Goal: Task Accomplishment & Management: Use online tool/utility

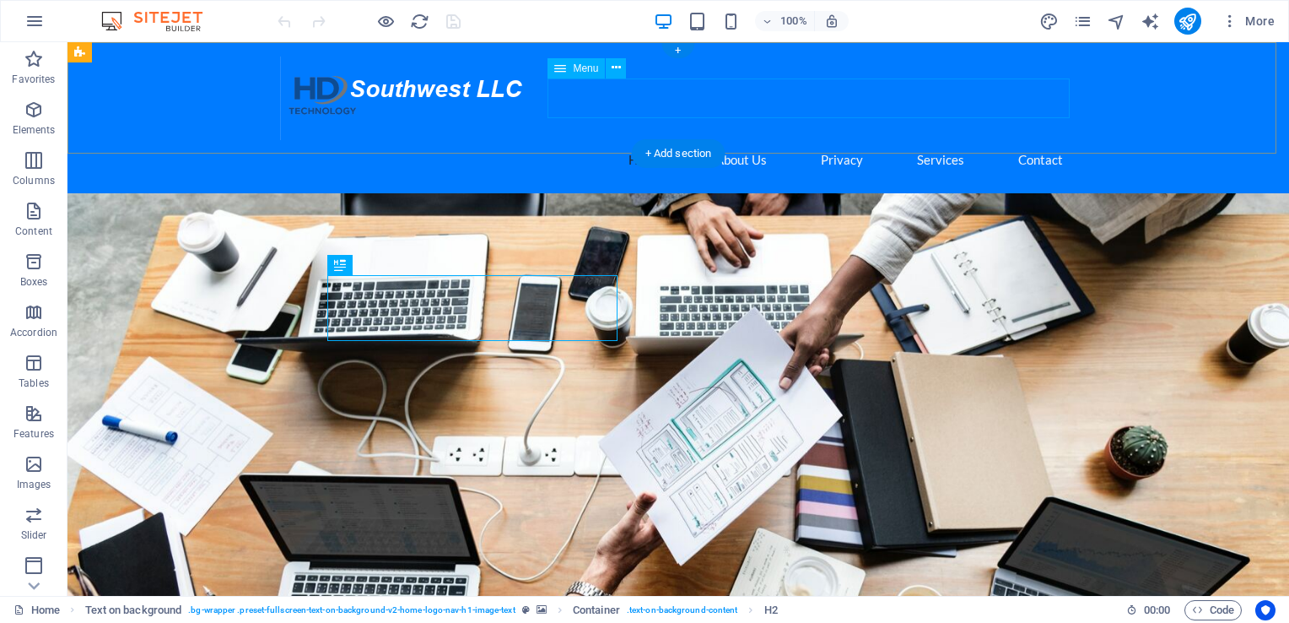
click at [825, 140] on nav "Home About Us Privacy Services Contact" at bounding box center [678, 160] width 796 height 40
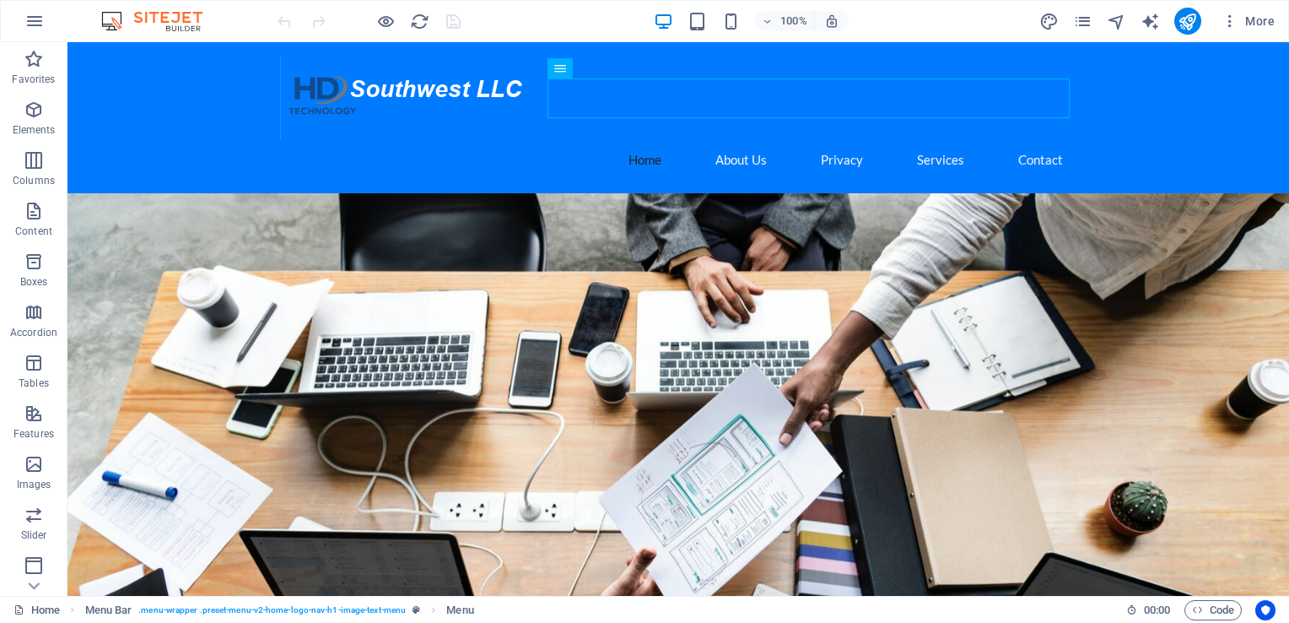
drag, startPoint x: 1277, startPoint y: 120, endPoint x: 1330, endPoint y: 74, distance: 69.4
click at [925, 140] on nav "Home About Us Privacy Services Contact" at bounding box center [678, 160] width 796 height 40
click at [31, 105] on icon "button" at bounding box center [34, 110] width 20 height 20
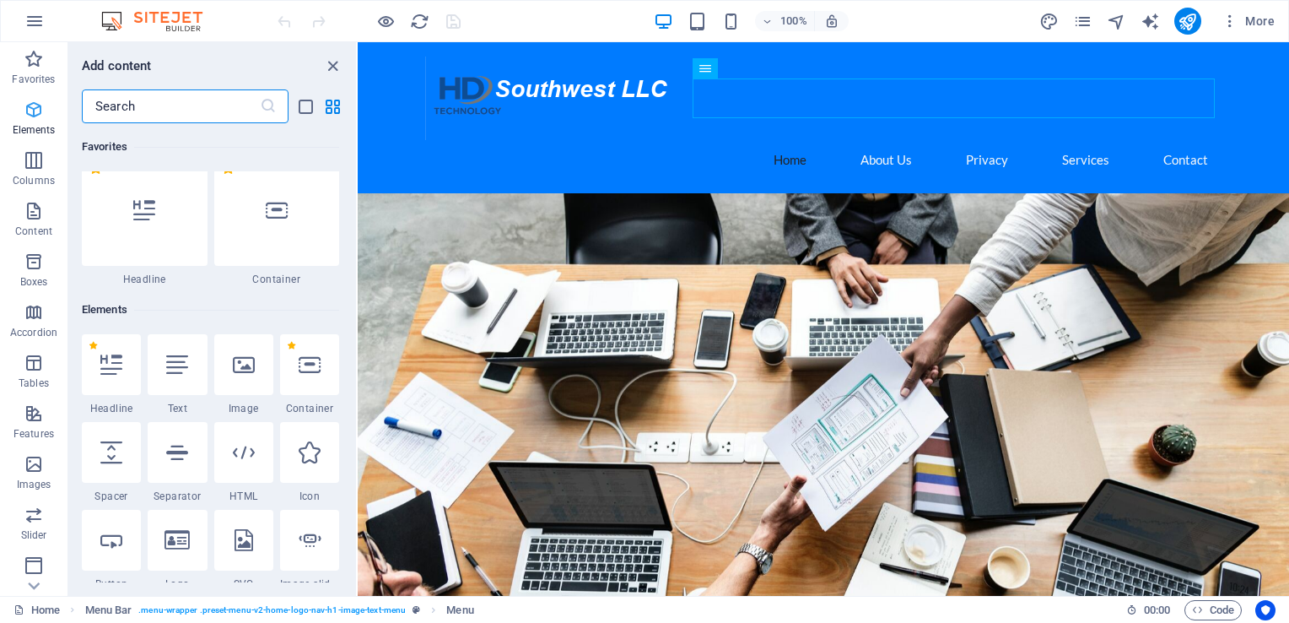
scroll to position [179, 0]
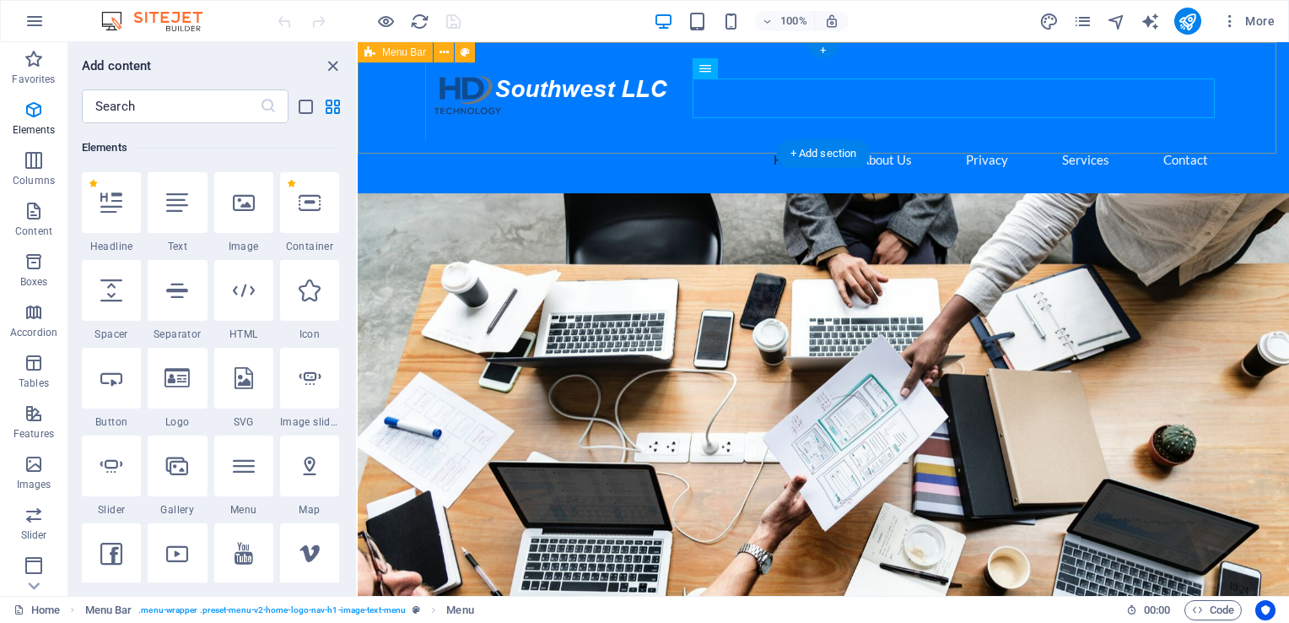
click at [392, 143] on div "Home About Us Privacy Services Contact" at bounding box center [823, 117] width 931 height 151
click at [361, 93] on div "Home About Us Privacy Services Contact" at bounding box center [823, 117] width 931 height 151
click at [99, 213] on div at bounding box center [111, 202] width 59 height 61
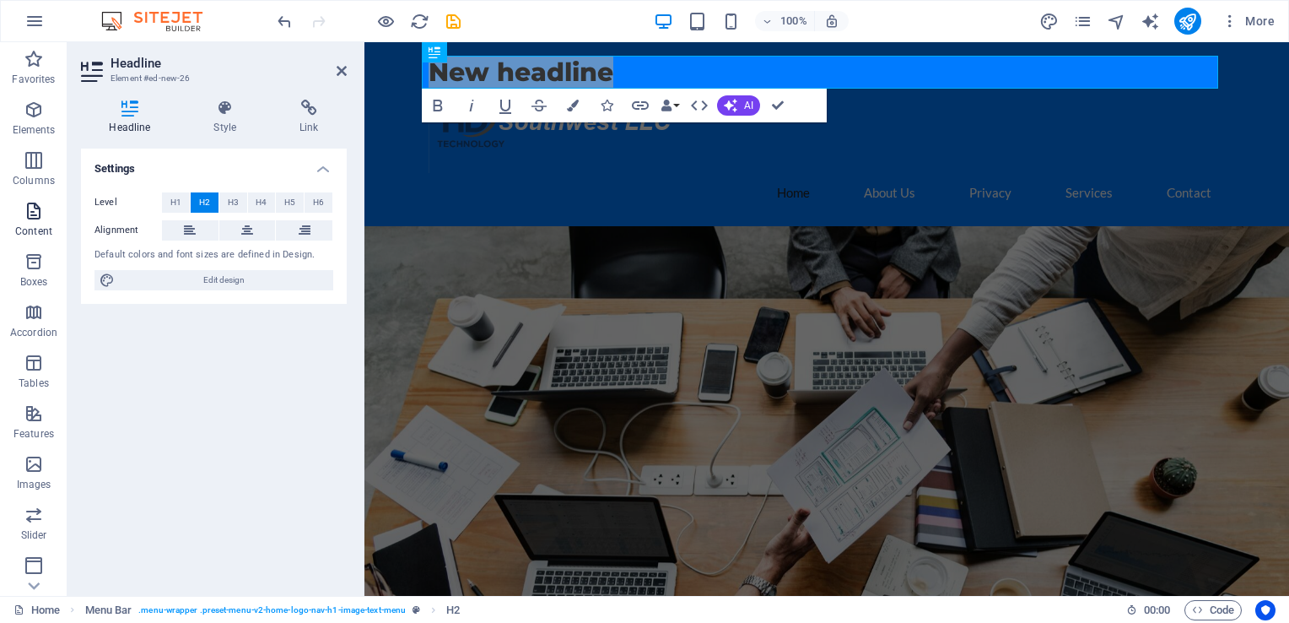
click at [24, 234] on p "Content" at bounding box center [33, 230] width 37 height 13
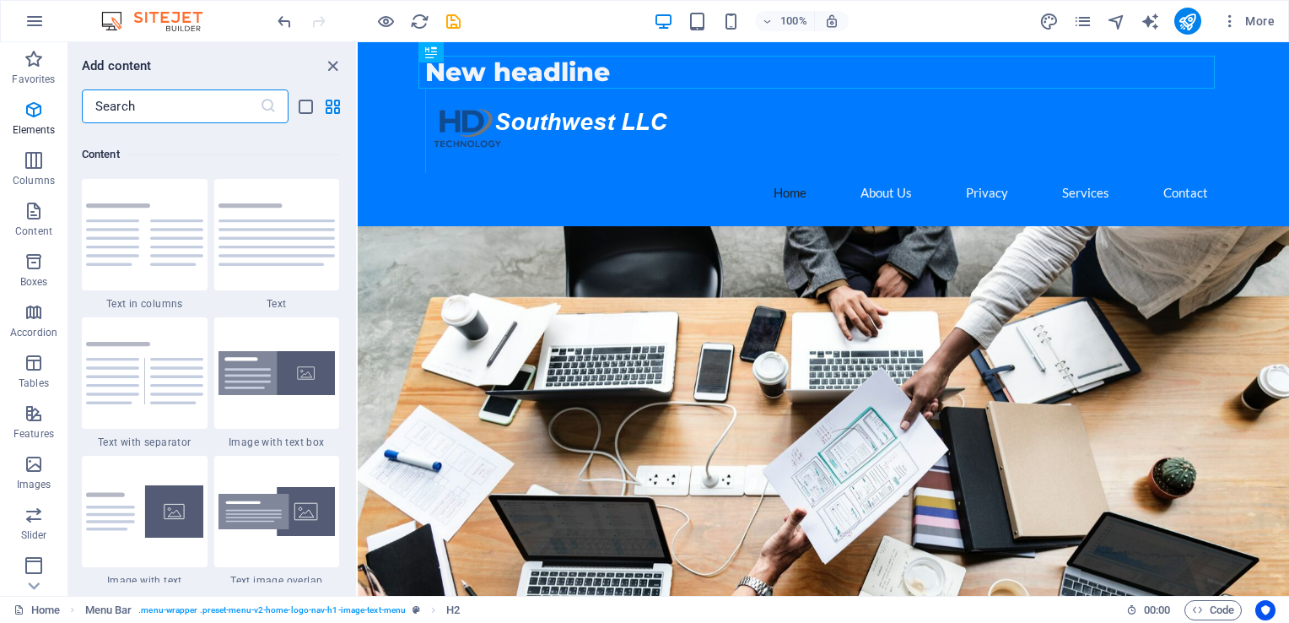
scroll to position [2952, 0]
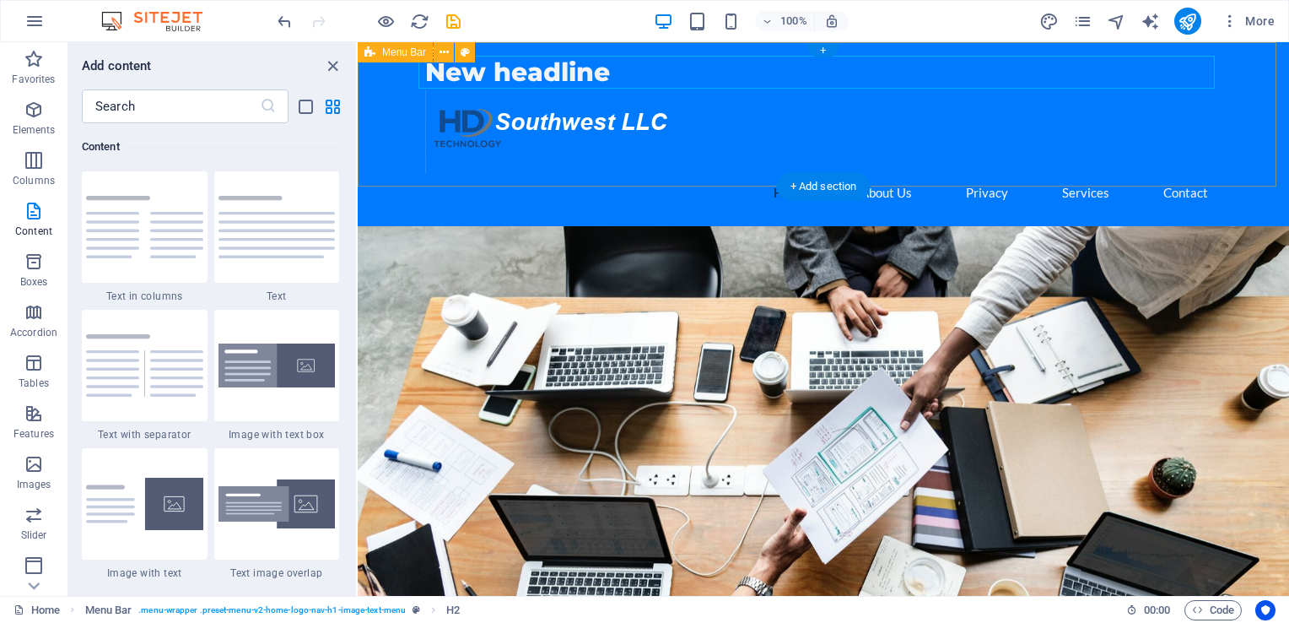
click at [366, 88] on div "New headline Home About Us Privacy Services Contact" at bounding box center [823, 134] width 931 height 184
click at [39, 262] on icon "button" at bounding box center [34, 261] width 20 height 20
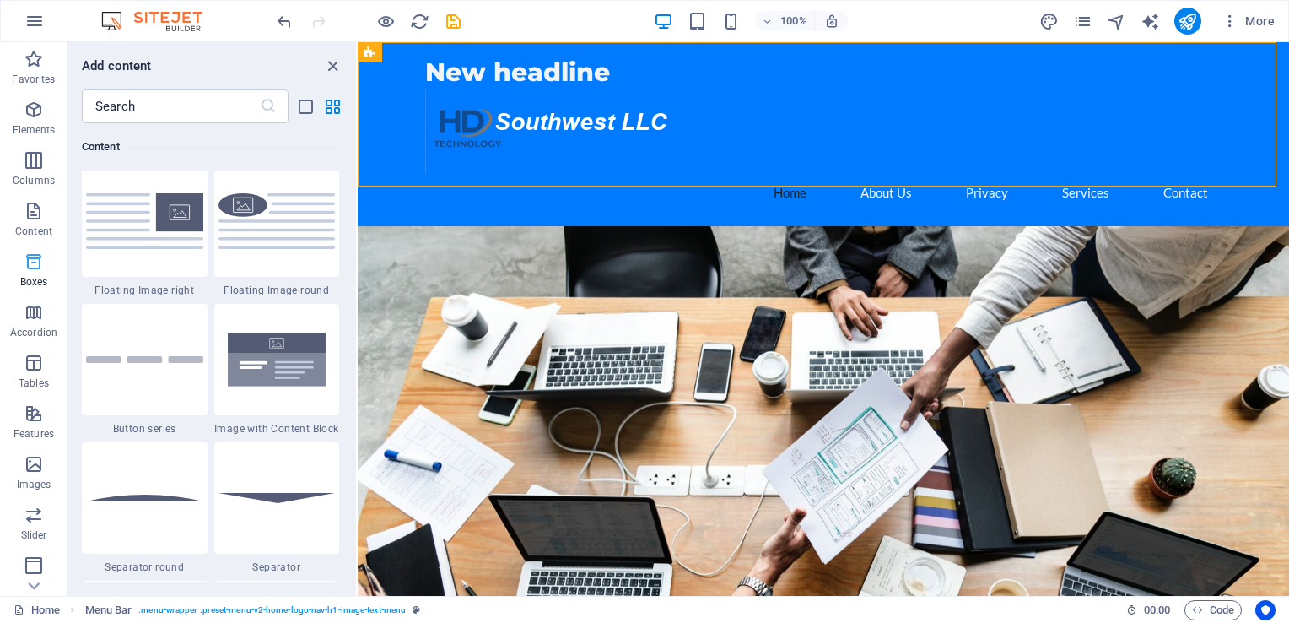
scroll to position [4653, 0]
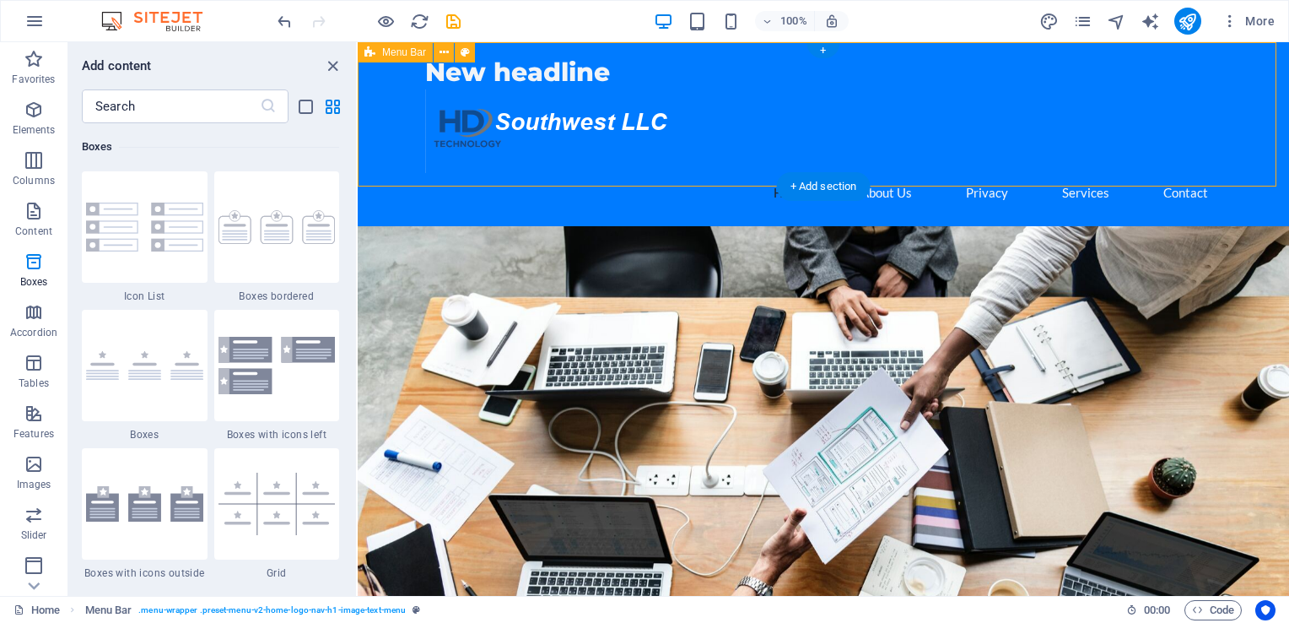
click at [381, 130] on div "New headline Home About Us Privacy Services Contact" at bounding box center [823, 134] width 931 height 184
click at [823, 47] on div "+" at bounding box center [822, 50] width 33 height 15
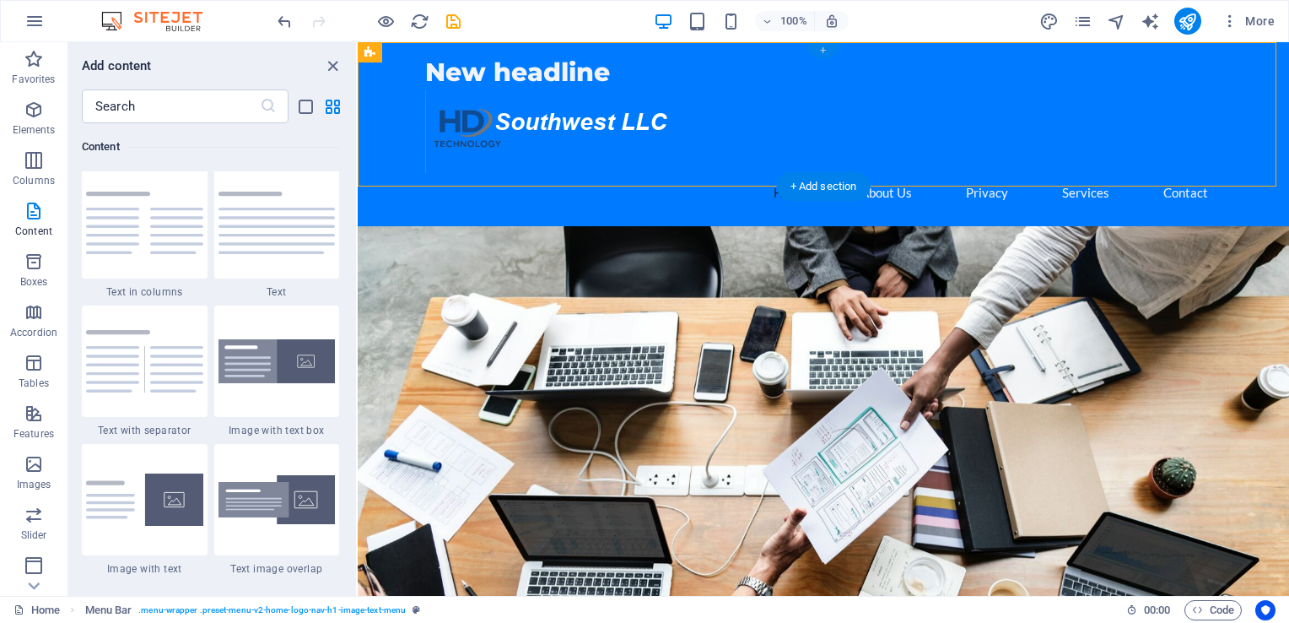
scroll to position [2952, 0]
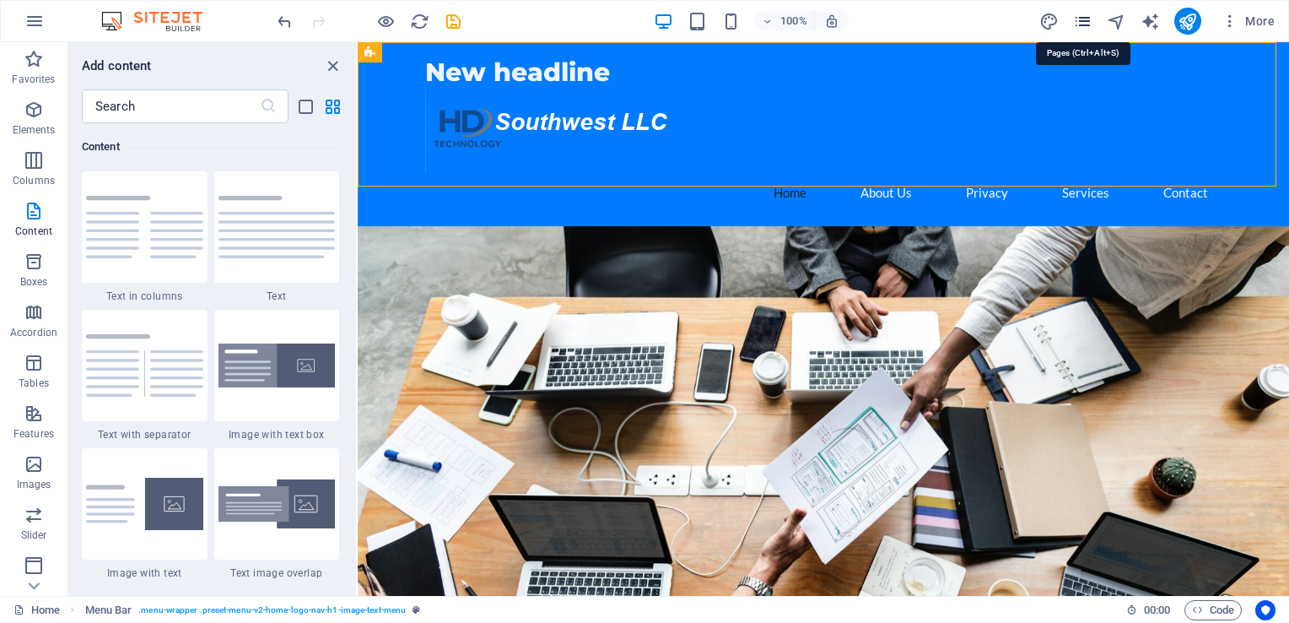
click at [1080, 19] on icon "pages" at bounding box center [1082, 21] width 19 height 19
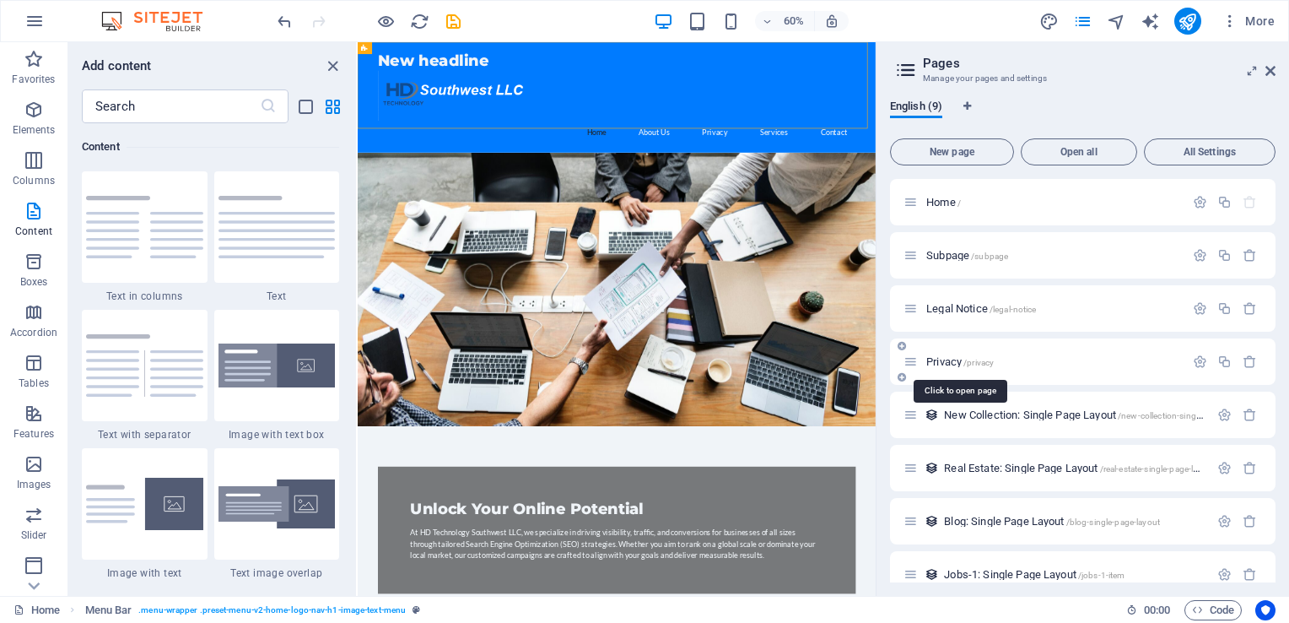
click at [944, 358] on span "Privacy /privacy" at bounding box center [959, 361] width 67 height 13
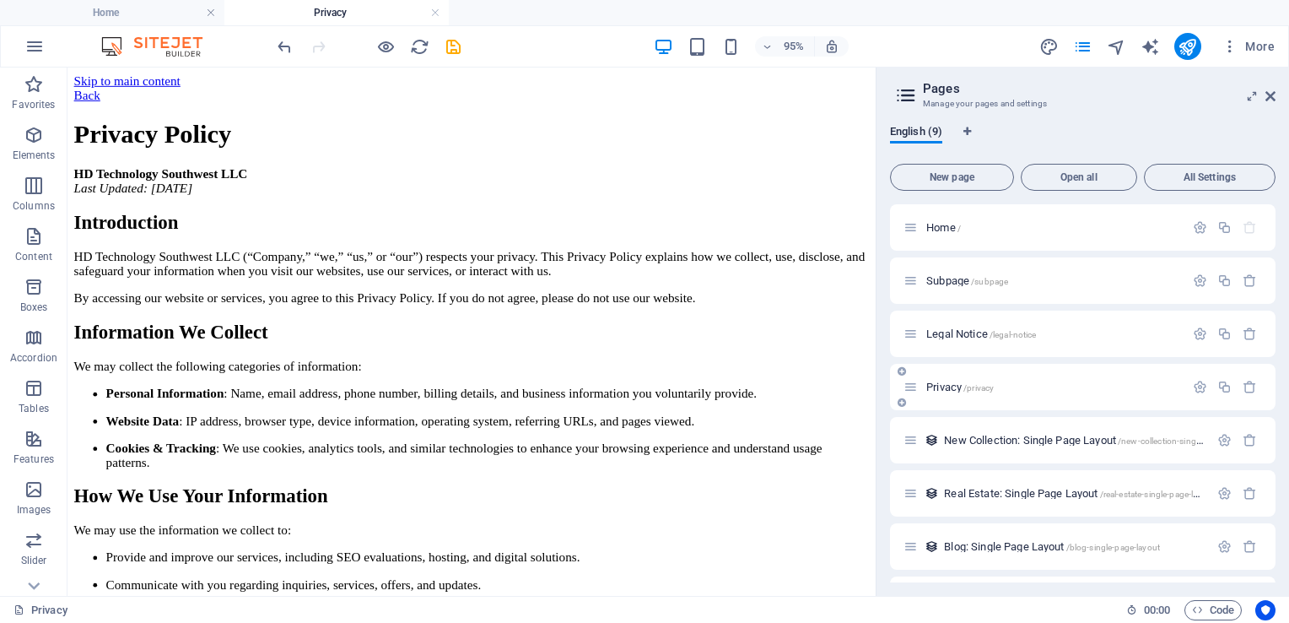
scroll to position [0, 0]
click at [452, 112] on div "+ Add section" at bounding box center [471, 112] width 89 height 27
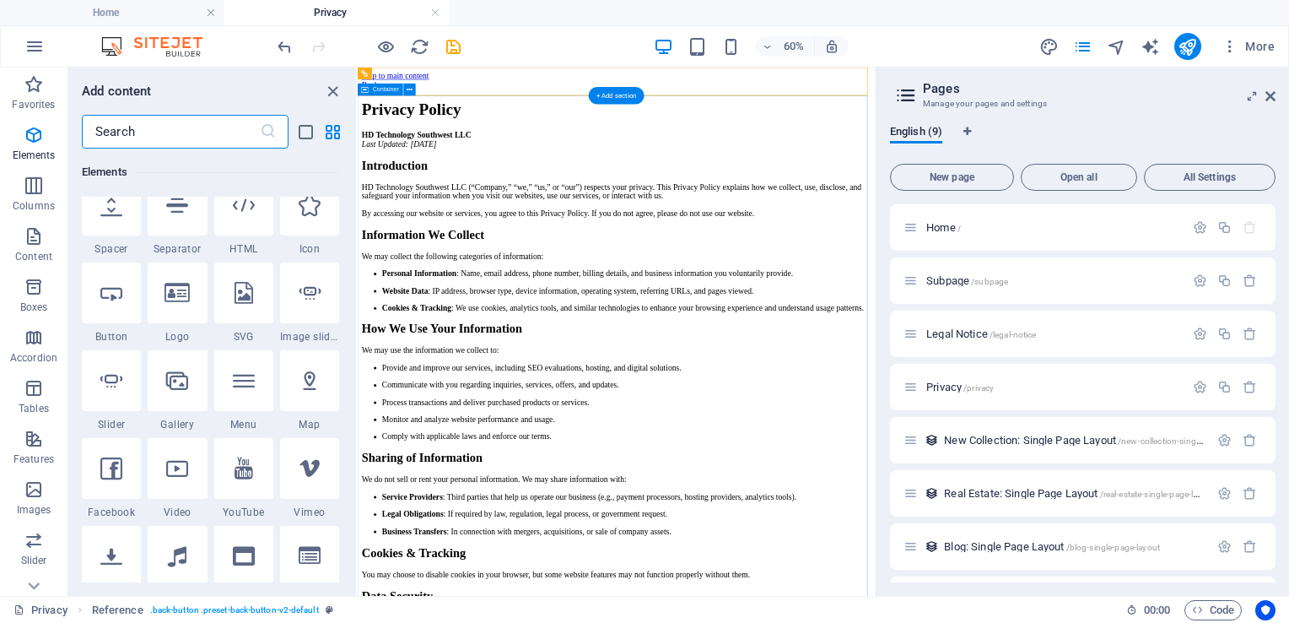
scroll to position [2952, 0]
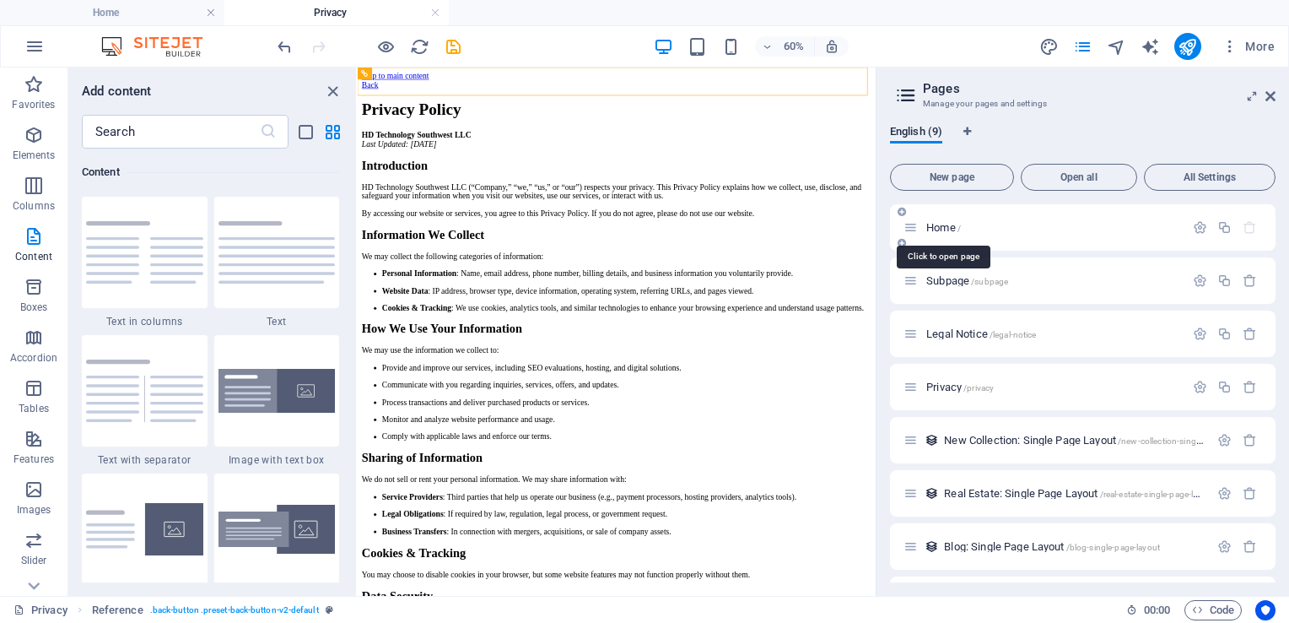
click at [934, 228] on span "Home /" at bounding box center [943, 227] width 35 height 13
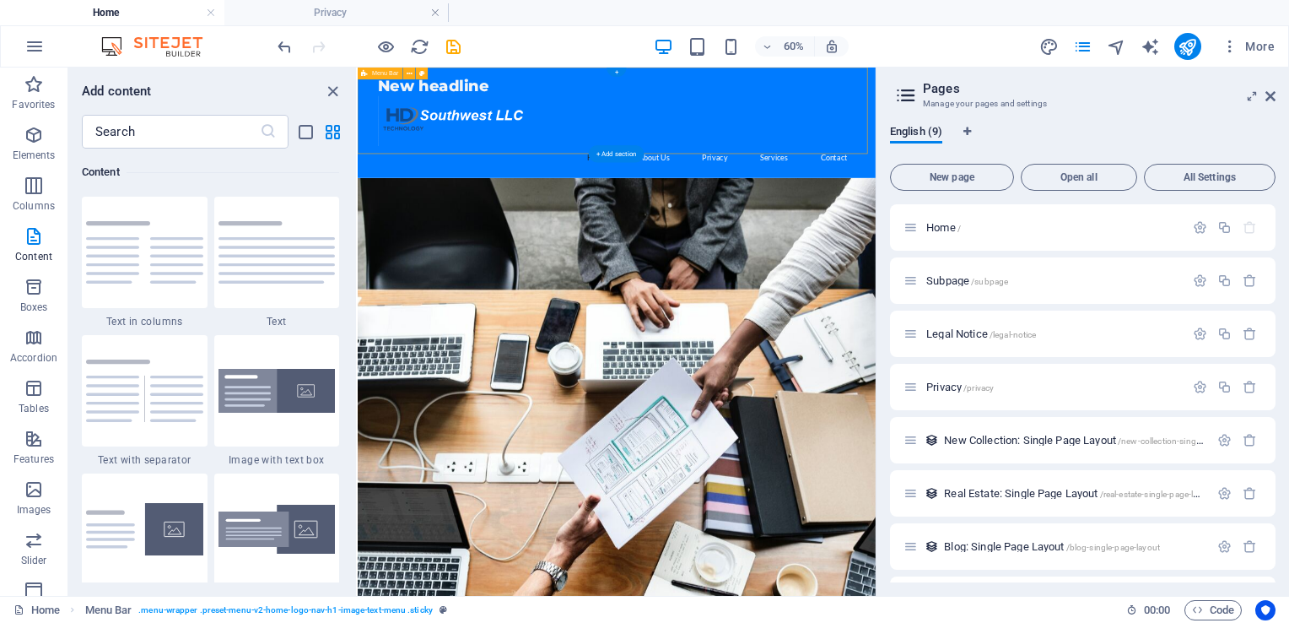
click at [984, 201] on div "New headline Home About Us Privacy Services Contact" at bounding box center [789, 159] width 863 height 184
click at [363, 69] on icon at bounding box center [365, 73] width 7 height 12
click at [359, 151] on div "New headline Home About Us Privacy Services Contact" at bounding box center [789, 159] width 863 height 184
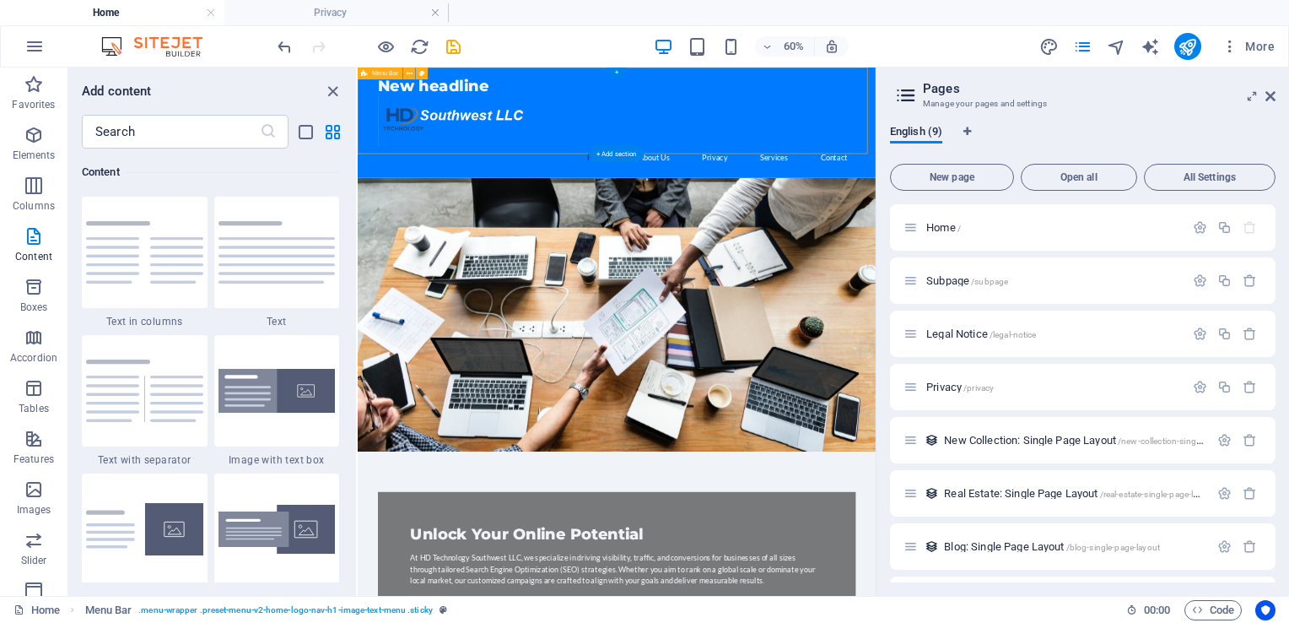
select select "header"
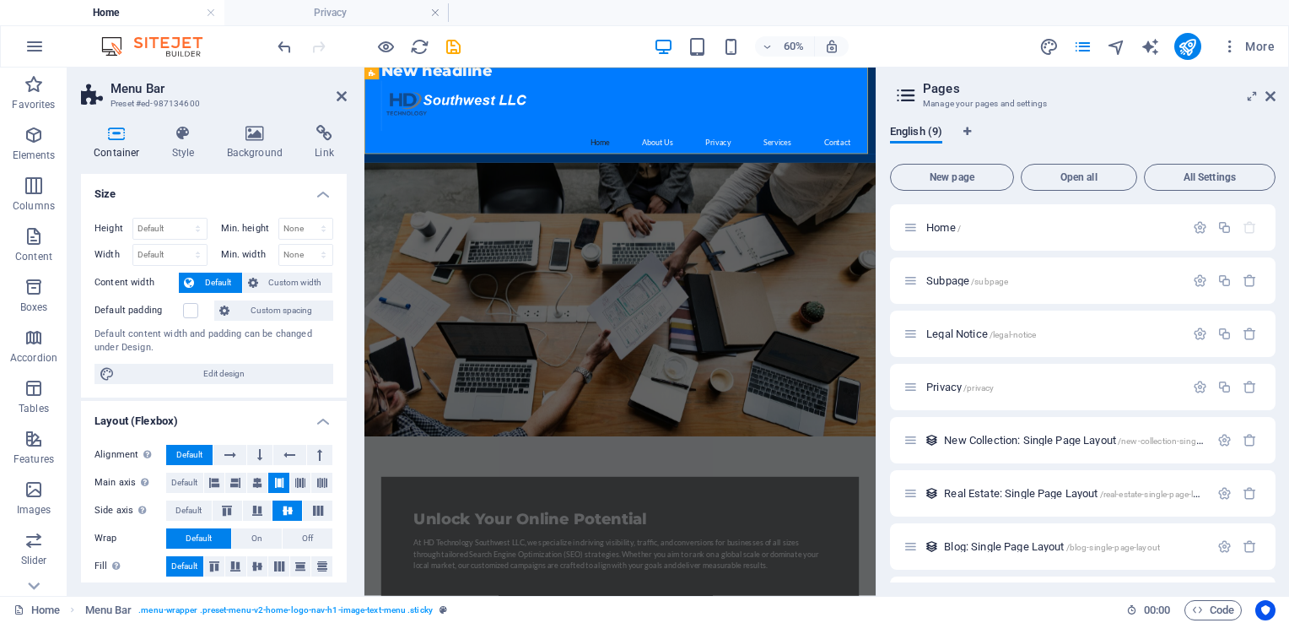
scroll to position [0, 0]
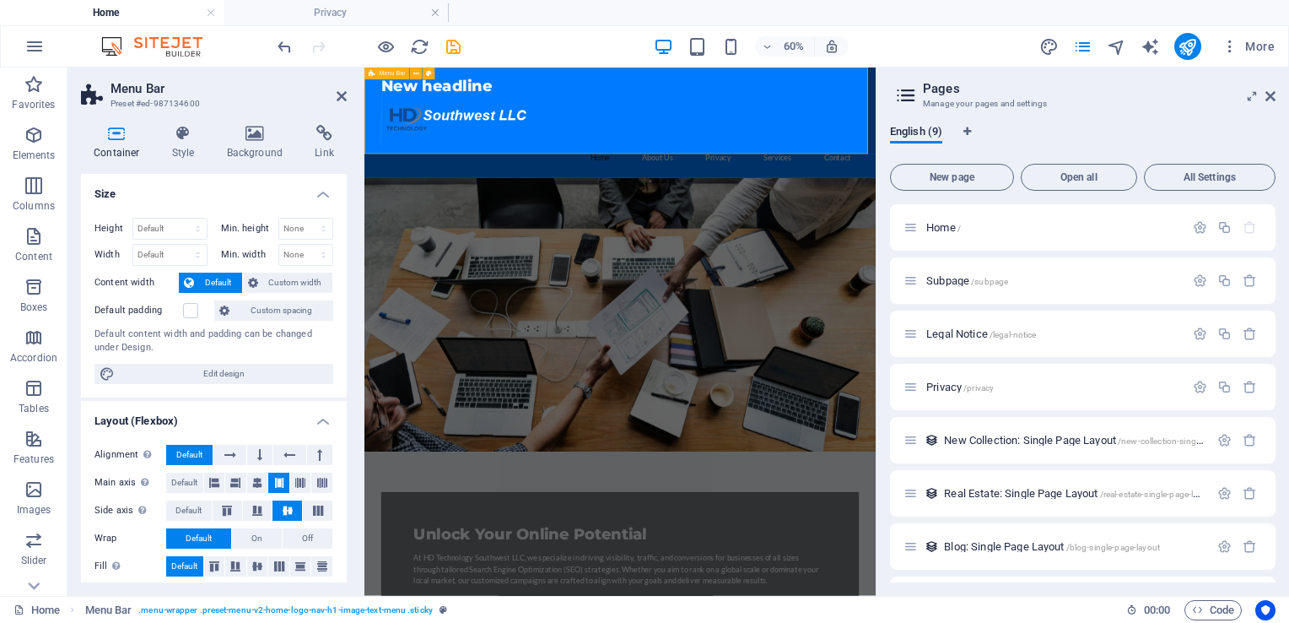
drag, startPoint x: 1243, startPoint y: 239, endPoint x: 1199, endPoint y: 155, distance: 94.3
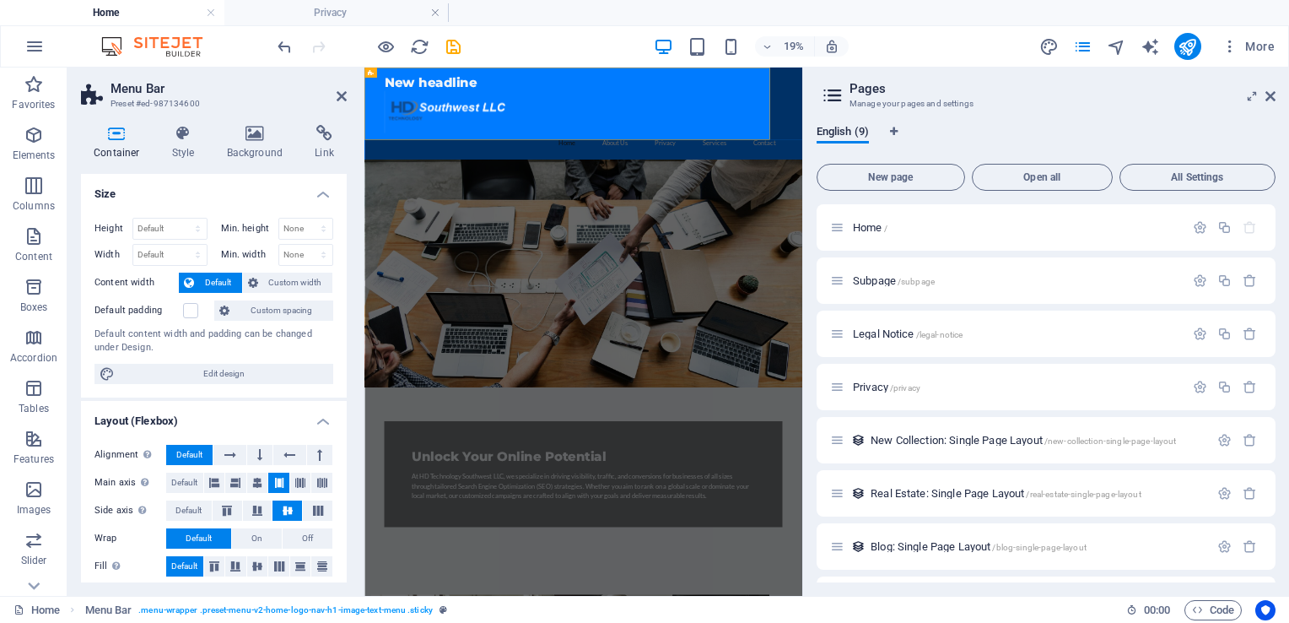
drag, startPoint x: 521, startPoint y: 105, endPoint x: 864, endPoint y: 121, distance: 342.9
click at [802, 121] on div "Drag here to replace the existing content. Press “Ctrl” if you want to create a…" at bounding box center [583, 331] width 438 height 528
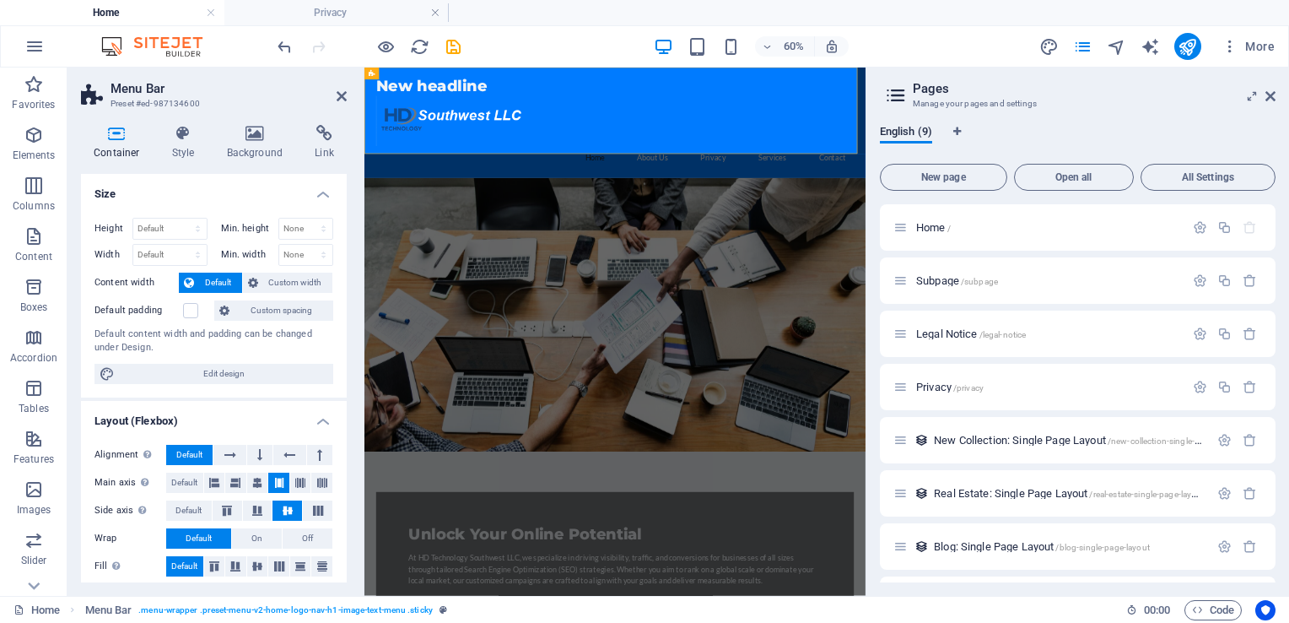
click at [921, 144] on div "English (9)" at bounding box center [1078, 141] width 396 height 32
click at [368, 73] on div "Menu Bar" at bounding box center [386, 73] width 45 height 12
click at [367, 94] on div "New headline Home About Us Privacy Services Contact" at bounding box center [781, 159] width 835 height 184
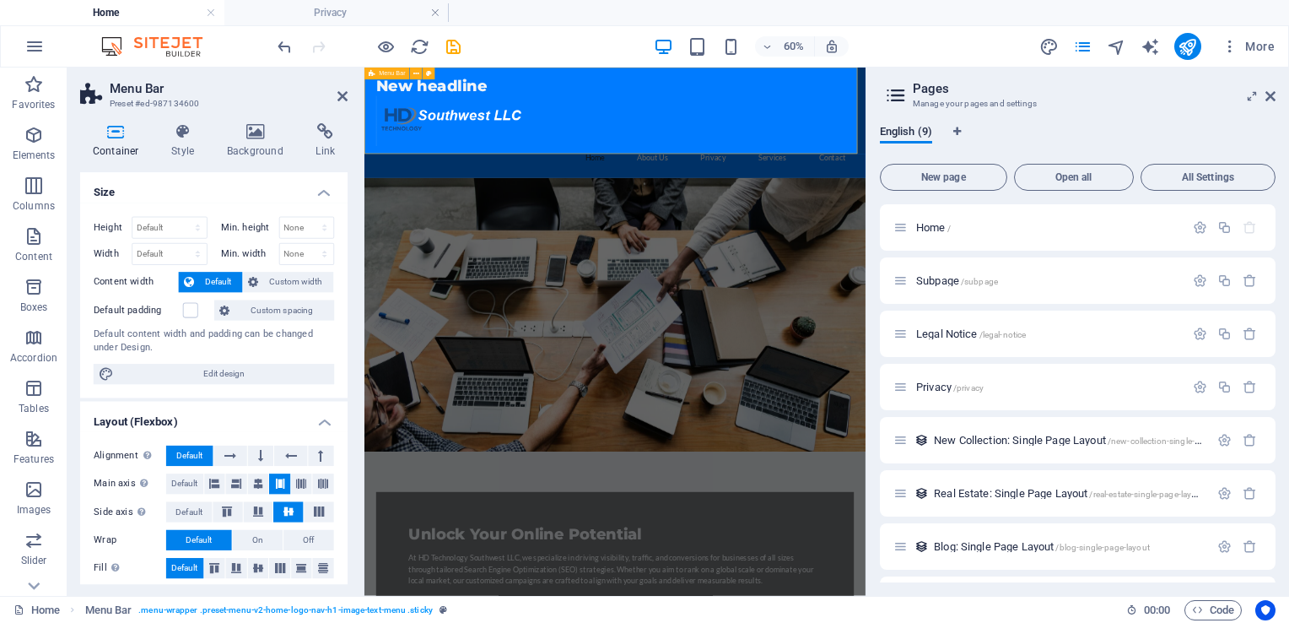
click at [367, 94] on div "New headline Home About Us Privacy Services Contact" at bounding box center [781, 159] width 835 height 184
click at [115, 137] on icon at bounding box center [117, 133] width 72 height 17
click at [1179, 622] on figure at bounding box center [781, 479] width 835 height 456
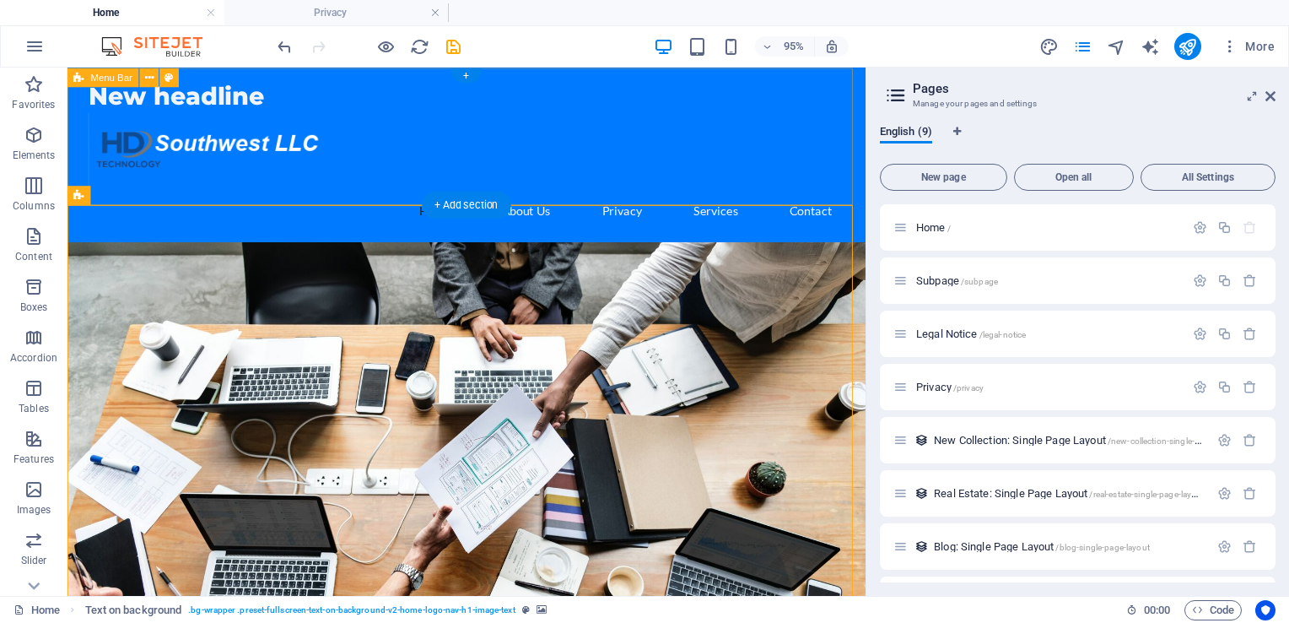
click at [888, 211] on div "New headline Home About Us Privacy Services Contact" at bounding box center [487, 159] width 840 height 184
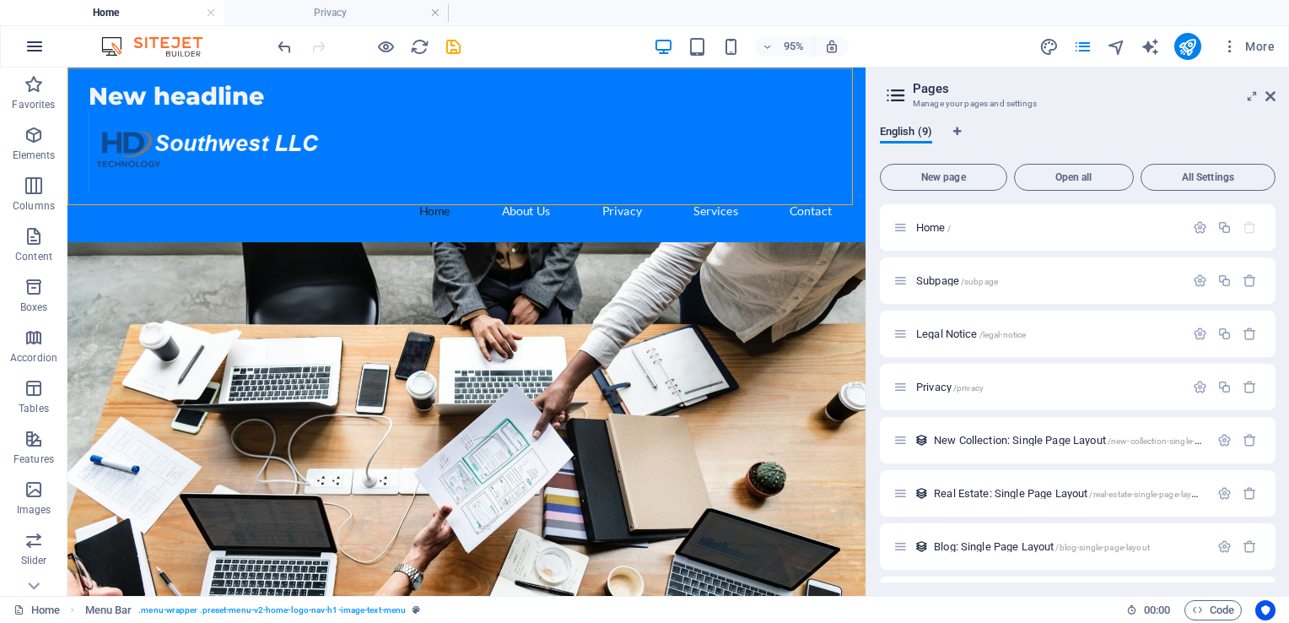
click at [30, 48] on icon "button" at bounding box center [34, 46] width 20 height 20
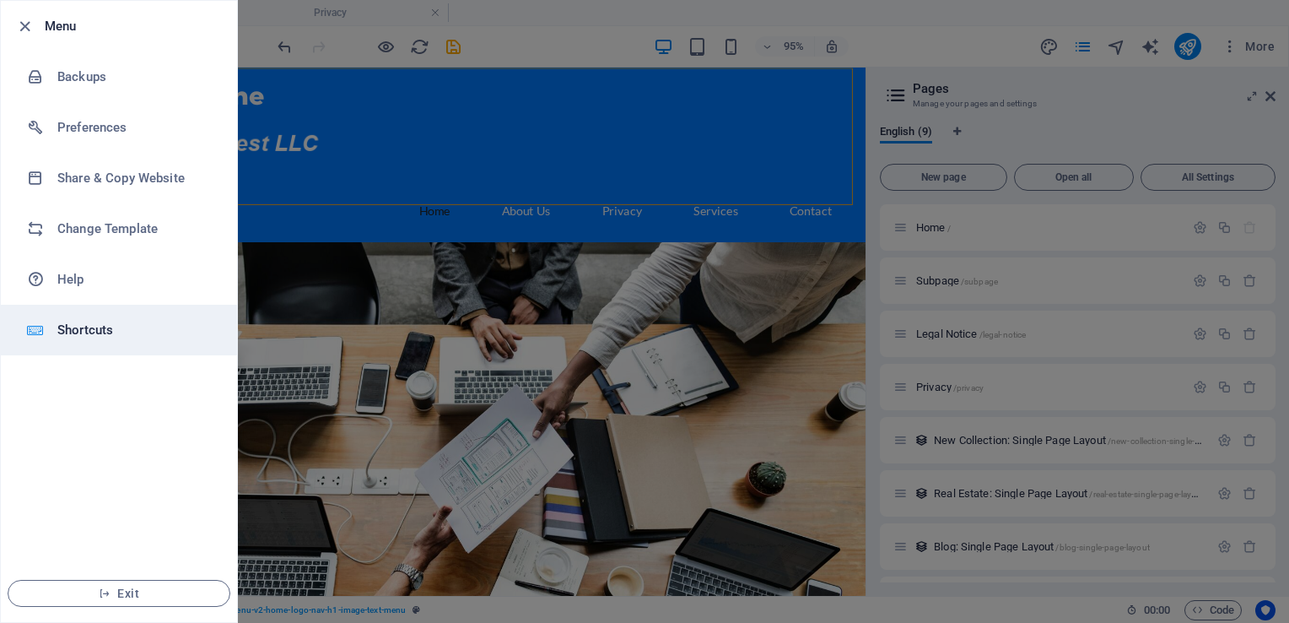
click at [81, 326] on h6 "Shortcuts" at bounding box center [135, 330] width 156 height 20
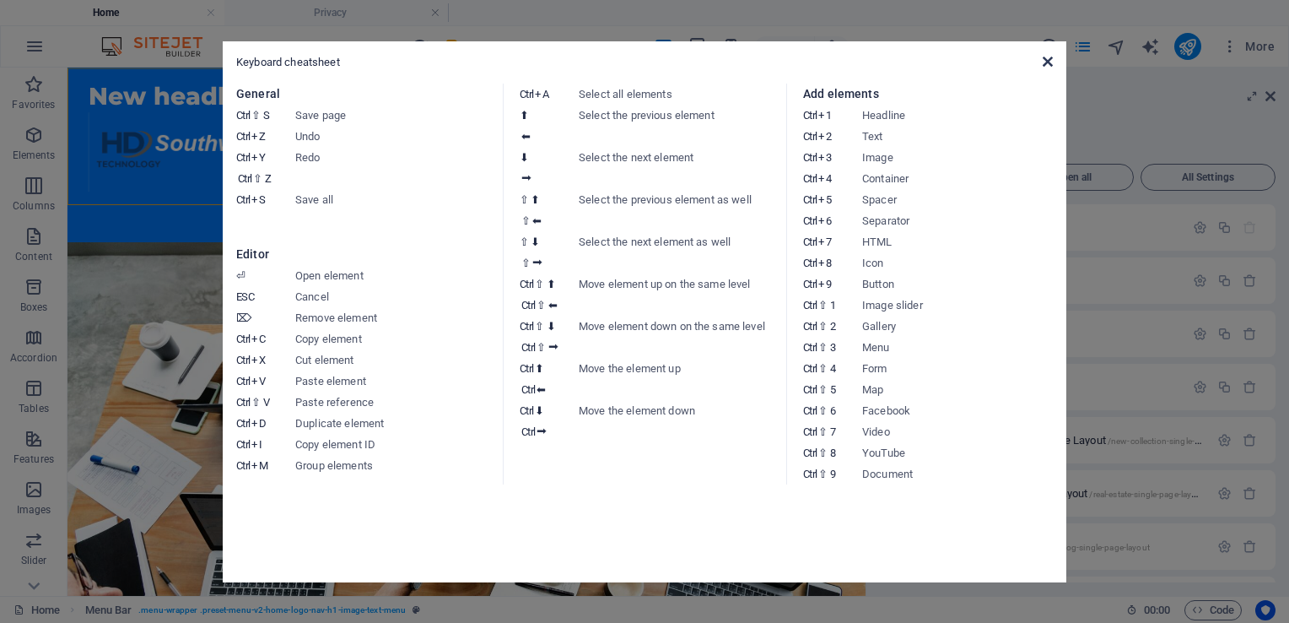
click at [1048, 62] on icon at bounding box center [1048, 61] width 10 height 13
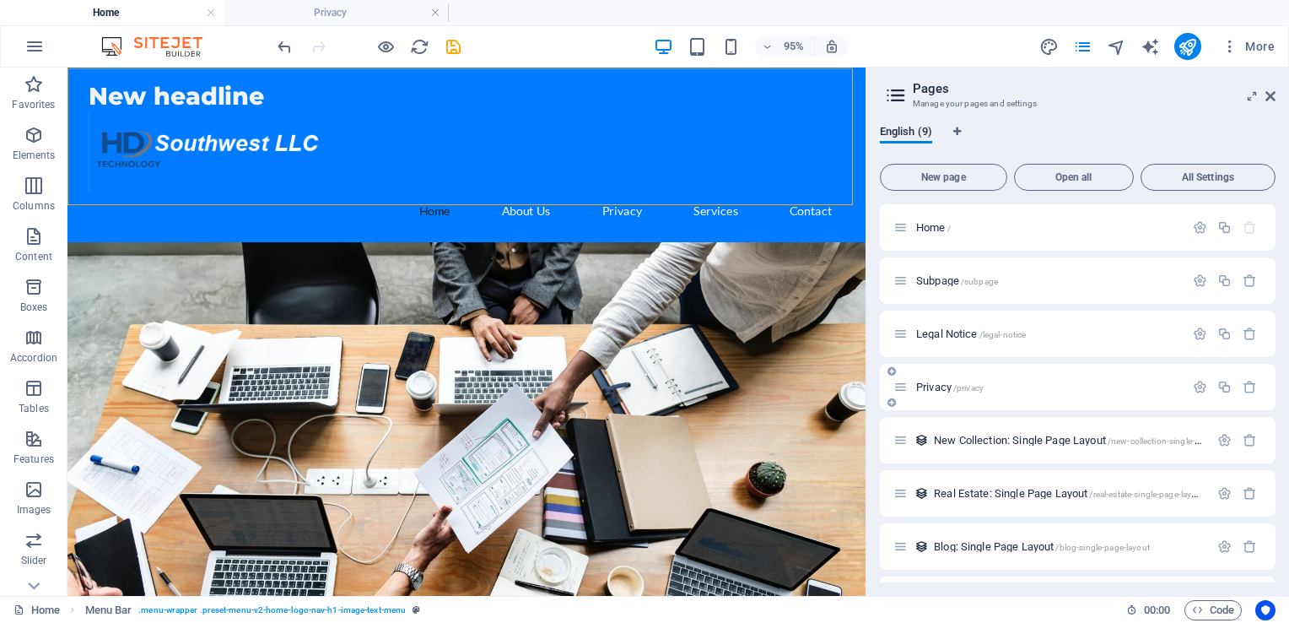
click at [929, 388] on span "Privacy /privacy" at bounding box center [949, 386] width 67 height 13
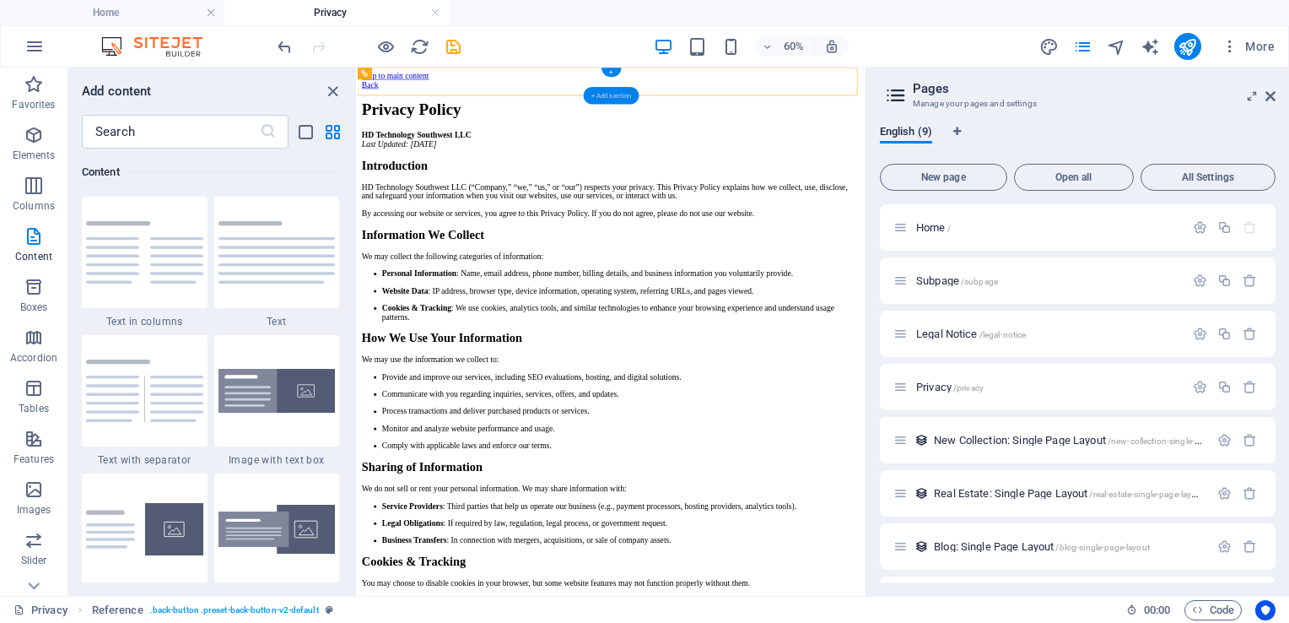
click at [601, 93] on div "+ Add section" at bounding box center [612, 95] width 56 height 17
click at [30, 138] on icon "button" at bounding box center [34, 135] width 20 height 20
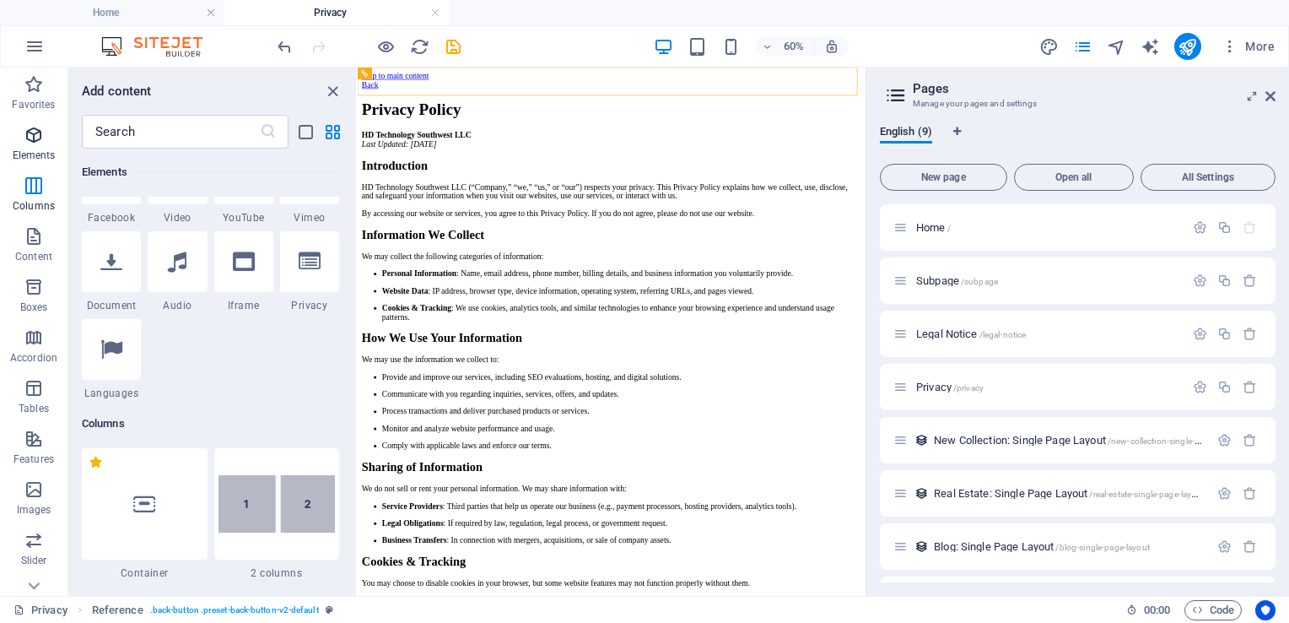
scroll to position [179, 0]
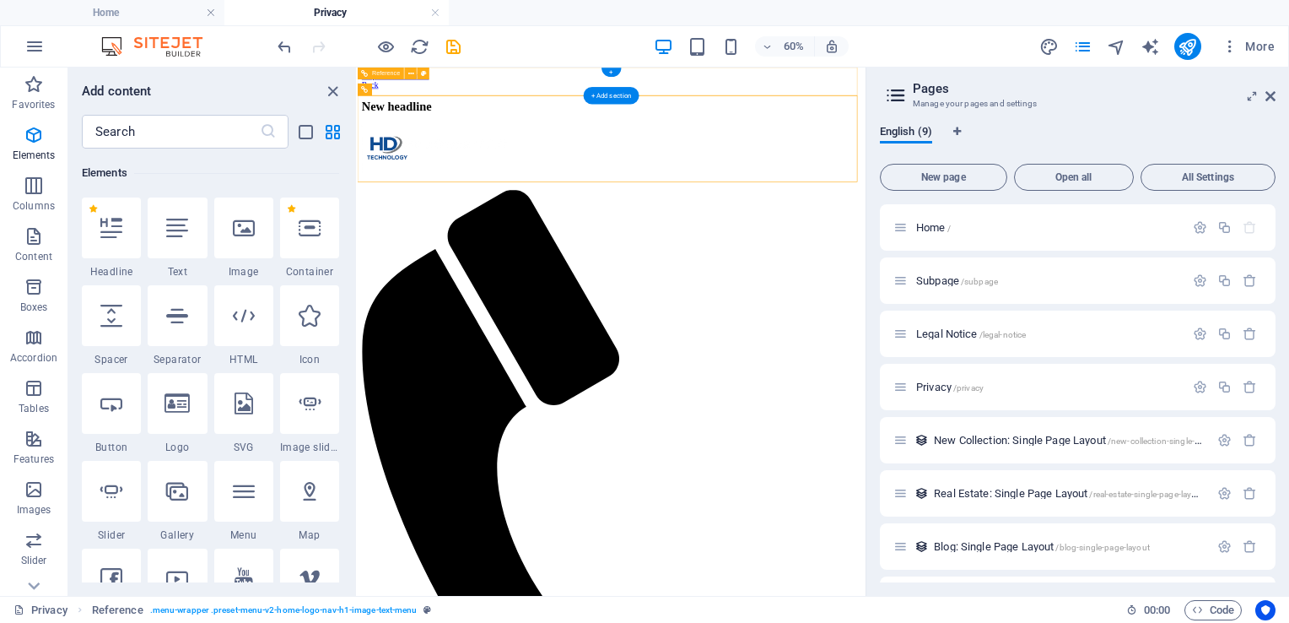
click at [737, 89] on div "Back" at bounding box center [780, 96] width 833 height 15
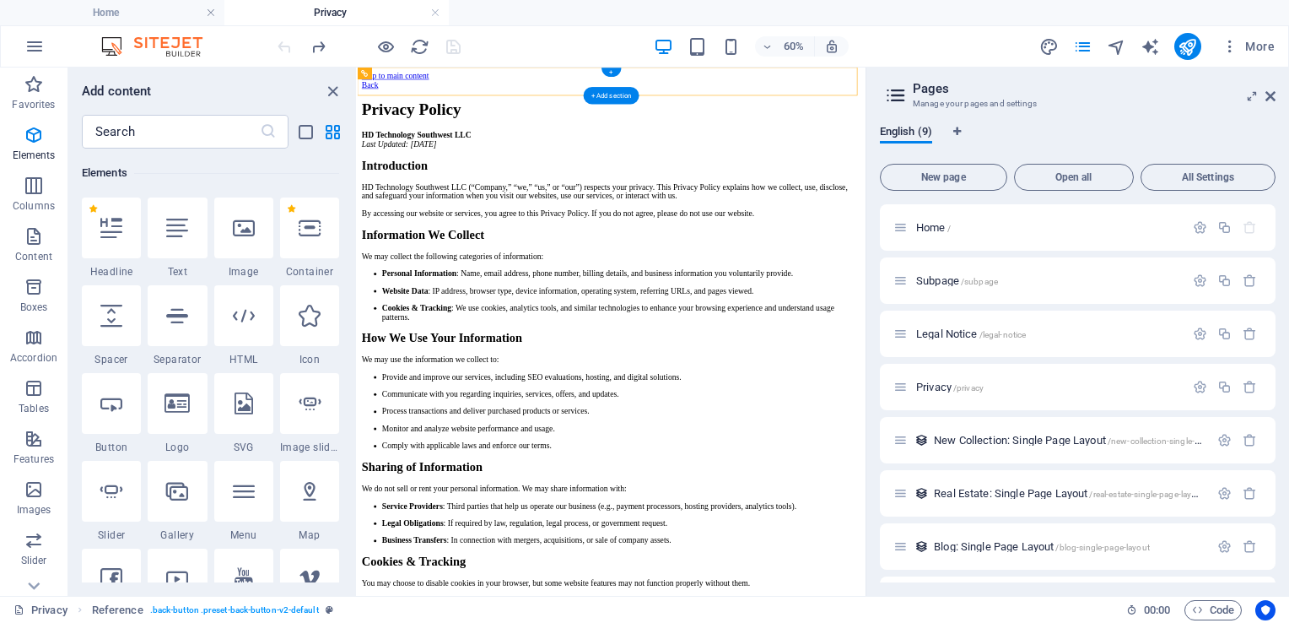
drag, startPoint x: 737, startPoint y: 71, endPoint x: 540, endPoint y: 96, distance: 199.0
click at [540, 96] on div "Back" at bounding box center [780, 96] width 833 height 15
click at [316, 43] on icon "redo" at bounding box center [318, 46] width 19 height 19
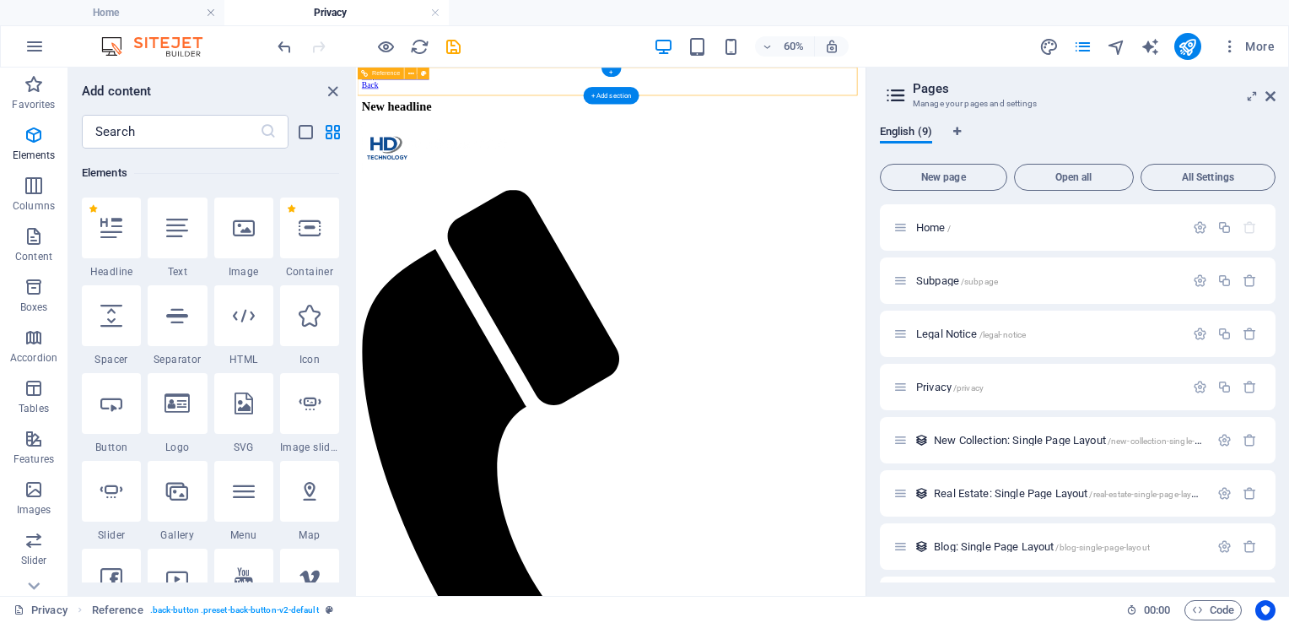
click at [1168, 89] on div "Back" at bounding box center [780, 96] width 833 height 15
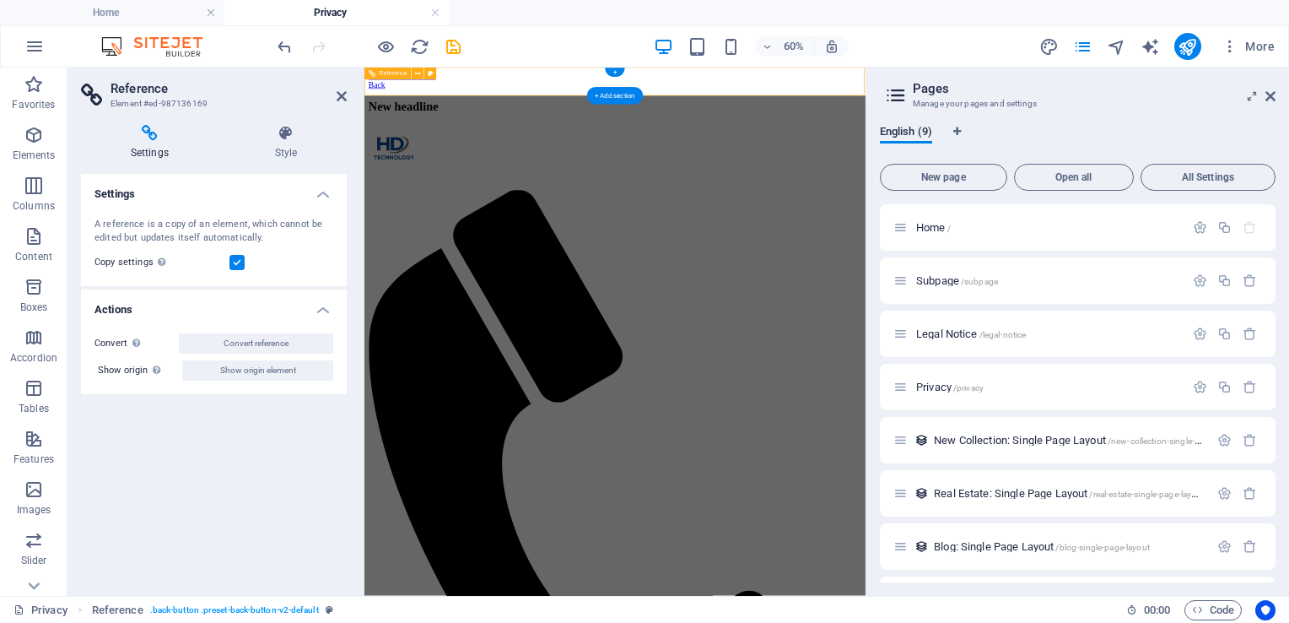
click at [1162, 89] on div "Back" at bounding box center [782, 96] width 822 height 15
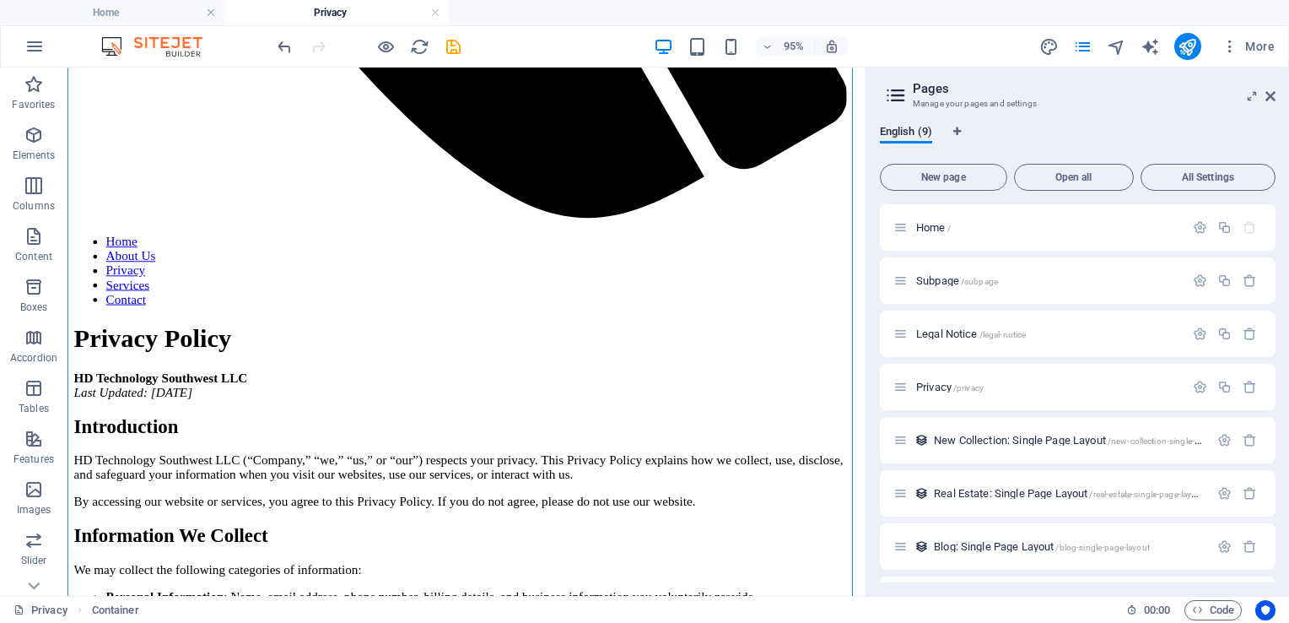
scroll to position [0, 0]
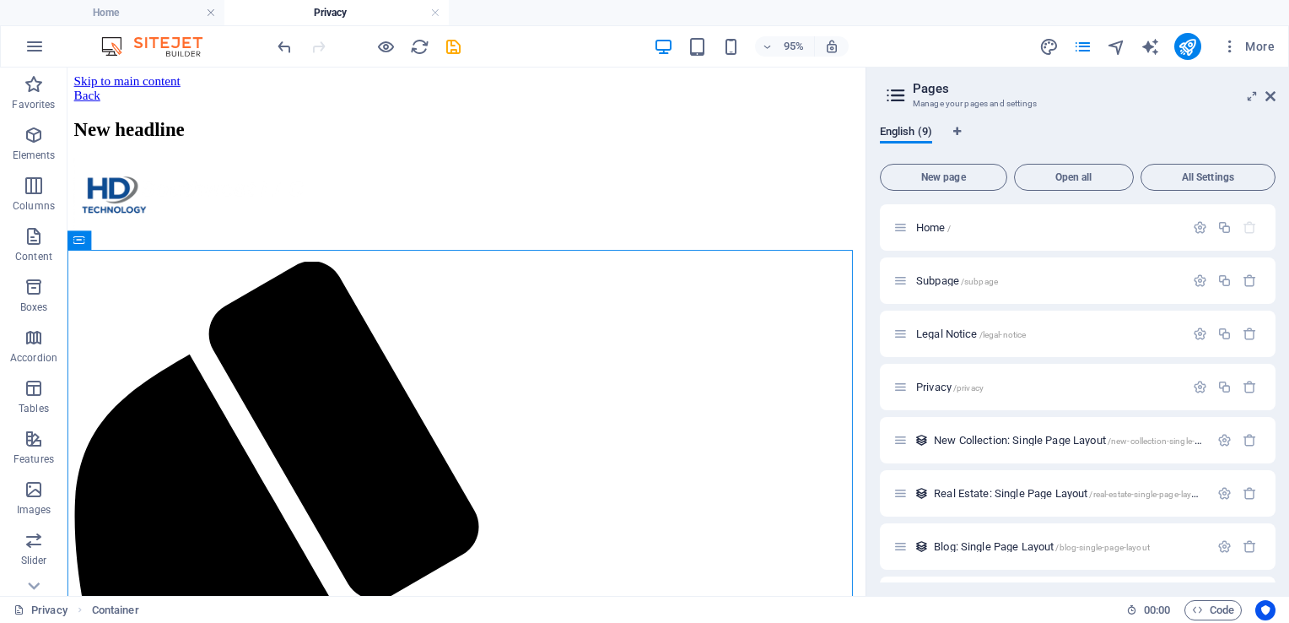
drag, startPoint x: 899, startPoint y: 170, endPoint x: 1046, endPoint y: 654, distance: 506.0
click at [272, 89] on div "Back" at bounding box center [487, 96] width 827 height 15
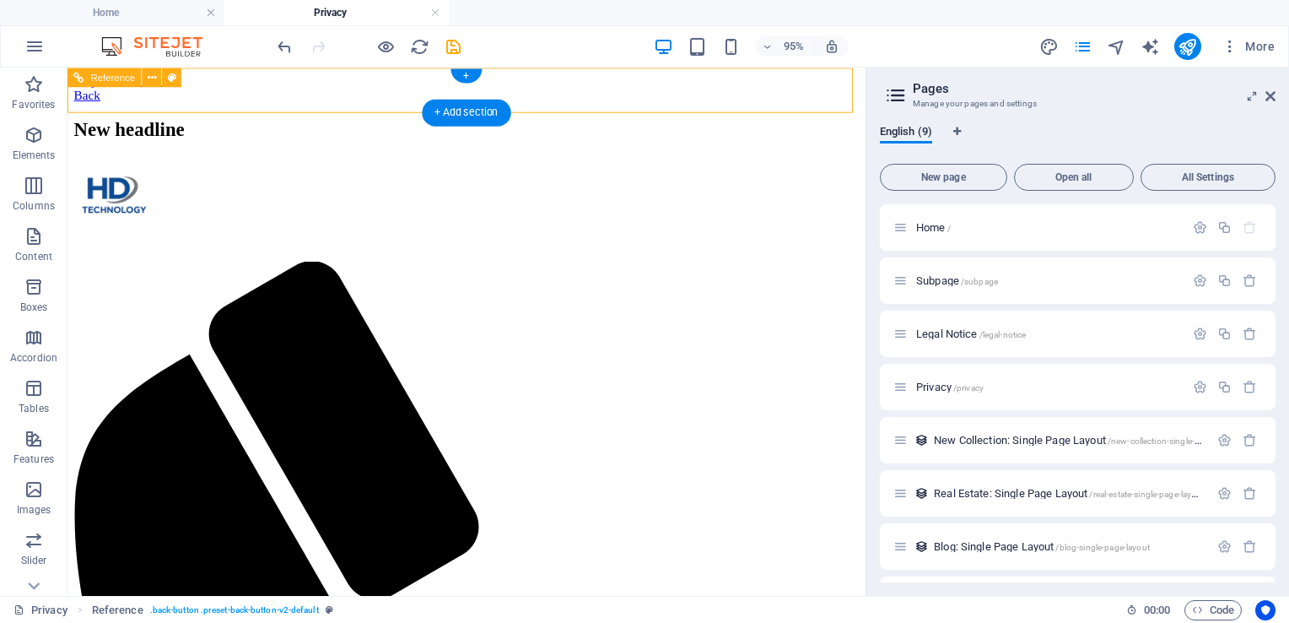
click at [590, 89] on div "Back" at bounding box center [487, 96] width 827 height 15
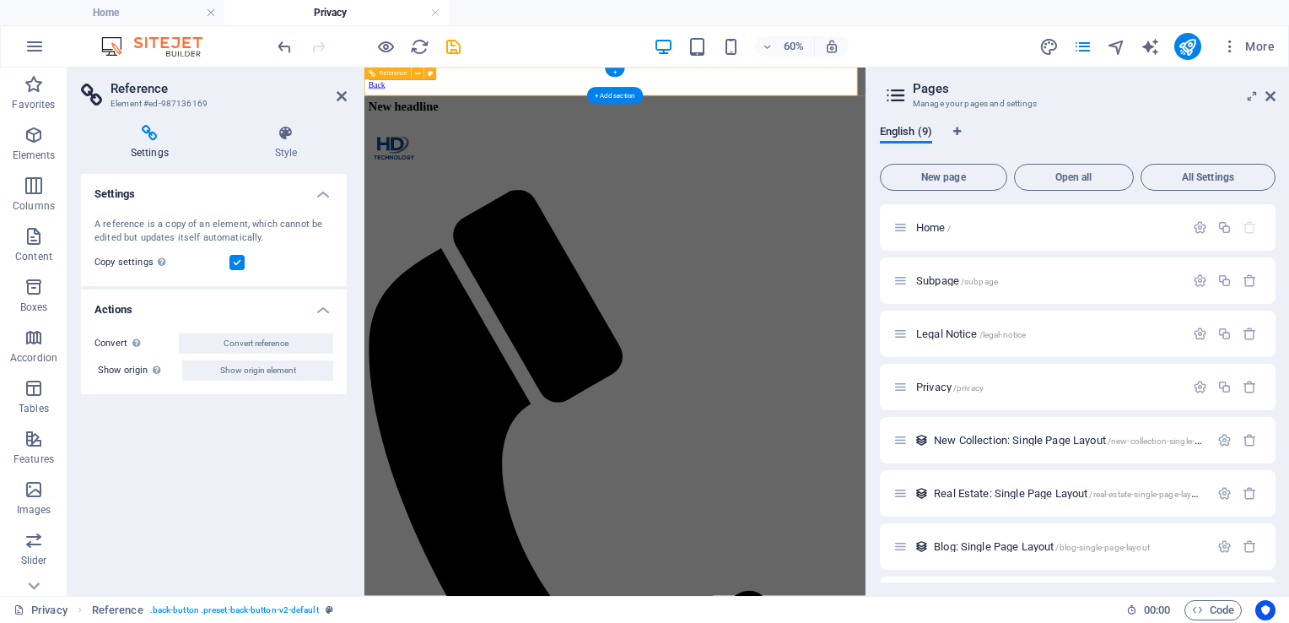
click at [697, 90] on div "Back" at bounding box center [782, 96] width 822 height 15
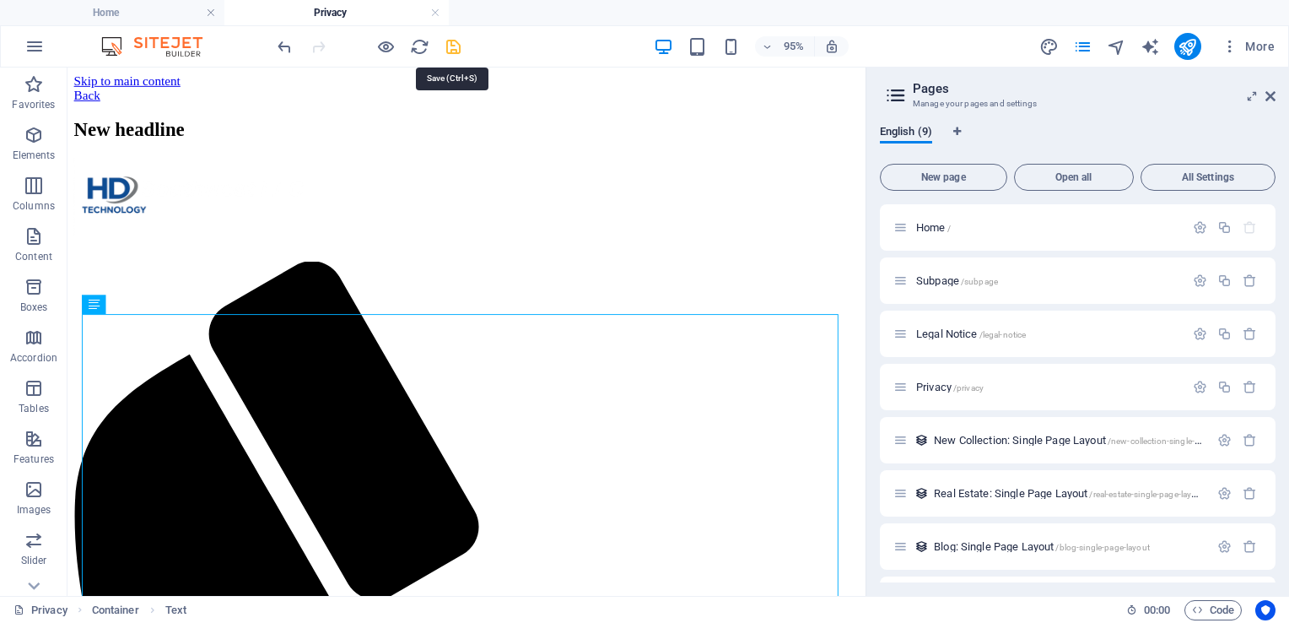
click at [457, 46] on icon "save" at bounding box center [453, 46] width 19 height 19
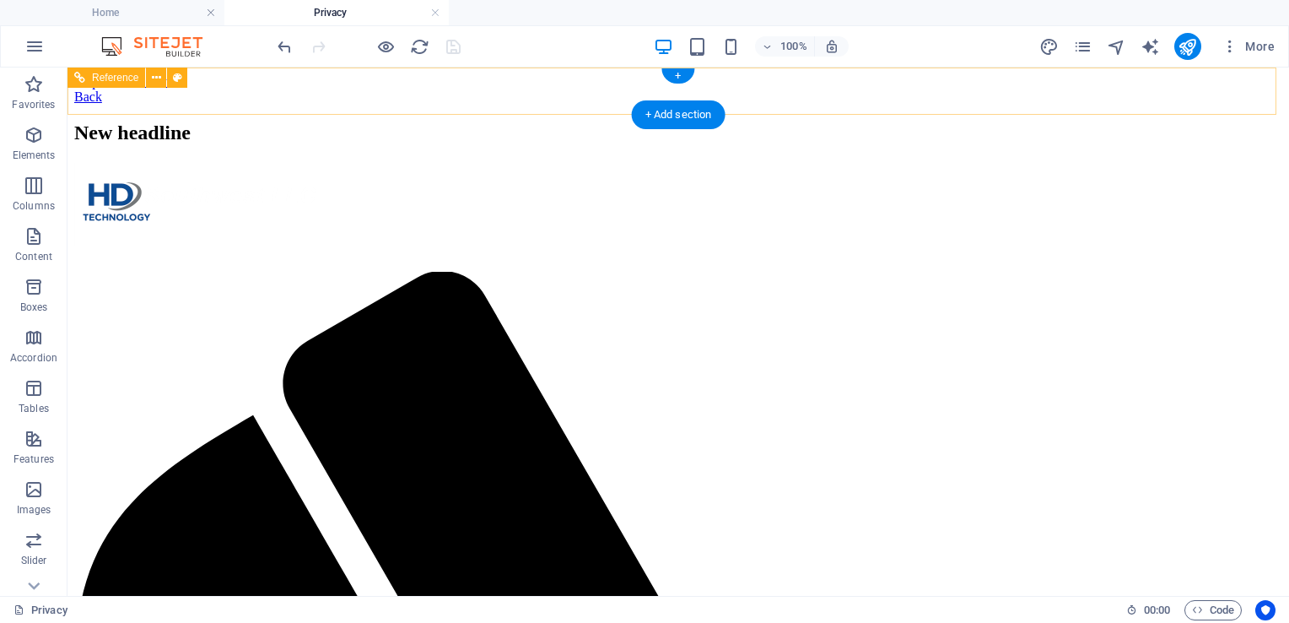
click at [164, 93] on div "Back" at bounding box center [678, 96] width 1208 height 15
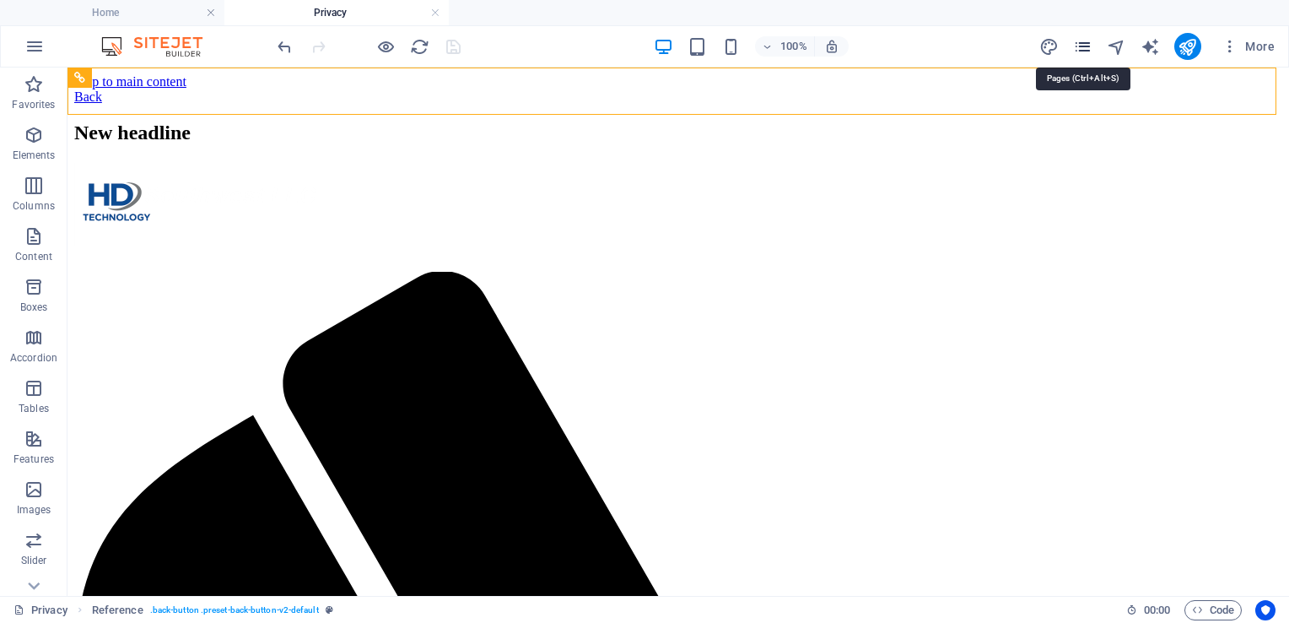
click at [1084, 50] on icon "pages" at bounding box center [1082, 46] width 19 height 19
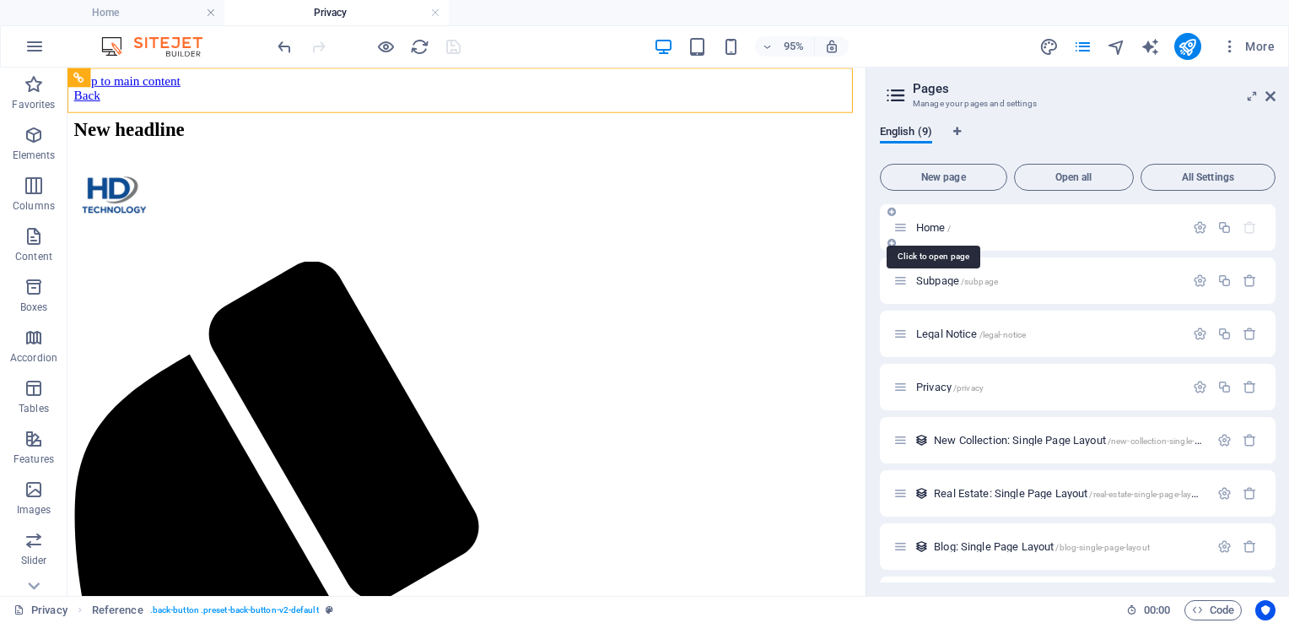
click at [921, 224] on span "Home /" at bounding box center [933, 227] width 35 height 13
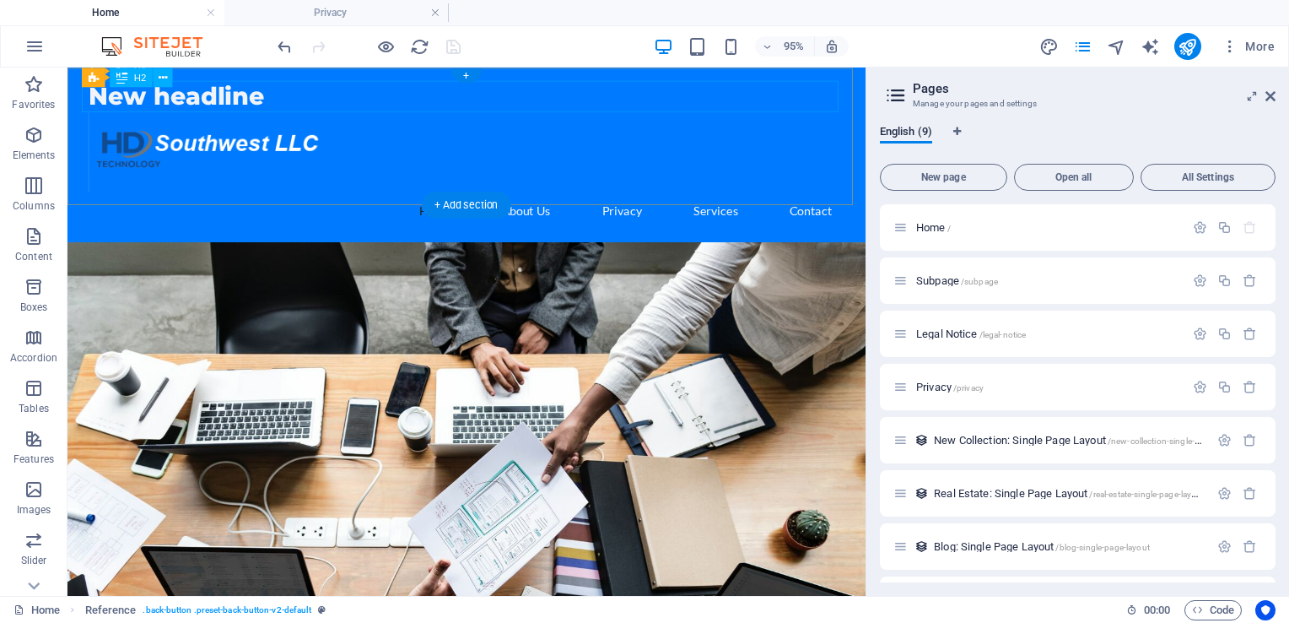
click at [207, 92] on div "New headline" at bounding box center [487, 97] width 796 height 33
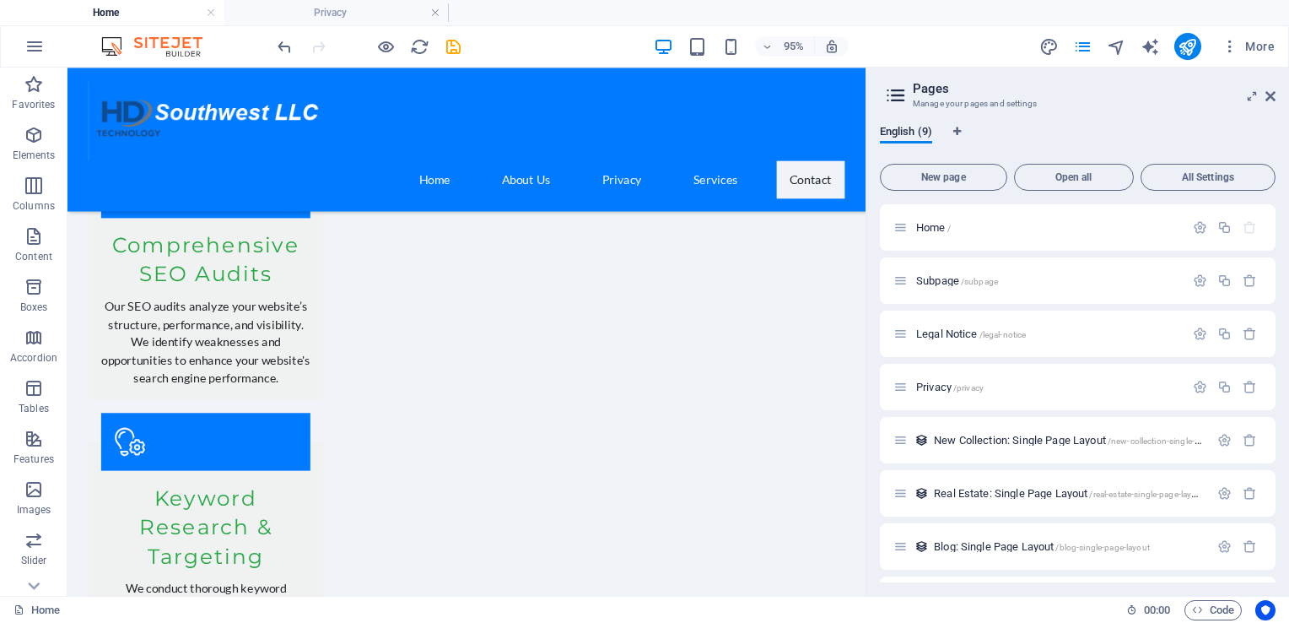
scroll to position [2848, 0]
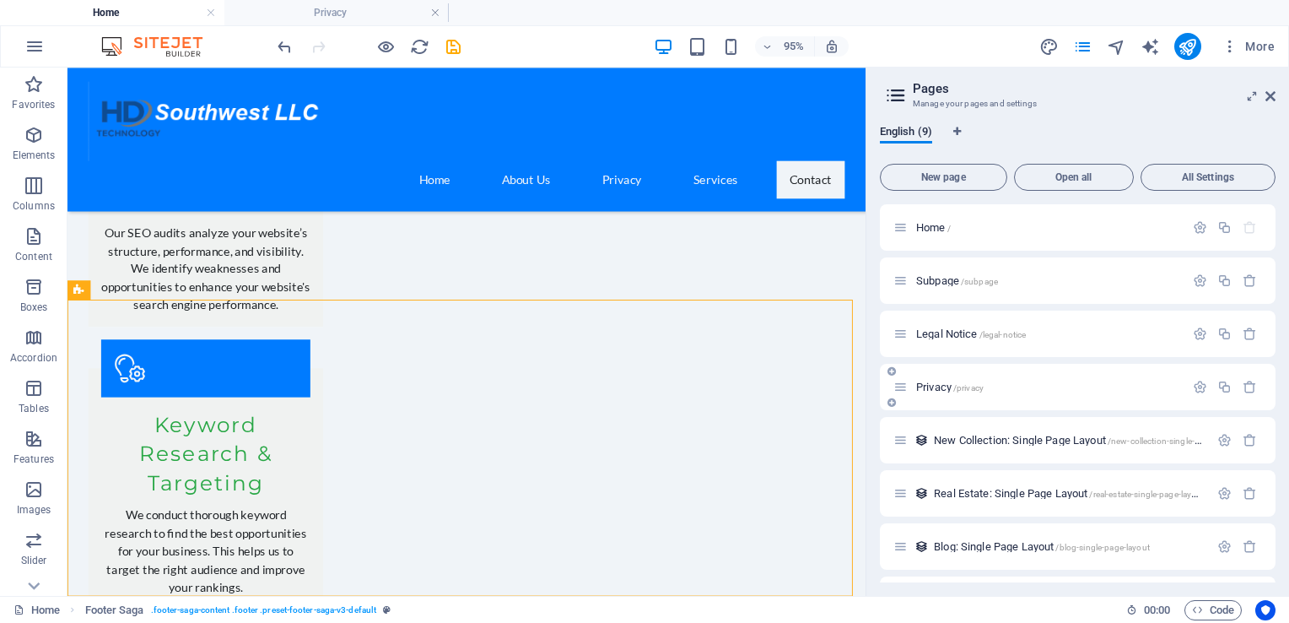
click at [917, 384] on span "Privacy /privacy" at bounding box center [949, 386] width 67 height 13
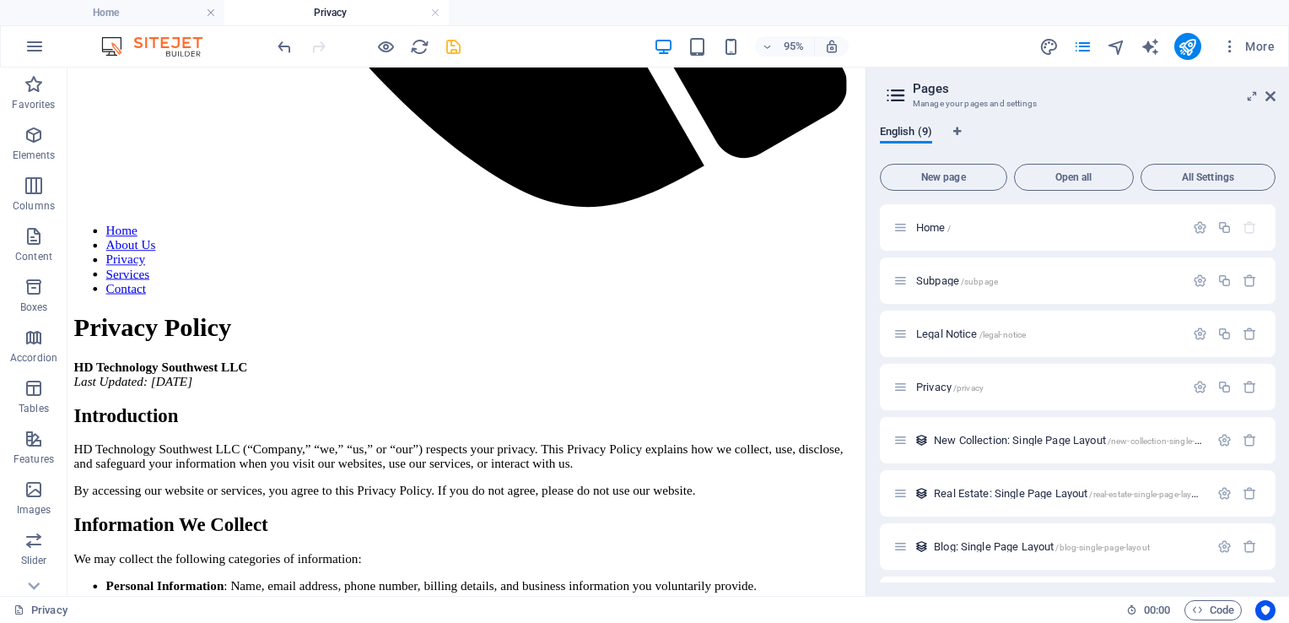
scroll to position [1271, 0]
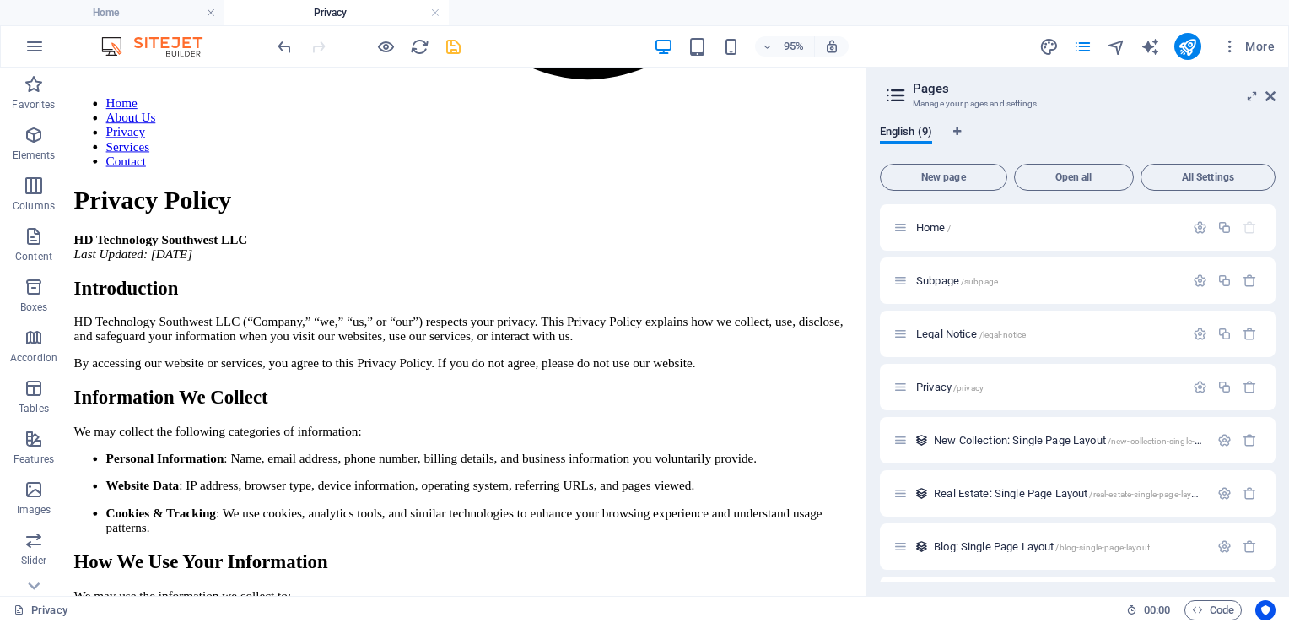
drag, startPoint x: 899, startPoint y: 174, endPoint x: 982, endPoint y: 619, distance: 453.0
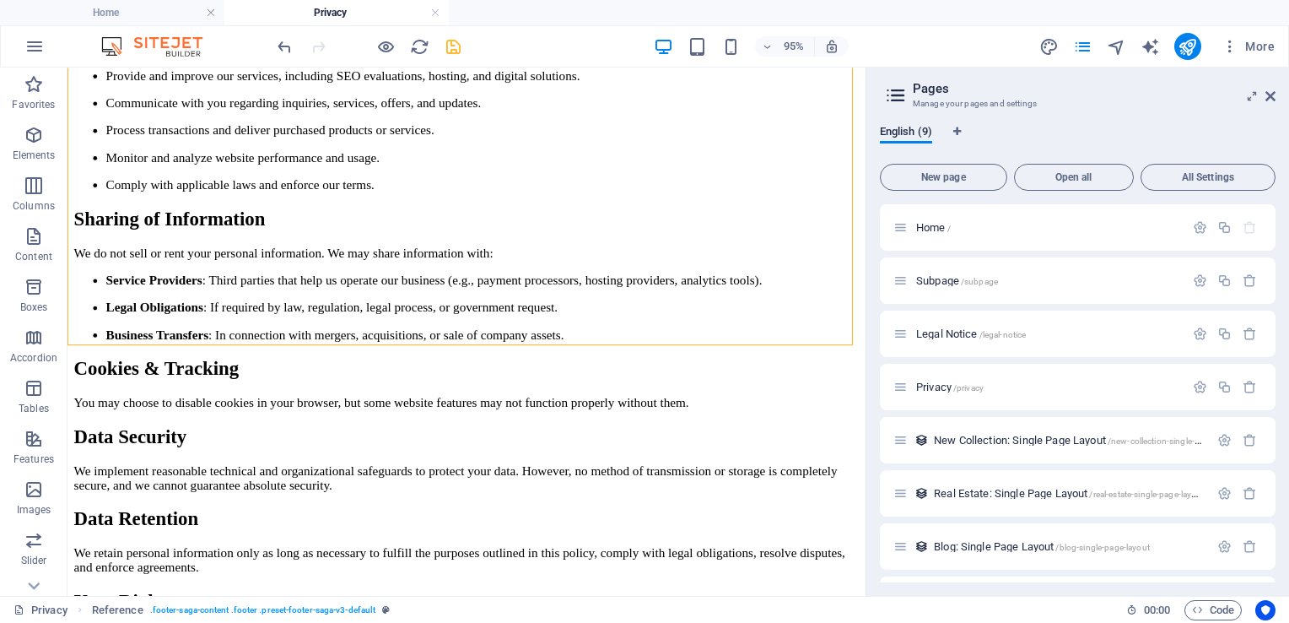
scroll to position [1895, 0]
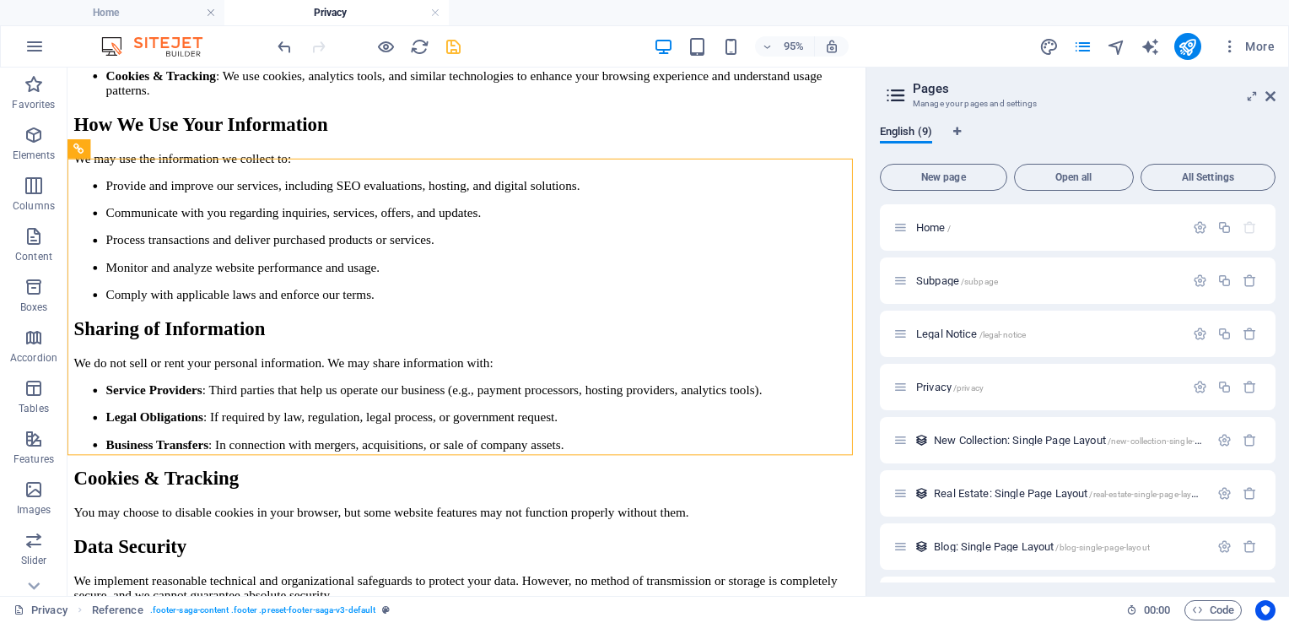
drag, startPoint x: 904, startPoint y: 435, endPoint x: 941, endPoint y: 577, distance: 146.5
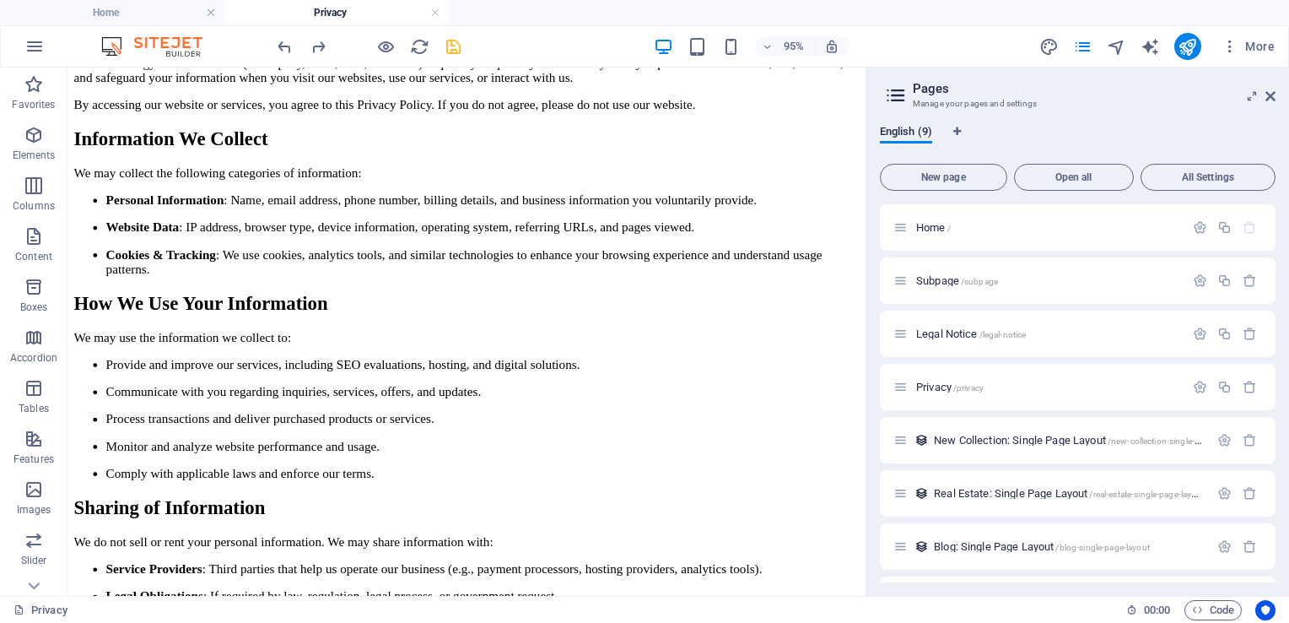
scroll to position [1583, 0]
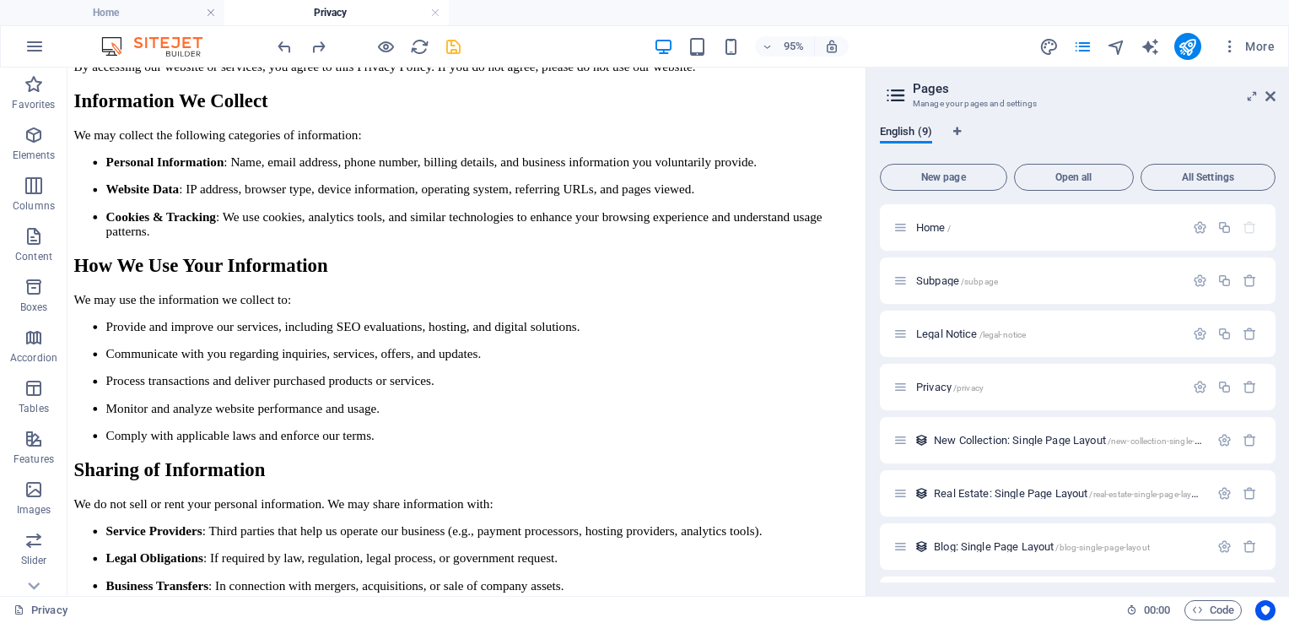
drag, startPoint x: 899, startPoint y: 532, endPoint x: 945, endPoint y: 612, distance: 91.5
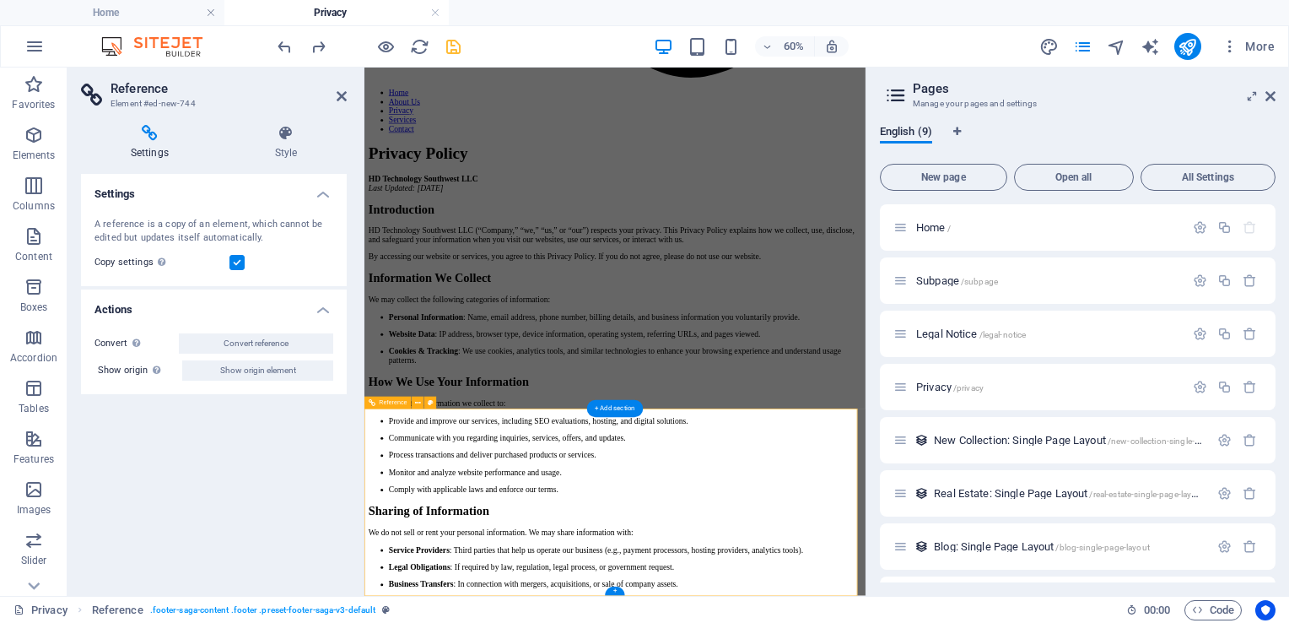
click at [454, 48] on icon "save" at bounding box center [453, 46] width 19 height 19
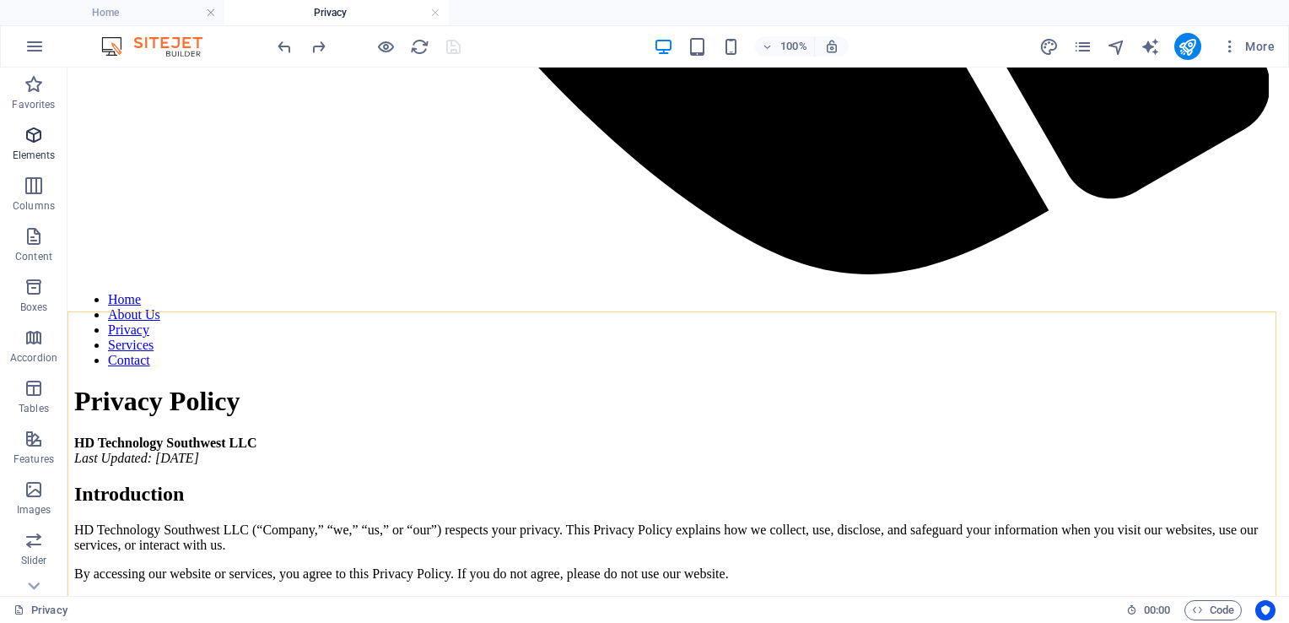
click at [36, 144] on icon "button" at bounding box center [34, 135] width 20 height 20
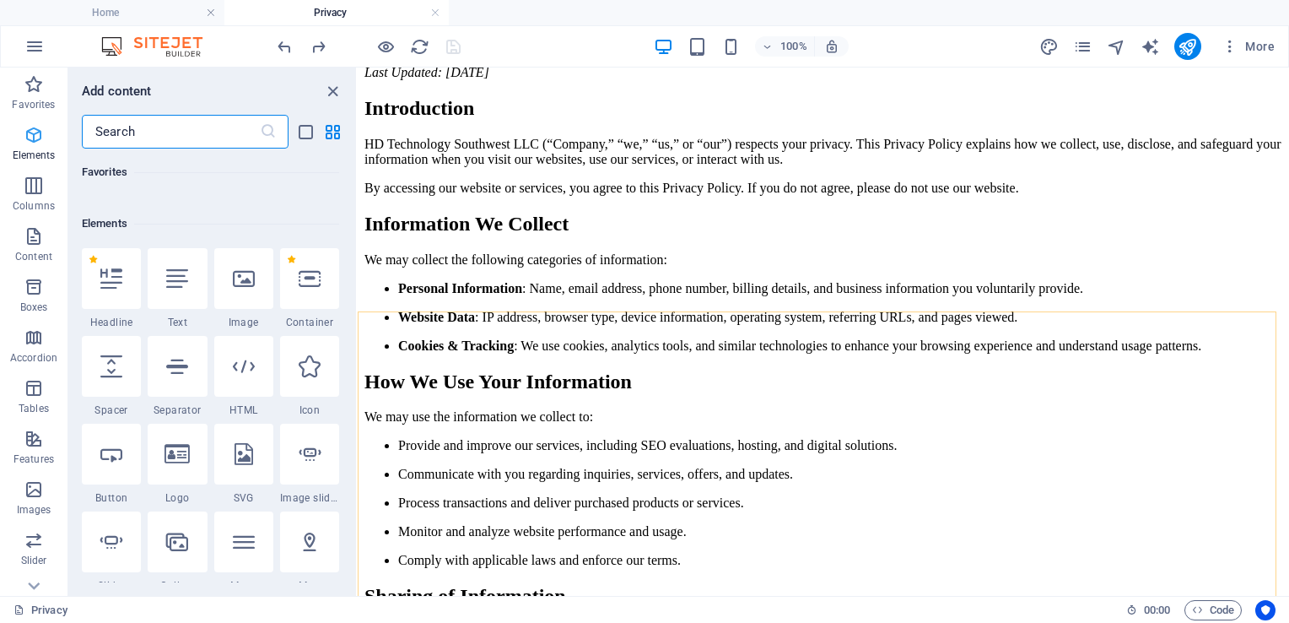
scroll to position [179, 0]
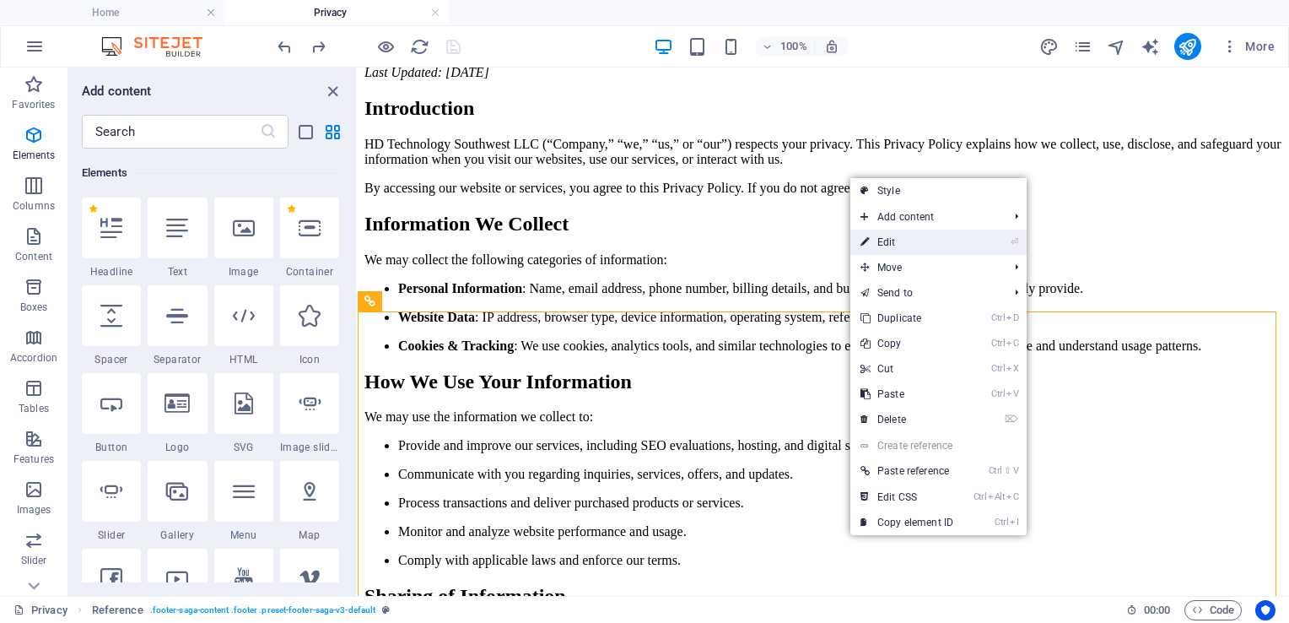
click at [913, 245] on link "⏎ Edit" at bounding box center [906, 241] width 113 height 25
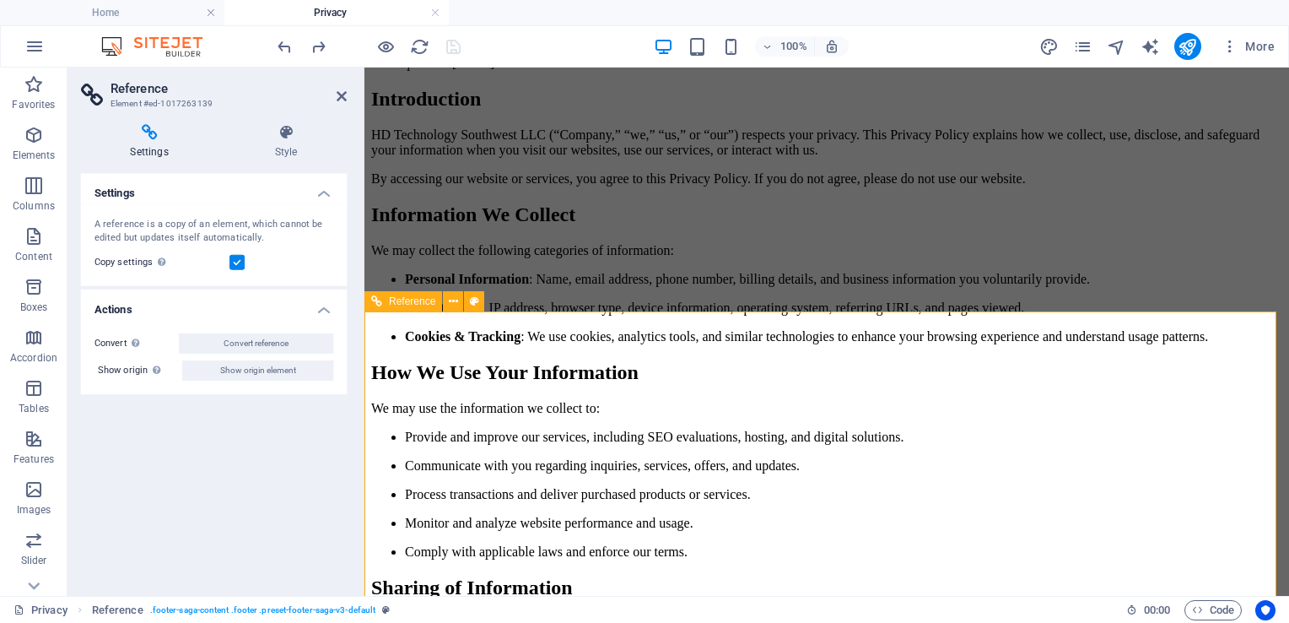
click at [34, 245] on icon "button" at bounding box center [34, 236] width 20 height 20
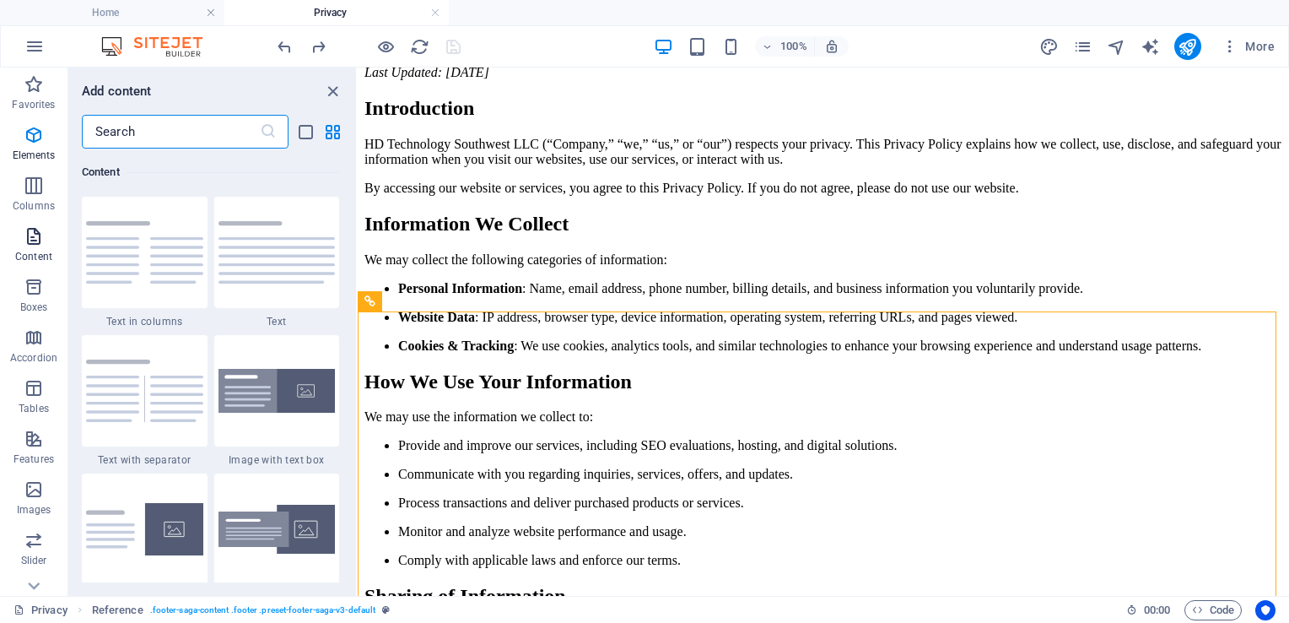
scroll to position [2952, 0]
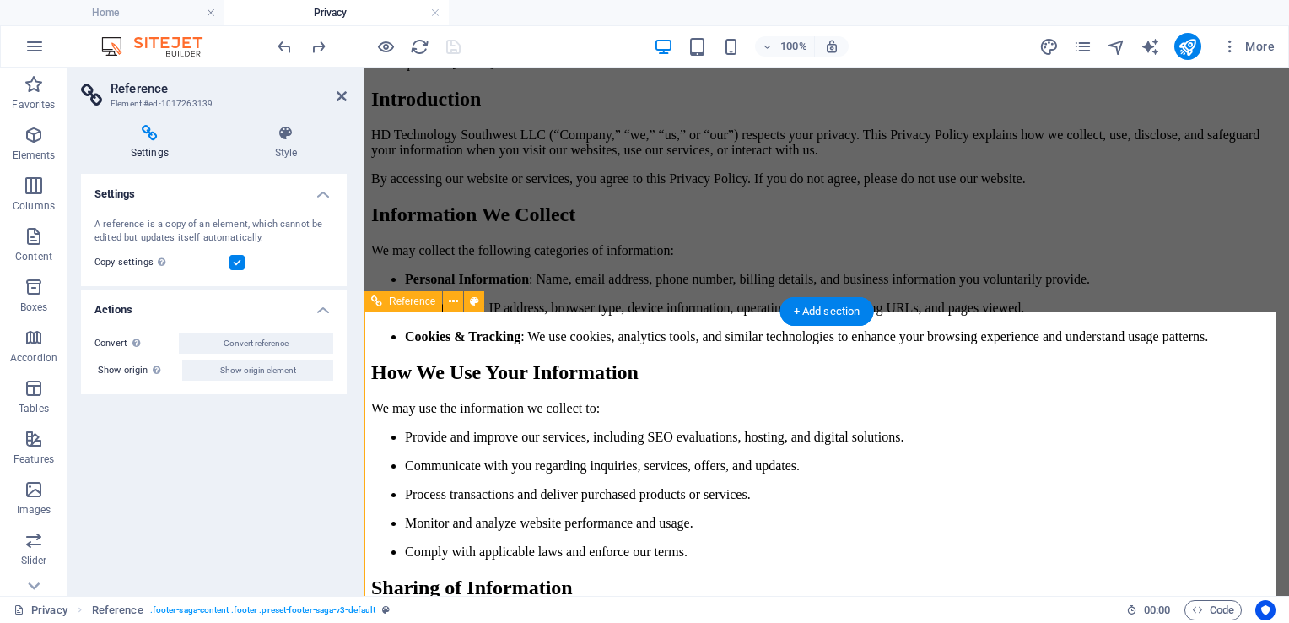
click at [37, 251] on p "Content" at bounding box center [33, 256] width 37 height 13
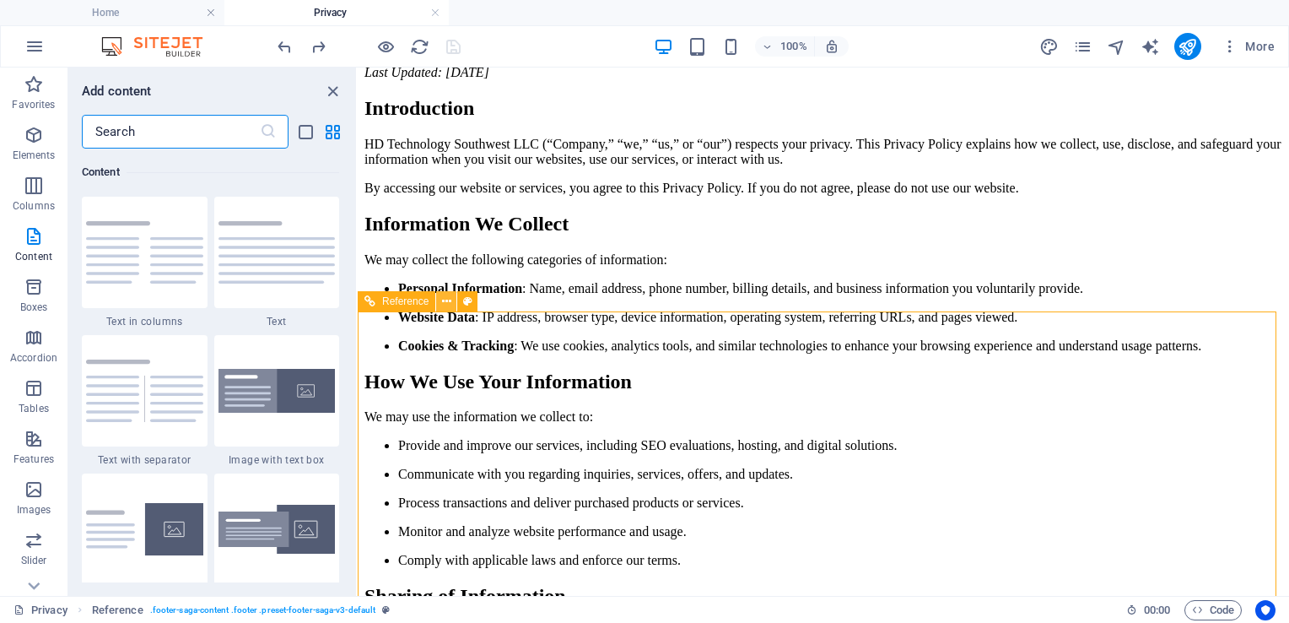
click at [445, 305] on icon at bounding box center [446, 302] width 9 height 18
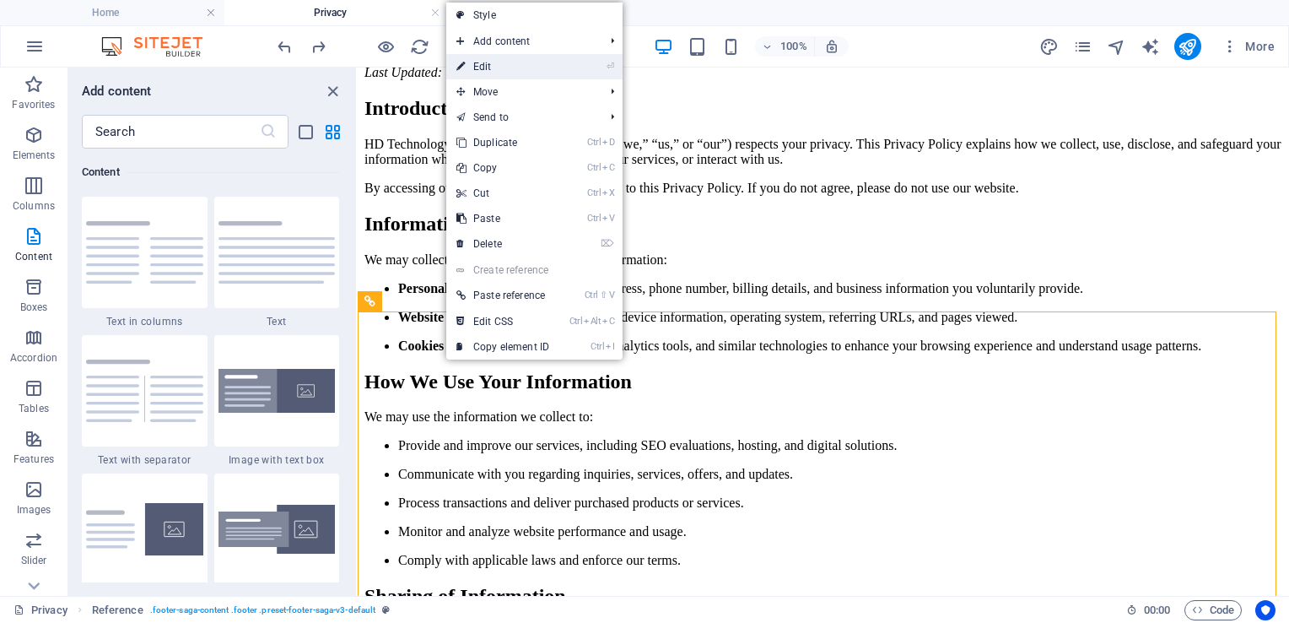
click at [493, 69] on link "⏎ Edit" at bounding box center [502, 66] width 113 height 25
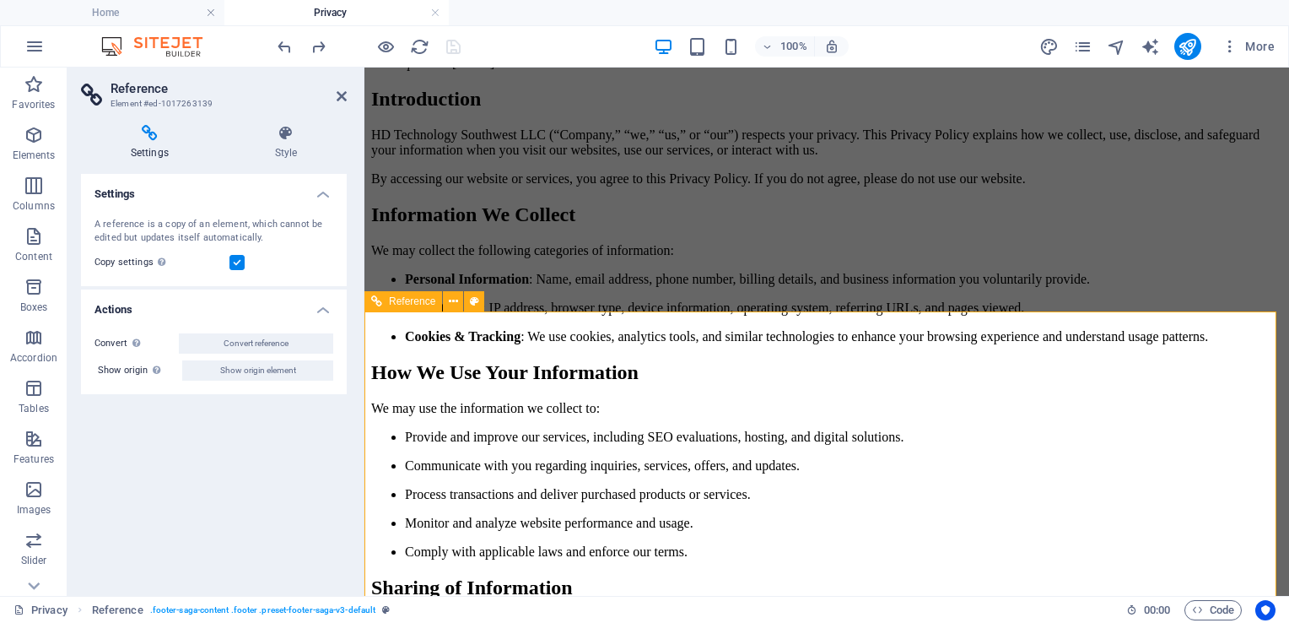
click at [345, 96] on icon at bounding box center [342, 95] width 10 height 13
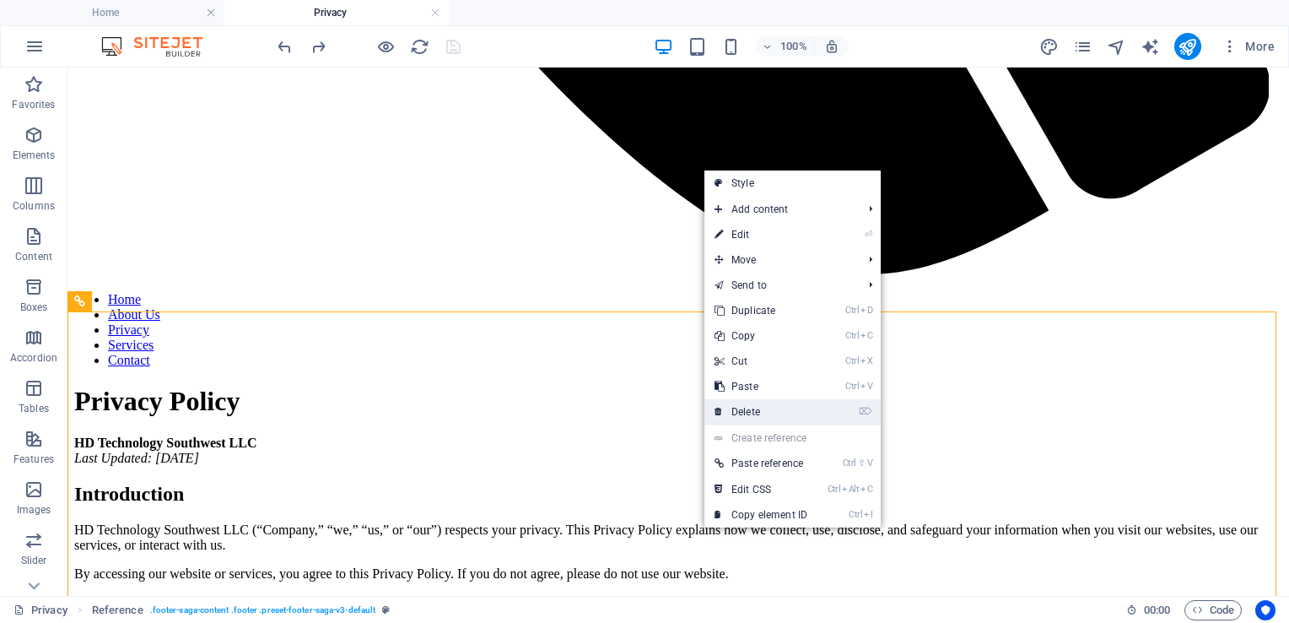
click at [754, 412] on link "⌦ Delete" at bounding box center [760, 411] width 113 height 25
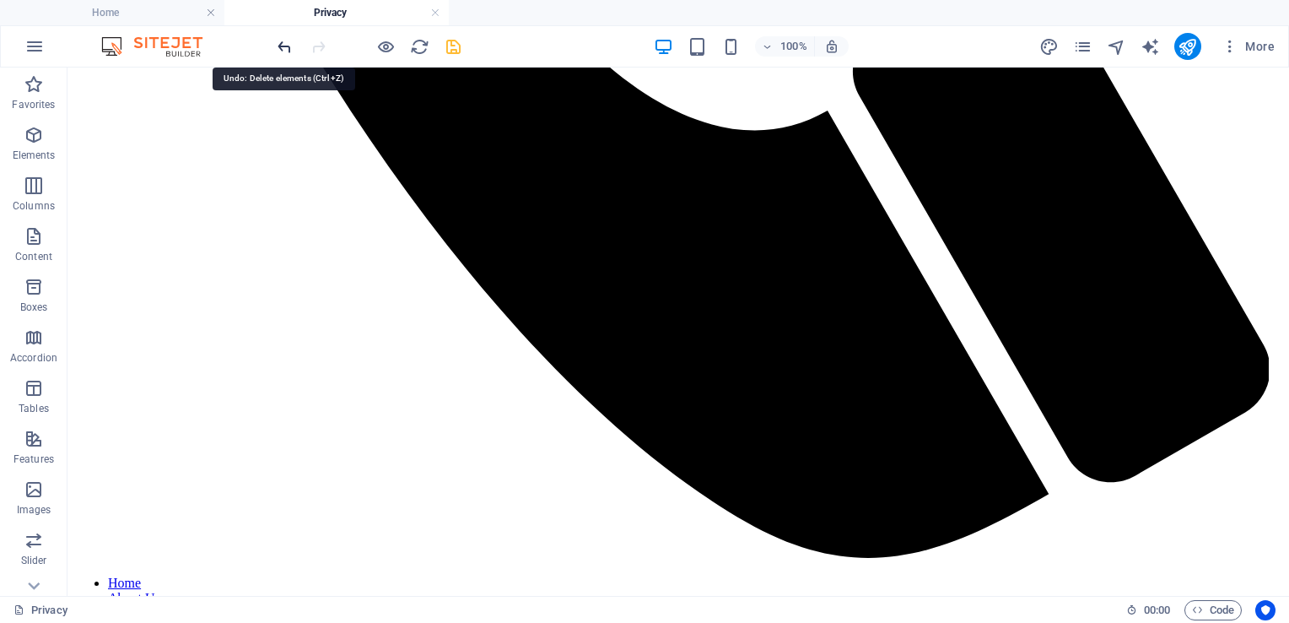
click at [275, 49] on icon "undo" at bounding box center [284, 46] width 19 height 19
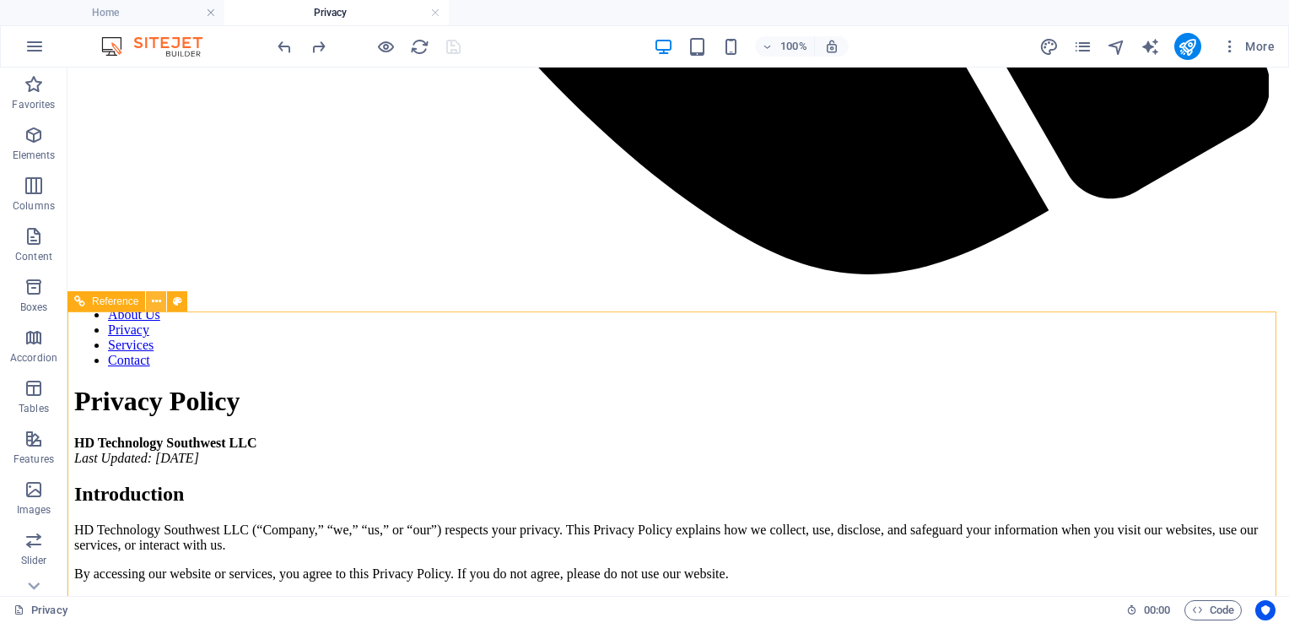
click at [159, 302] on icon at bounding box center [156, 302] width 9 height 18
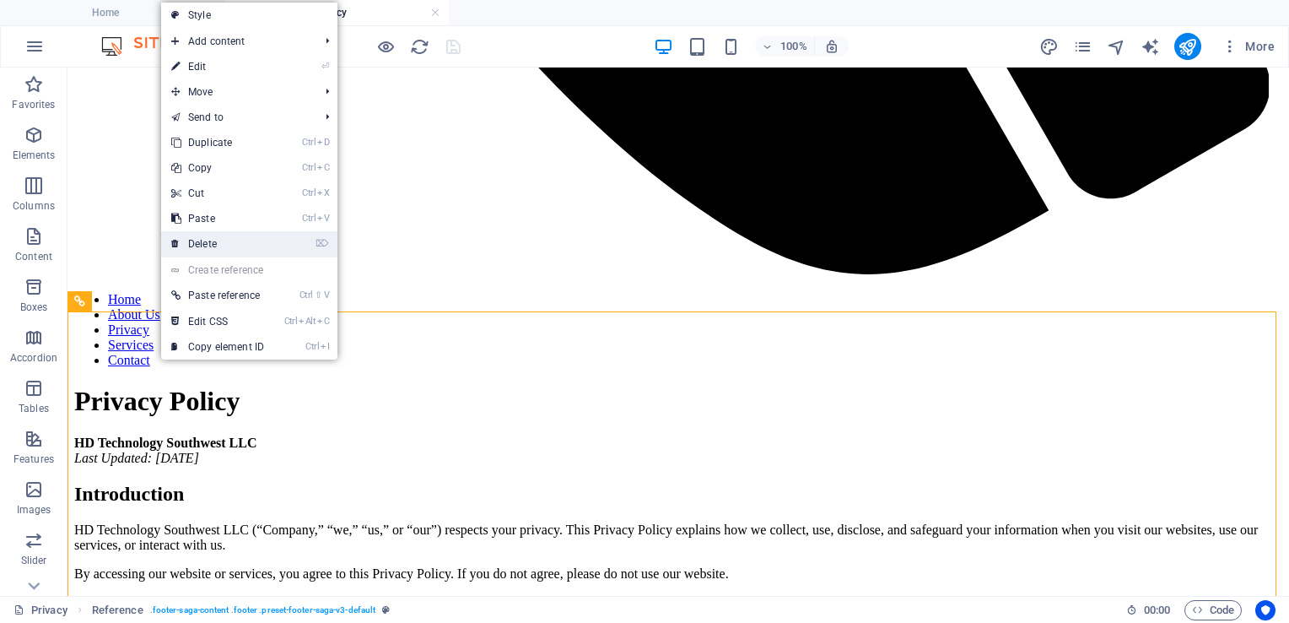
click at [223, 233] on link "⌦ Delete" at bounding box center [217, 243] width 113 height 25
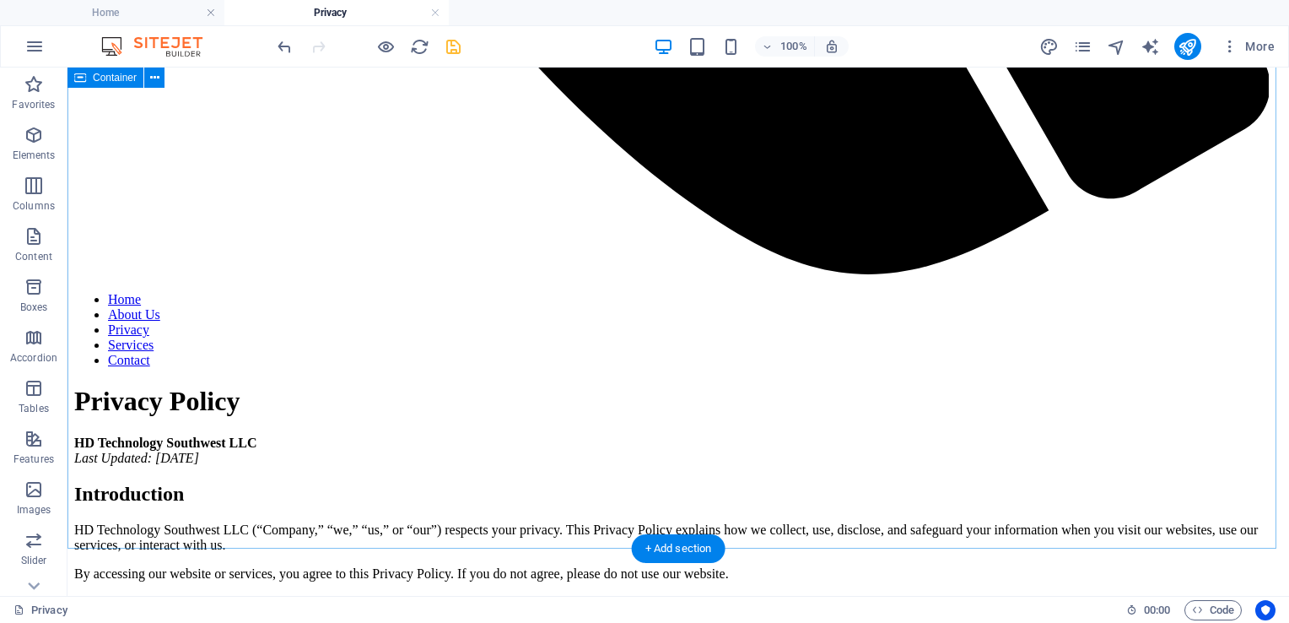
scroll to position [1299, 0]
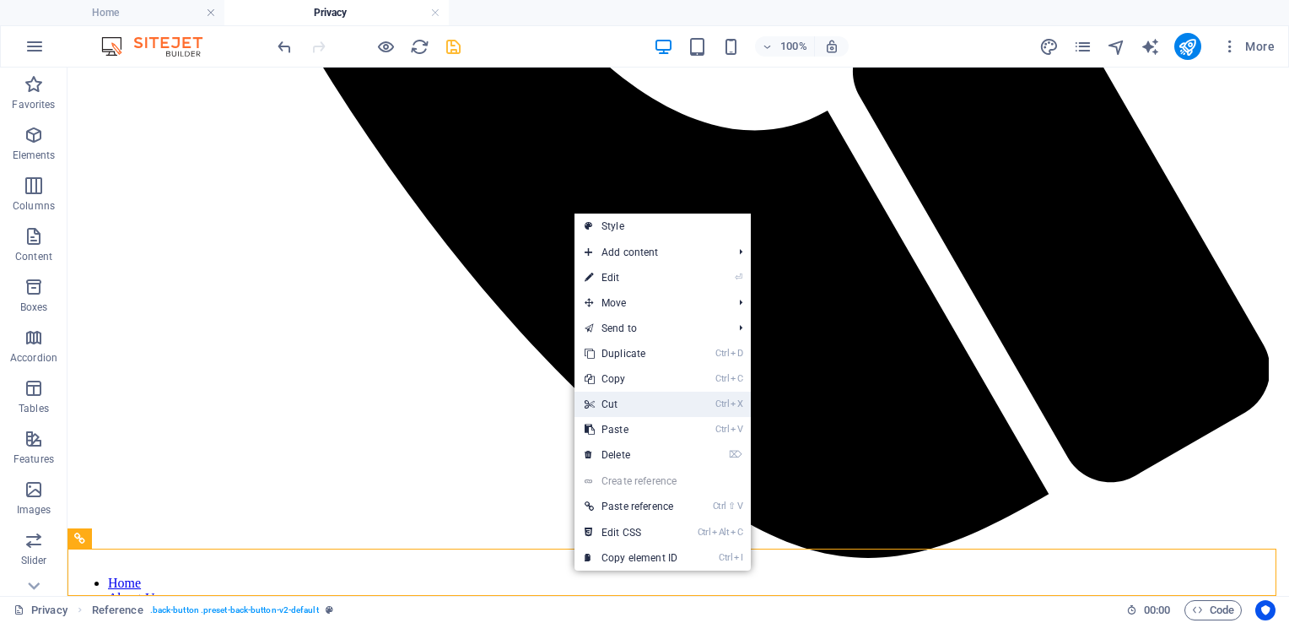
click at [636, 400] on link "Ctrl X Cut" at bounding box center [630, 403] width 113 height 25
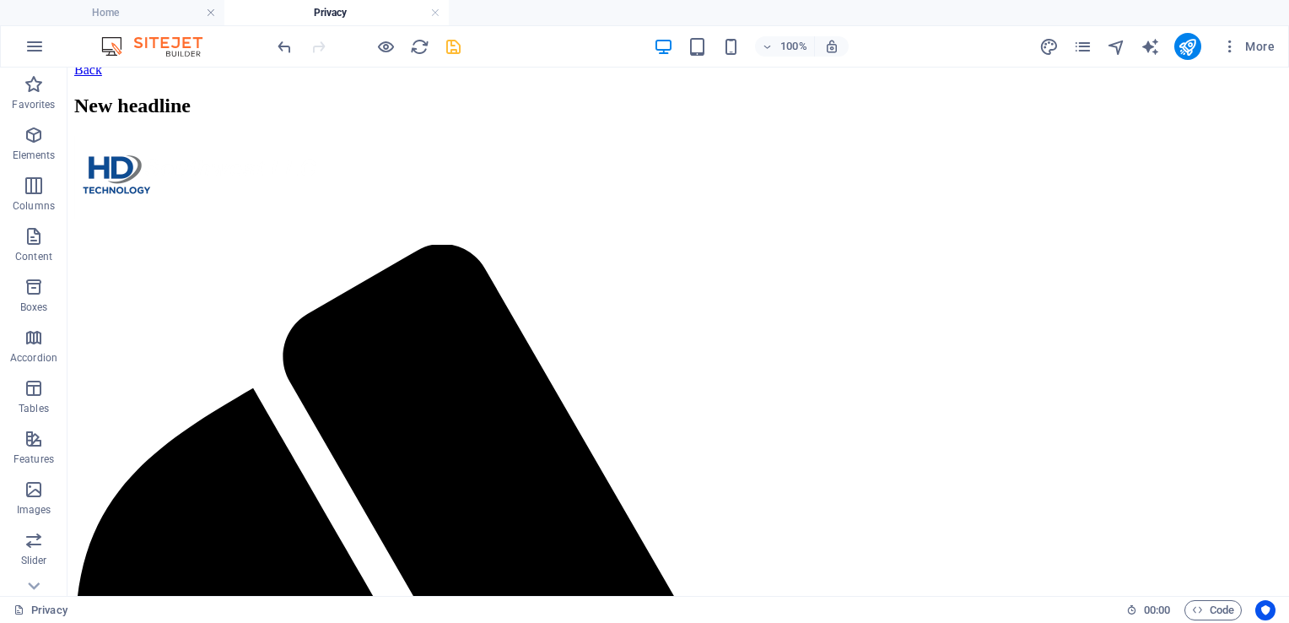
scroll to position [0, 0]
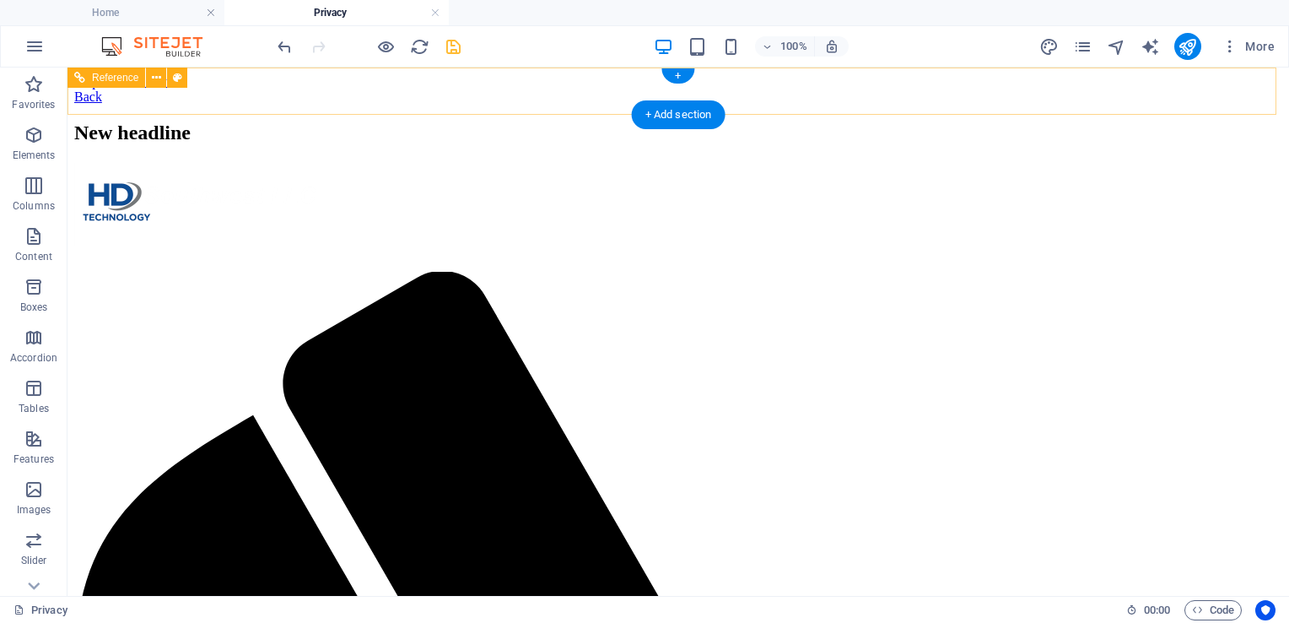
click at [386, 89] on div "Back" at bounding box center [678, 96] width 1208 height 15
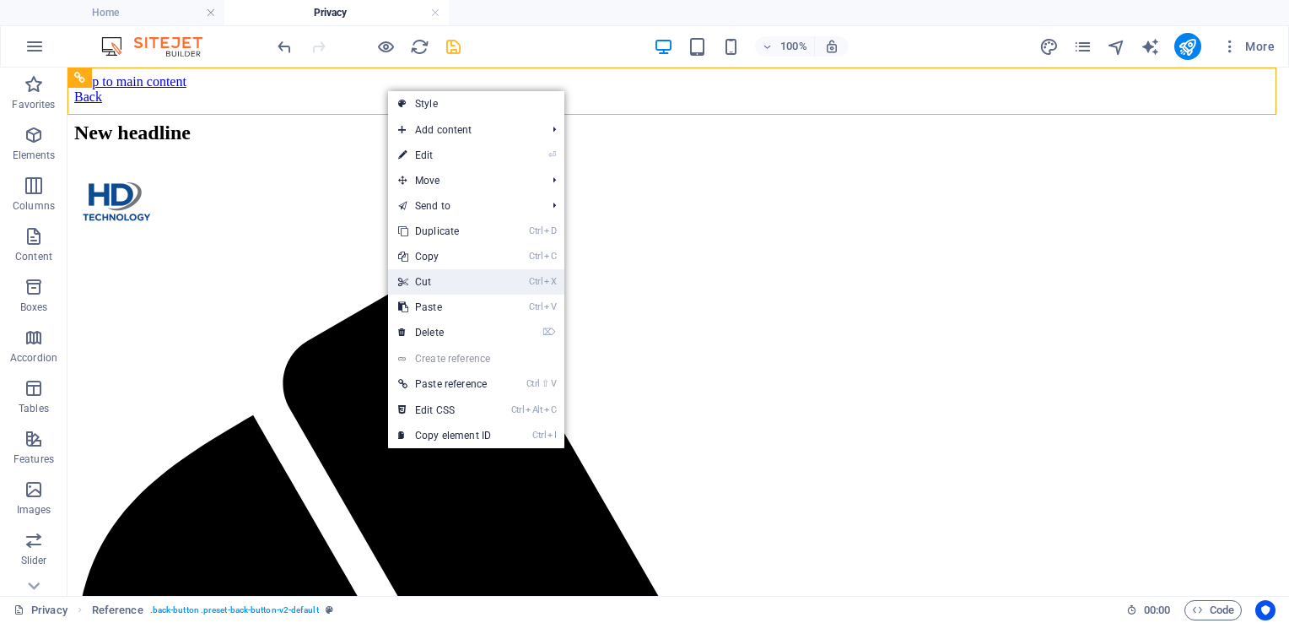
click at [425, 282] on link "Ctrl X Cut" at bounding box center [444, 281] width 113 height 25
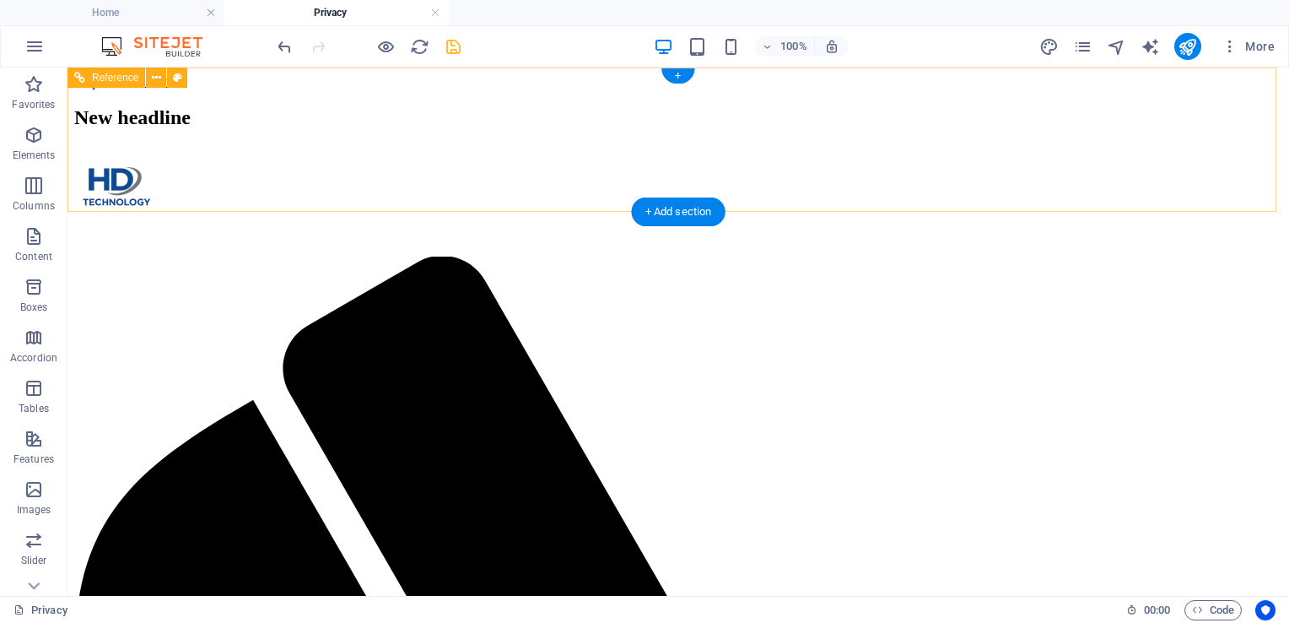
click at [419, 106] on div "New headline" at bounding box center [678, 117] width 1208 height 23
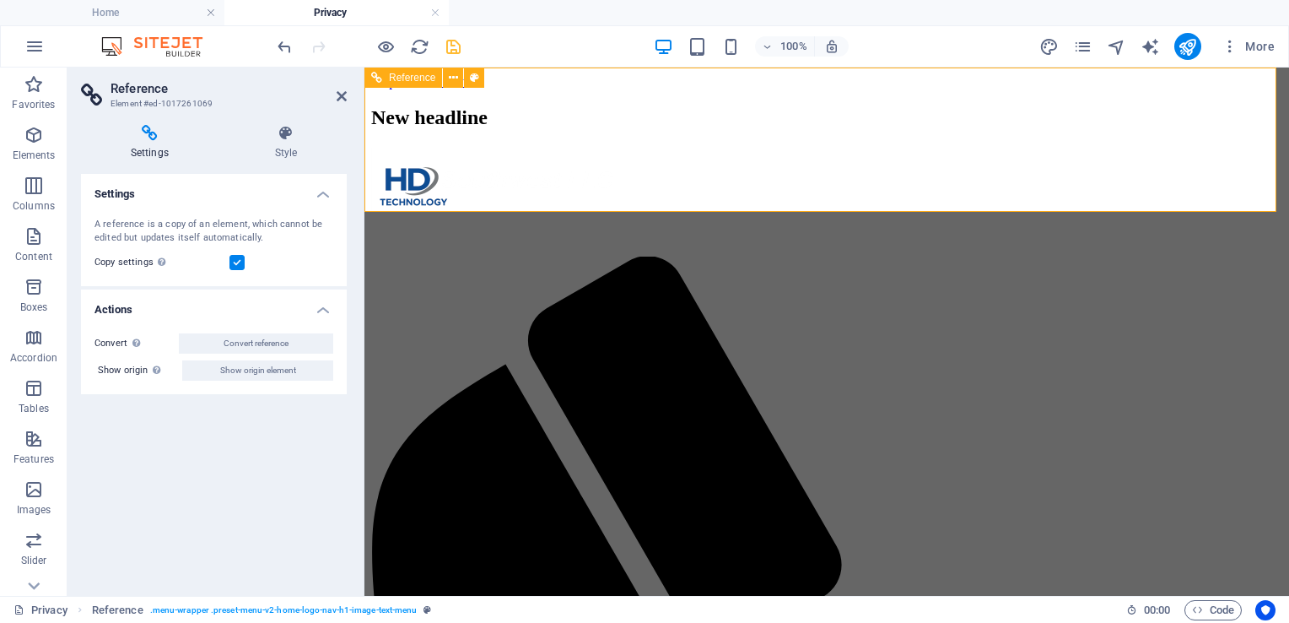
click at [479, 106] on div "New headline" at bounding box center [826, 117] width 911 height 23
click at [574, 106] on div "New headline" at bounding box center [826, 117] width 911 height 23
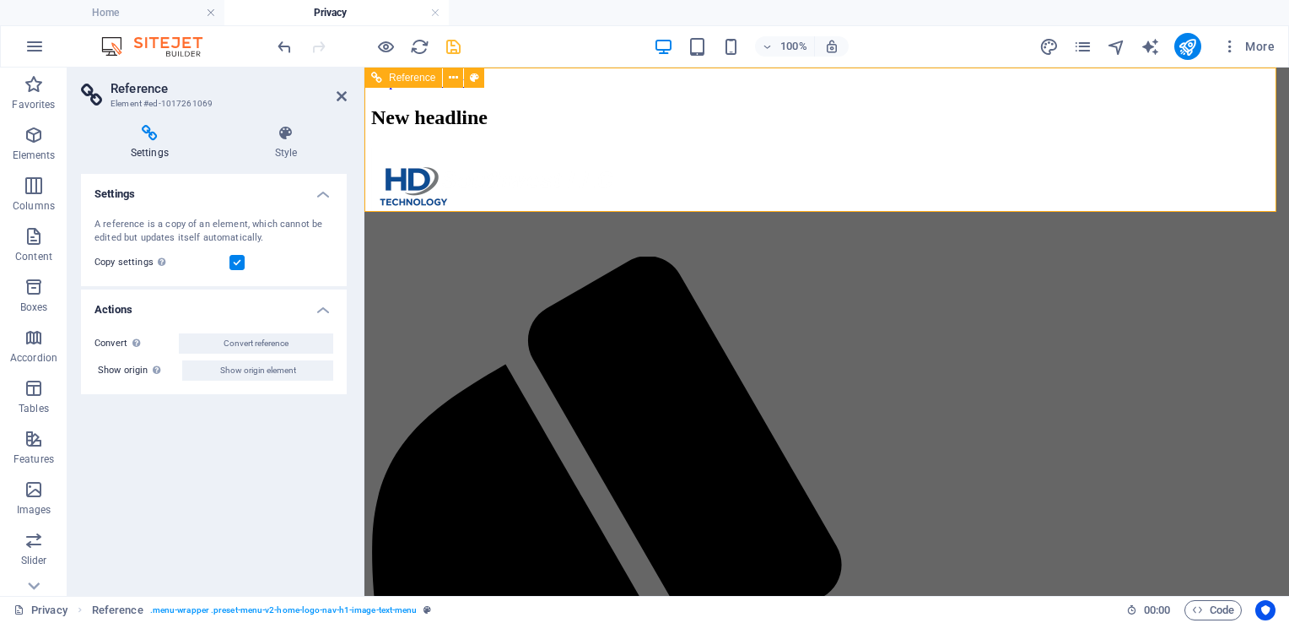
click at [612, 106] on div "New headline" at bounding box center [826, 117] width 911 height 23
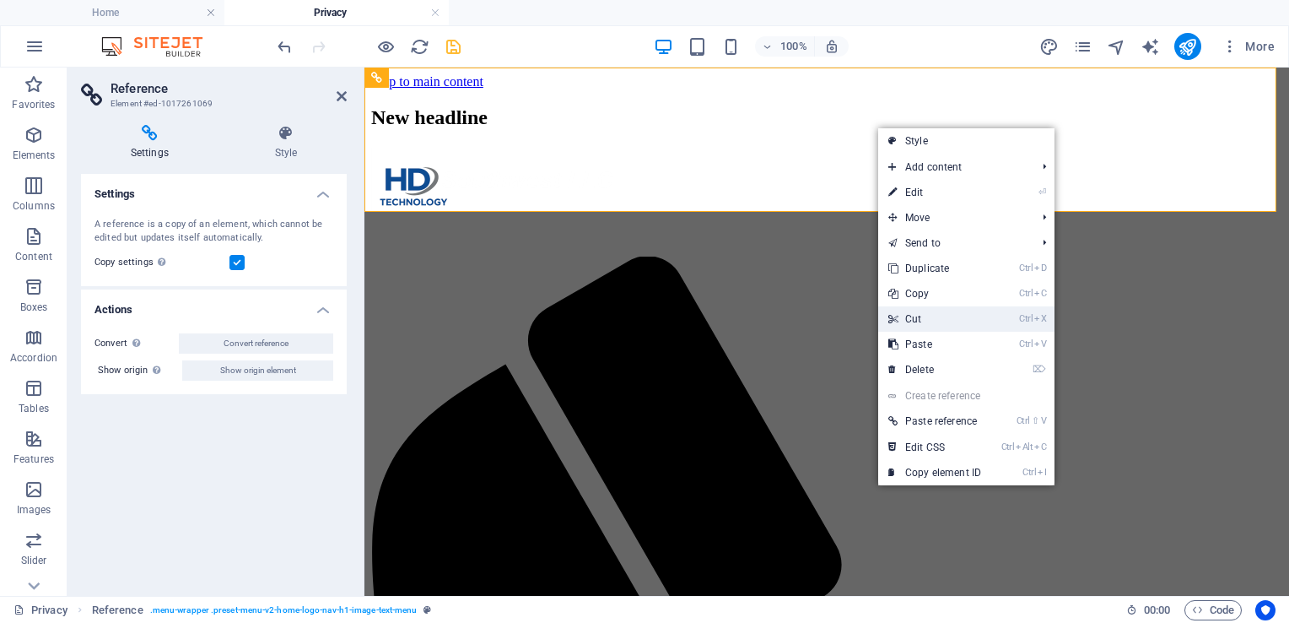
click at [925, 320] on link "Ctrl X Cut" at bounding box center [934, 318] width 113 height 25
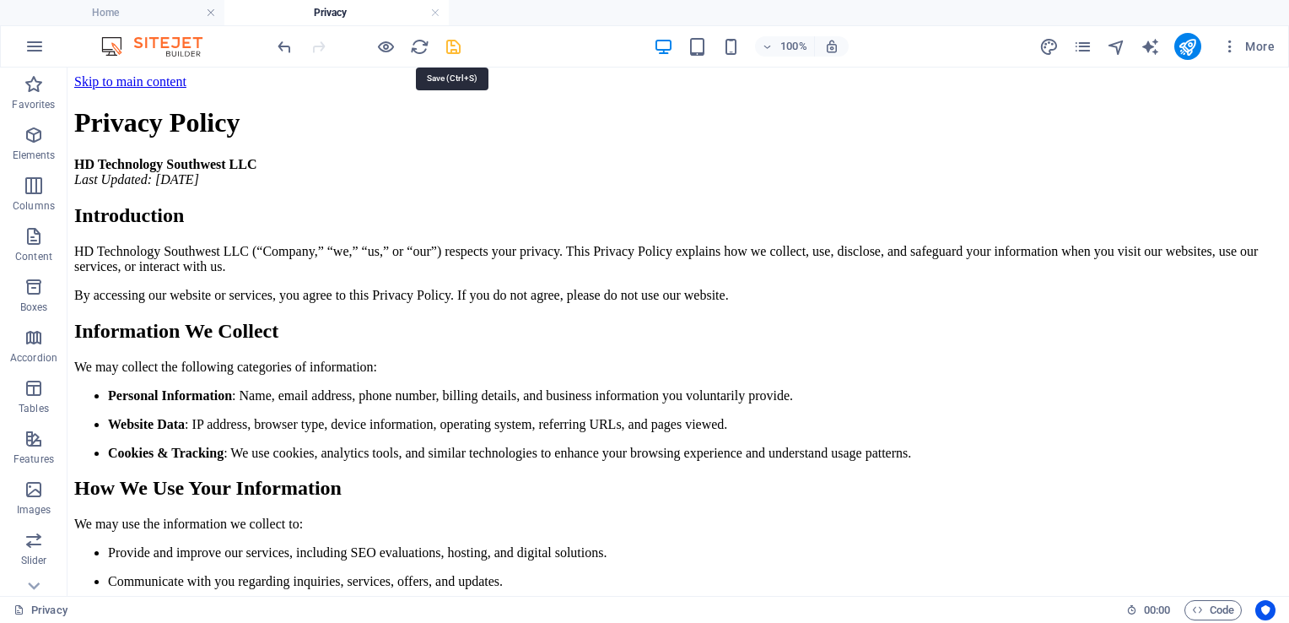
click at [455, 52] on icon "save" at bounding box center [453, 46] width 19 height 19
click at [1076, 54] on icon "pages" at bounding box center [1082, 46] width 19 height 19
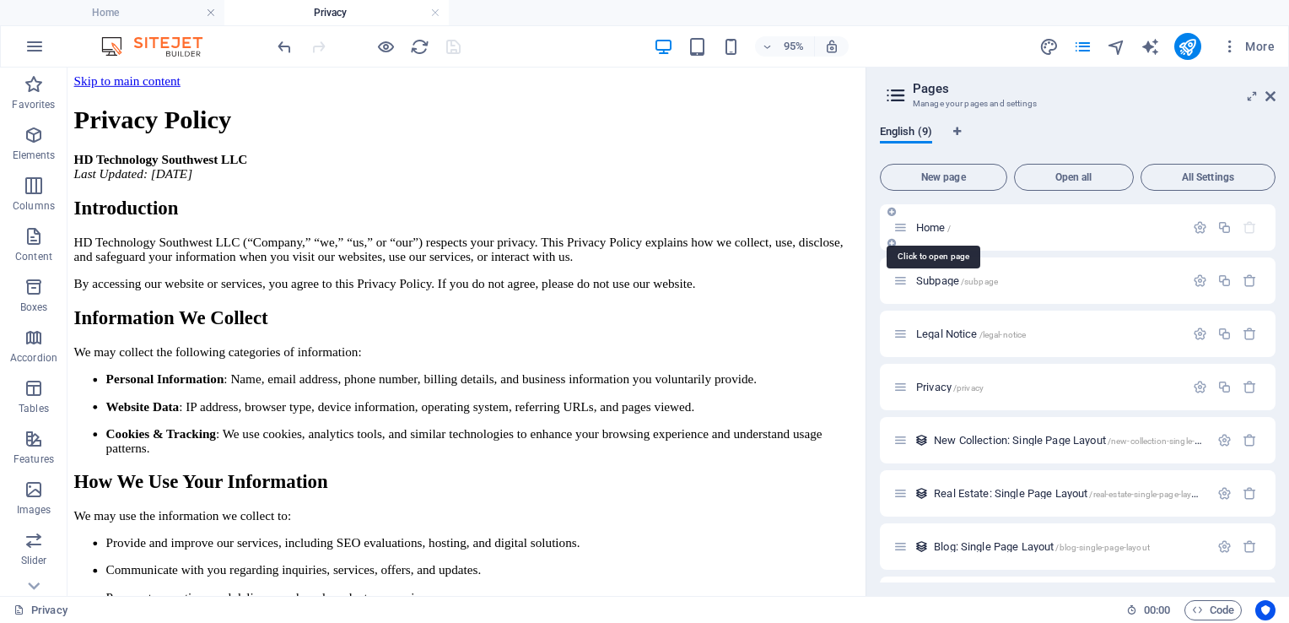
click at [925, 232] on span "Home /" at bounding box center [933, 227] width 35 height 13
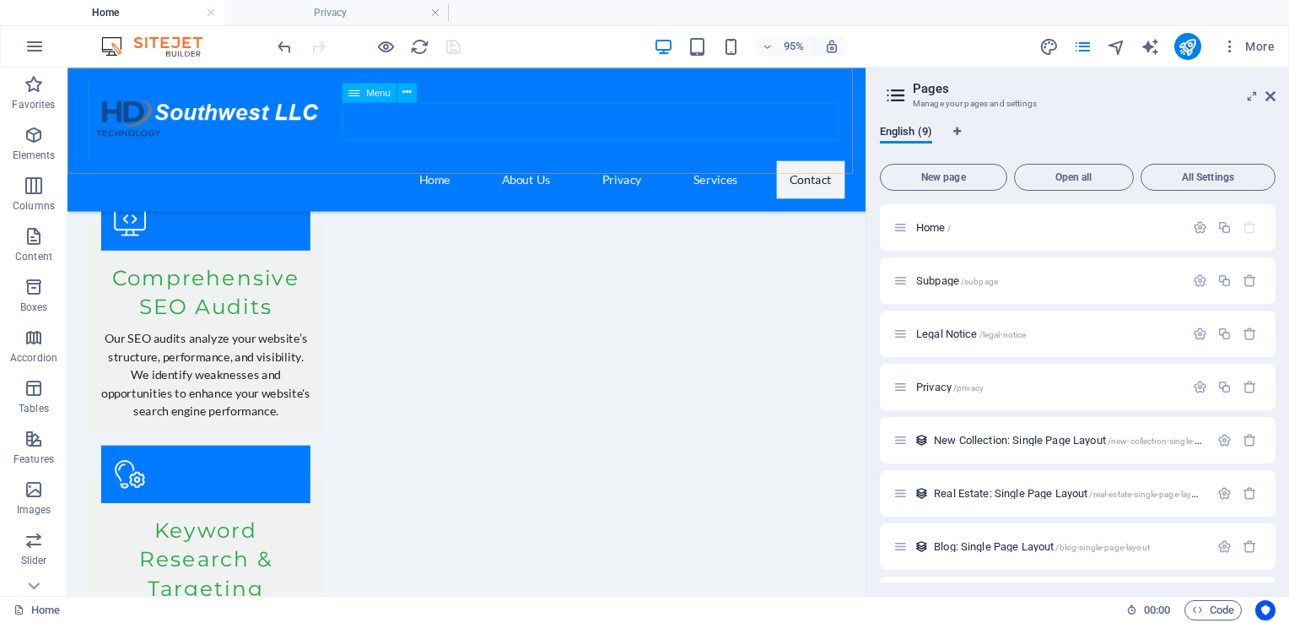
click at [358, 165] on nav "Home About Us Privacy Services Contact" at bounding box center [487, 185] width 796 height 40
click at [263, 71] on div "Home About Us Privacy Services Contact" at bounding box center [487, 142] width 840 height 151
click at [71, 70] on div "Home About Us Privacy Services Contact" at bounding box center [487, 142] width 840 height 151
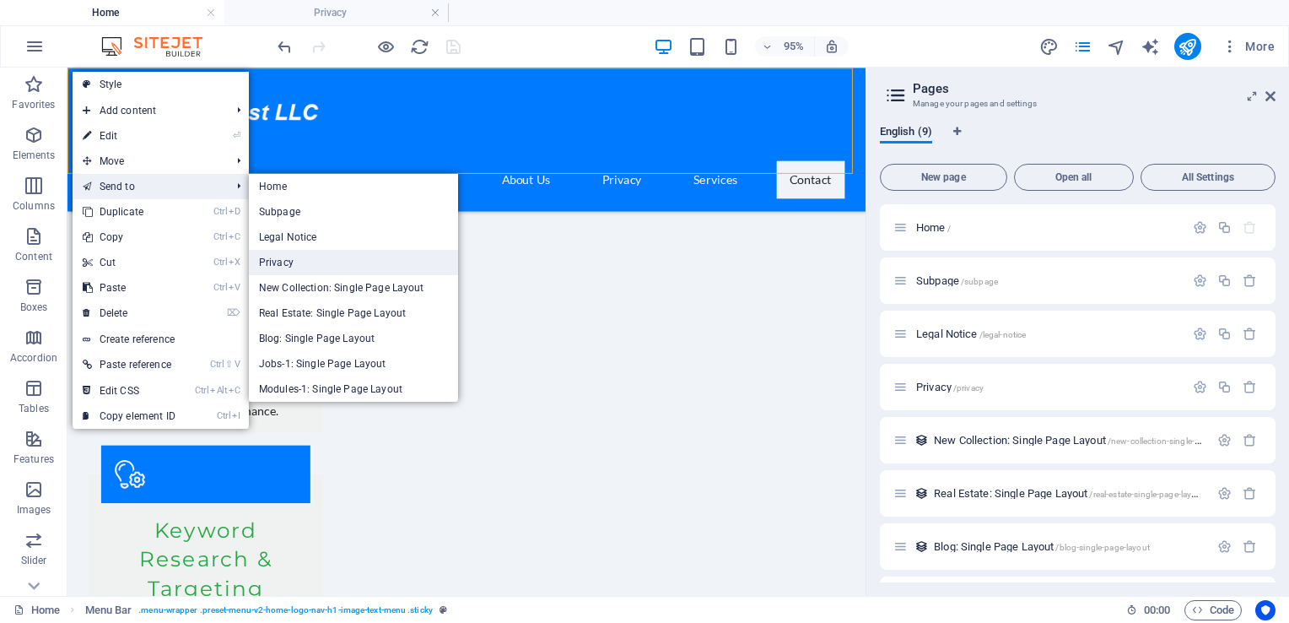
click at [304, 267] on link "Privacy" at bounding box center [353, 262] width 209 height 25
select select "header"
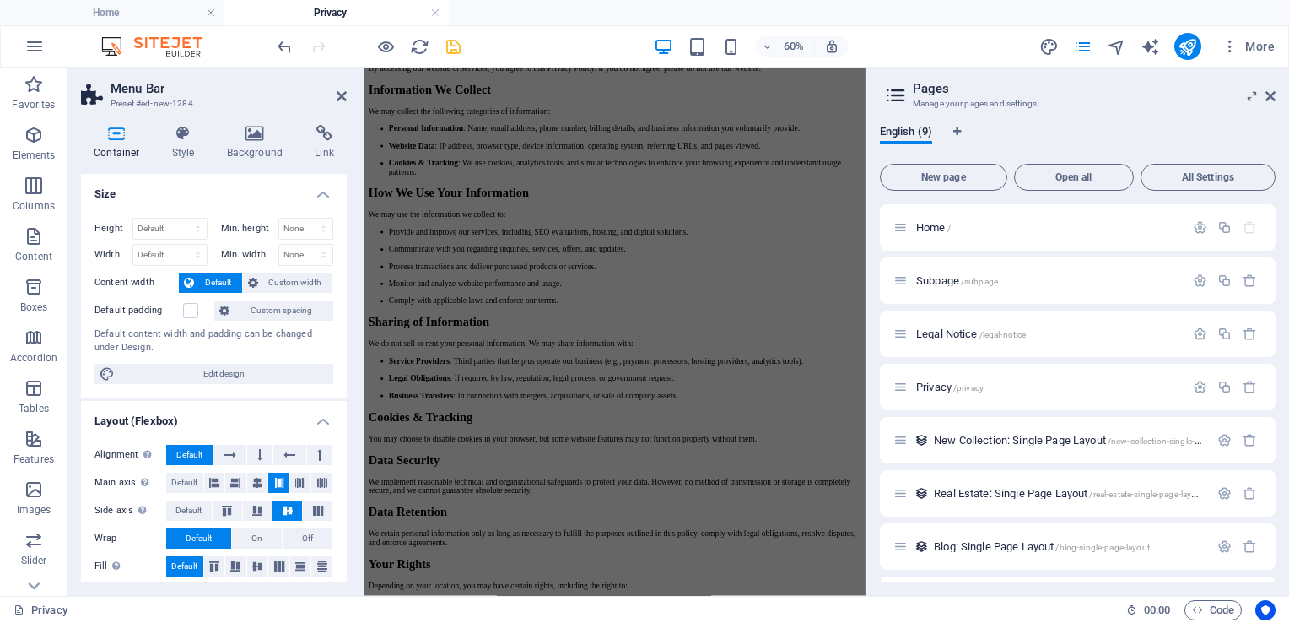
scroll to position [0, 0]
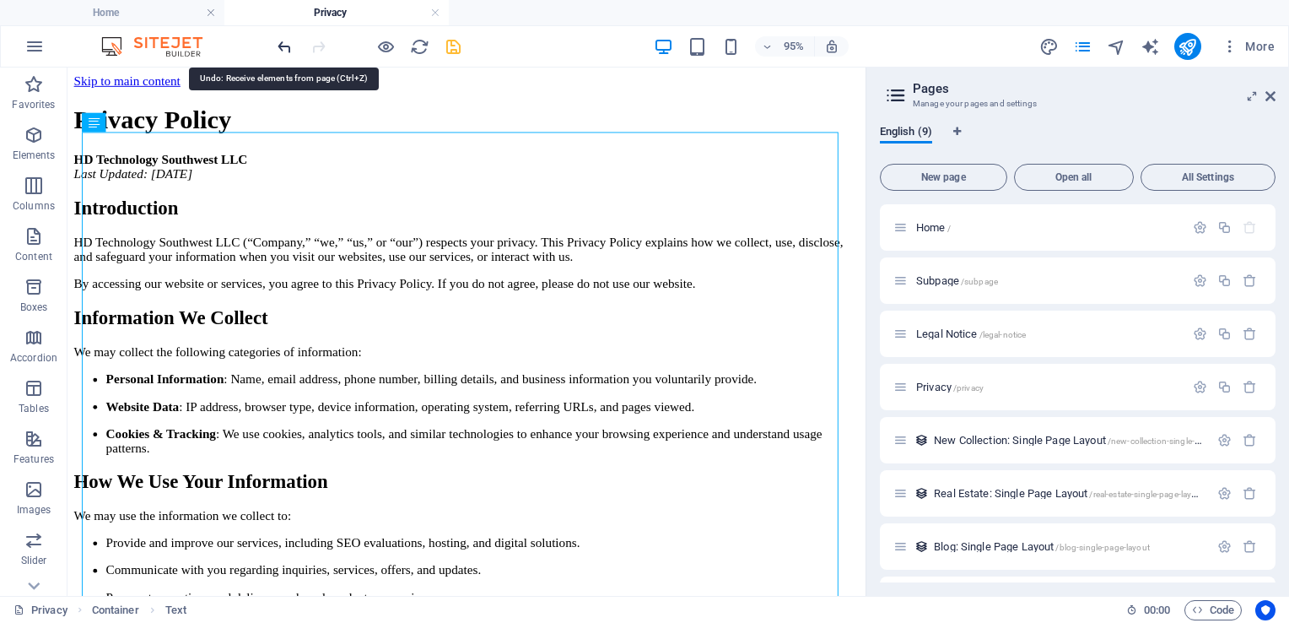
click at [283, 44] on icon "undo" at bounding box center [284, 46] width 19 height 19
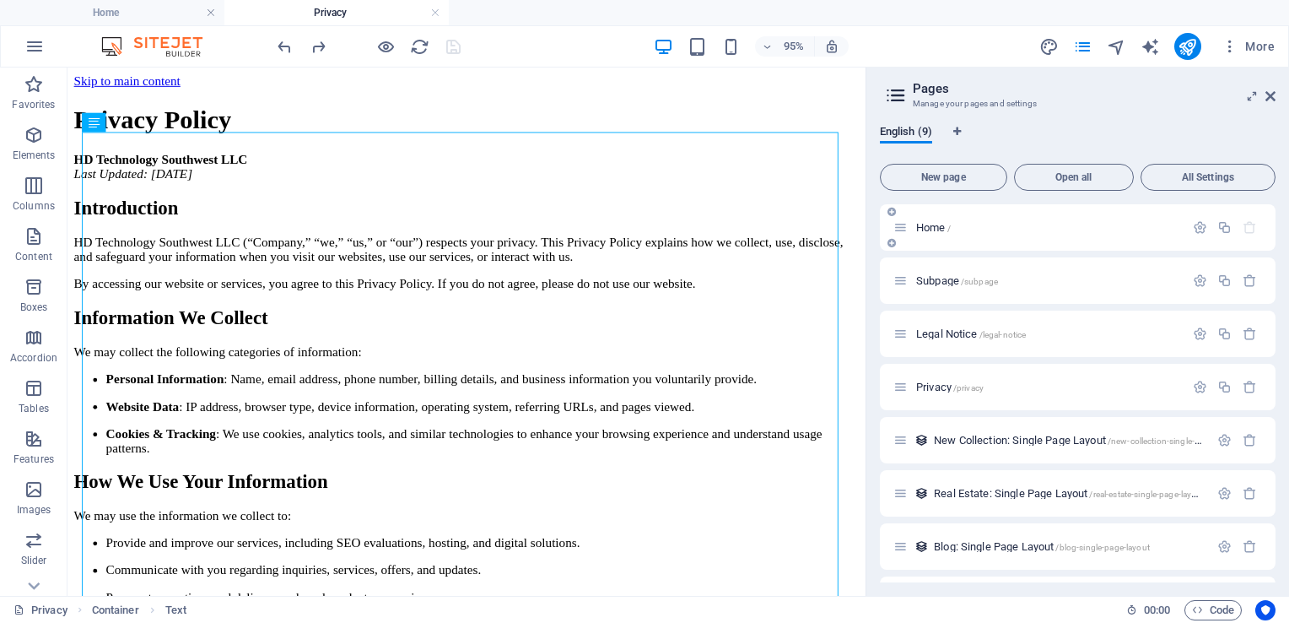
click at [935, 227] on span "Home /" at bounding box center [933, 227] width 35 height 13
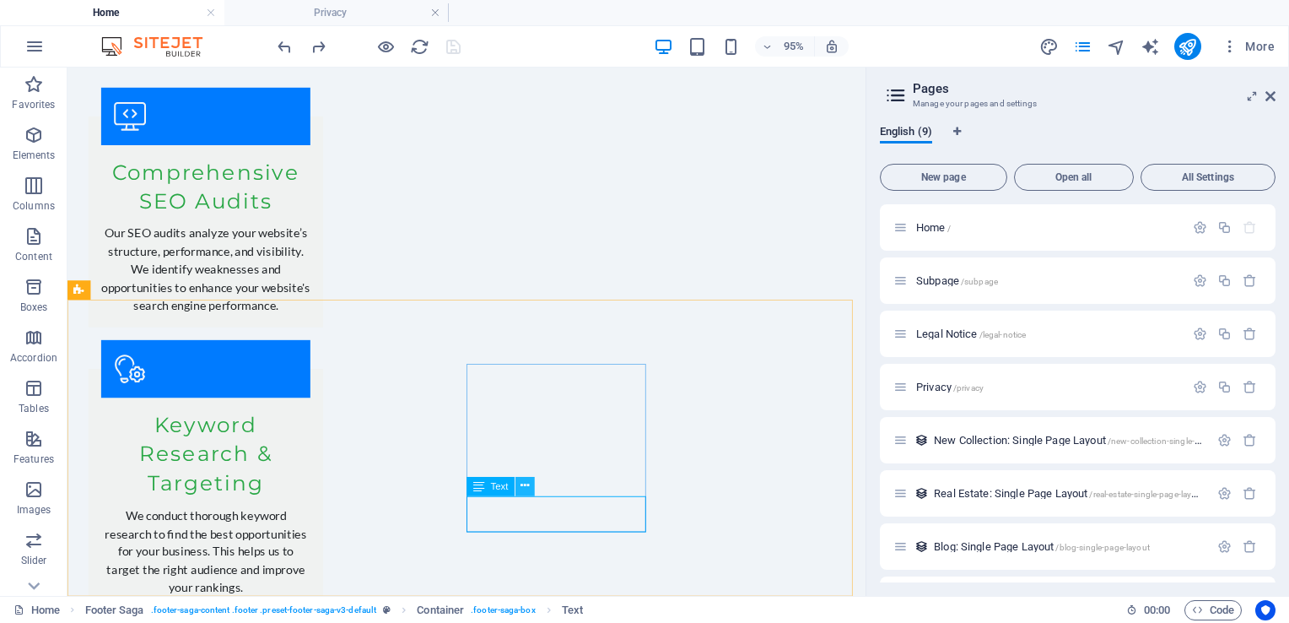
click at [523, 488] on icon at bounding box center [524, 485] width 8 height 17
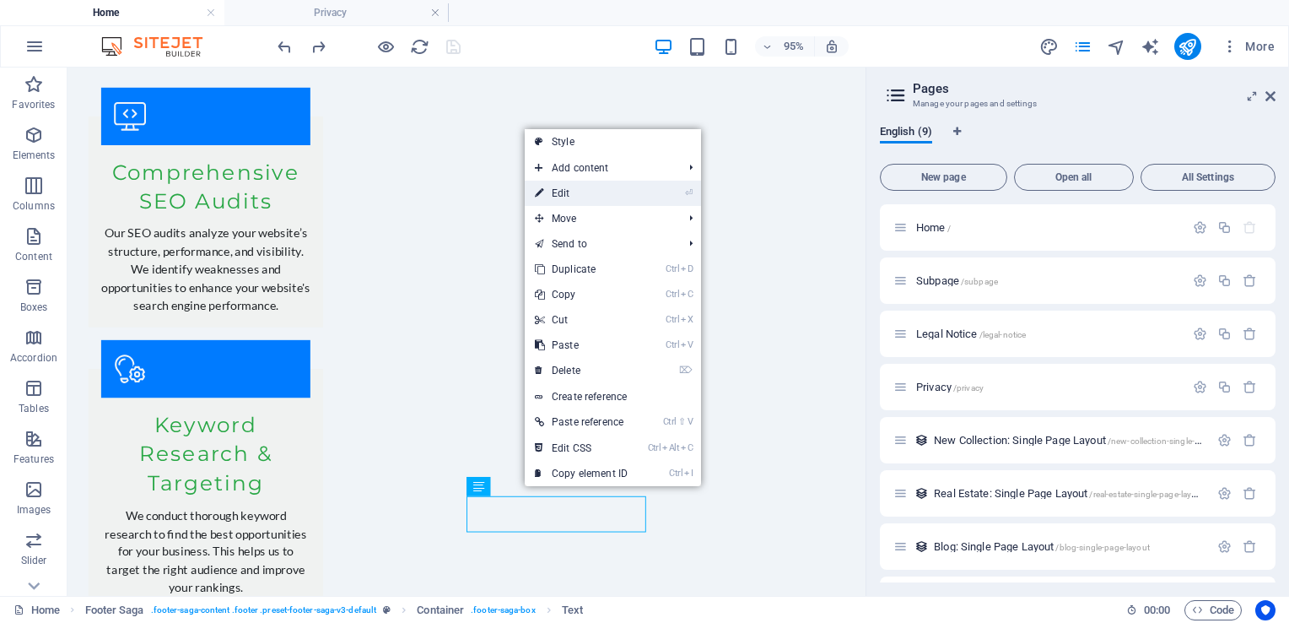
click at [580, 191] on link "⏎ Edit" at bounding box center [581, 193] width 113 height 25
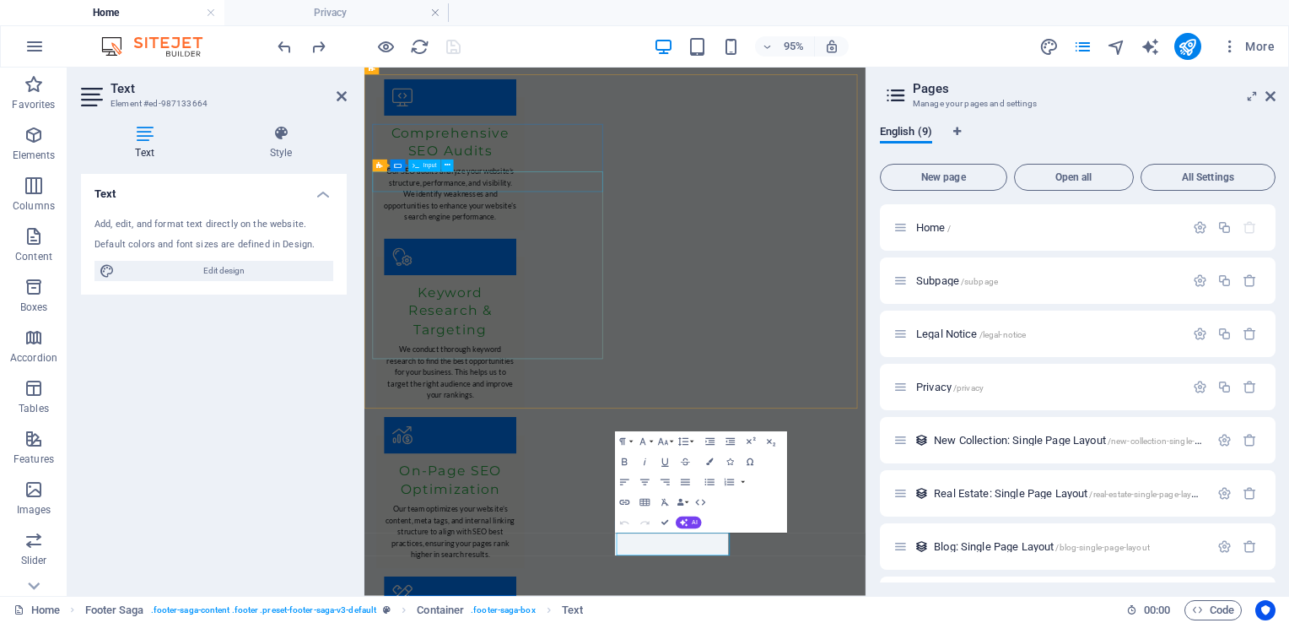
scroll to position [2413, 0]
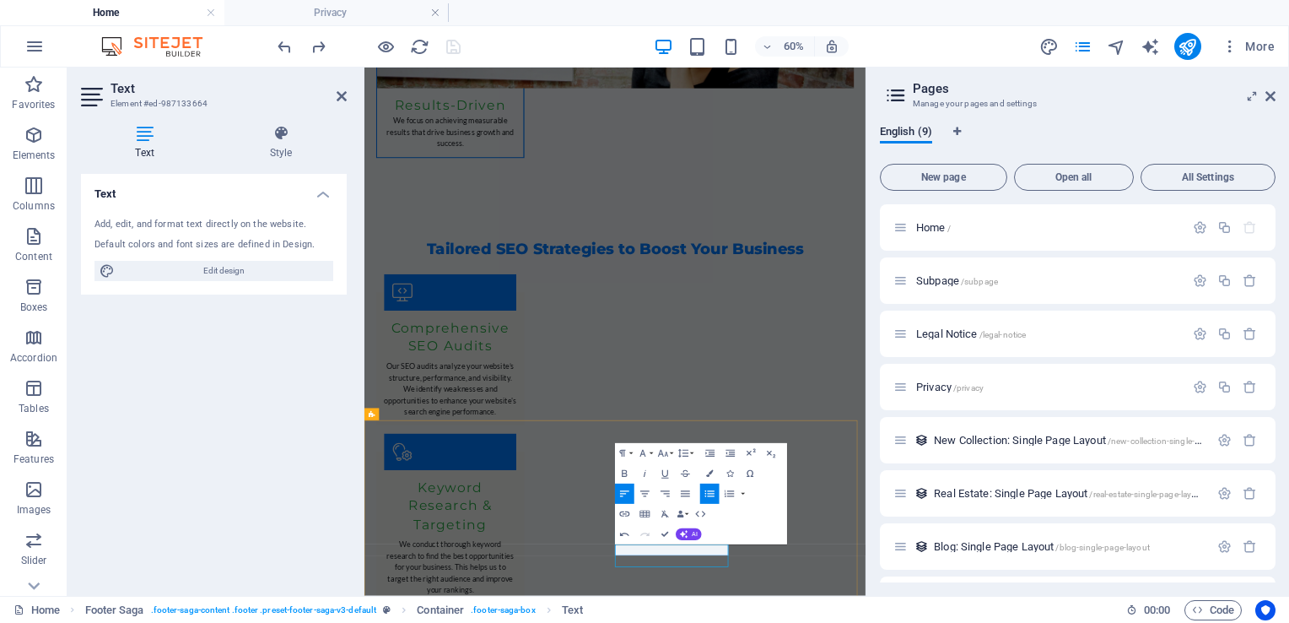
scroll to position [2392, 0]
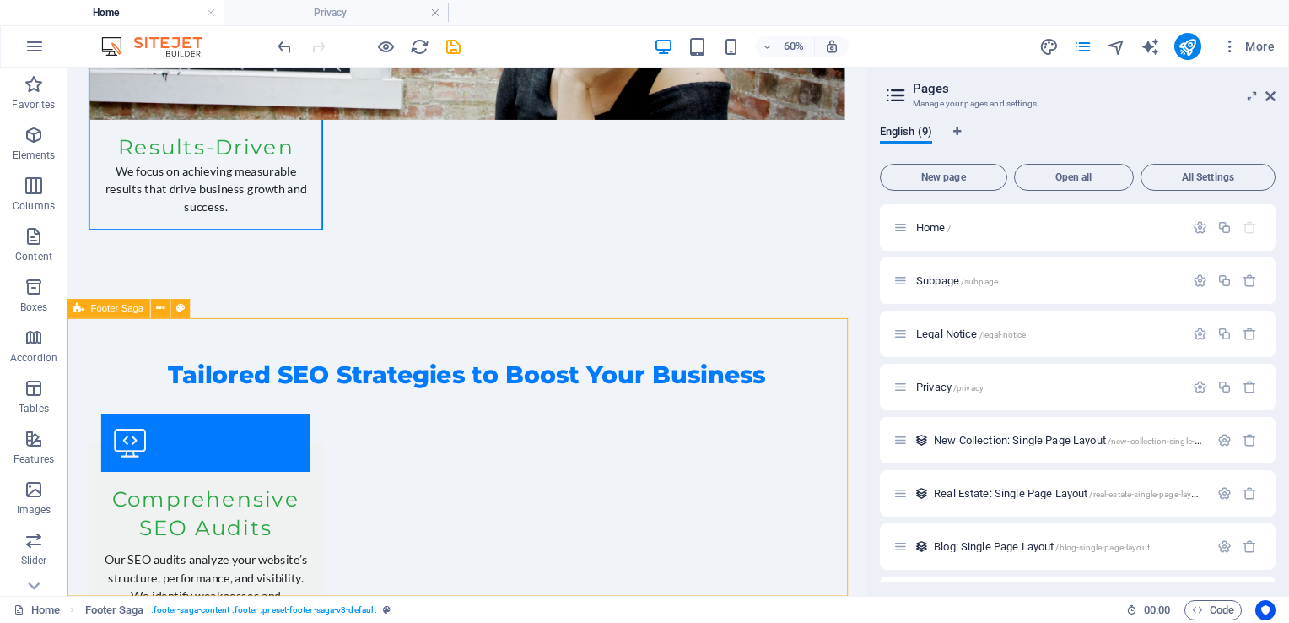
scroll to position [2717, 0]
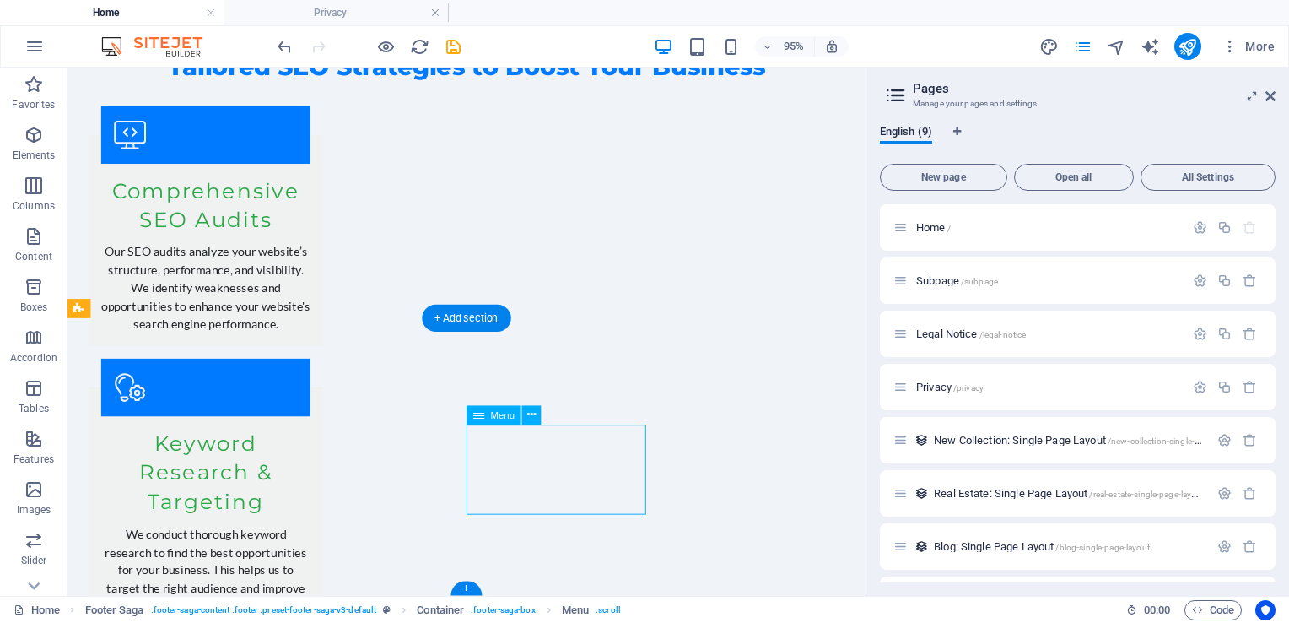
select select
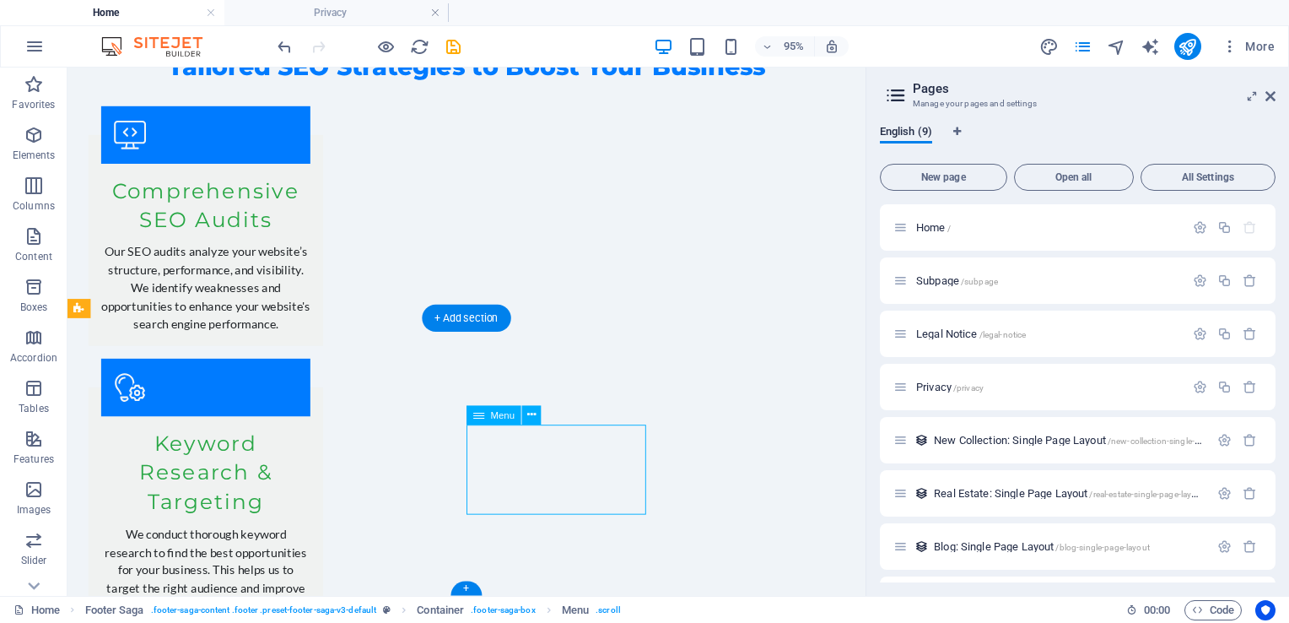
select select
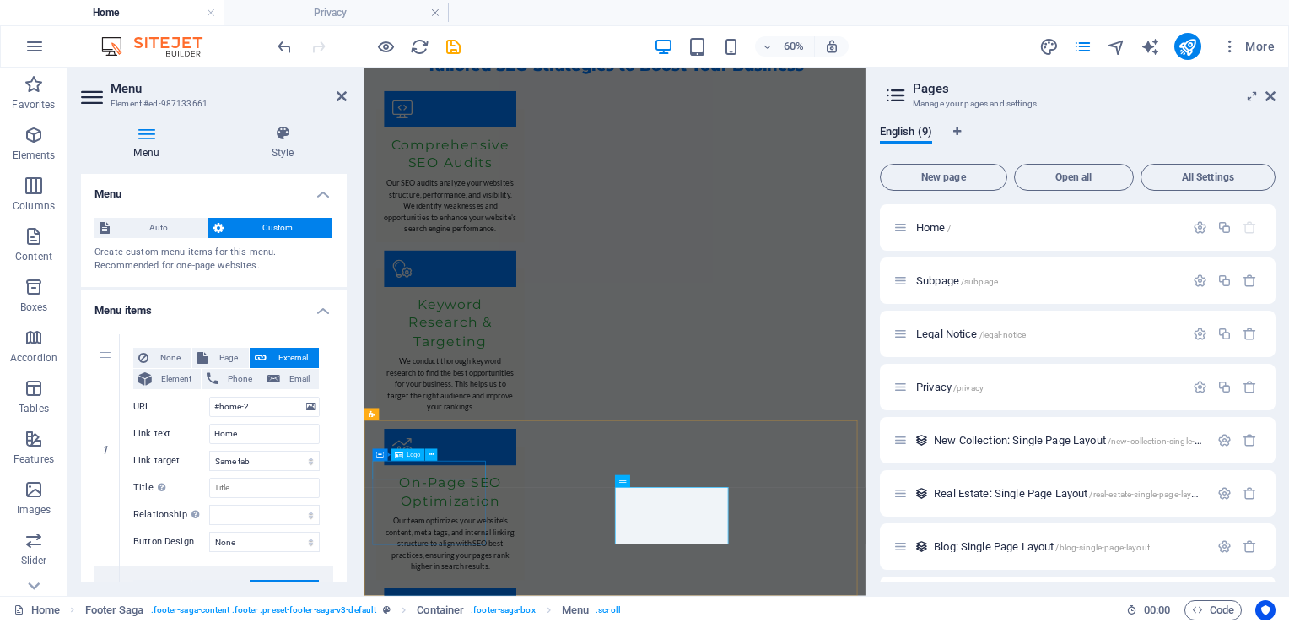
scroll to position [2392, 0]
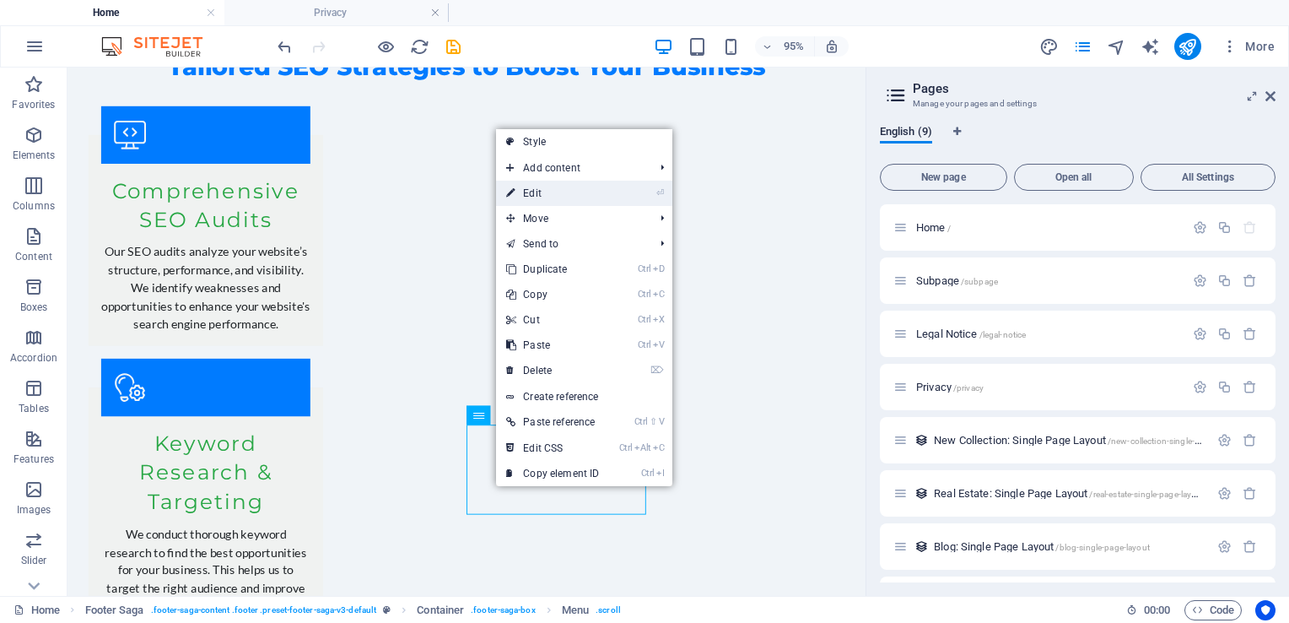
click at [549, 191] on link "⏎ Edit" at bounding box center [552, 193] width 113 height 25
select select
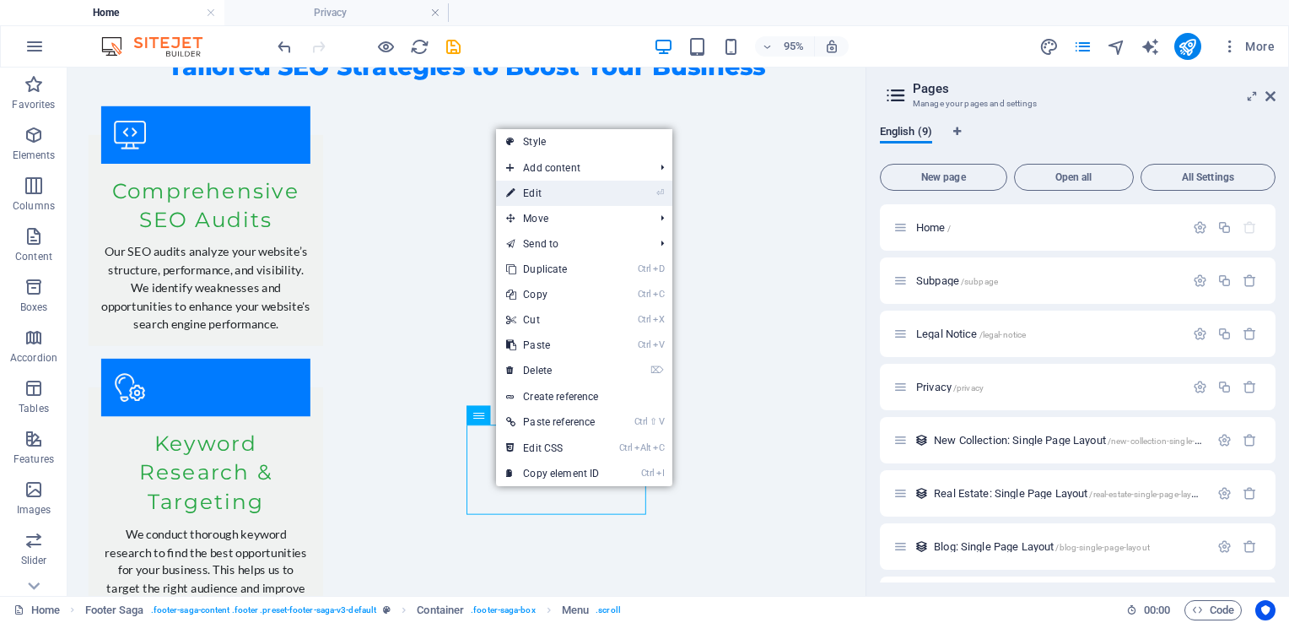
select select
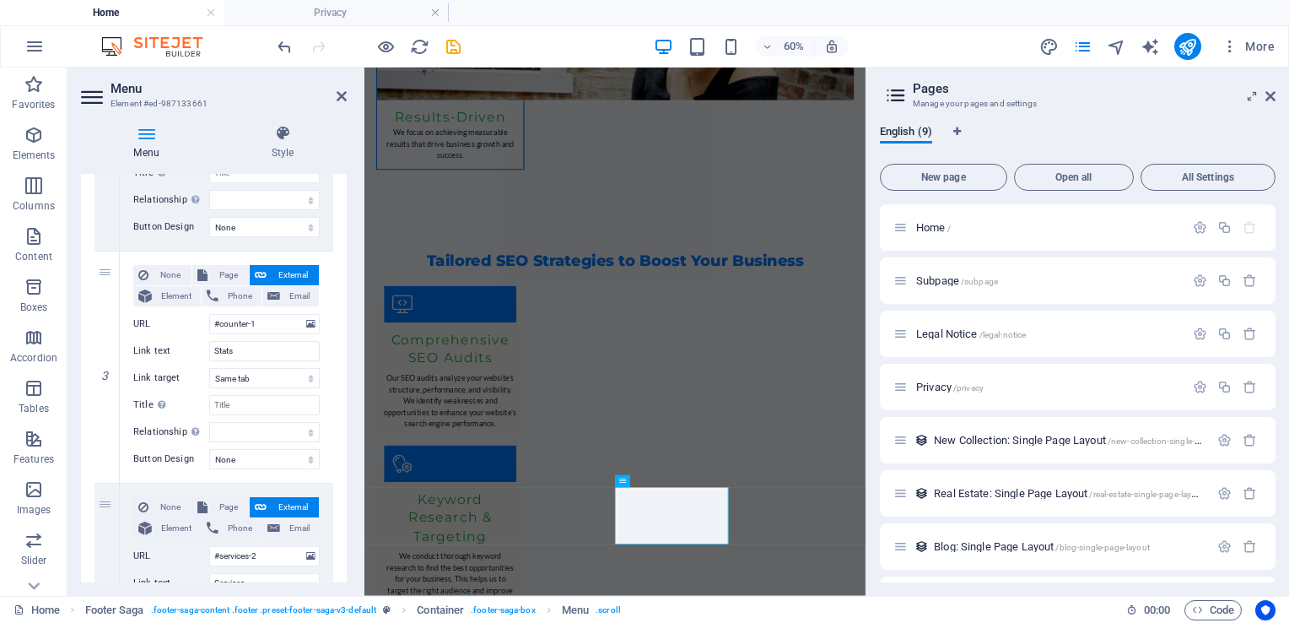
scroll to position [540, 0]
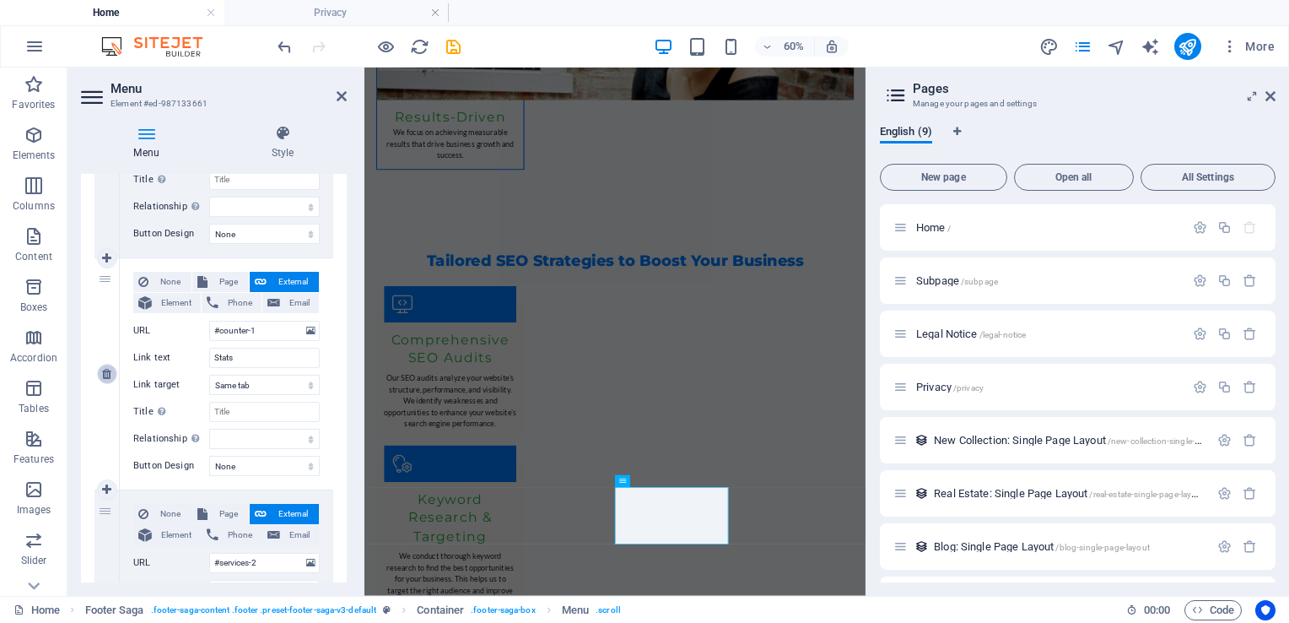
click at [111, 373] on icon at bounding box center [106, 374] width 9 height 12
select select
type input "#services-2"
type input "Services"
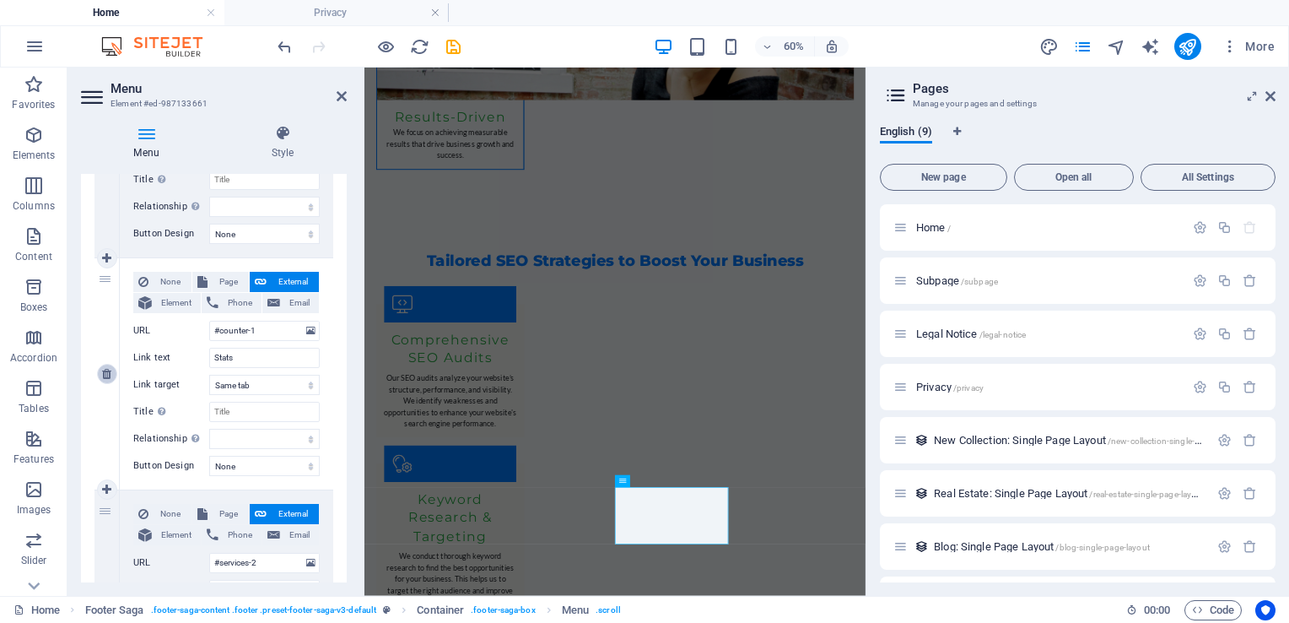
select select
type input "#contact-us-4"
type input "Contact"
select select
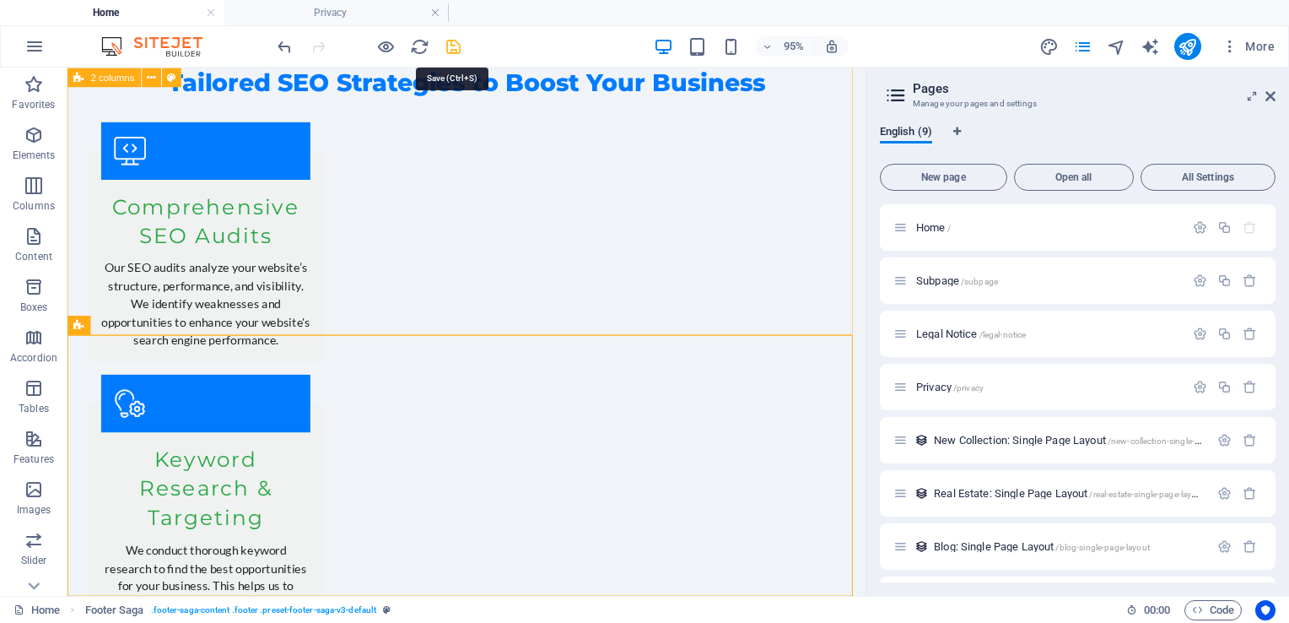
drag, startPoint x: 453, startPoint y: 45, endPoint x: 746, endPoint y: 242, distance: 353.1
click at [453, 45] on icon "save" at bounding box center [453, 46] width 19 height 19
checkbox input "false"
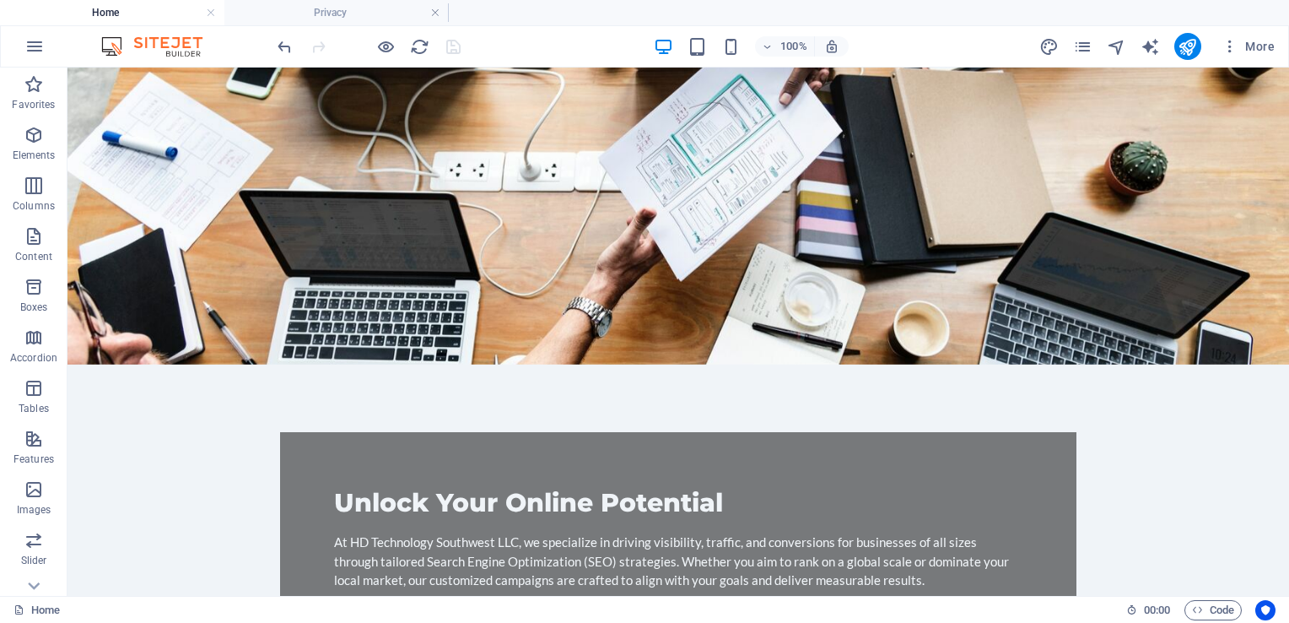
scroll to position [0, 0]
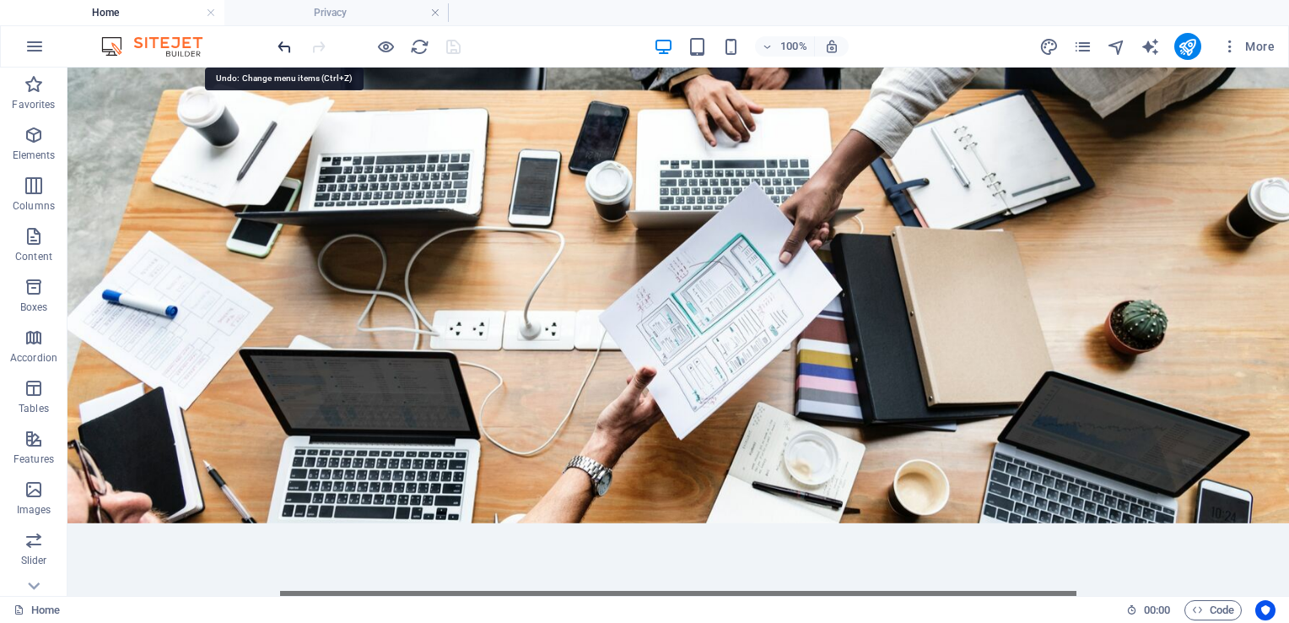
click at [275, 49] on icon "undo" at bounding box center [284, 46] width 19 height 19
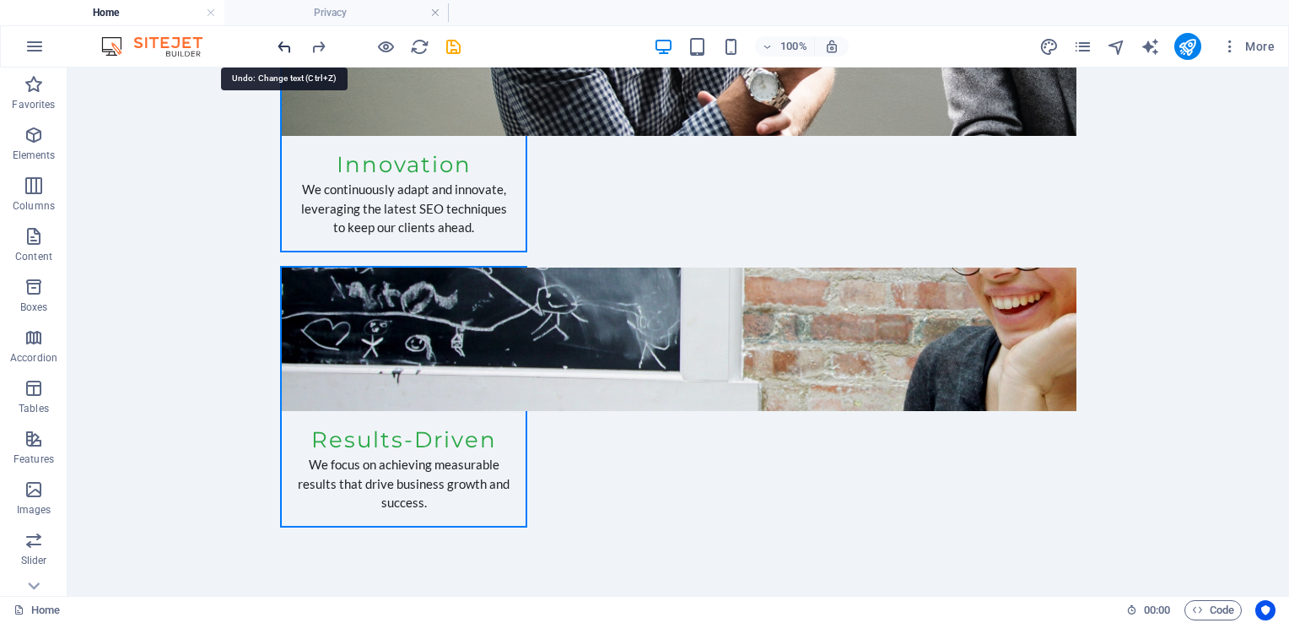
scroll to position [2745, 0]
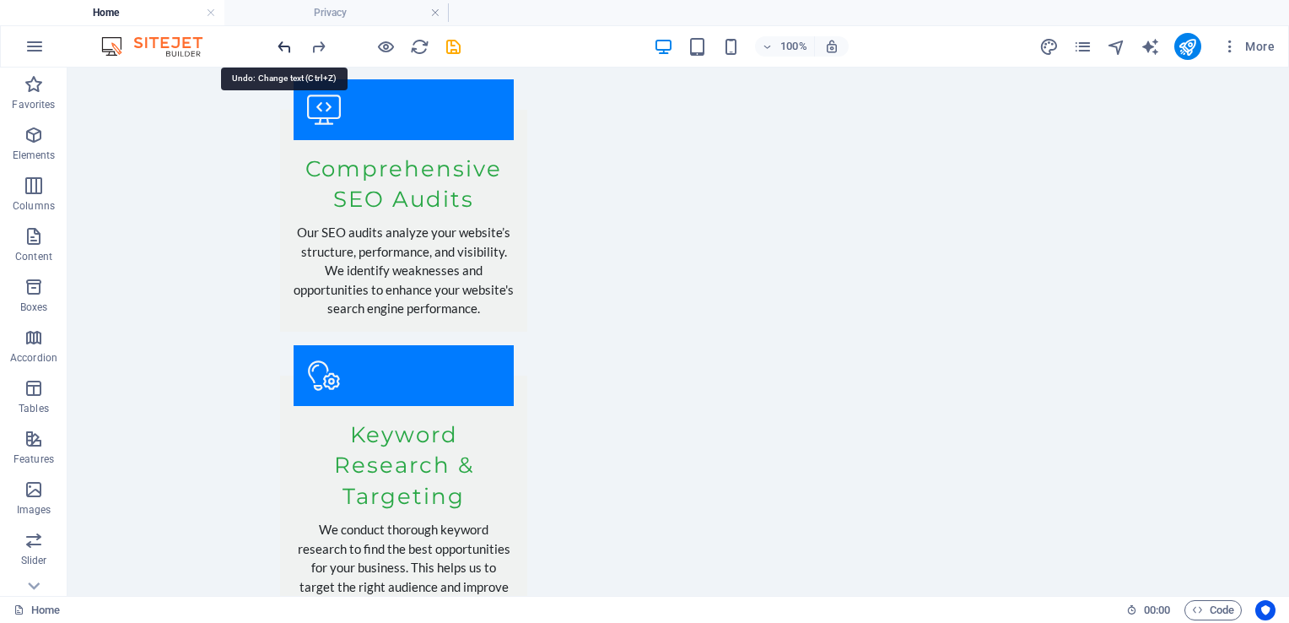
click at [275, 49] on icon "undo" at bounding box center [284, 46] width 19 height 19
click at [278, 45] on icon "undo" at bounding box center [284, 46] width 19 height 19
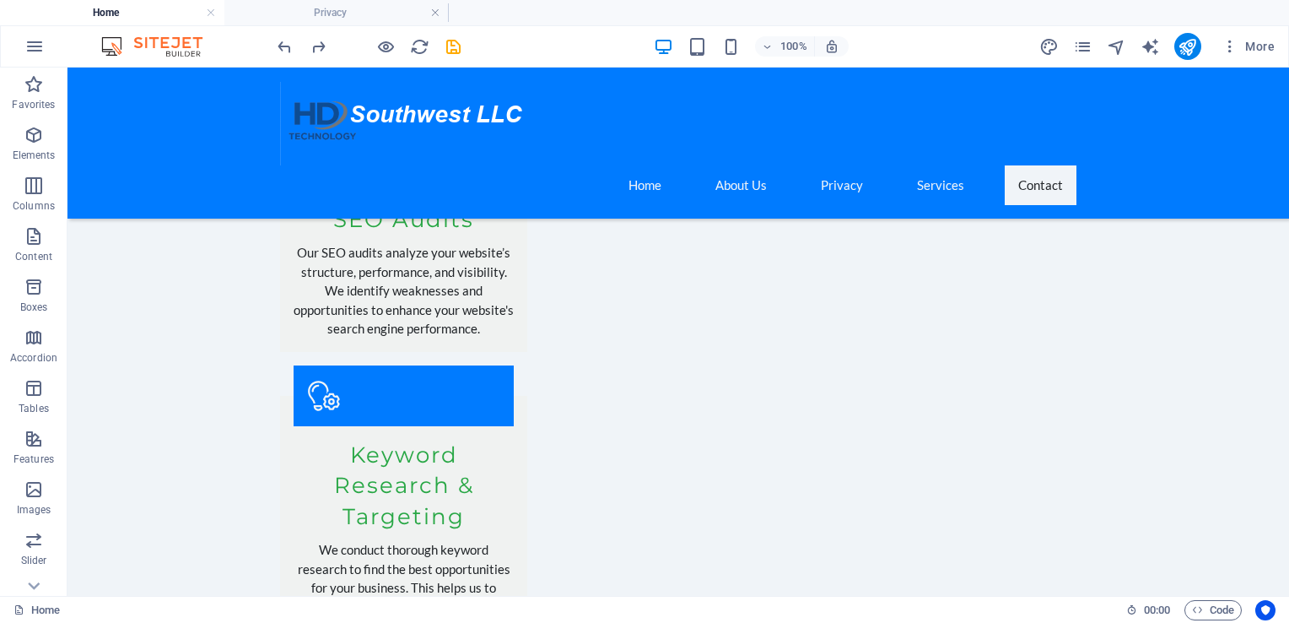
scroll to position [2876, 0]
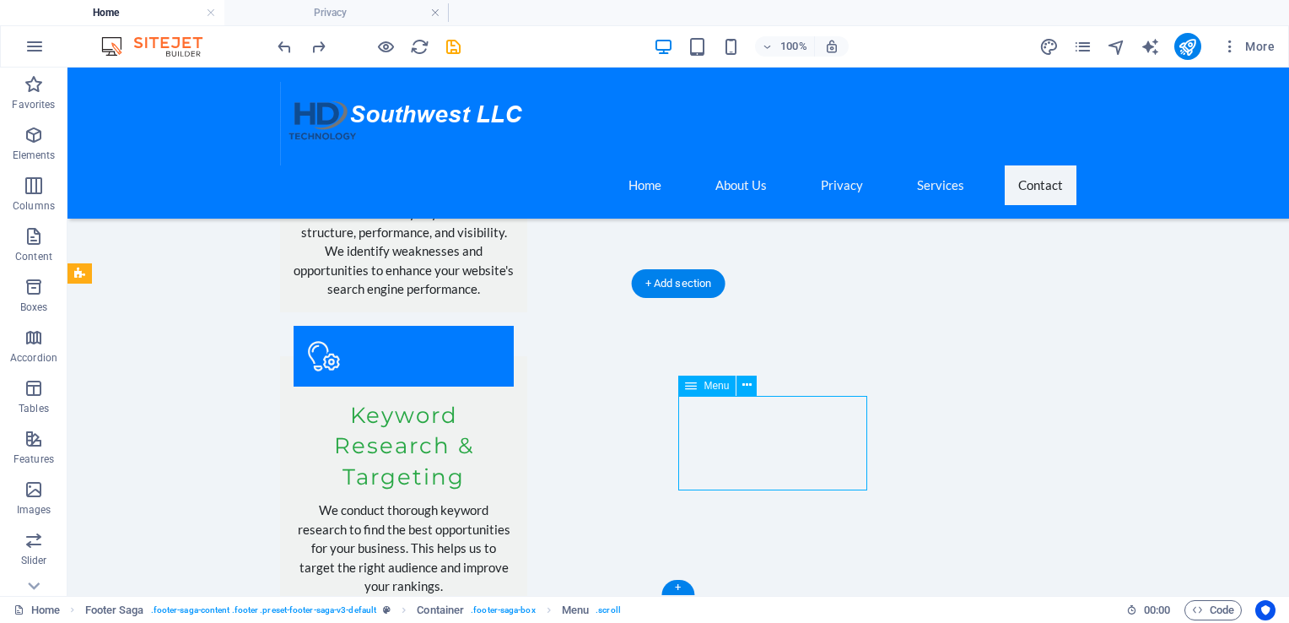
select select
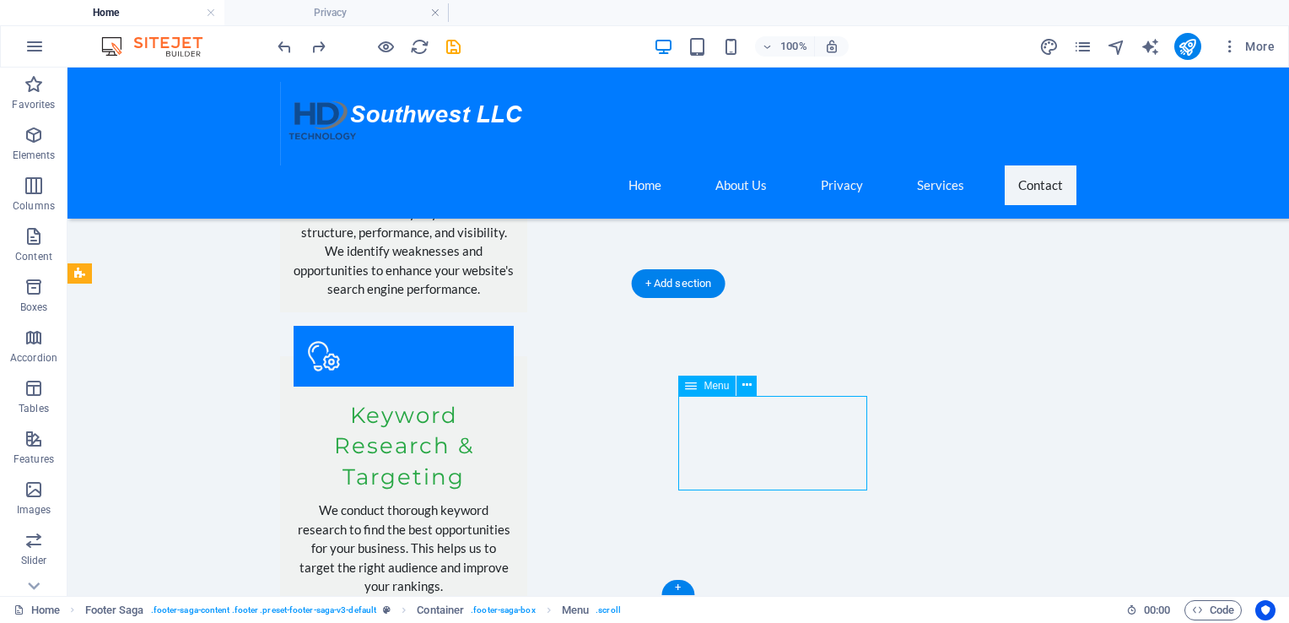
select select
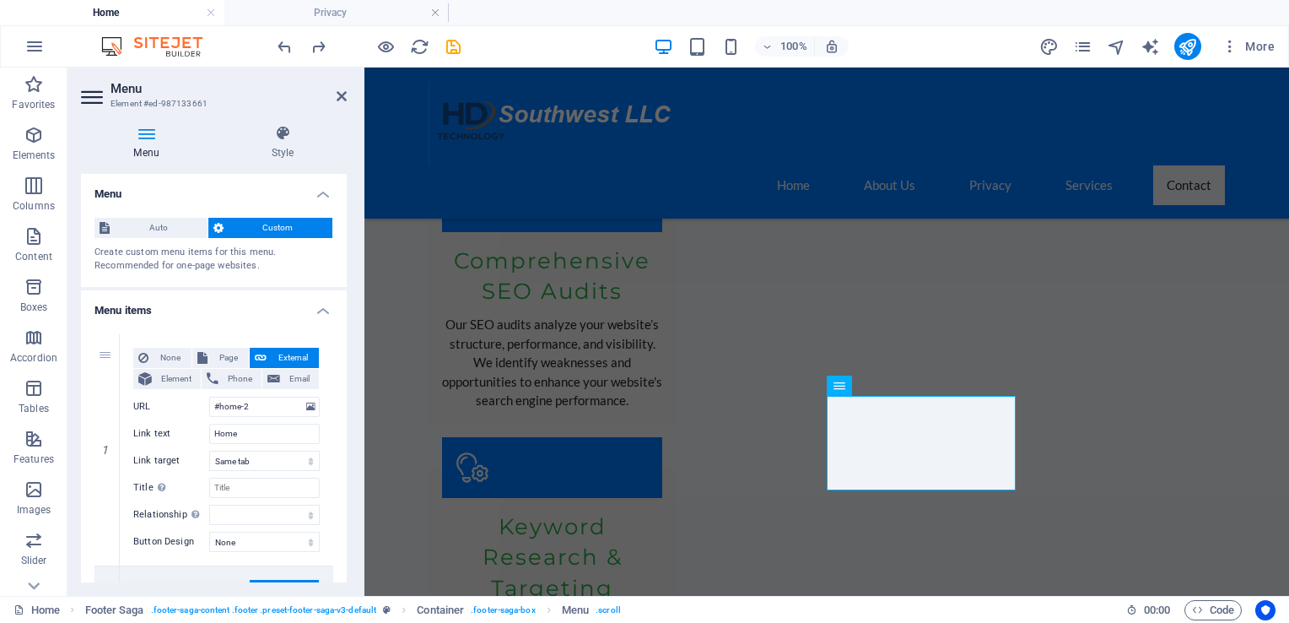
drag, startPoint x: 347, startPoint y: 252, endPoint x: 349, endPoint y: 269, distance: 17.1
click at [349, 269] on div "Menu Style Menu Auto Custom Create custom menu items for this menu. Recommended…" at bounding box center [213, 353] width 293 height 484
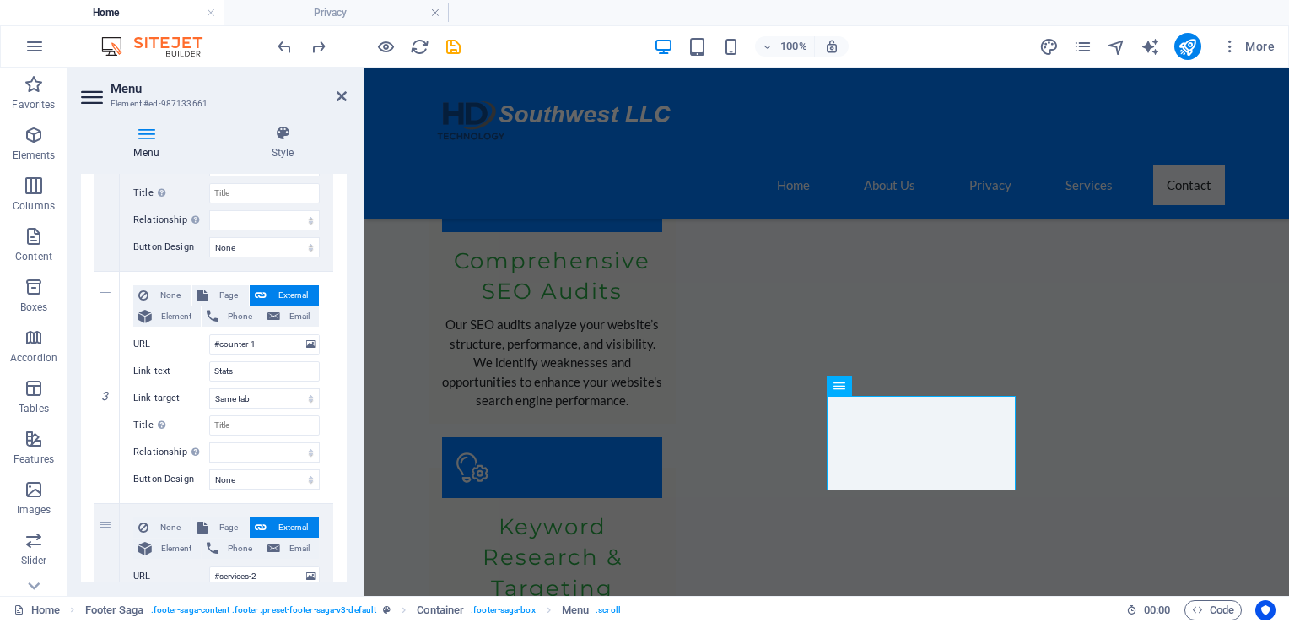
scroll to position [530, 0]
click at [342, 423] on div "1 None Page External Element Phone Email Page Home Subpage Legal Notice Privacy…" at bounding box center [214, 384] width 266 height 1186
click at [109, 385] on icon at bounding box center [106, 384] width 9 height 12
select select
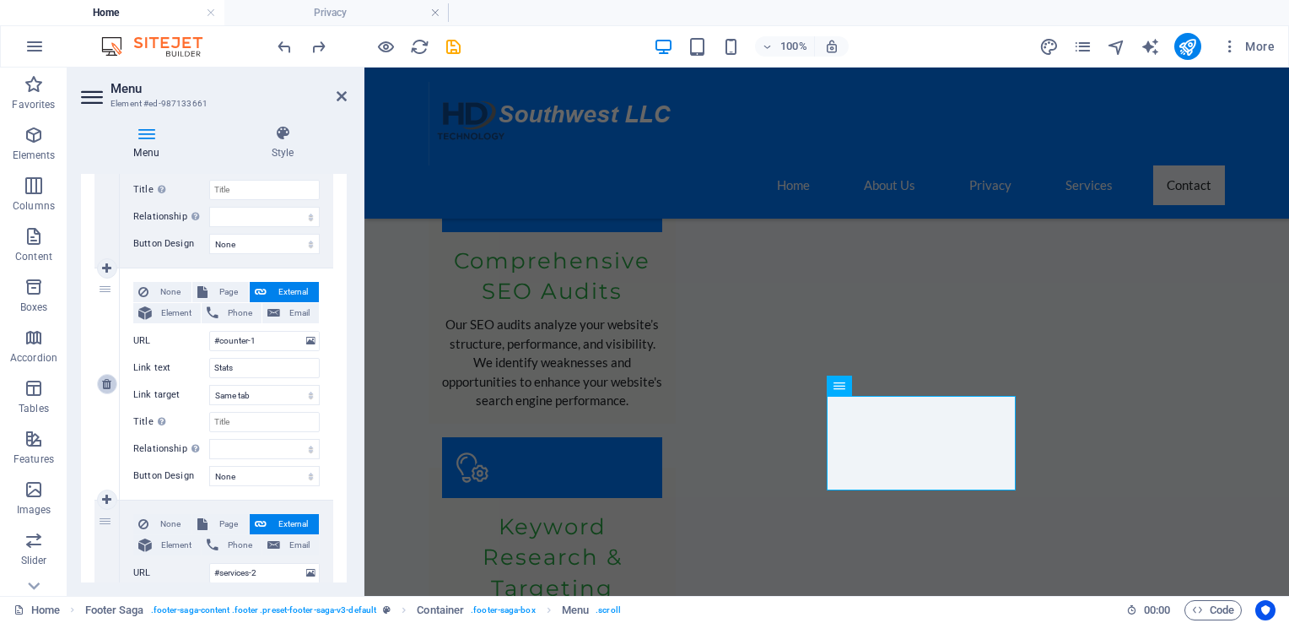
type input "#services-2"
type input "Services"
select select
type input "#contact-us-4"
type input "Contact"
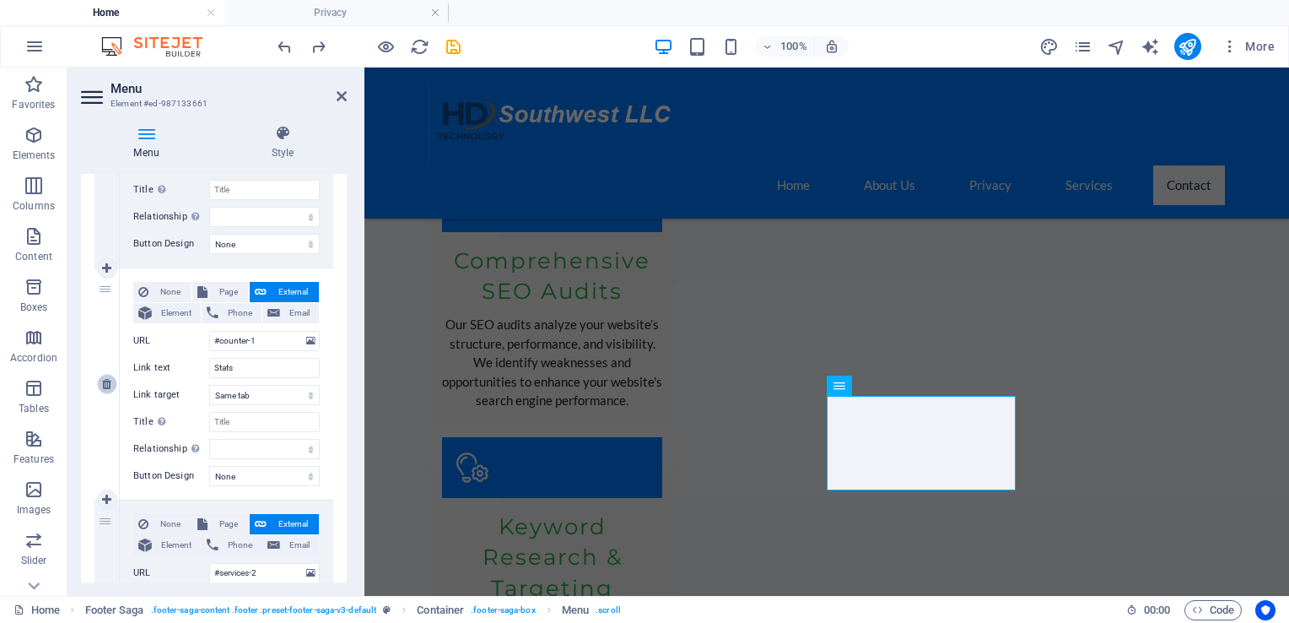
select select
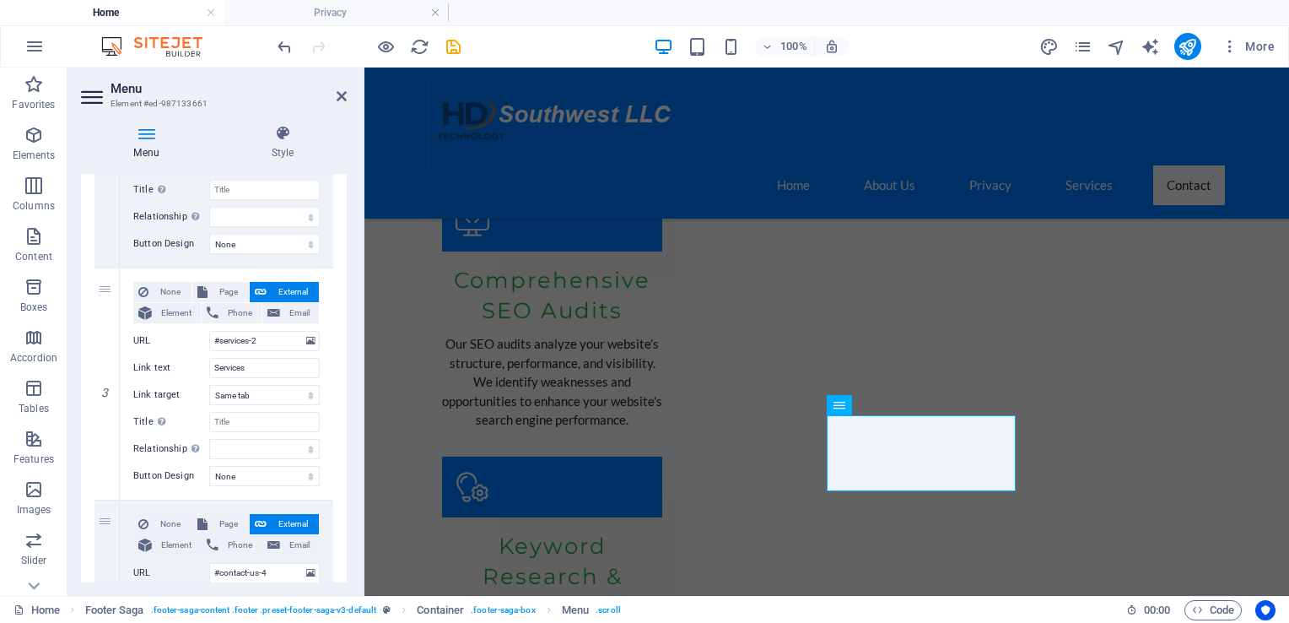
scroll to position [725, 0]
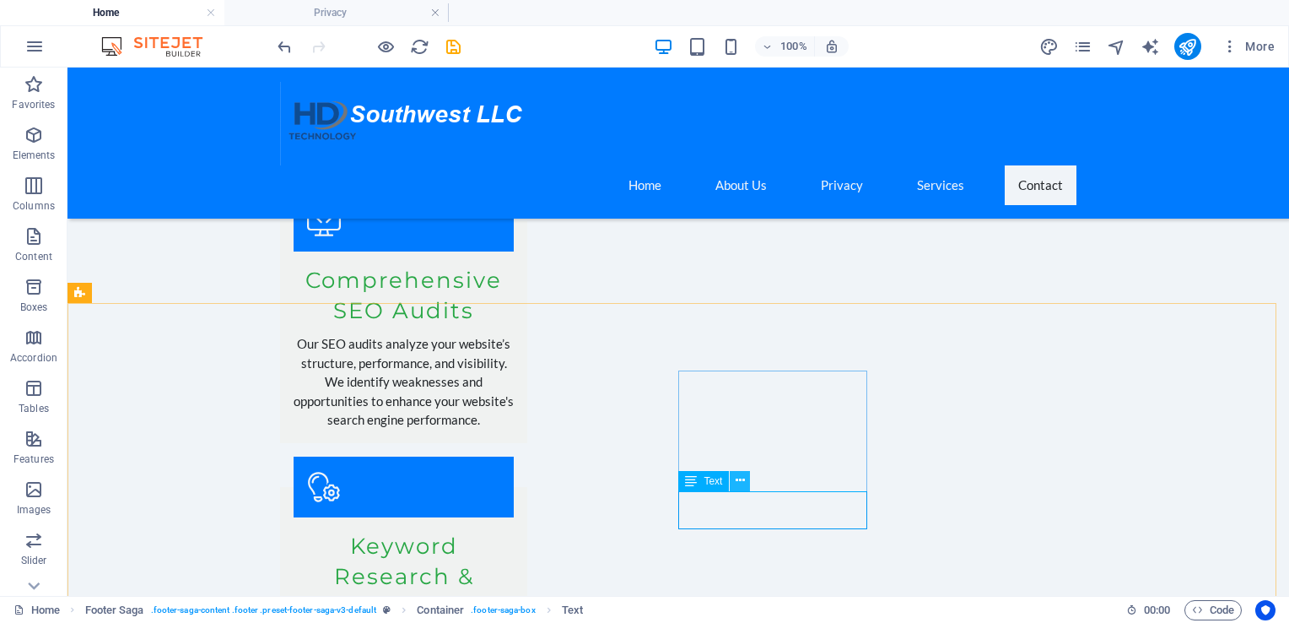
click at [736, 477] on icon at bounding box center [740, 481] width 9 height 18
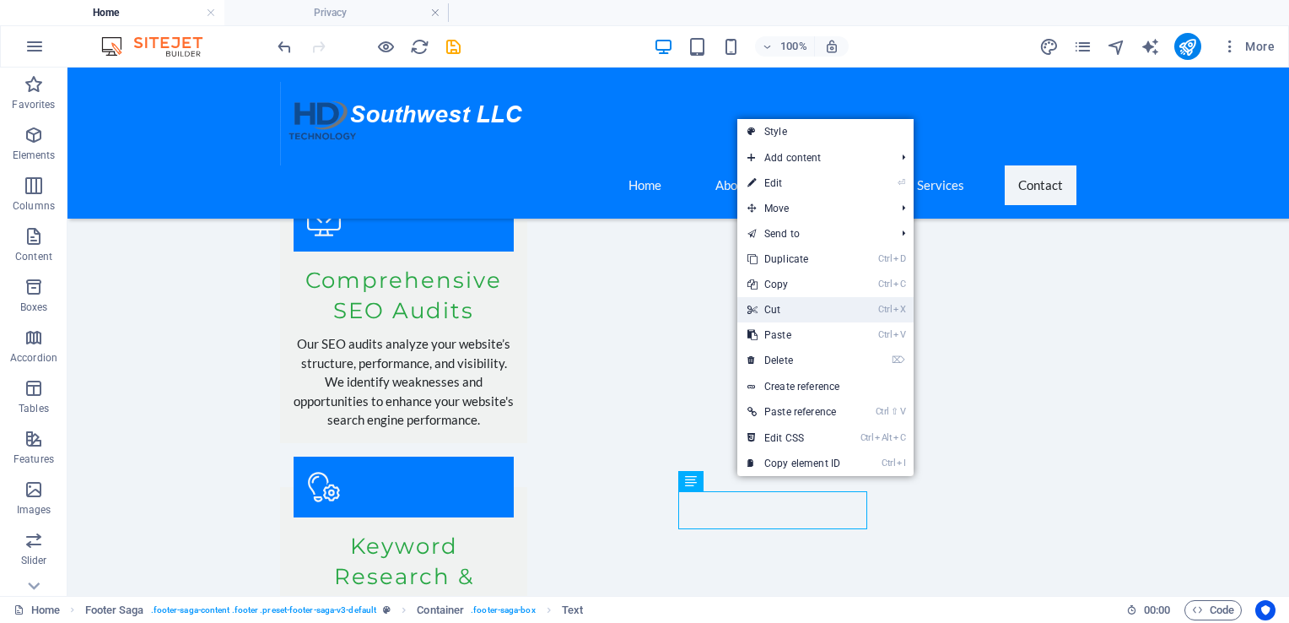
click at [786, 309] on link "Ctrl X Cut" at bounding box center [793, 309] width 113 height 25
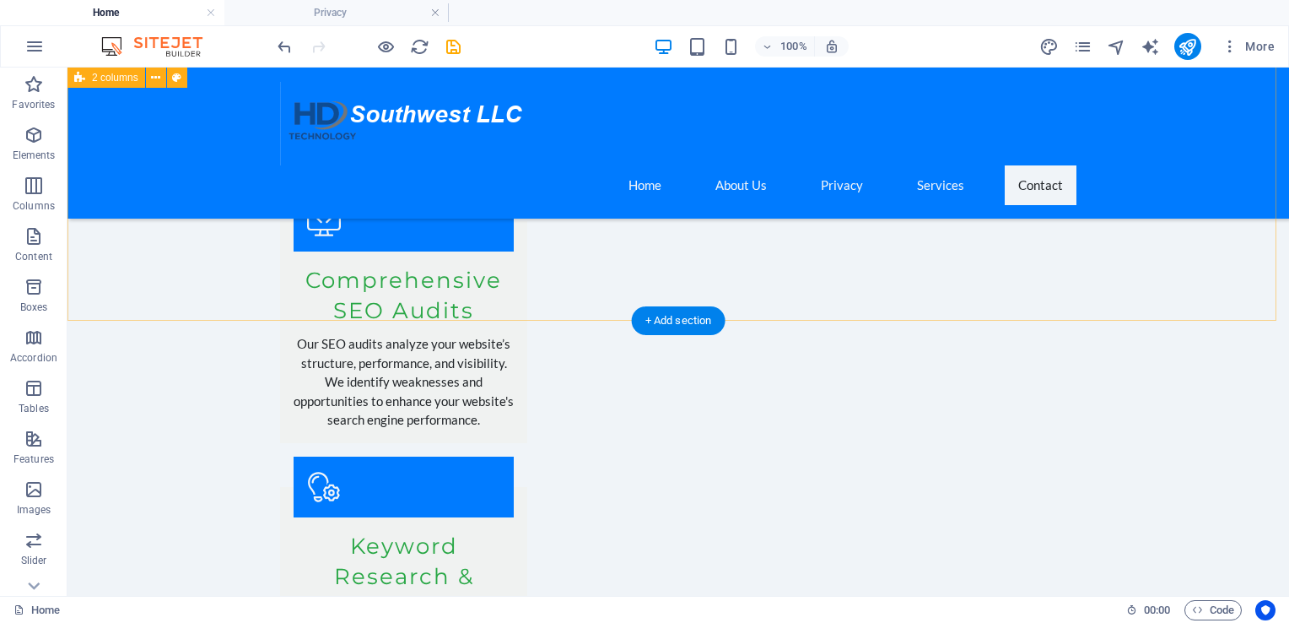
scroll to position [2839, 0]
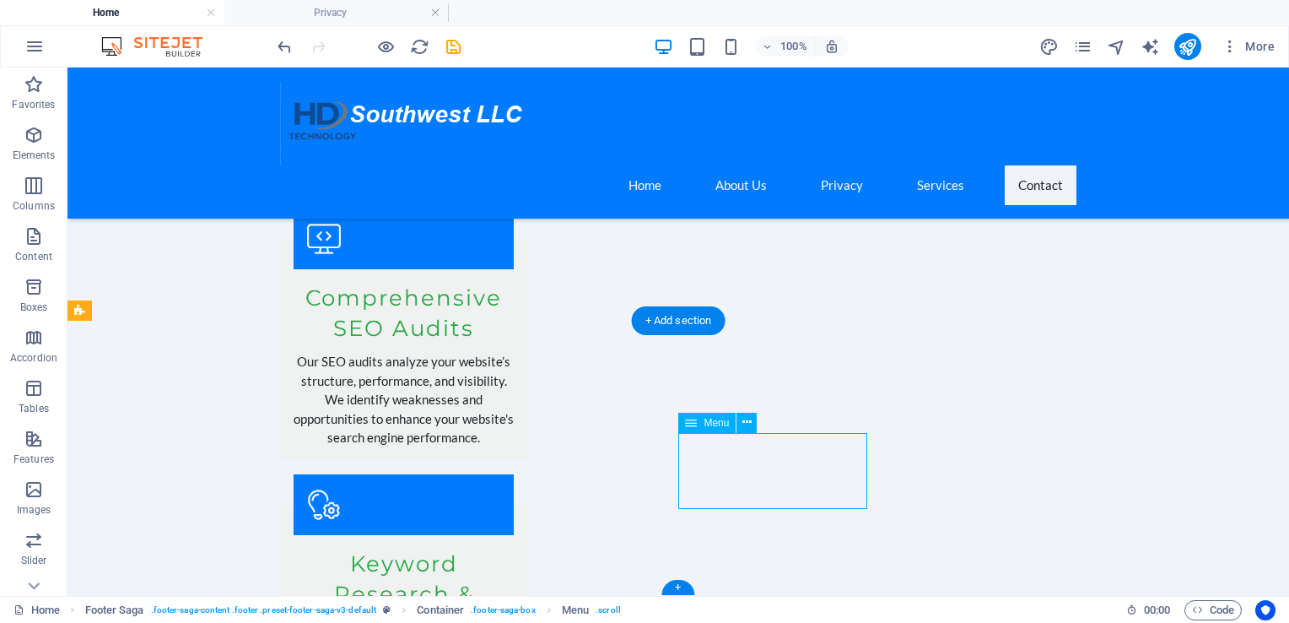
select select
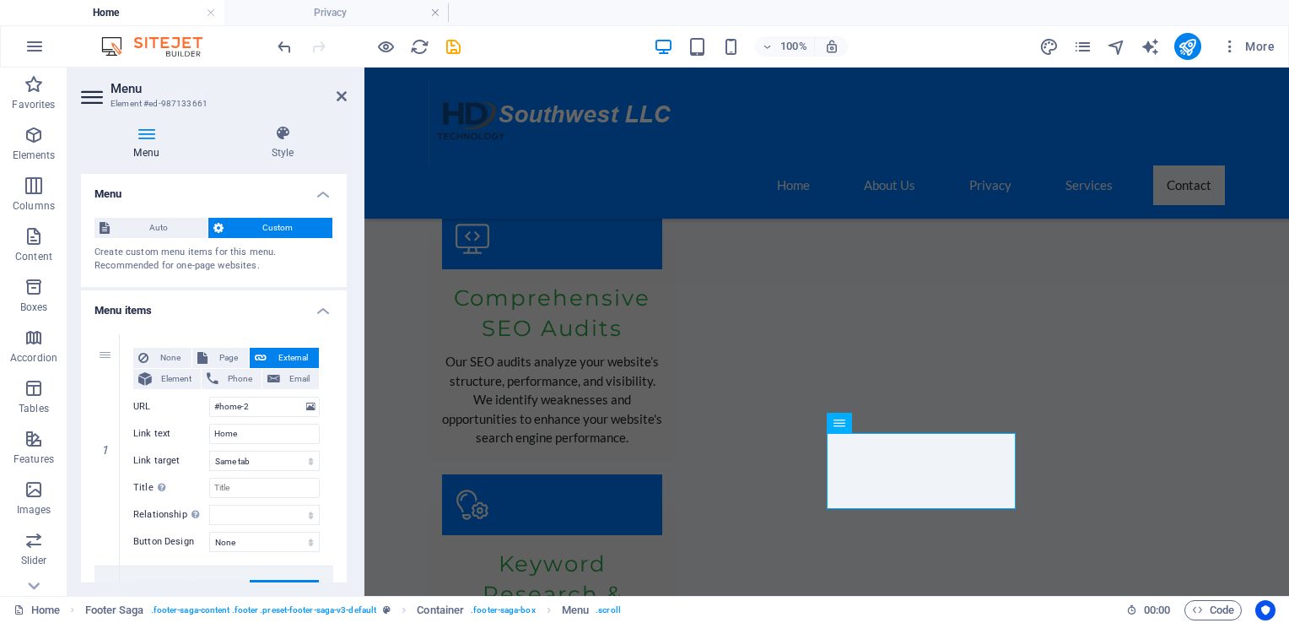
drag, startPoint x: 342, startPoint y: 295, endPoint x: 347, endPoint y: 337, distance: 41.6
click at [347, 337] on div "Menu Style Menu Auto Custom Create custom menu items for this menu. Recommended…" at bounding box center [213, 353] width 293 height 484
click at [108, 333] on icon at bounding box center [106, 334] width 9 height 12
select select
type input "#home-2"
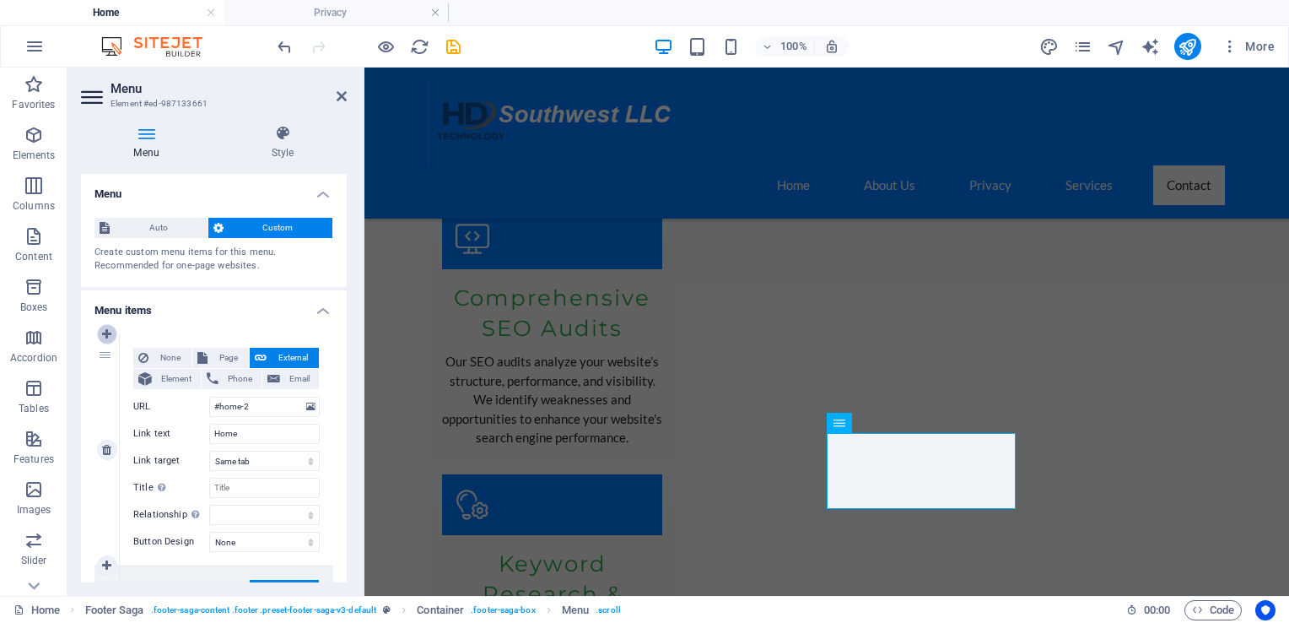
type input "Home"
select select
type input "#about-1"
type input "About Us"
select select
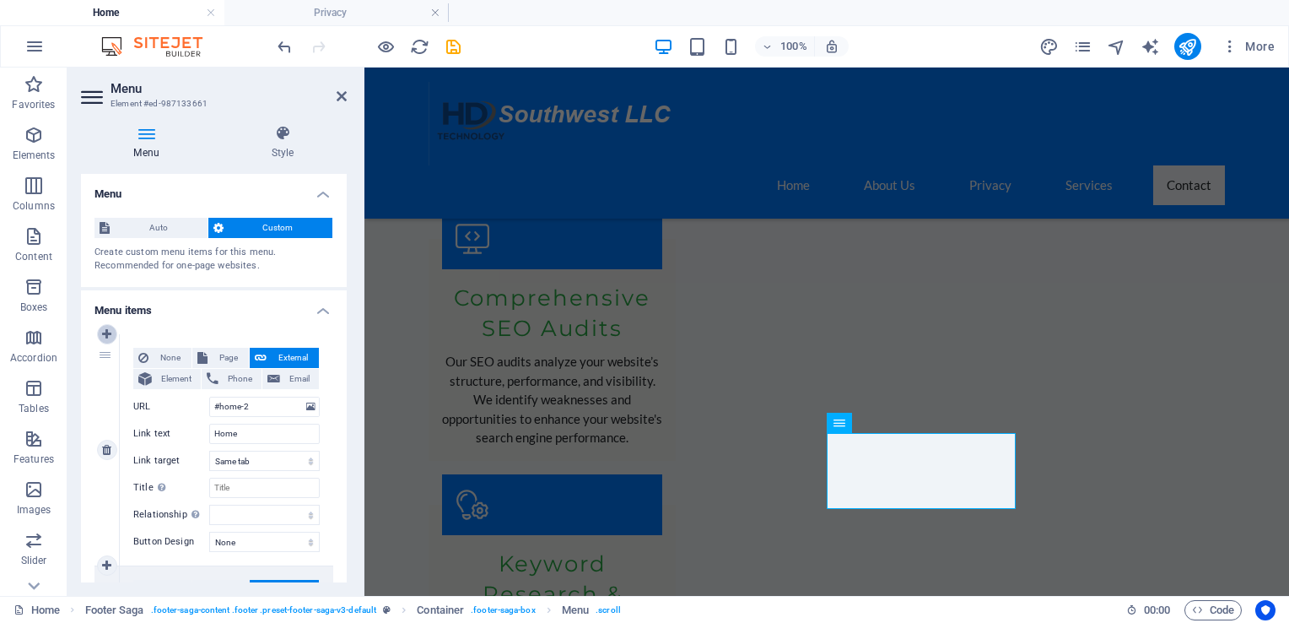
type input "#services-2"
type input "Services"
select select
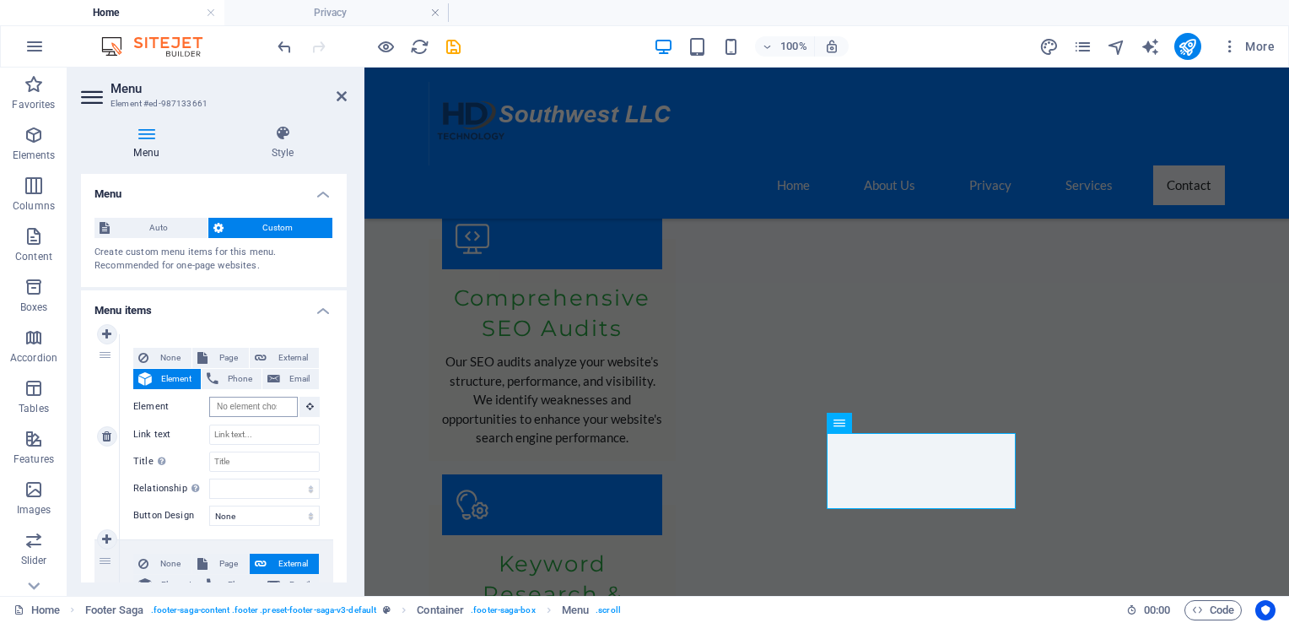
scroll to position [0, 0]
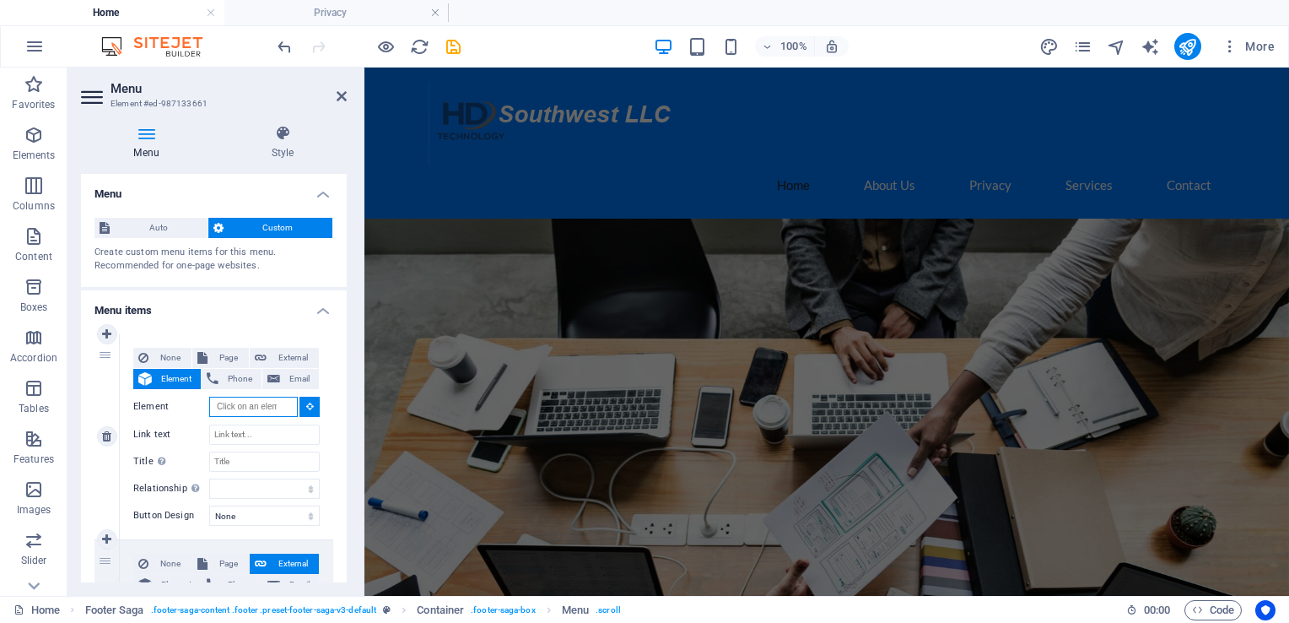
click at [261, 407] on input "Element" at bounding box center [253, 406] width 89 height 20
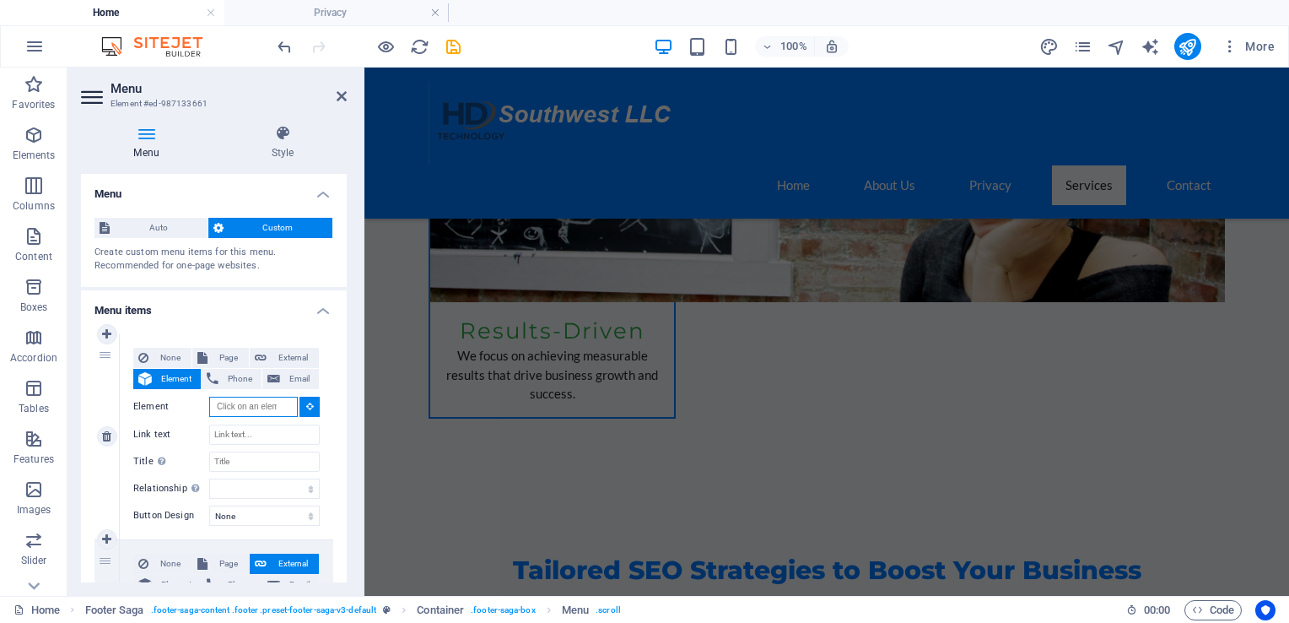
scroll to position [2727, 0]
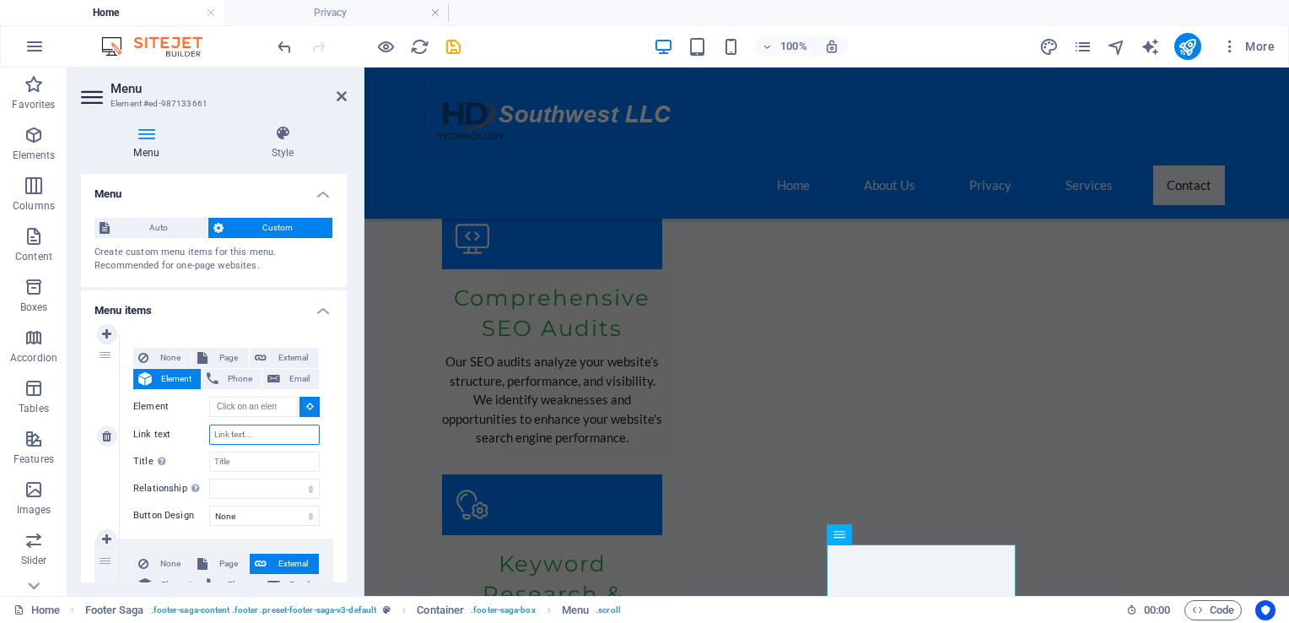
click at [235, 440] on input "Link text" at bounding box center [264, 434] width 111 height 20
type input "P"
select select
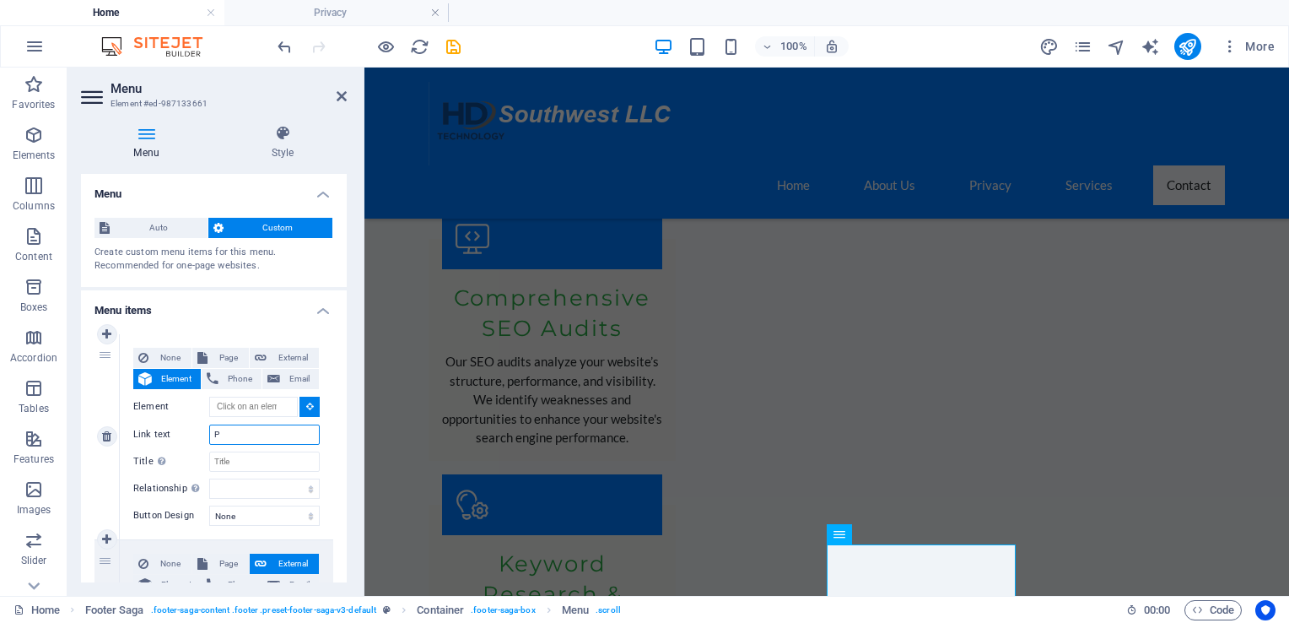
select select
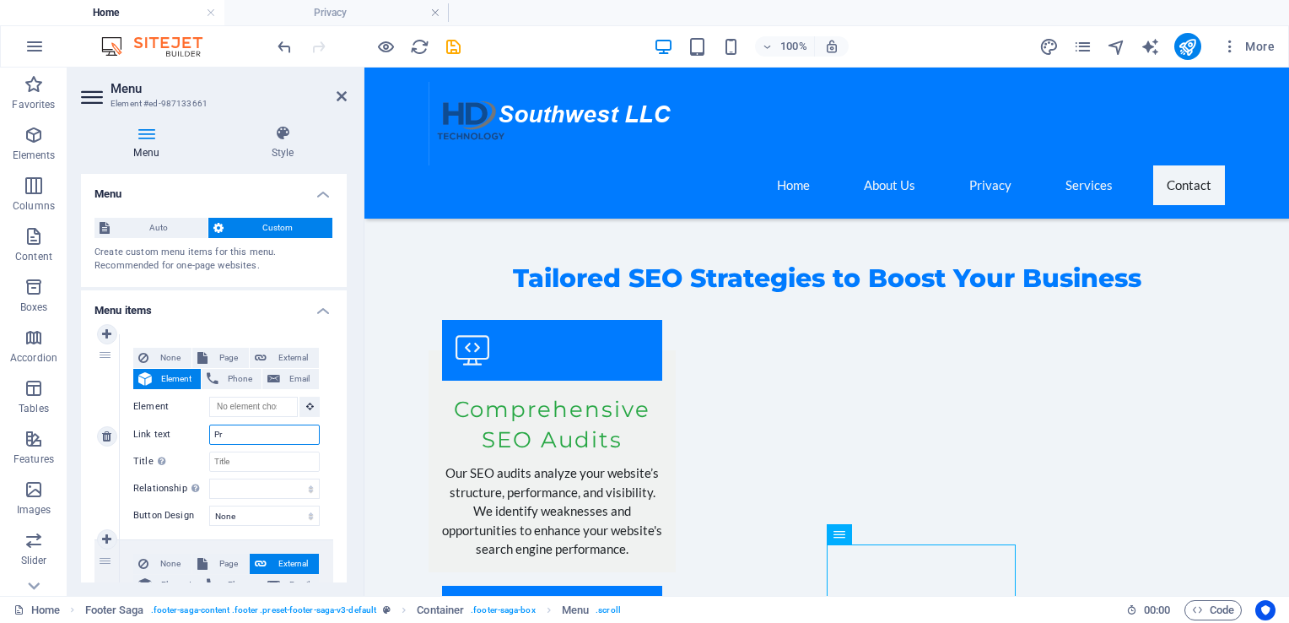
type input "Pri"
select select
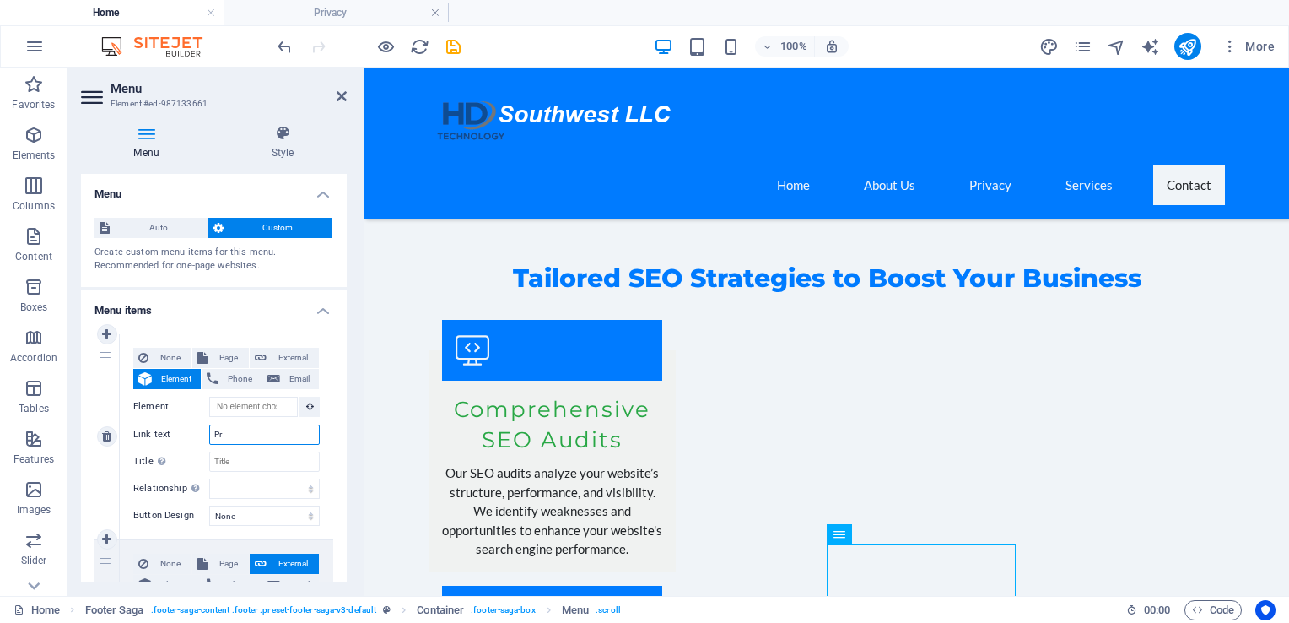
select select
type input "Privacy"
select select
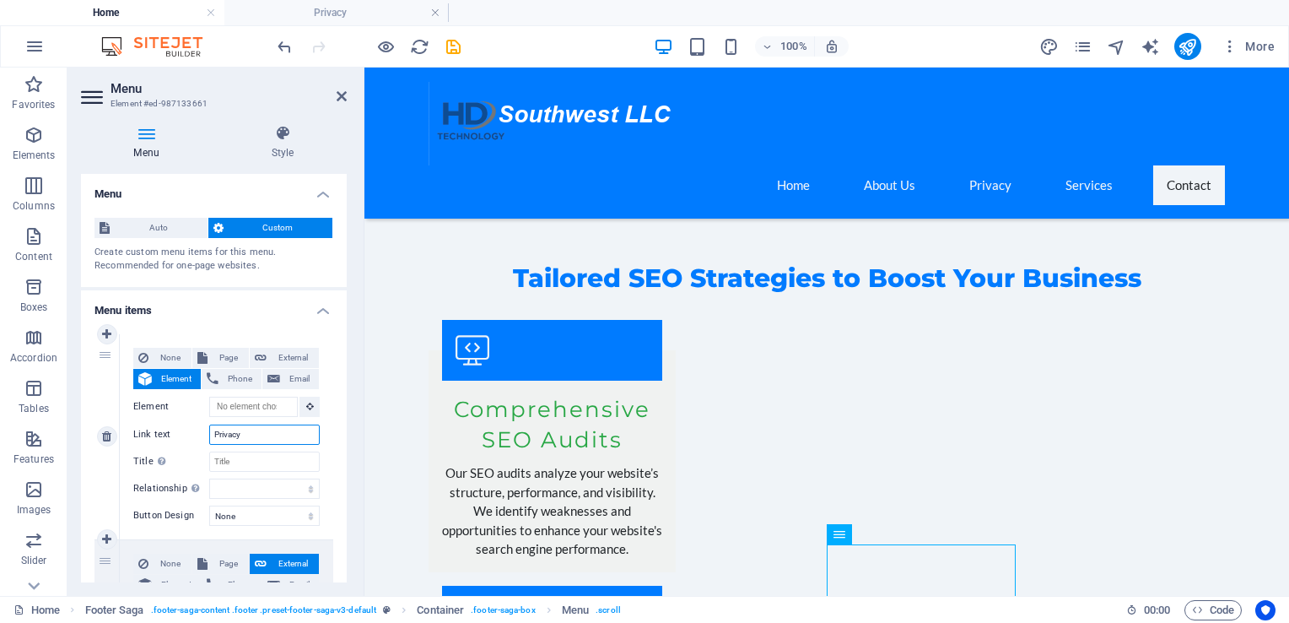
select select
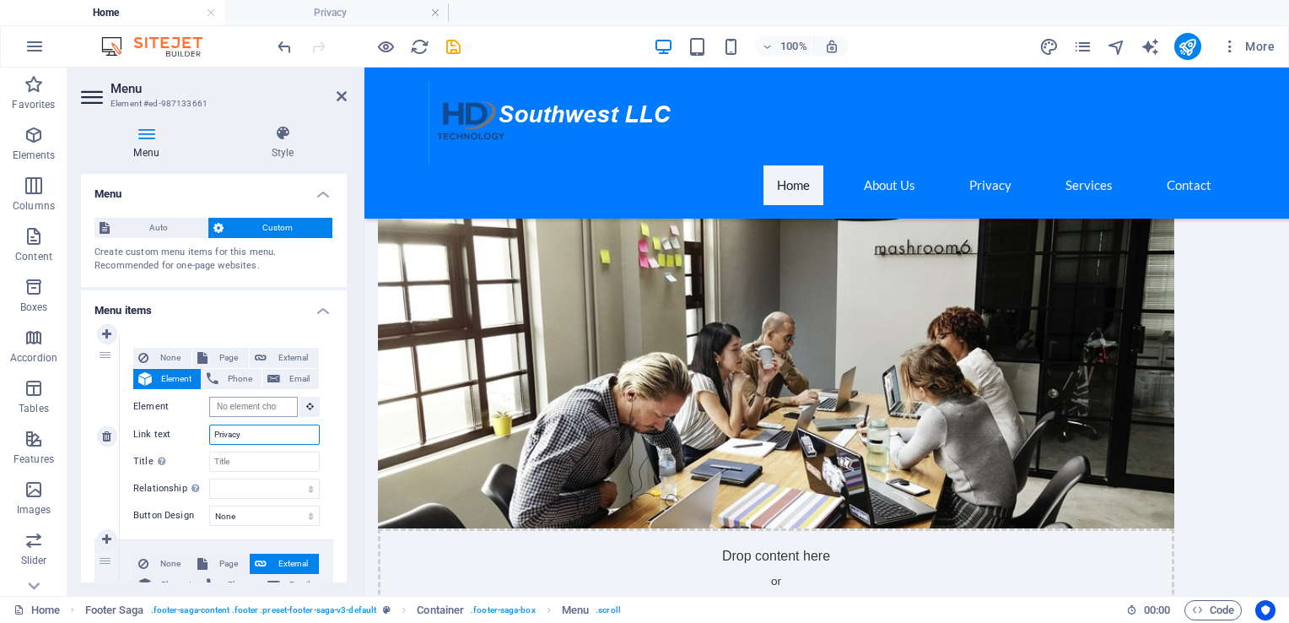
scroll to position [0, 0]
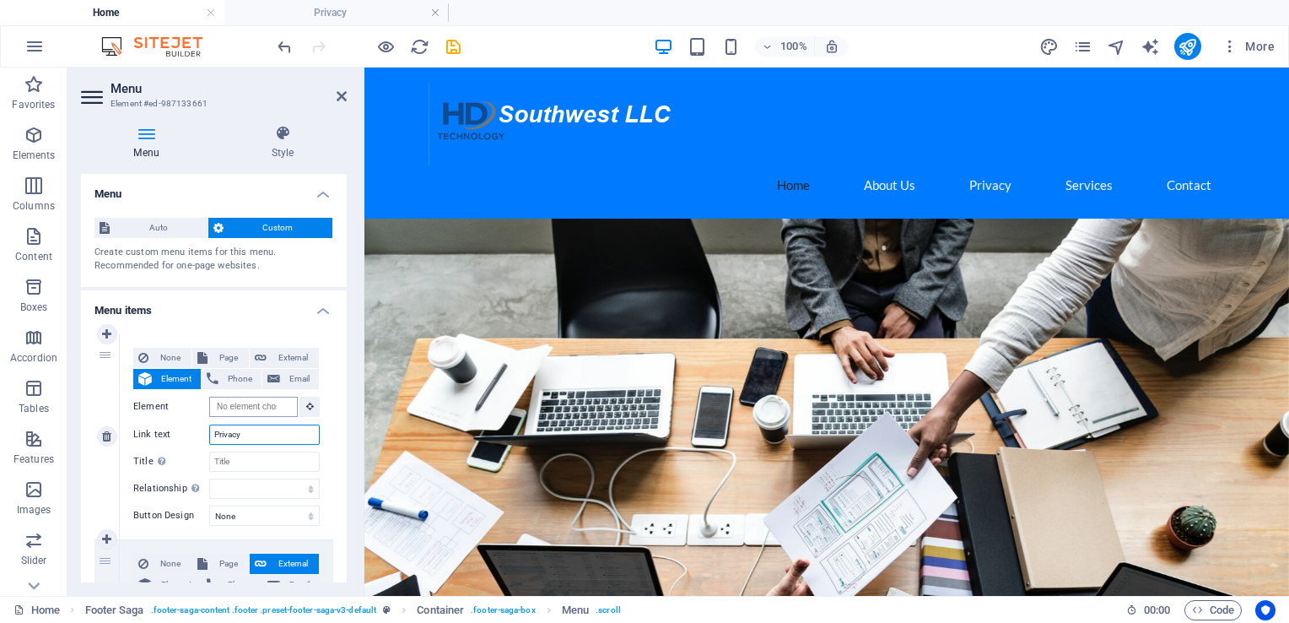
type input "Privacy"
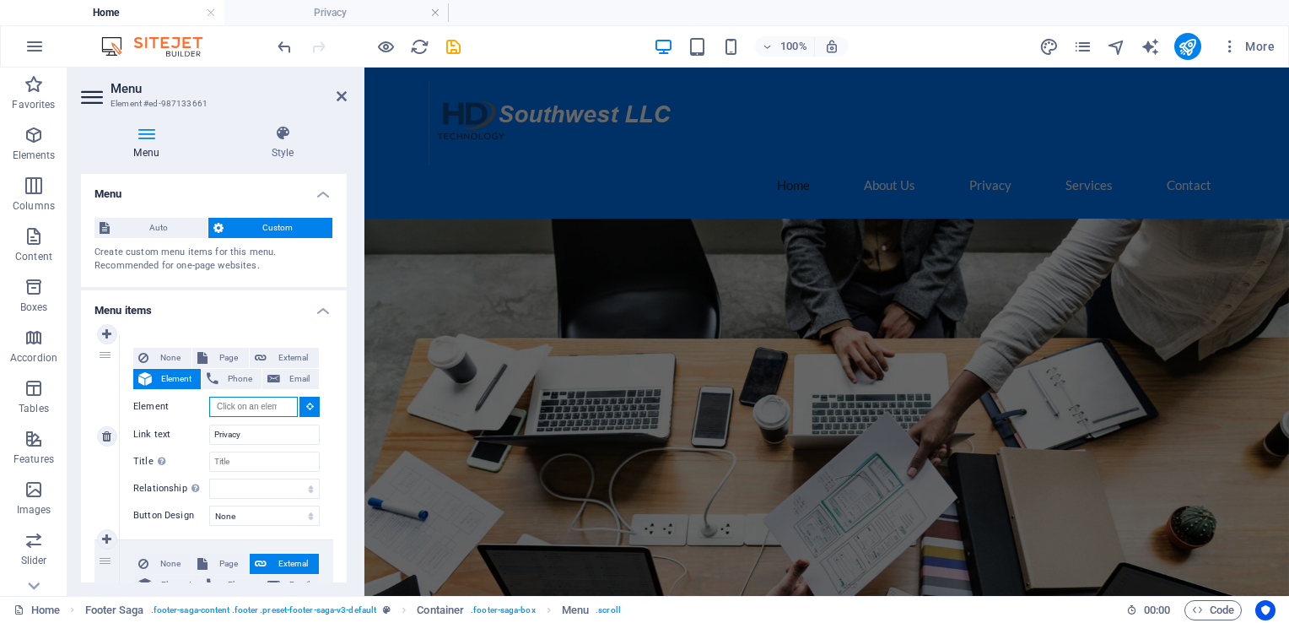
click at [276, 405] on input "Element" at bounding box center [253, 406] width 89 height 20
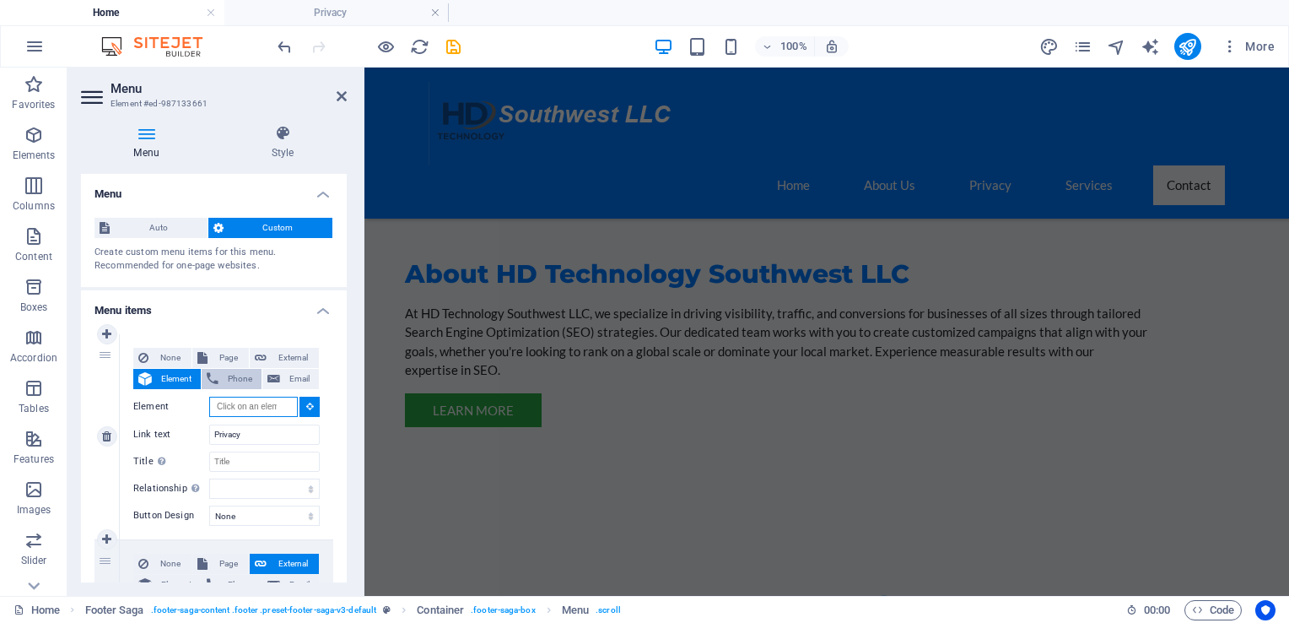
scroll to position [2393, 0]
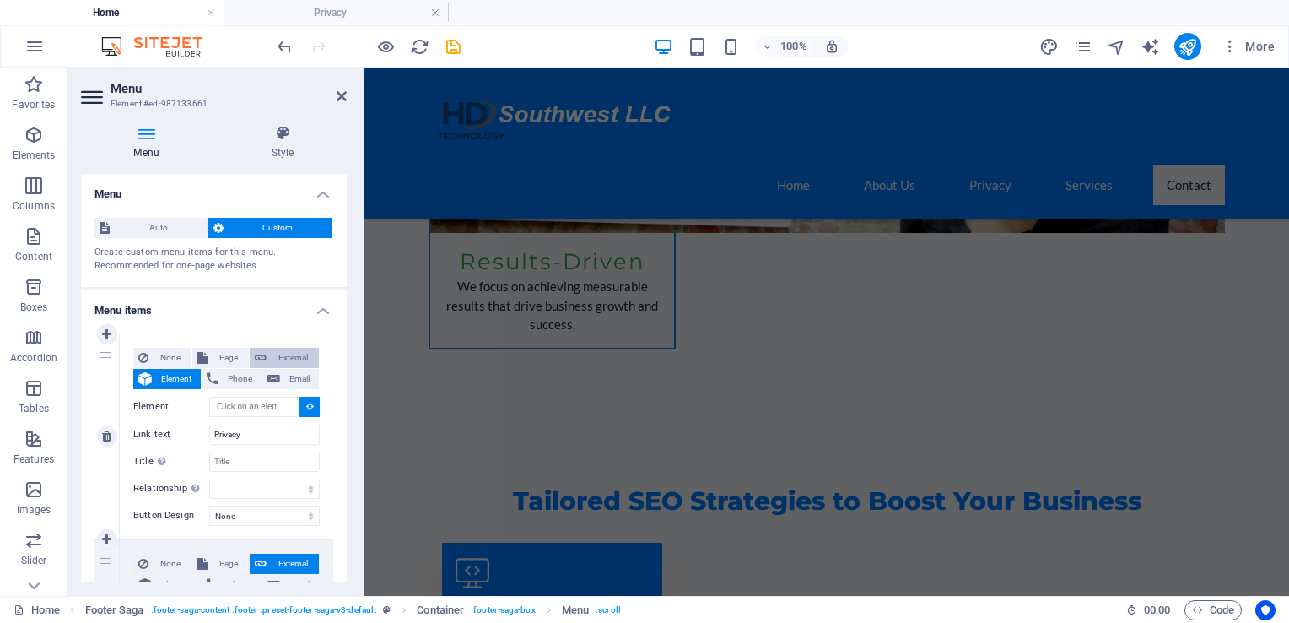
click at [259, 359] on icon at bounding box center [261, 358] width 12 height 20
select select
select select "blank"
select select
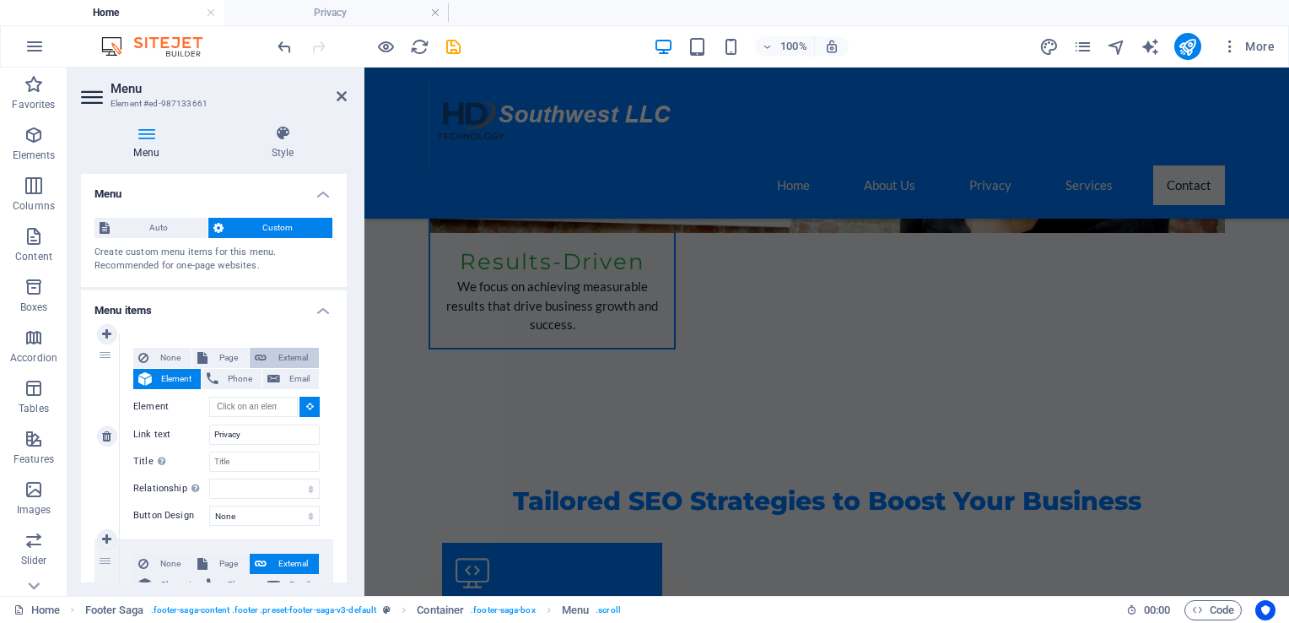
select select
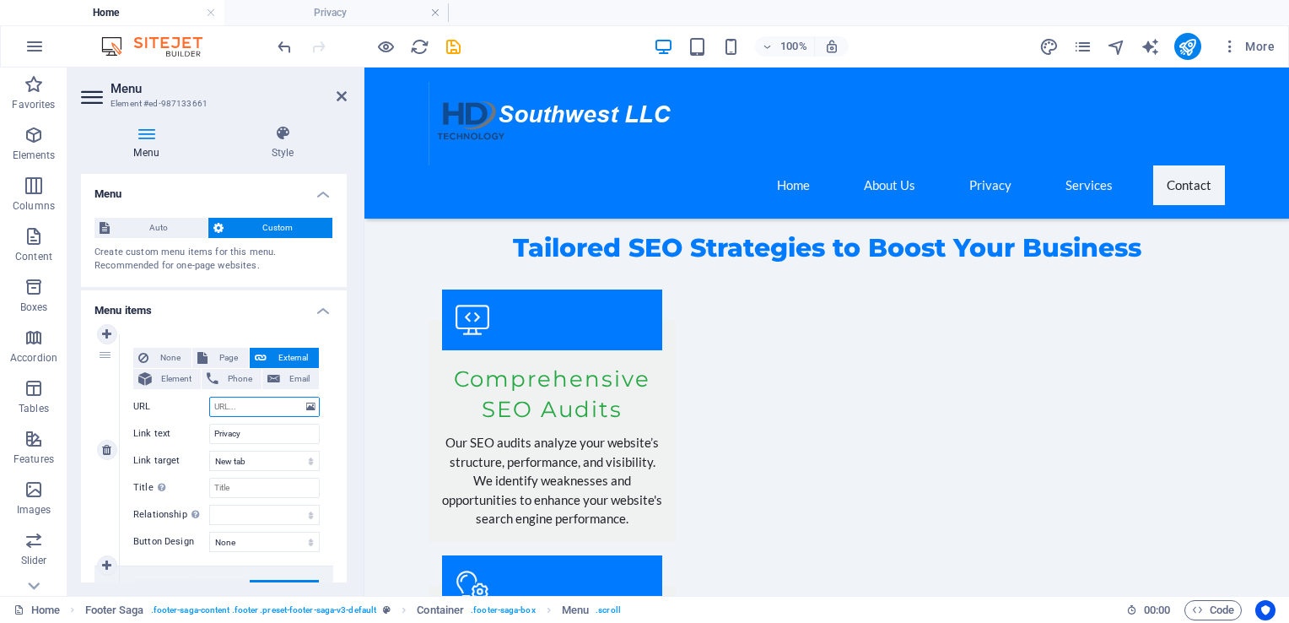
scroll to position [2839, 0]
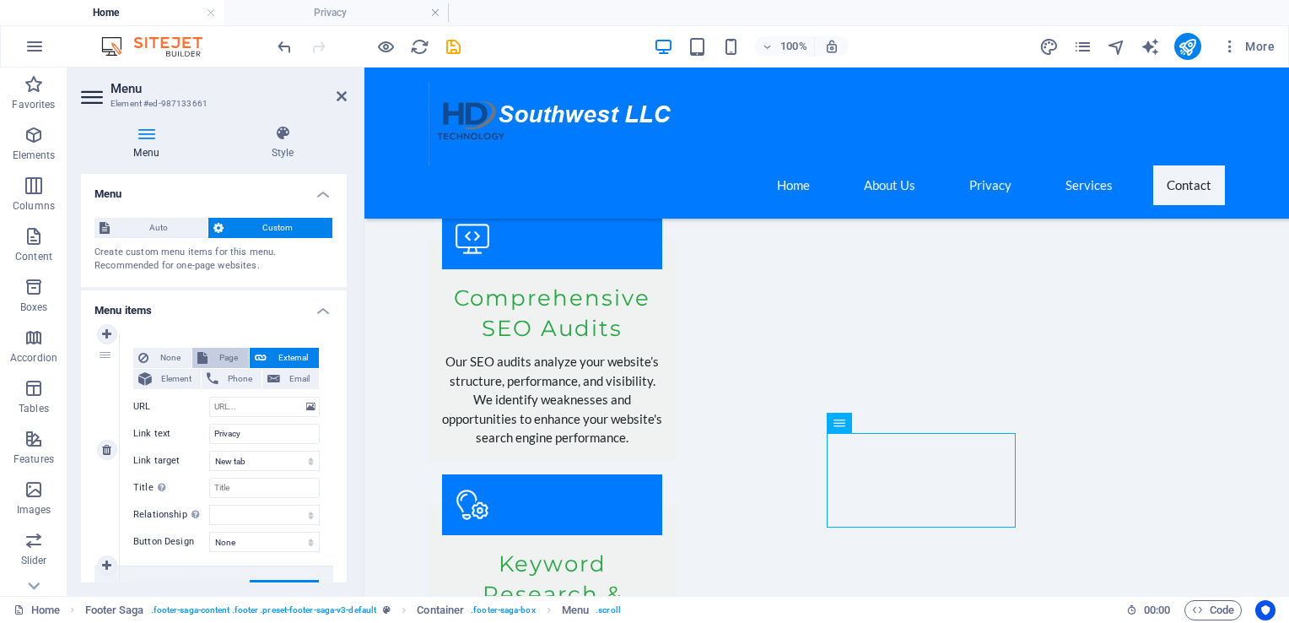
click at [218, 357] on span "Page" at bounding box center [228, 358] width 31 height 20
select select
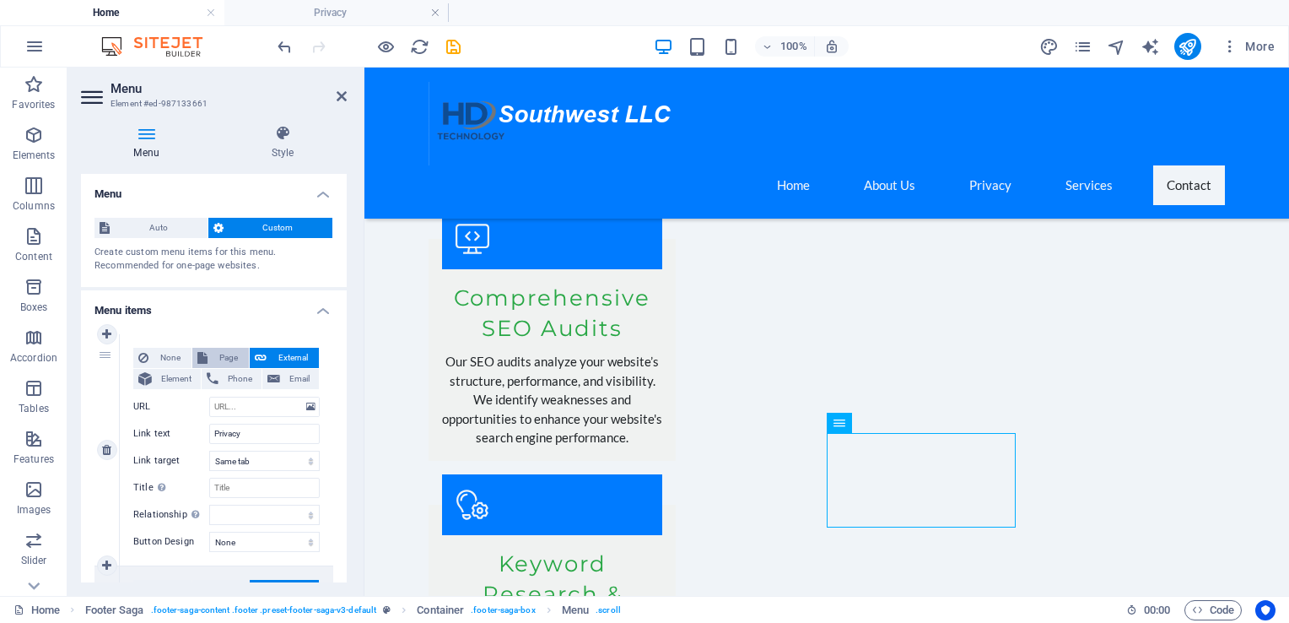
select select
click at [241, 402] on select "Home Subpage Legal Notice Privacy" at bounding box center [264, 406] width 111 height 20
select select "3"
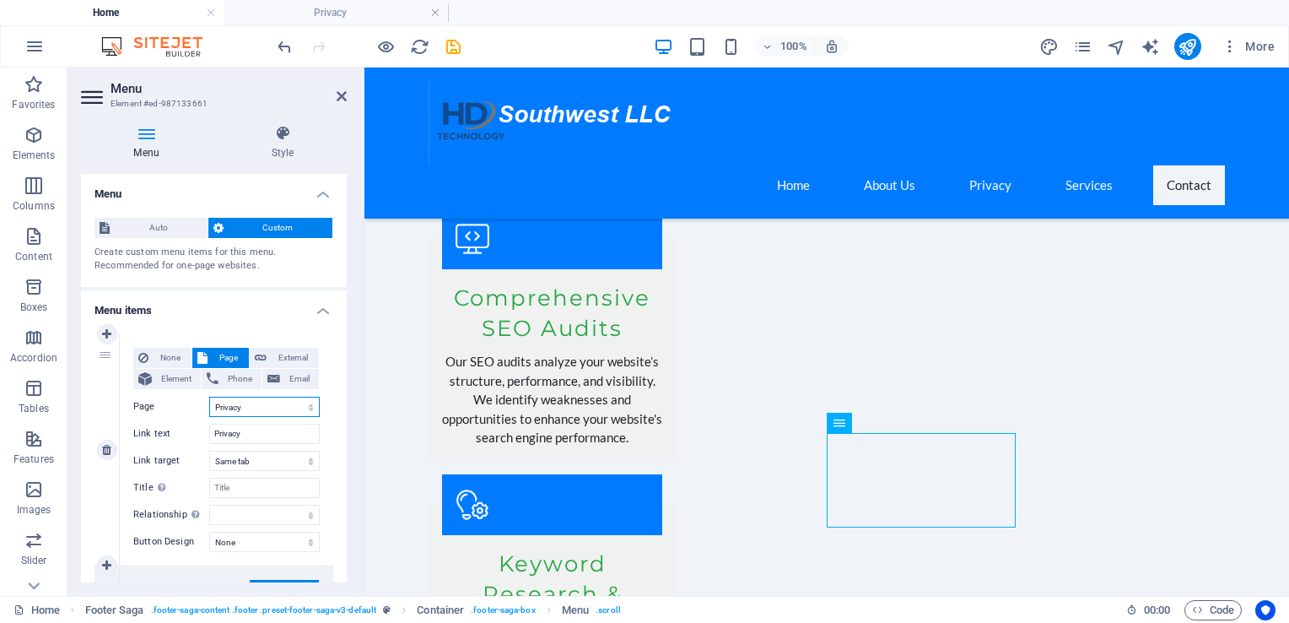
click at [209, 396] on select "Home Subpage Legal Notice Privacy" at bounding box center [264, 406] width 111 height 20
select select
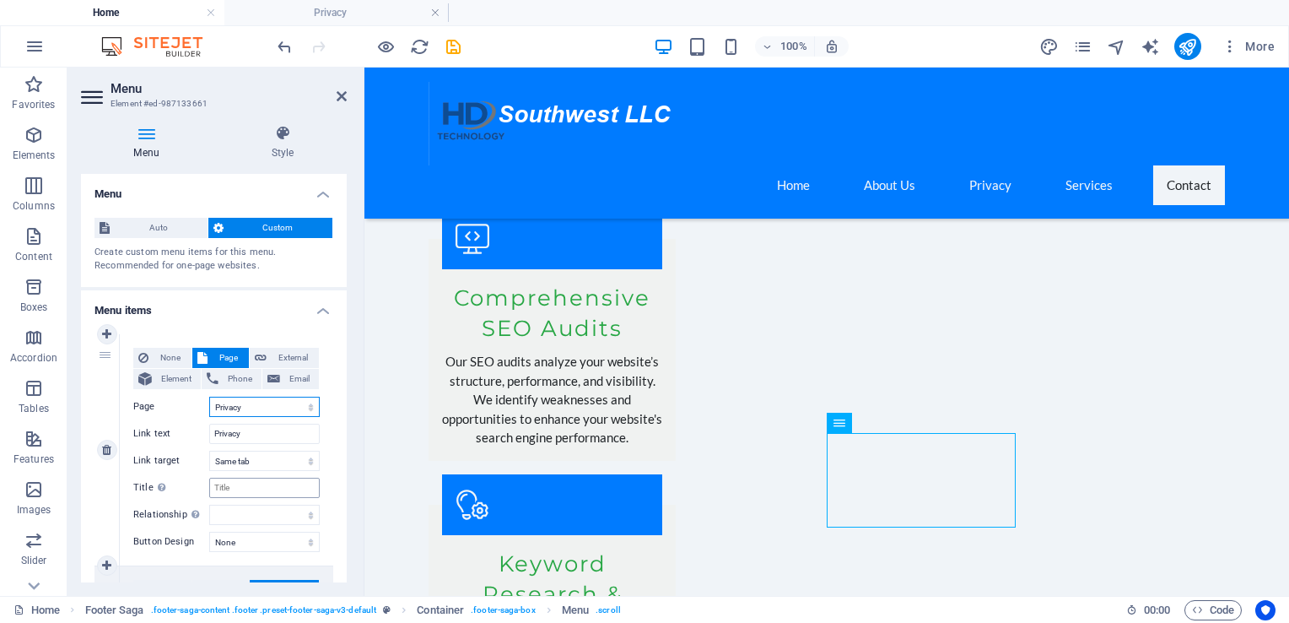
select select
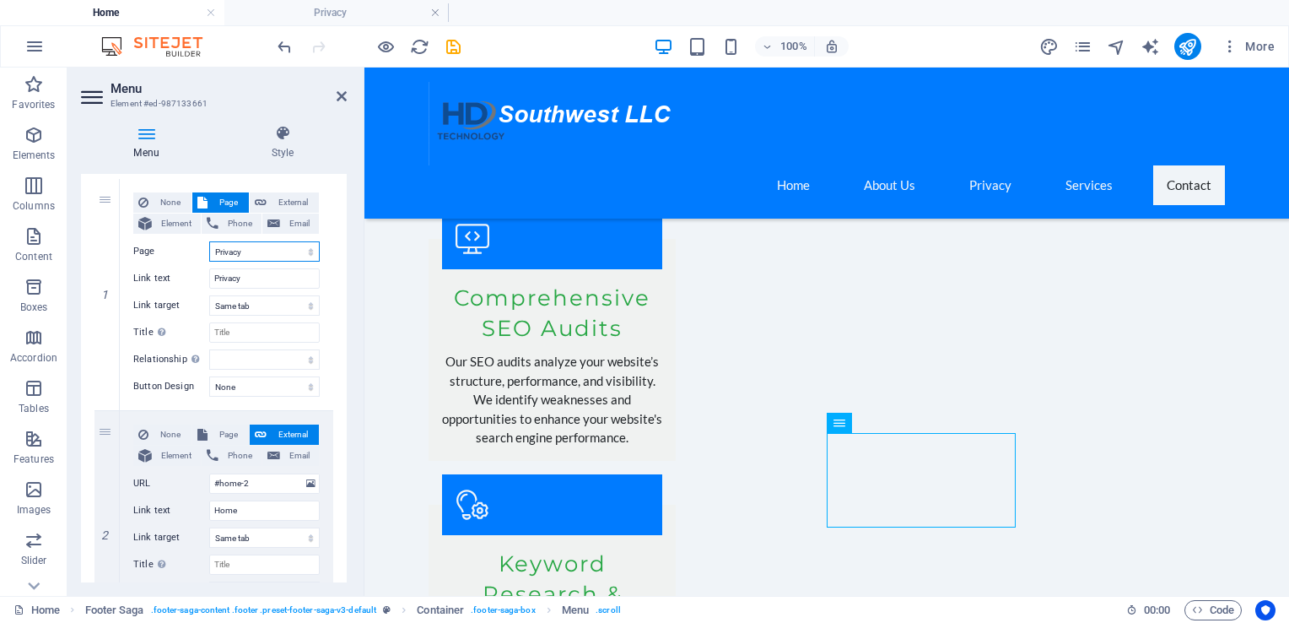
scroll to position [169, 0]
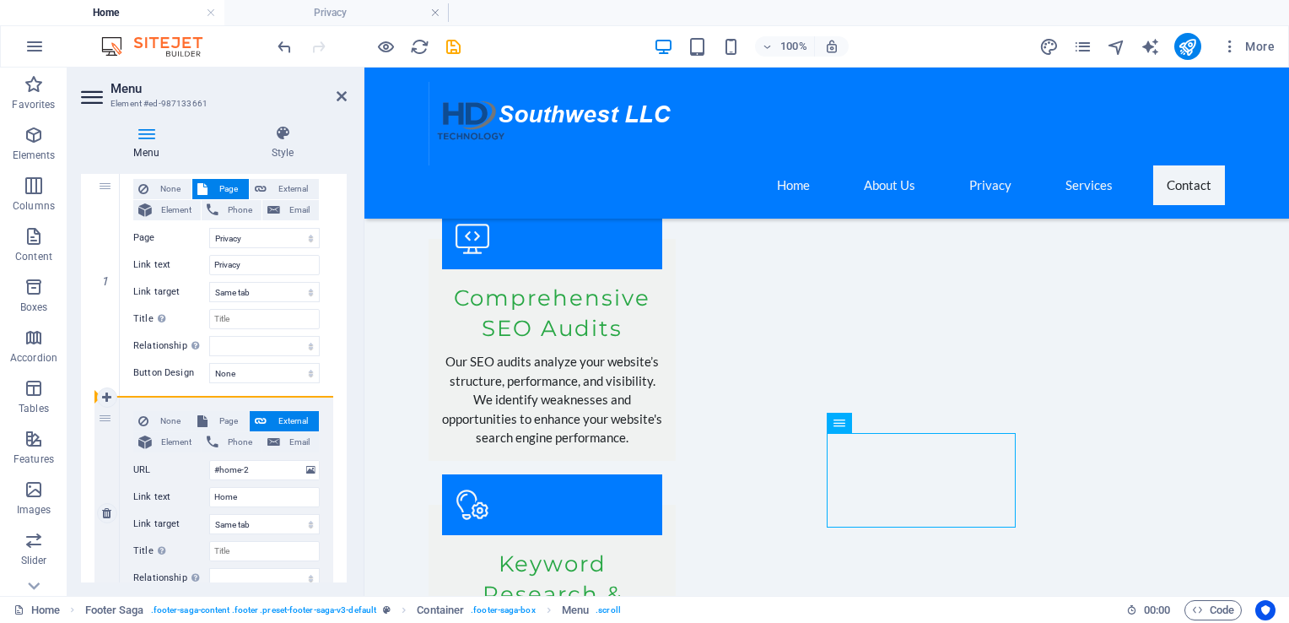
drag, startPoint x: 106, startPoint y: 187, endPoint x: 121, endPoint y: 471, distance: 283.8
select select
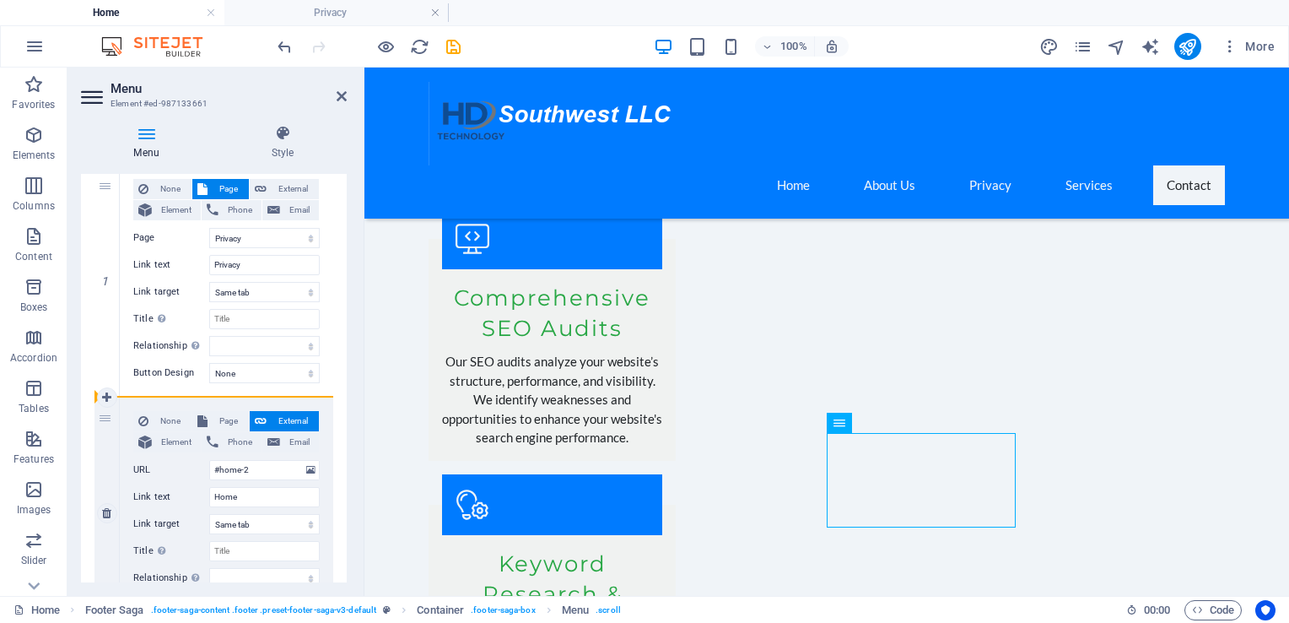
select select
click at [105, 187] on div "1" at bounding box center [106, 280] width 25 height 231
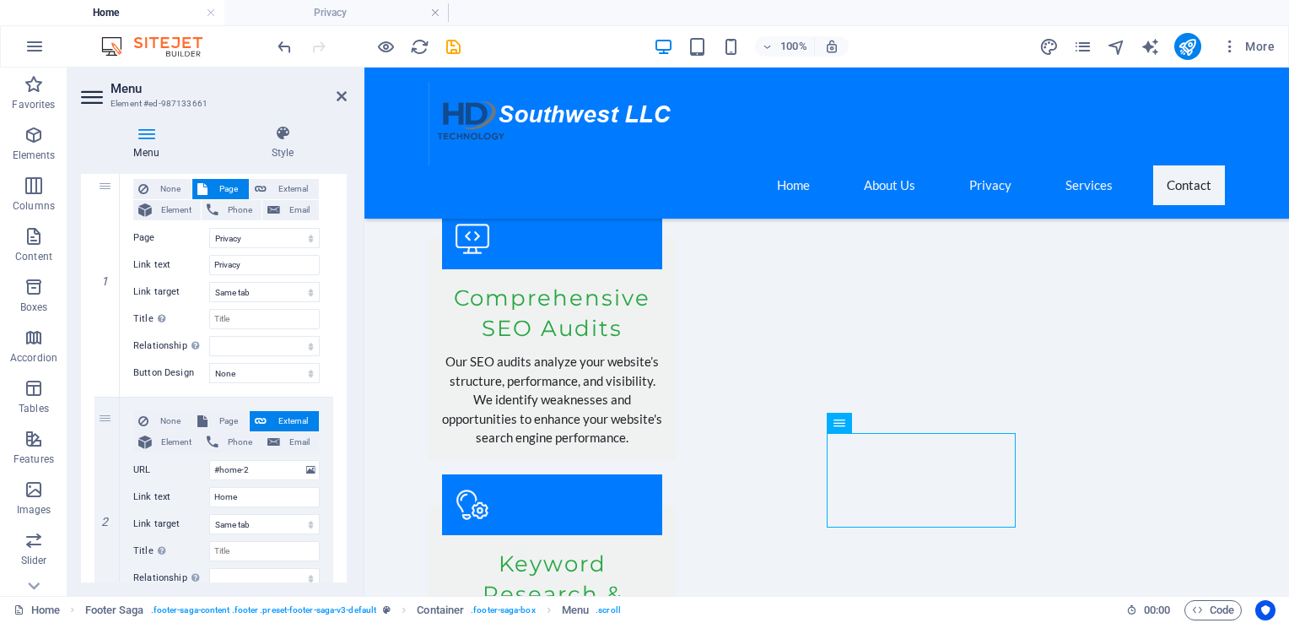
scroll to position [0, 0]
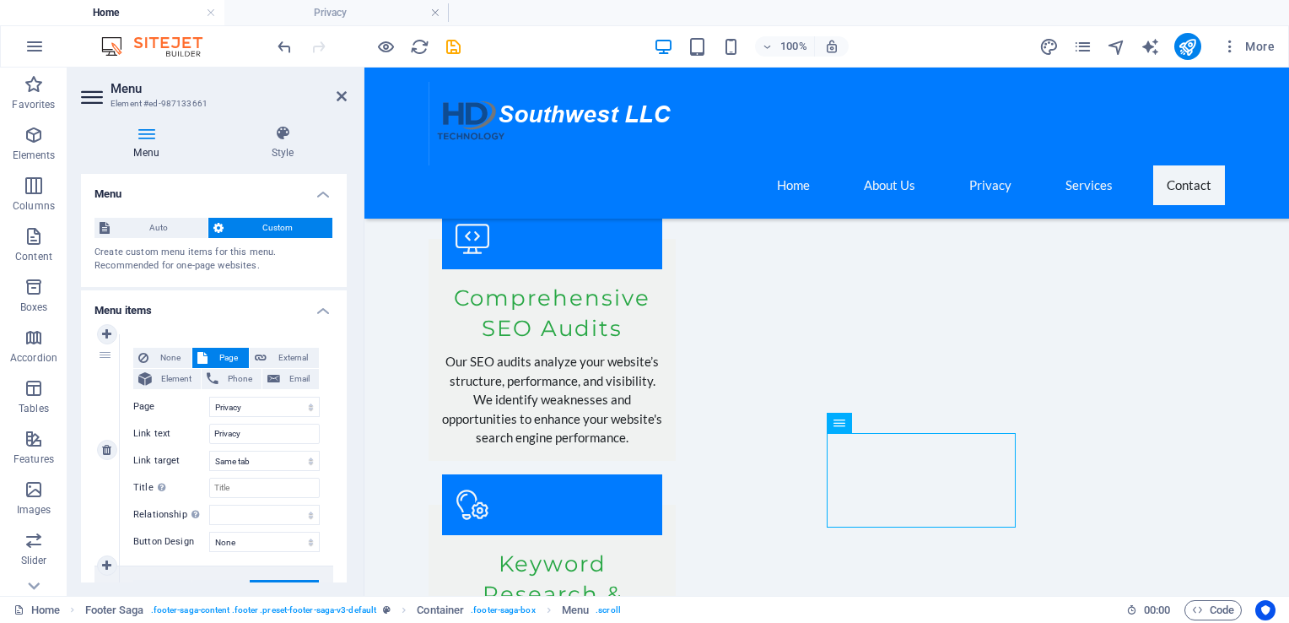
click at [111, 370] on div "1" at bounding box center [106, 449] width 25 height 231
drag, startPoint x: 111, startPoint y: 370, endPoint x: 172, endPoint y: 445, distance: 96.5
click at [132, 485] on div "1 None Page External Element Phone Email Page Home Subpage Legal Notice Privacy…" at bounding box center [213, 450] width 239 height 232
select select
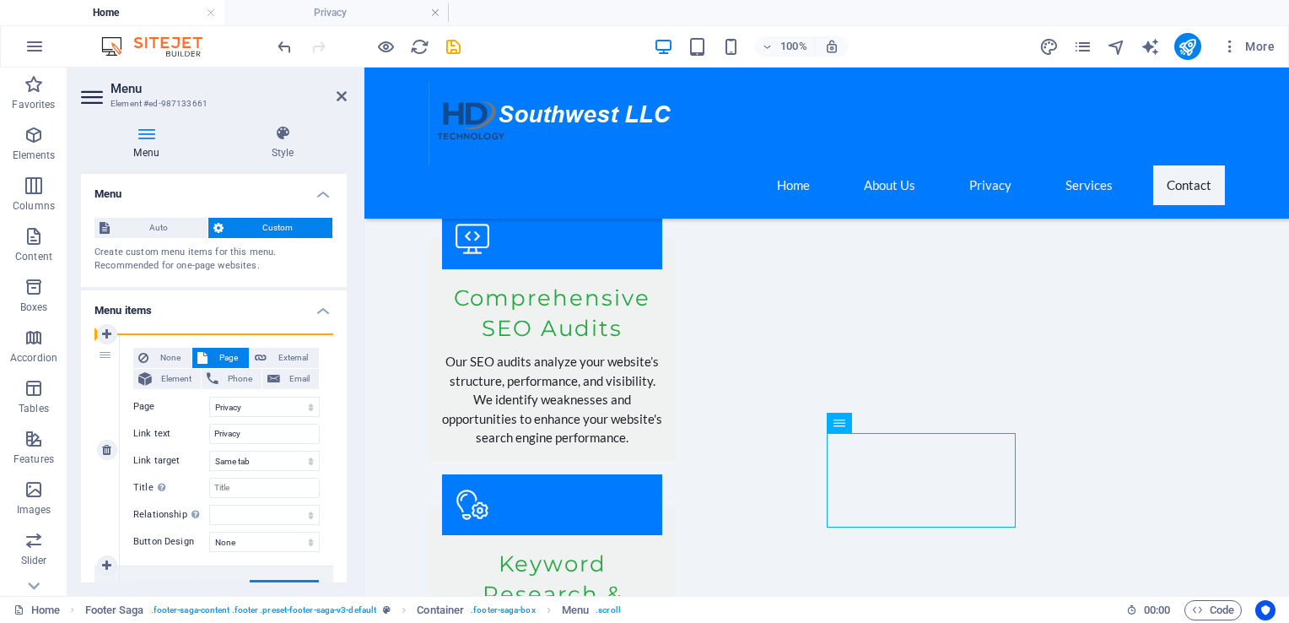
select select
click at [110, 453] on icon at bounding box center [106, 450] width 9 height 12
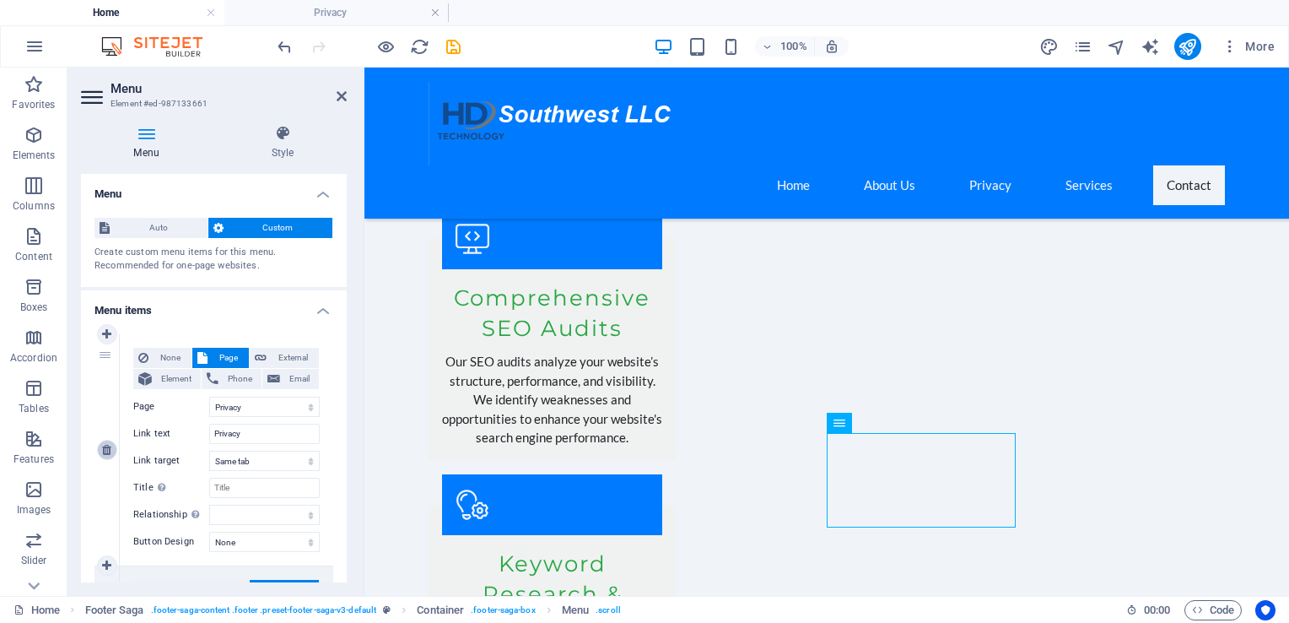
type input "#home-2"
type input "Home"
select select
type input "#about-1"
type input "About Us"
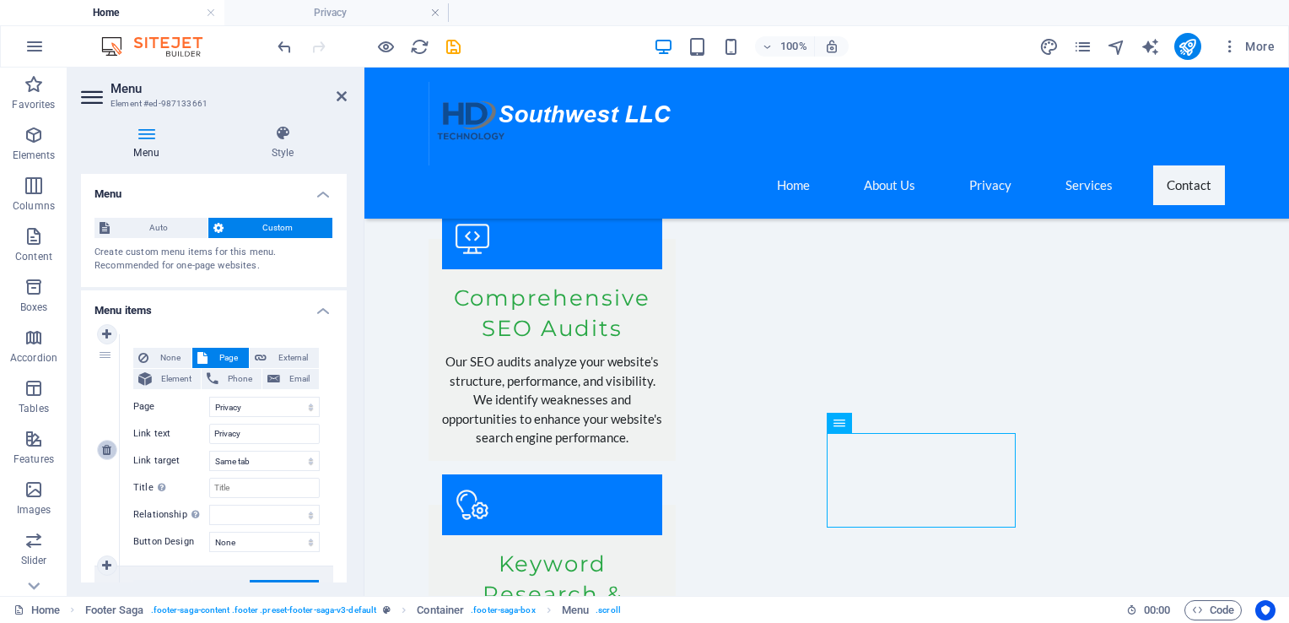
select select
type input "#services-2"
type input "Services"
select select
type input "#contact-us-4"
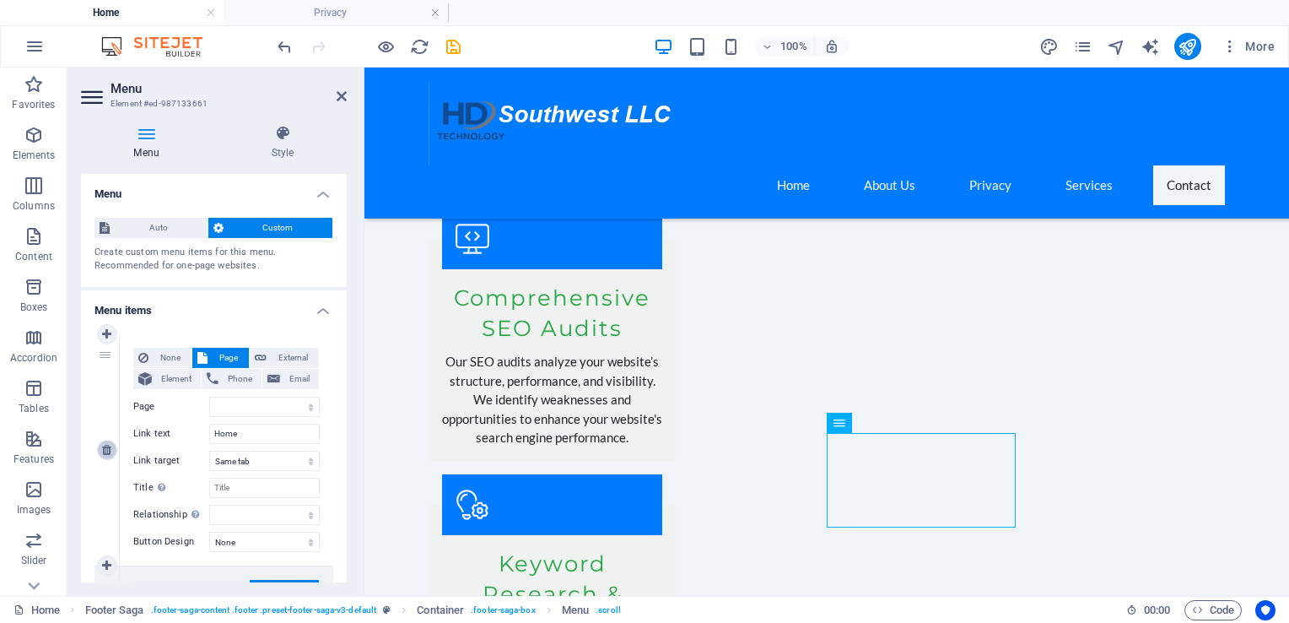
type input "Contact"
select select
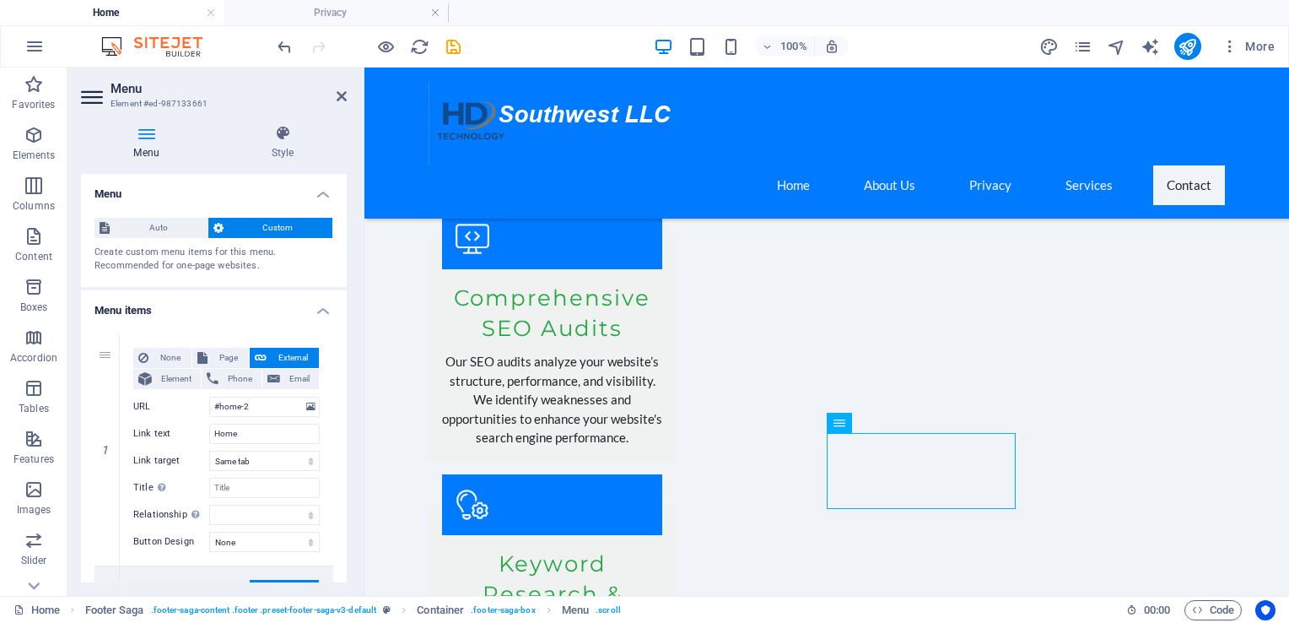
drag, startPoint x: 341, startPoint y: 292, endPoint x: 346, endPoint y: 336, distance: 44.2
click at [346, 336] on div "Menu Auto Custom Create custom menu items for this menu. Recommended for one-pa…" at bounding box center [214, 378] width 266 height 408
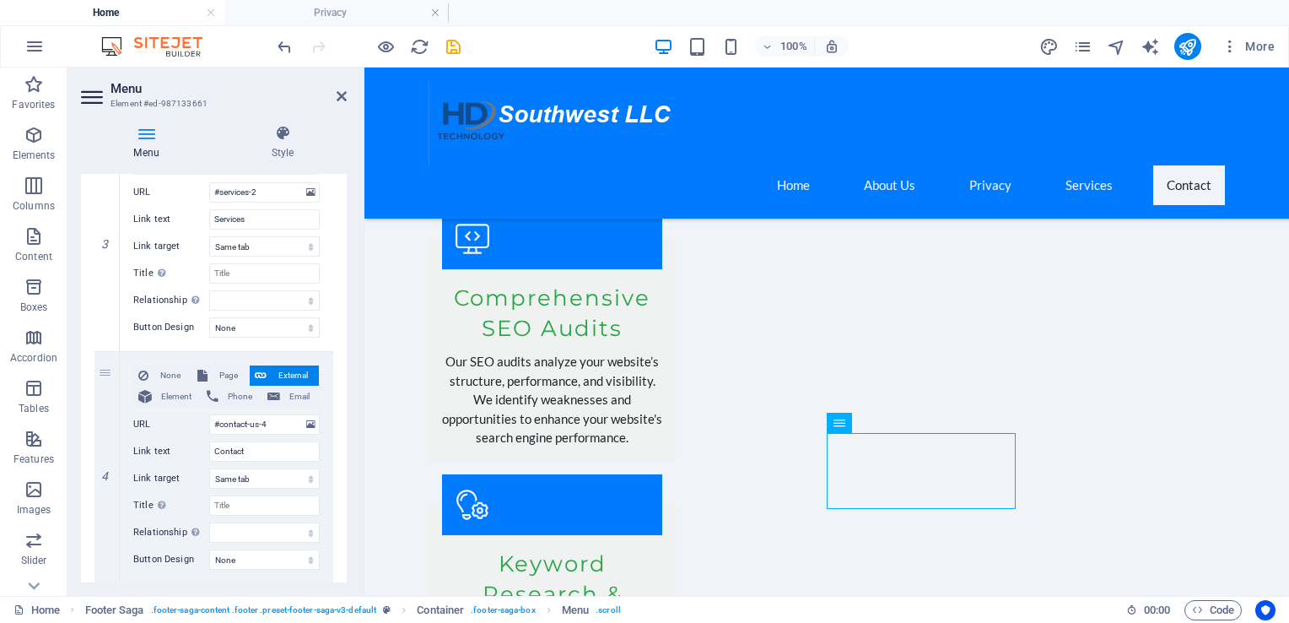
scroll to position [725, 0]
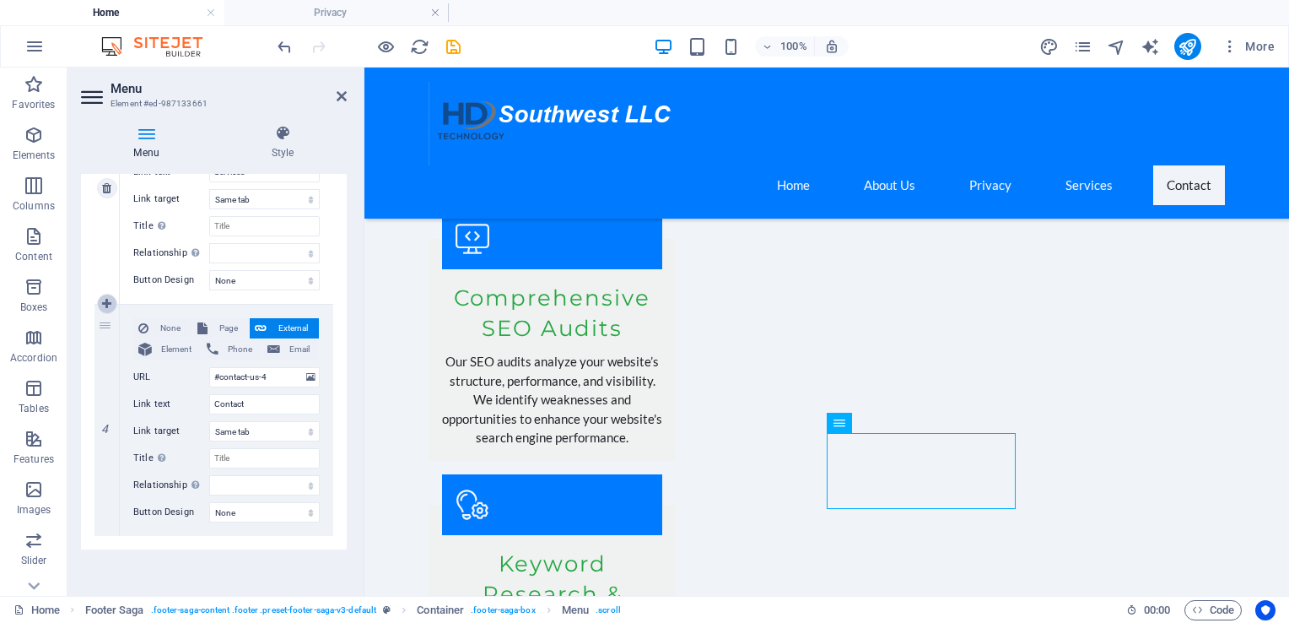
click at [103, 299] on icon at bounding box center [106, 304] width 9 height 12
select select
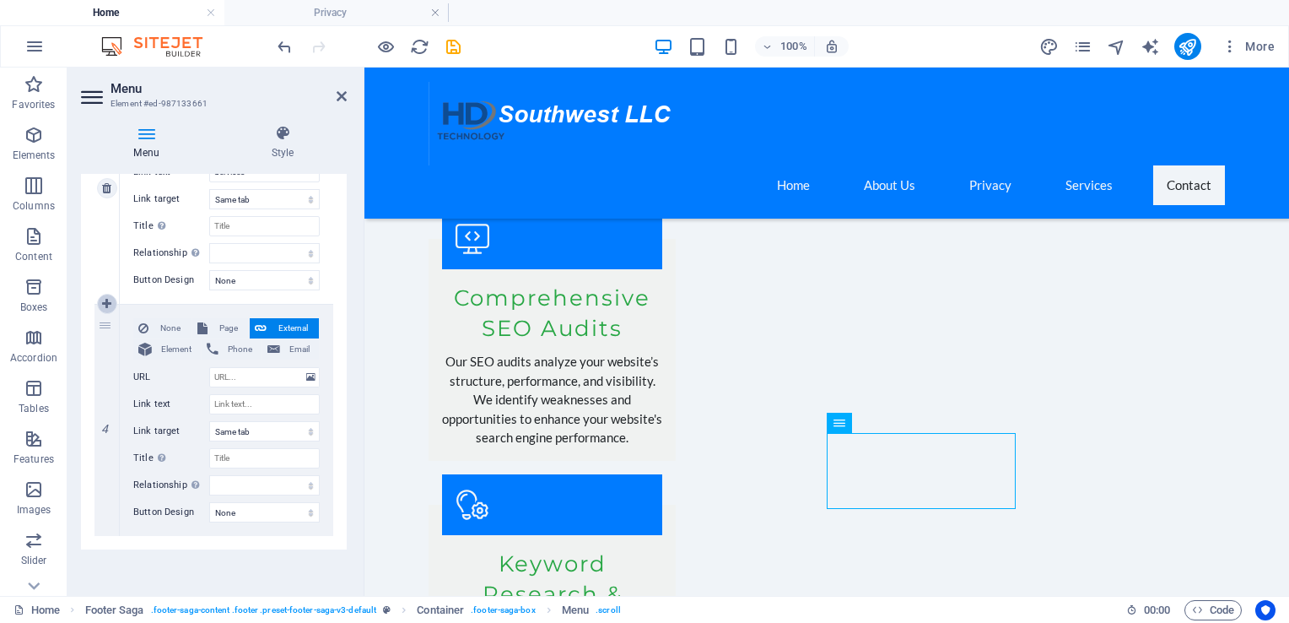
select select
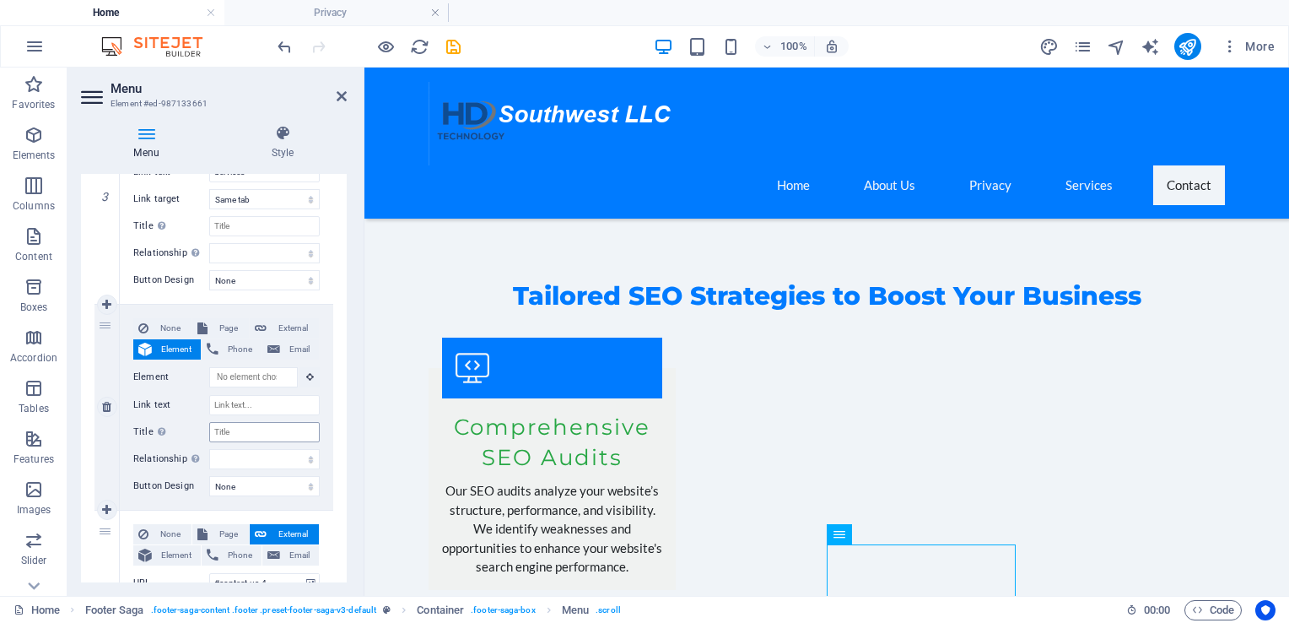
scroll to position [2727, 0]
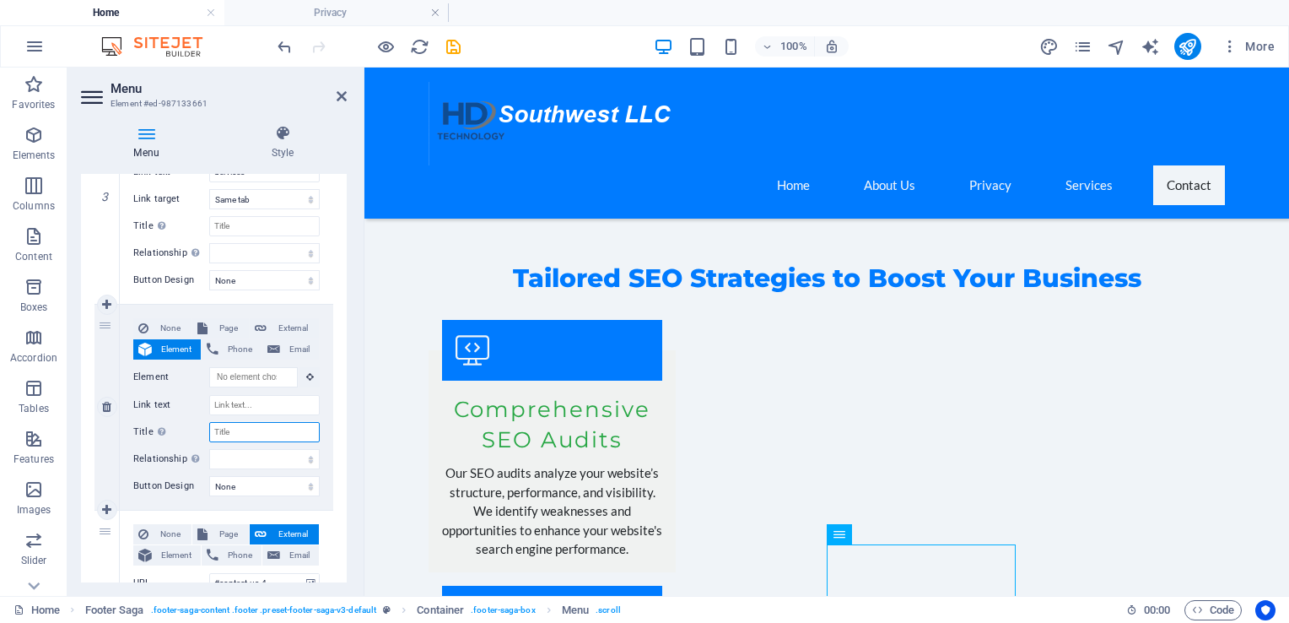
click at [229, 429] on input "Title Additional link description, should not be the same as the link text. The…" at bounding box center [264, 432] width 111 height 20
select select
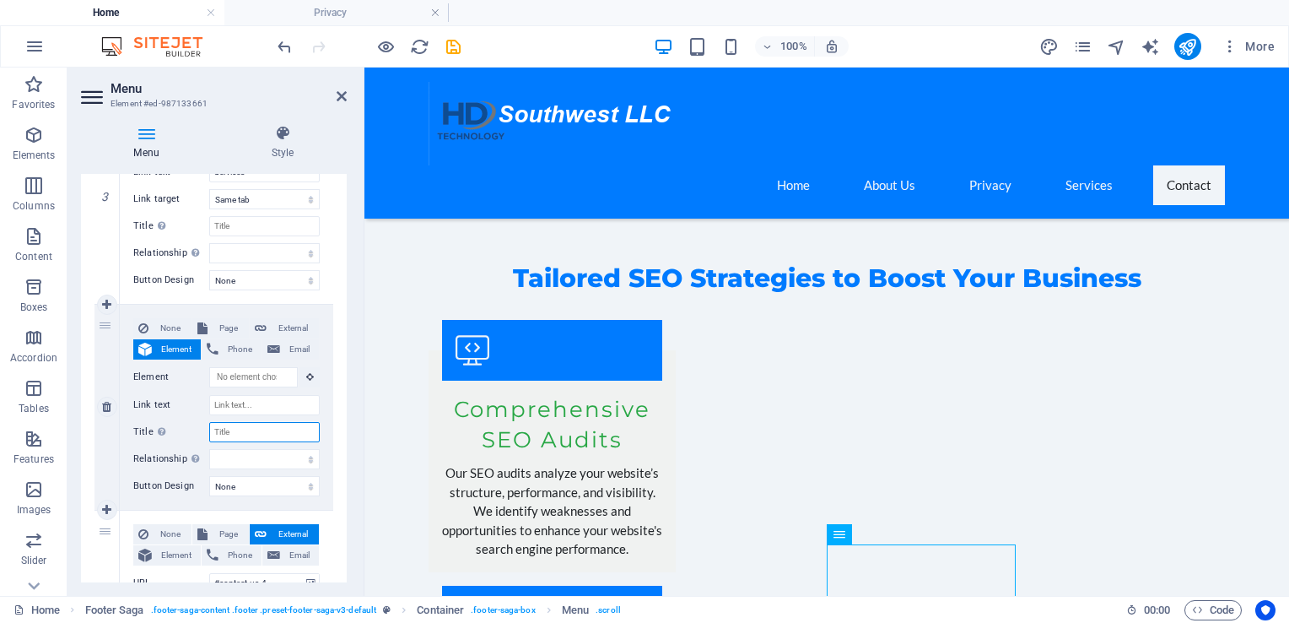
select select
click at [235, 404] on input "Link text" at bounding box center [264, 405] width 111 height 20
type input "Pr"
select select
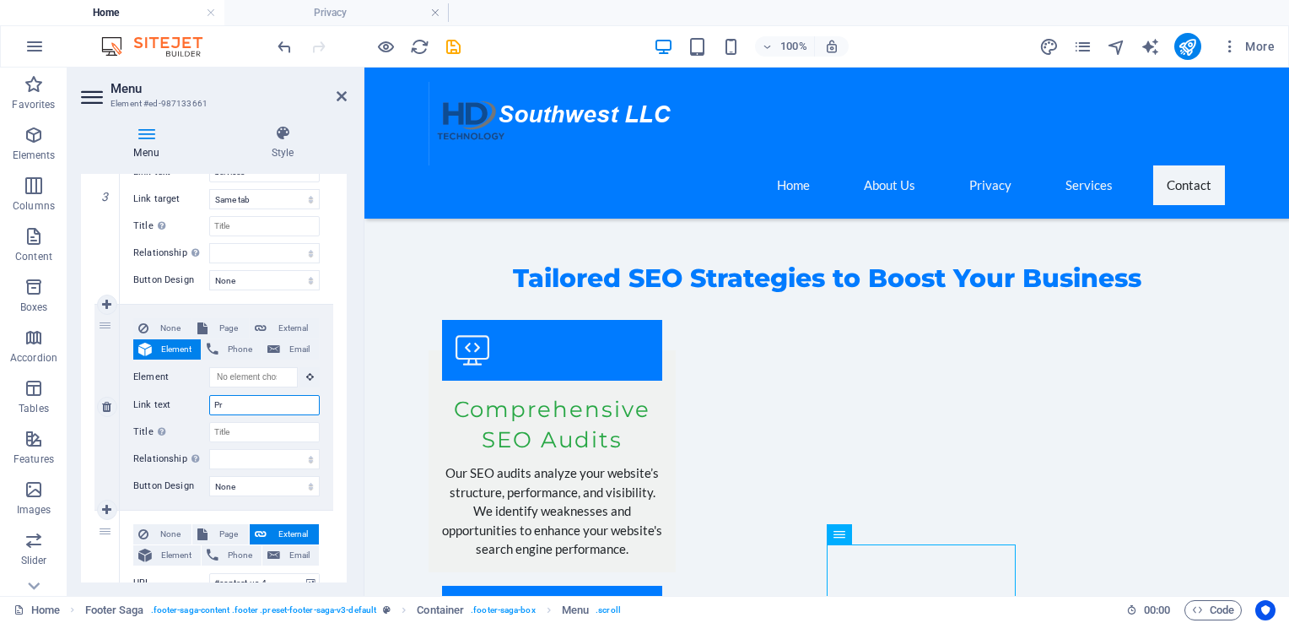
select select
type input "Privacy"
select select
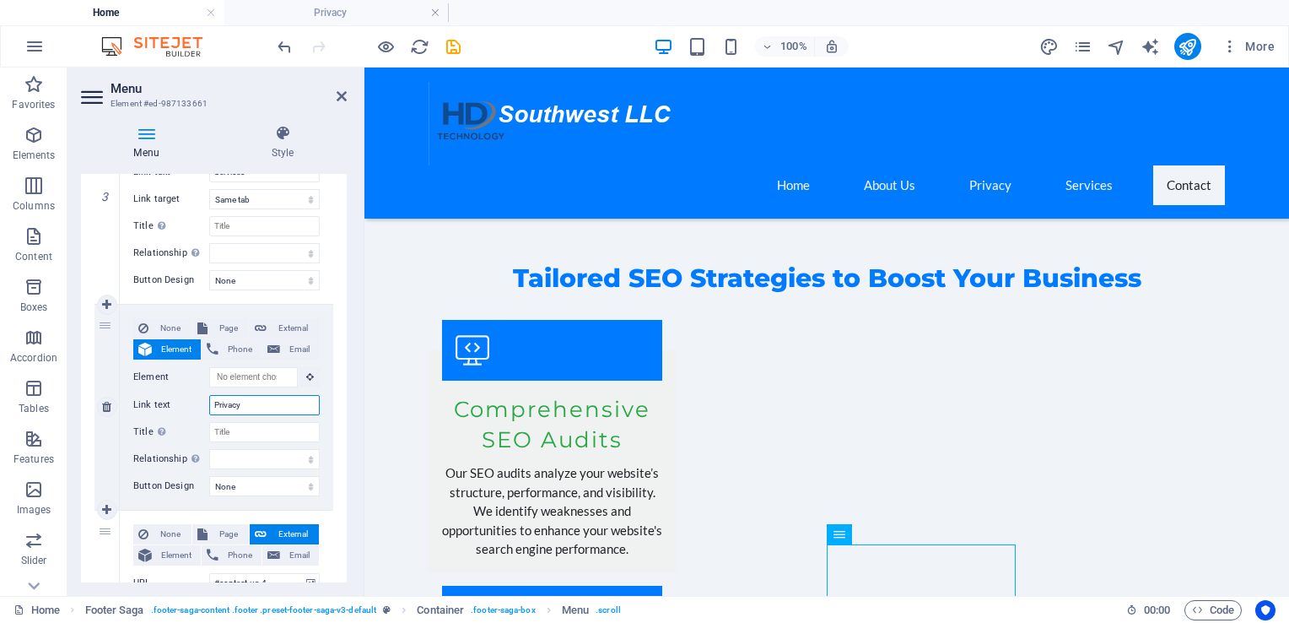
select select
type input "Privacy"
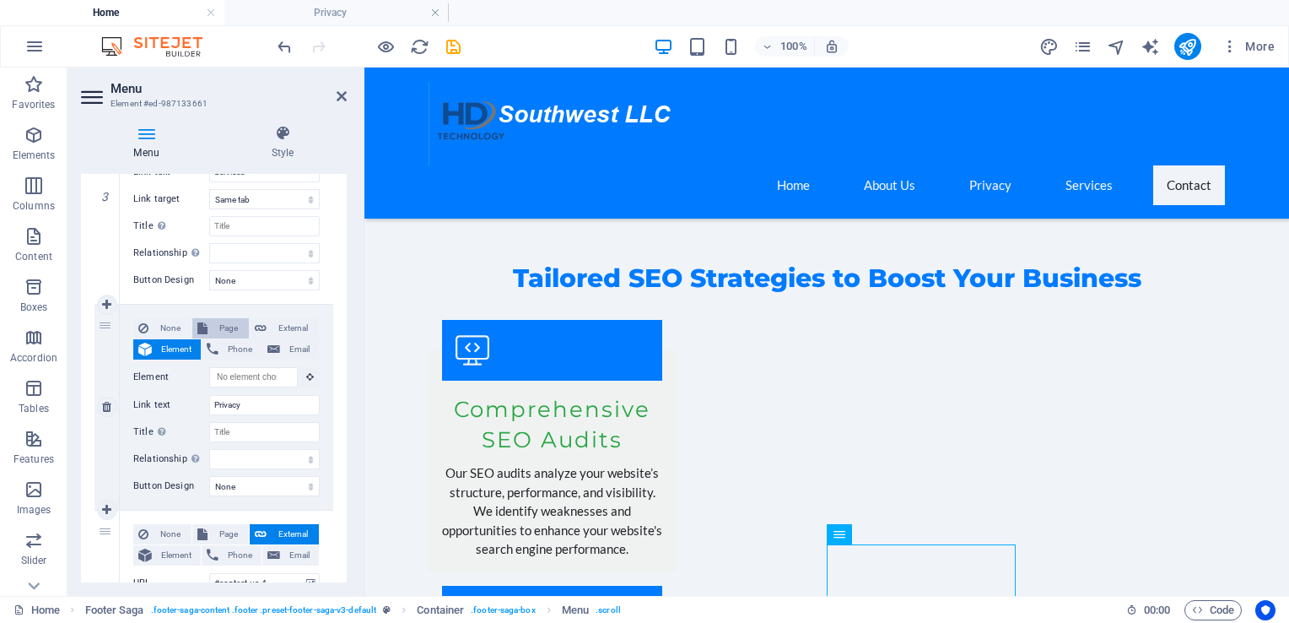
click at [216, 328] on span "Page" at bounding box center [228, 328] width 31 height 20
select select
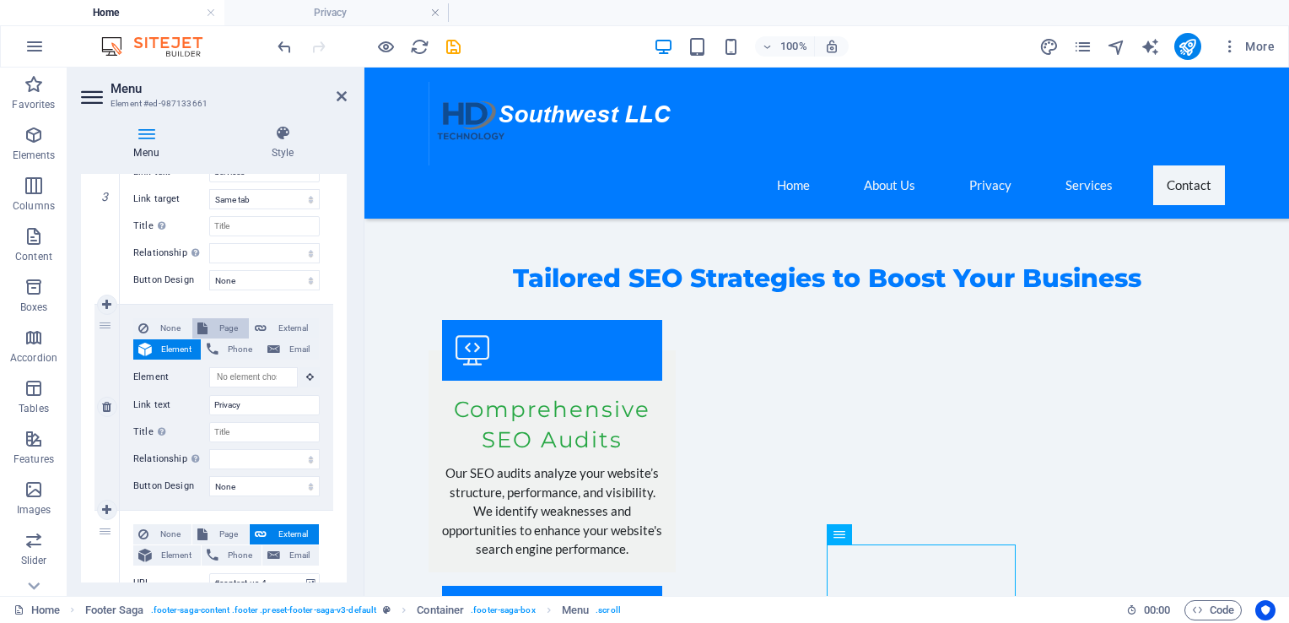
select select
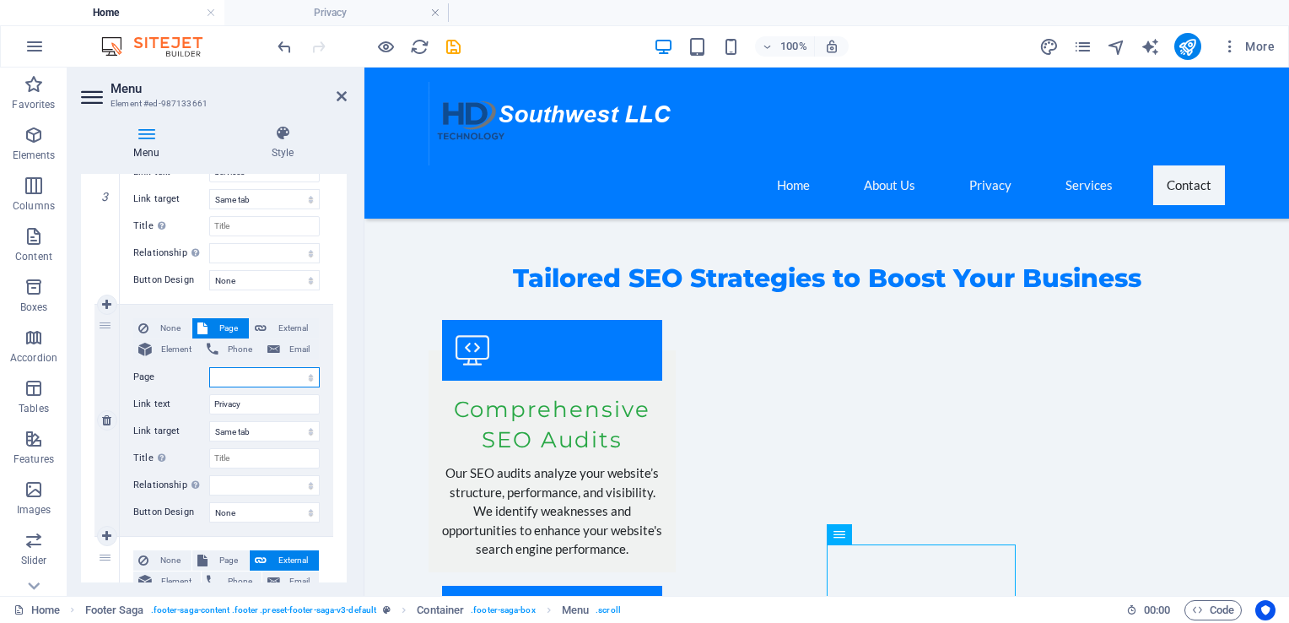
click at [226, 375] on select "Home Subpage Legal Notice Privacy" at bounding box center [264, 377] width 111 height 20
select select "3"
click at [209, 367] on select "Home Subpage Legal Notice Privacy" at bounding box center [264, 377] width 111 height 20
select select
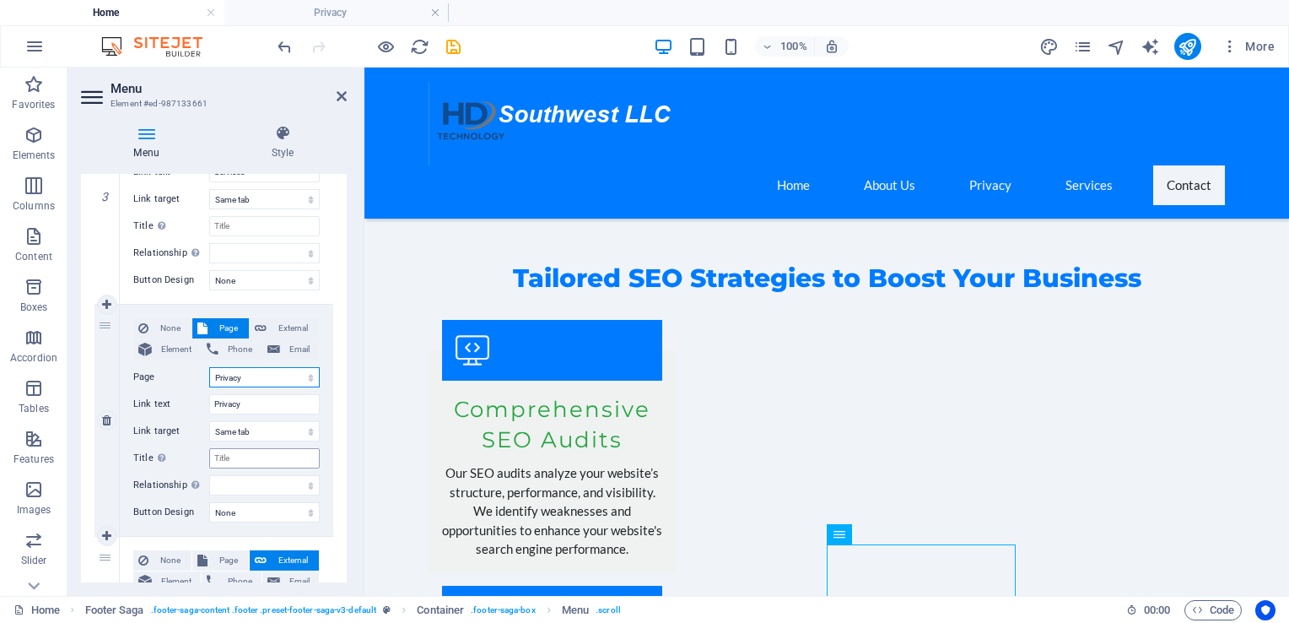
select select
click at [444, 44] on icon "save" at bounding box center [453, 46] width 19 height 19
checkbox input "false"
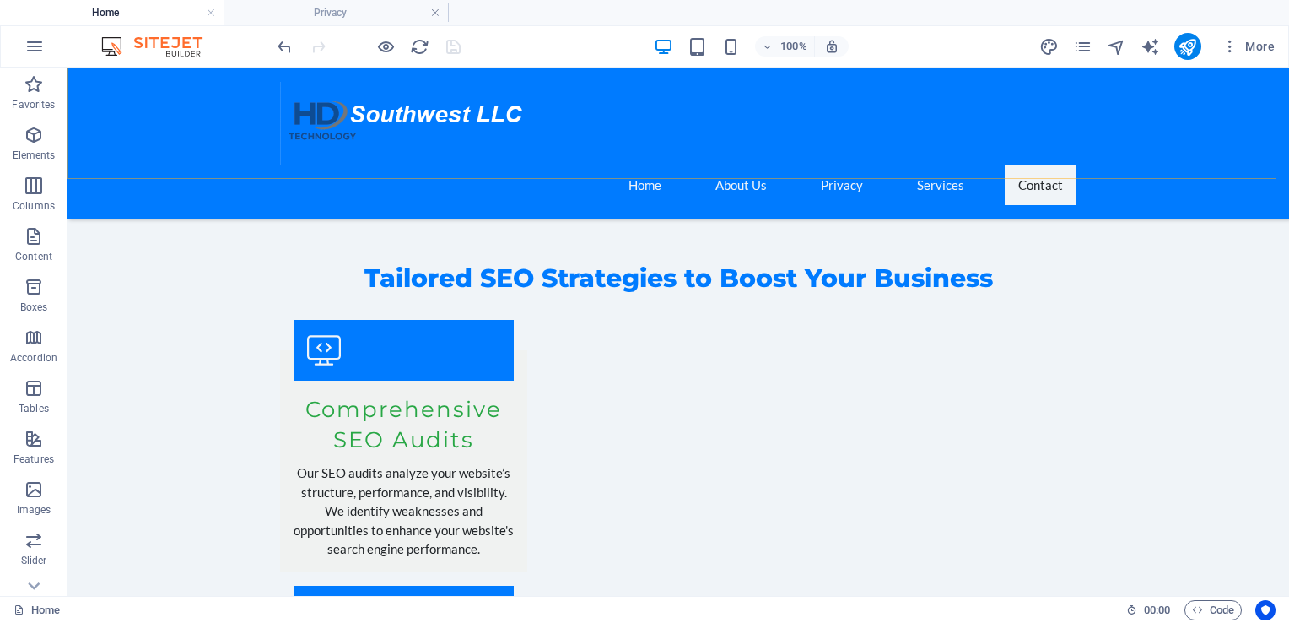
click at [152, 75] on div "Home About Us Privacy Services Contact" at bounding box center [678, 142] width 1222 height 151
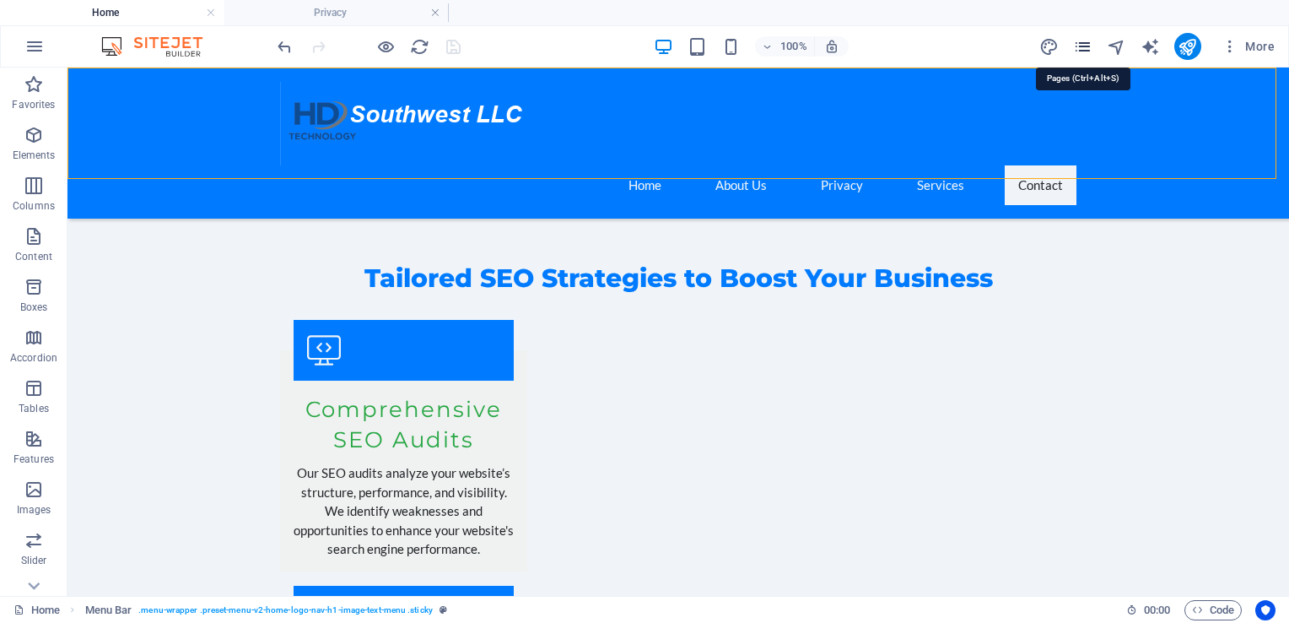
click at [1087, 51] on icon "pages" at bounding box center [1082, 46] width 19 height 19
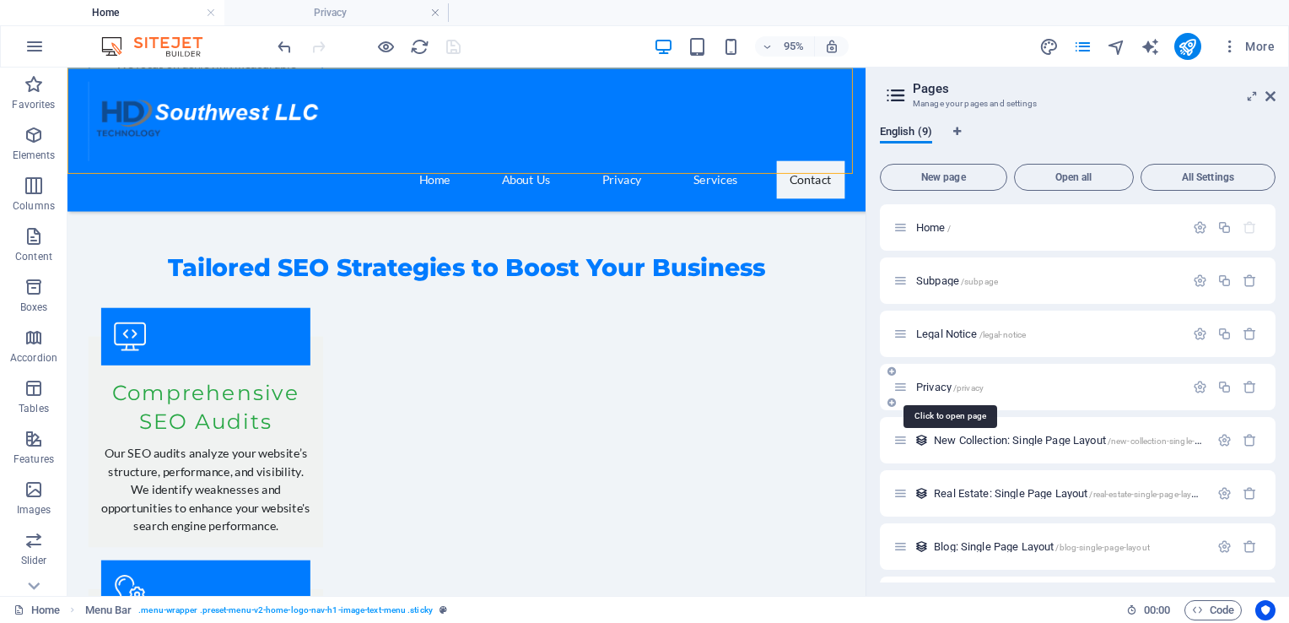
click at [947, 385] on span "Privacy /privacy" at bounding box center [949, 386] width 67 height 13
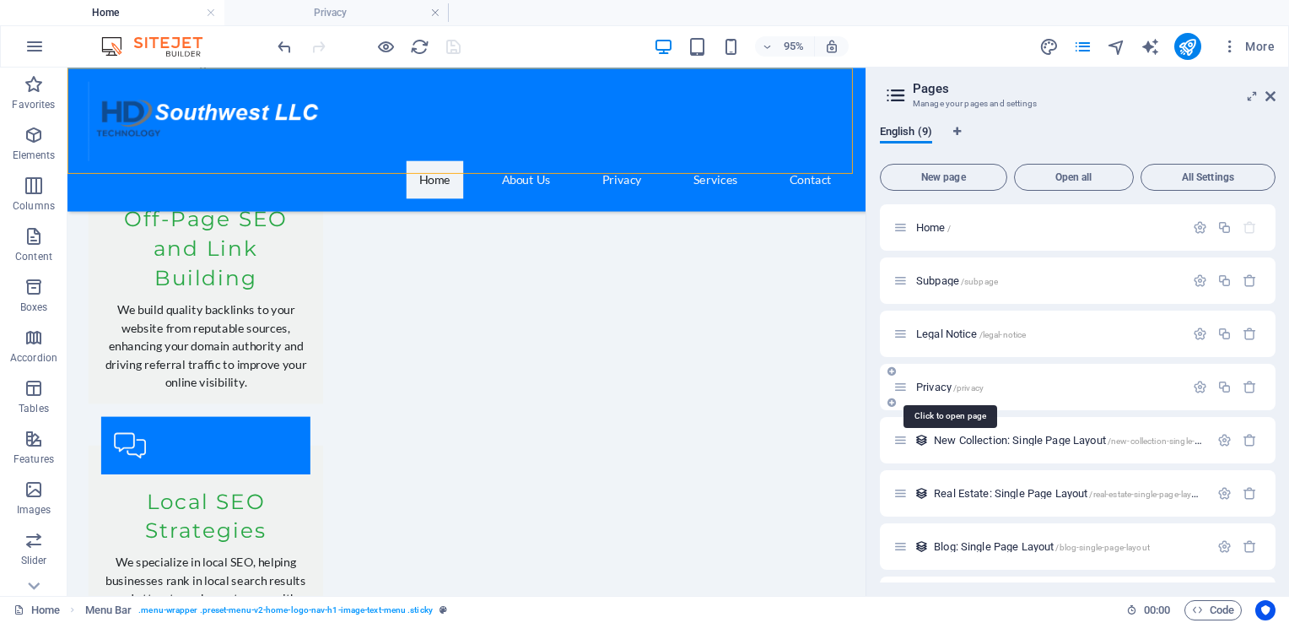
scroll to position [0, 0]
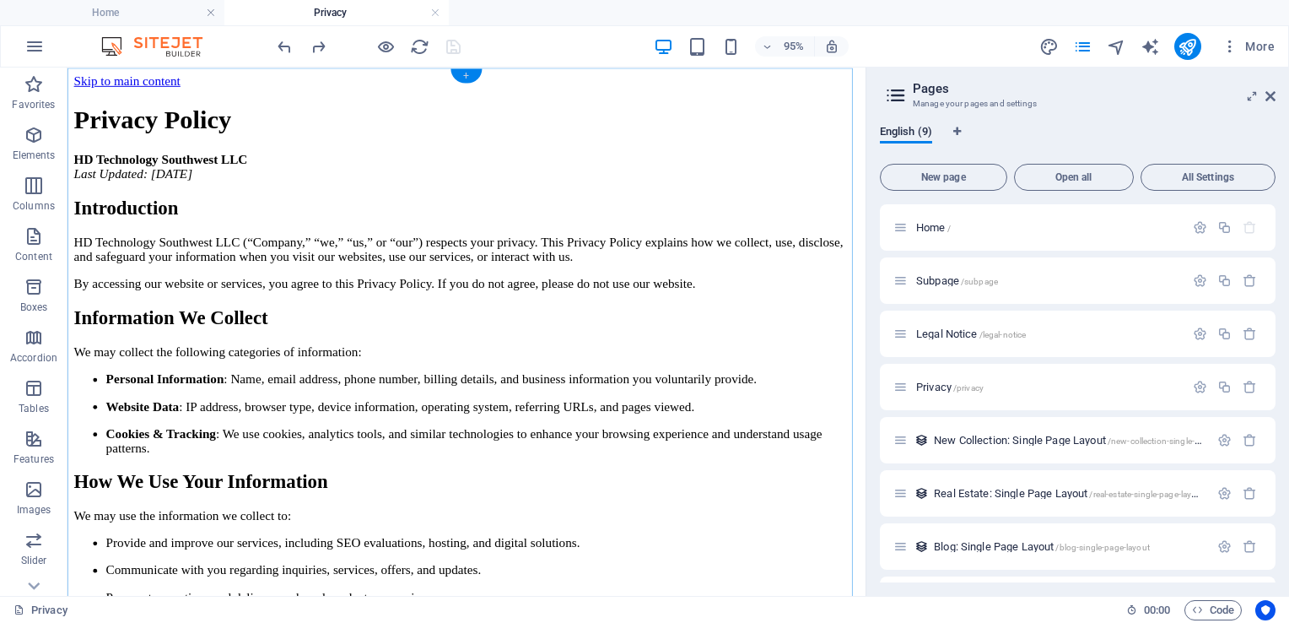
click at [472, 74] on div "+" at bounding box center [465, 75] width 31 height 14
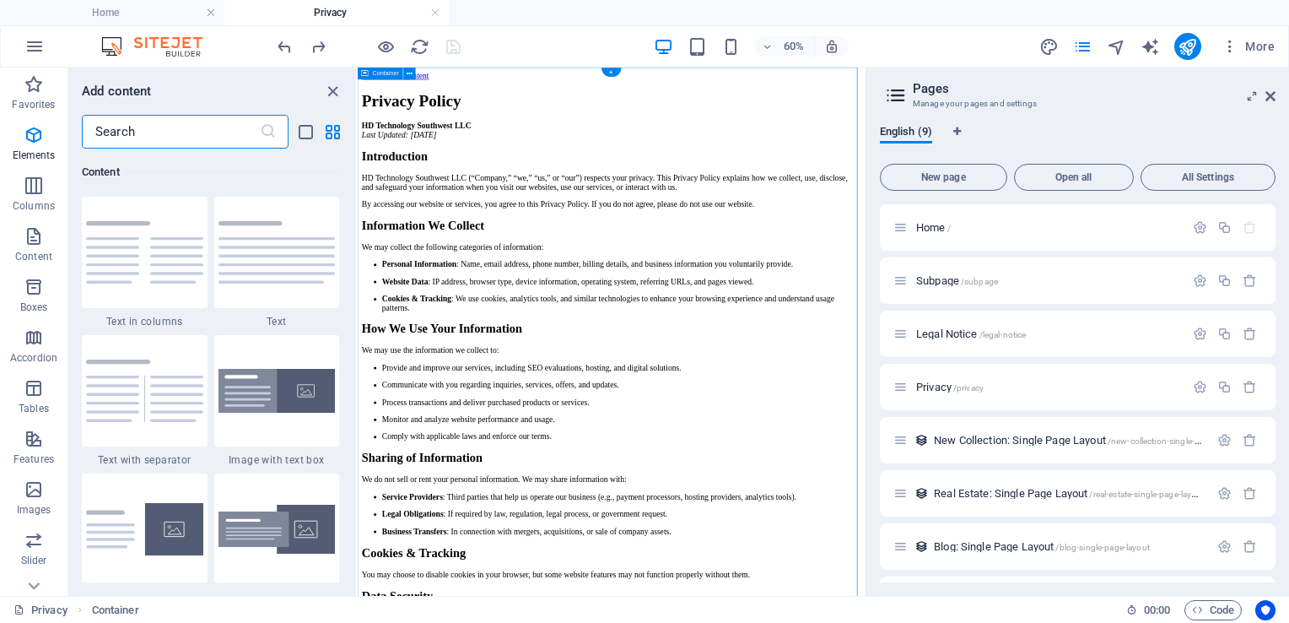
scroll to position [2952, 0]
click at [412, 74] on icon at bounding box center [410, 73] width 6 height 11
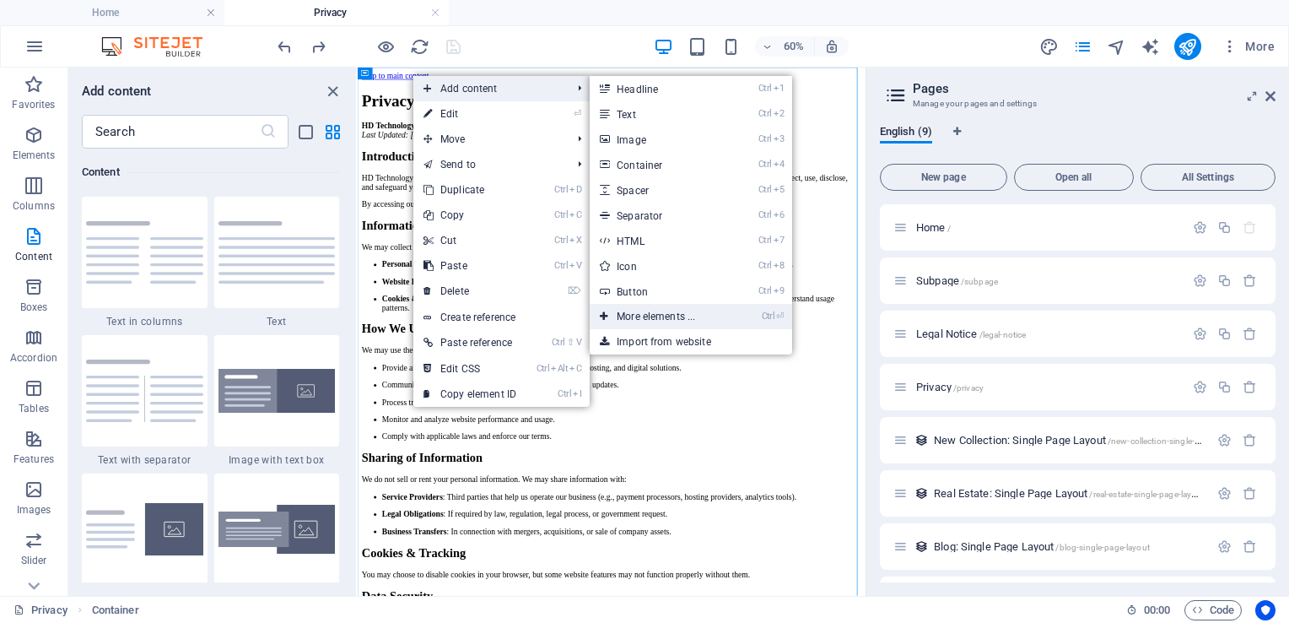
click at [639, 319] on link "Ctrl ⏎ More elements ..." at bounding box center [659, 316] width 139 height 25
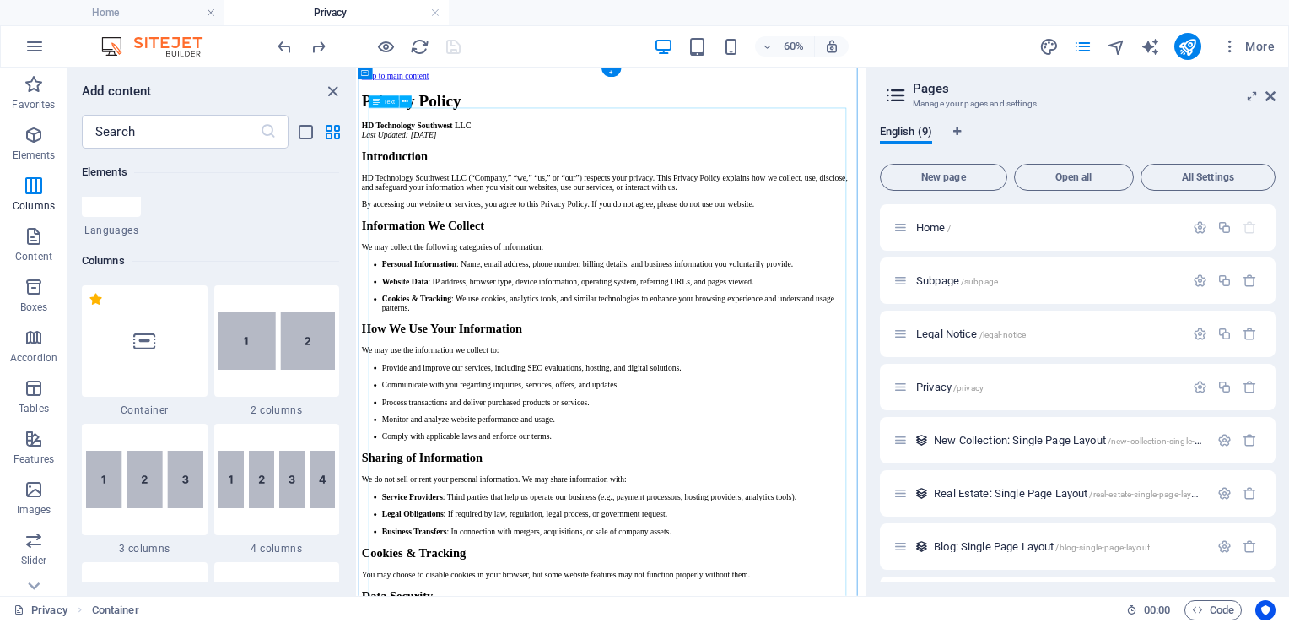
scroll to position [179, 0]
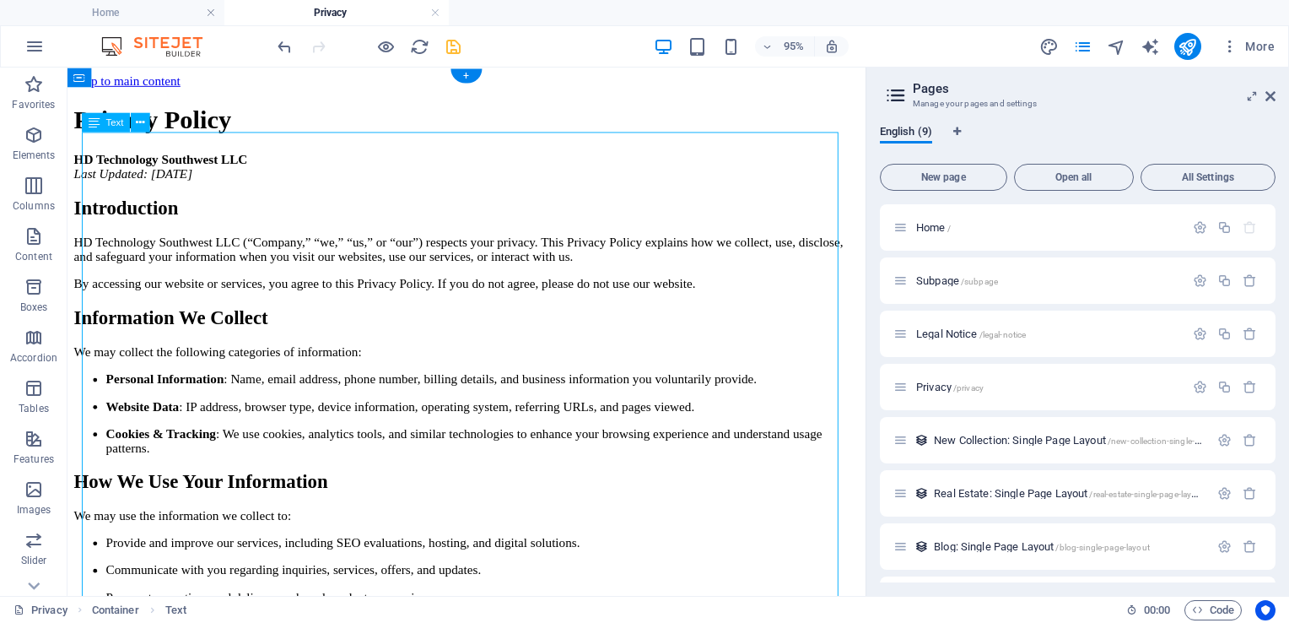
drag, startPoint x: 852, startPoint y: 229, endPoint x: 861, endPoint y: 453, distance: 223.7
click at [95, 122] on icon at bounding box center [94, 121] width 11 height 19
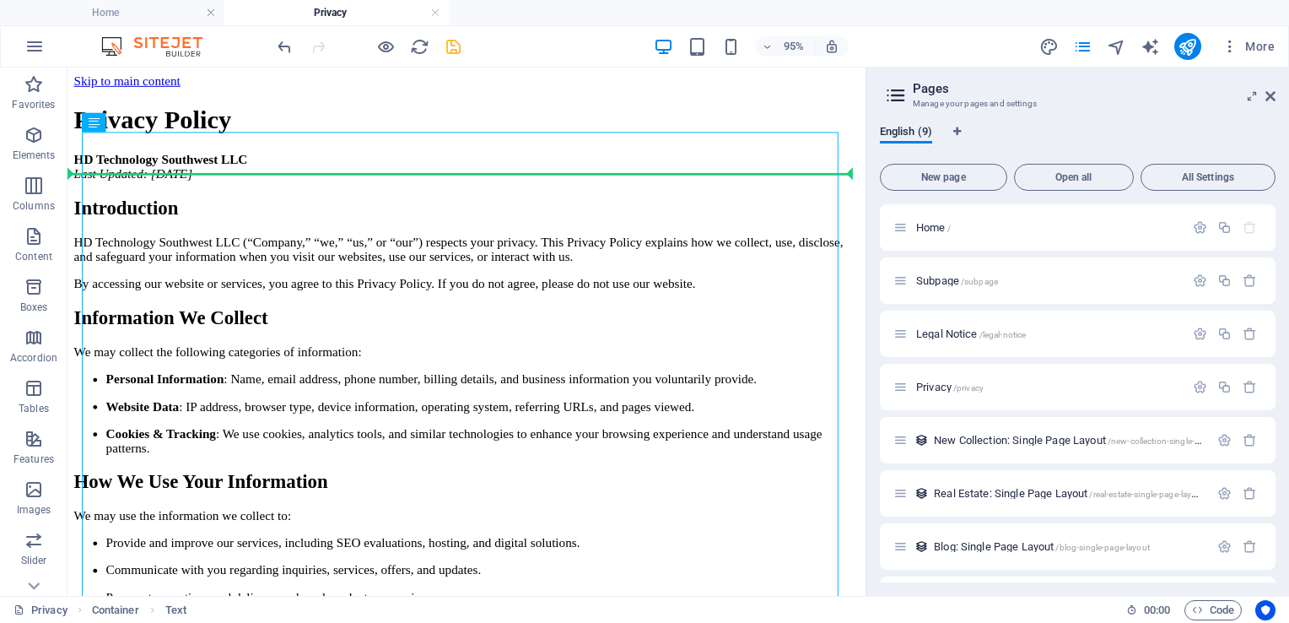
drag, startPoint x: 163, startPoint y: 190, endPoint x: 103, endPoint y: 167, distance: 64.1
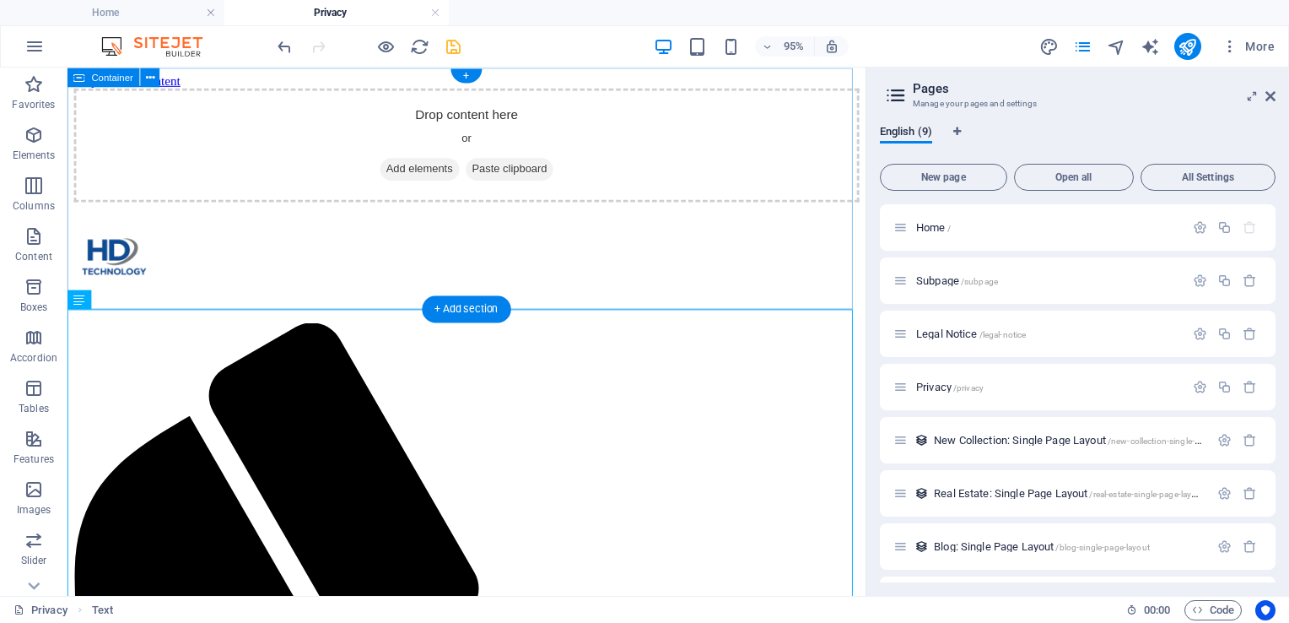
click at [256, 209] on div "Drop content here or Add elements Paste clipboard" at bounding box center [487, 149] width 827 height 120
click at [190, 209] on div "Drop content here or Add elements Paste clipboard" at bounding box center [487, 149] width 827 height 120
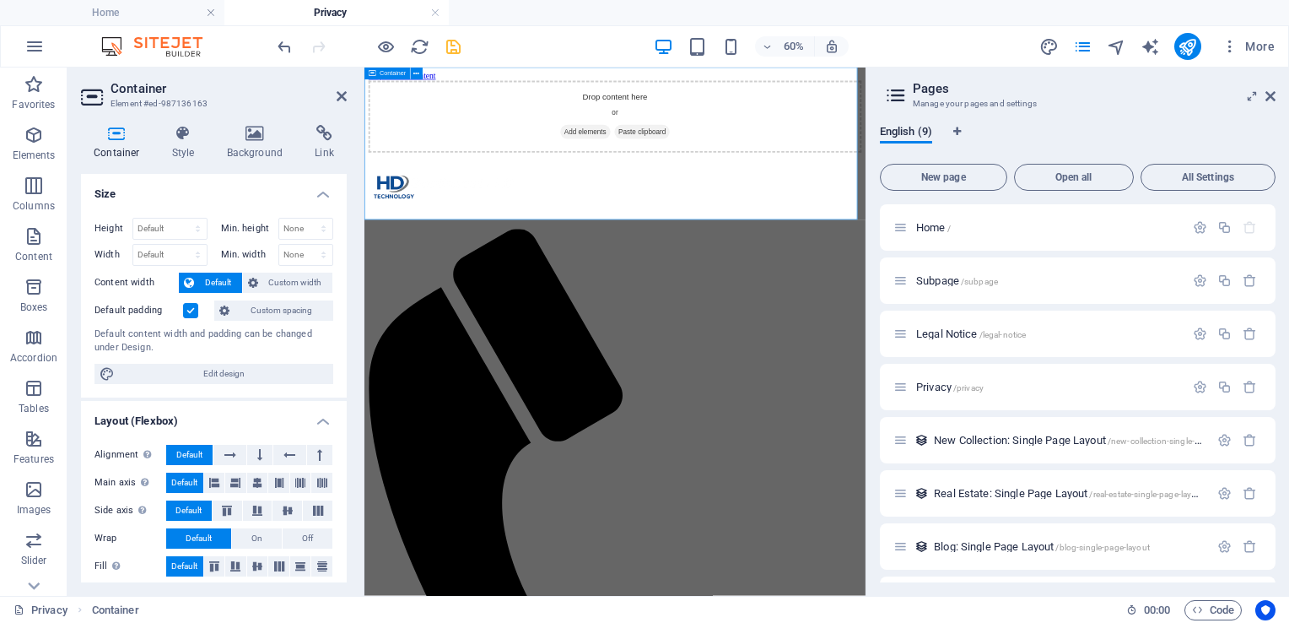
click at [1136, 209] on div "Drop content here or Add elements Paste clipboard" at bounding box center [782, 149] width 822 height 120
click at [338, 100] on icon at bounding box center [342, 95] width 10 height 13
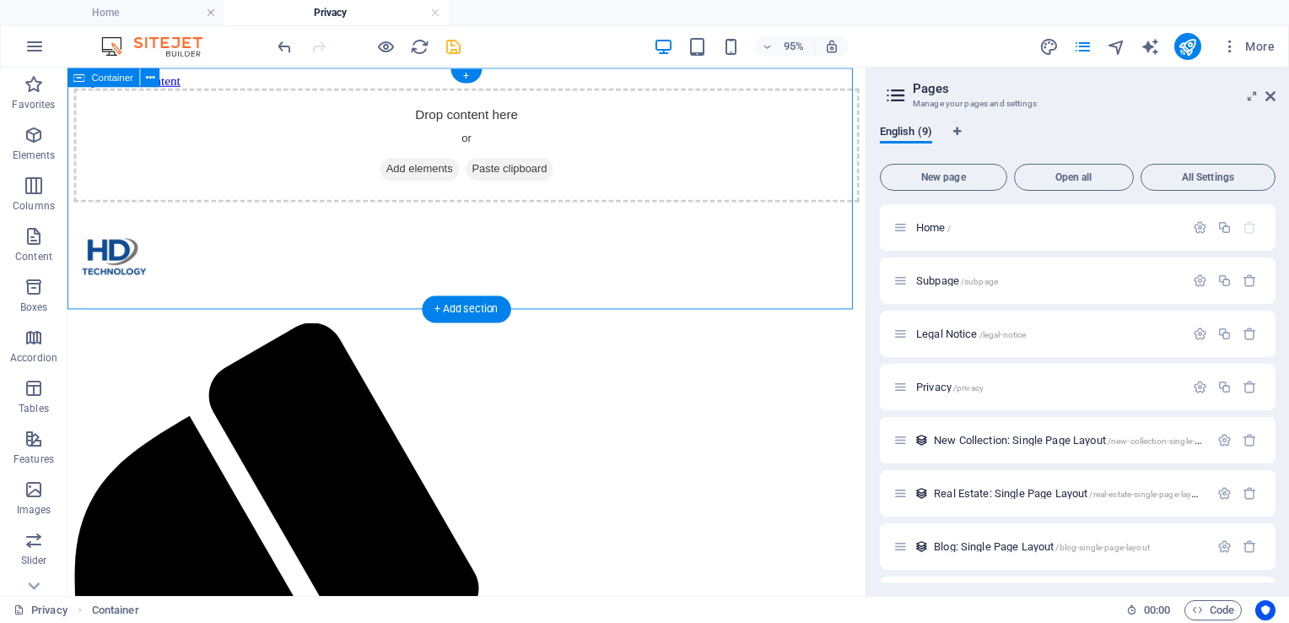
click at [99, 209] on div "Drop content here or Add elements Paste clipboard" at bounding box center [487, 149] width 827 height 120
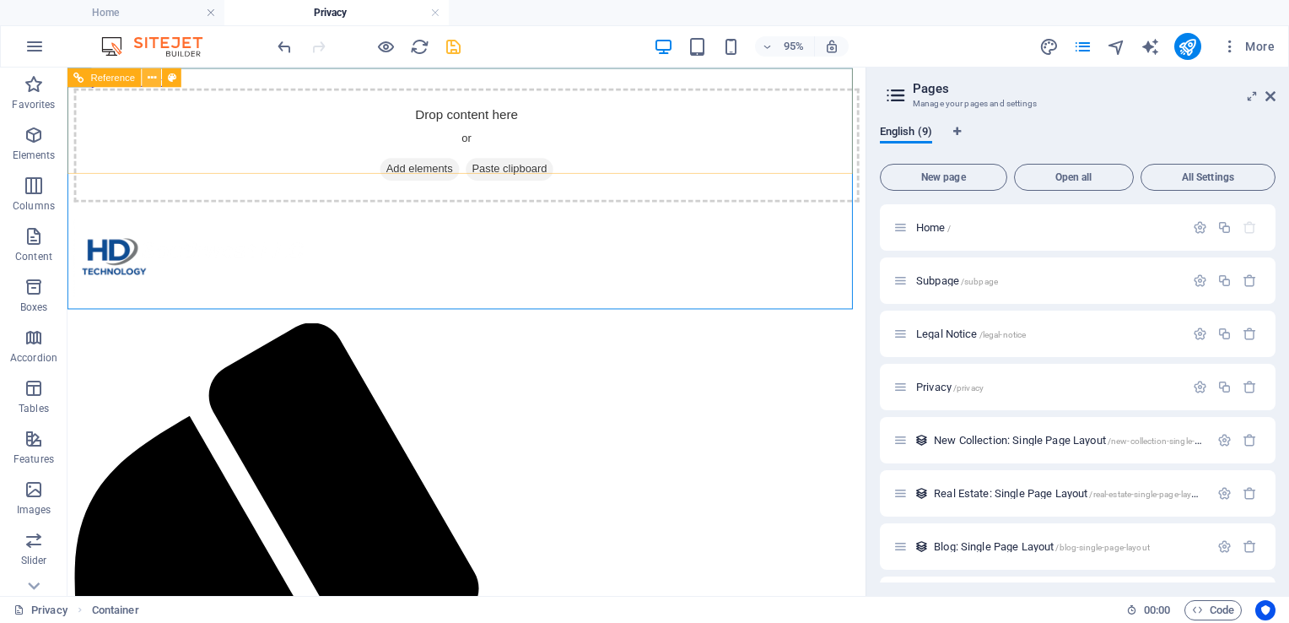
click at [155, 76] on icon at bounding box center [152, 76] width 8 height 17
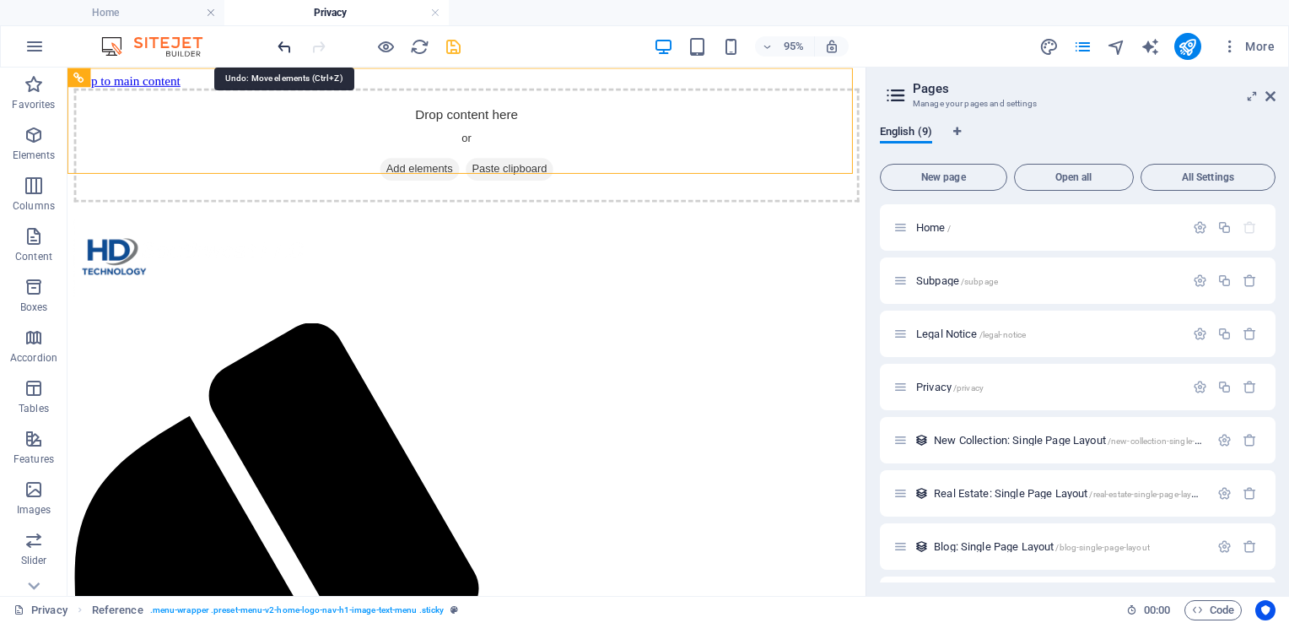
click at [287, 51] on icon "undo" at bounding box center [284, 46] width 19 height 19
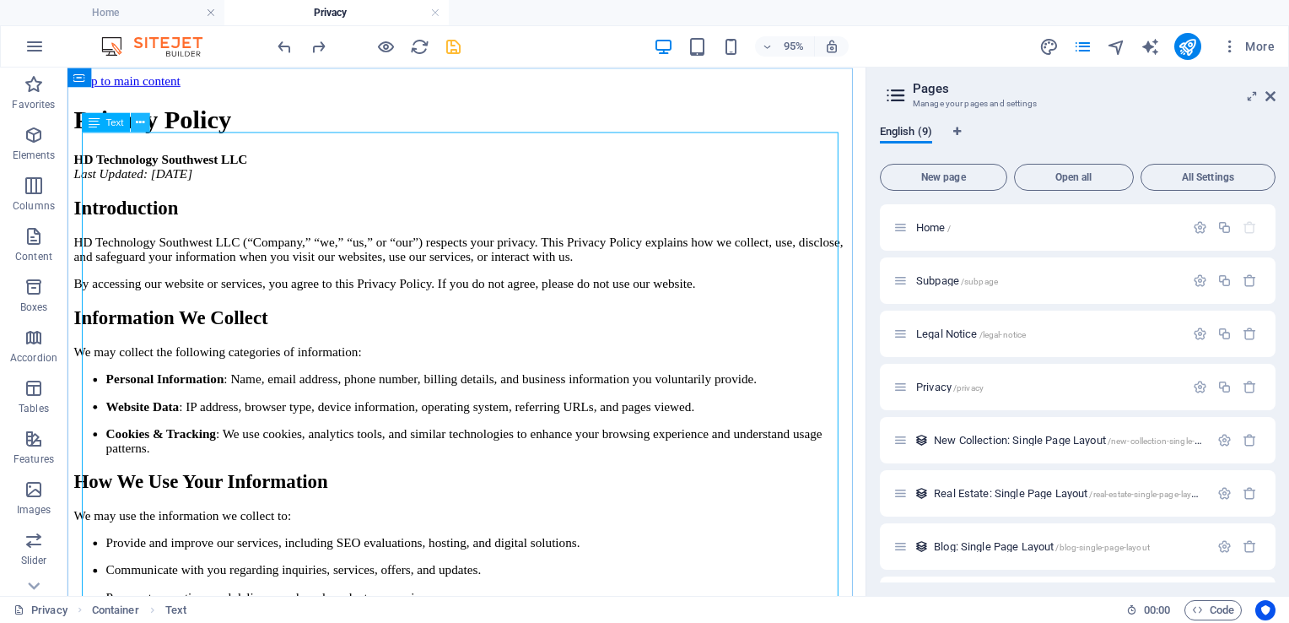
click at [139, 118] on icon at bounding box center [140, 122] width 8 height 17
click at [138, 127] on icon at bounding box center [140, 122] width 8 height 17
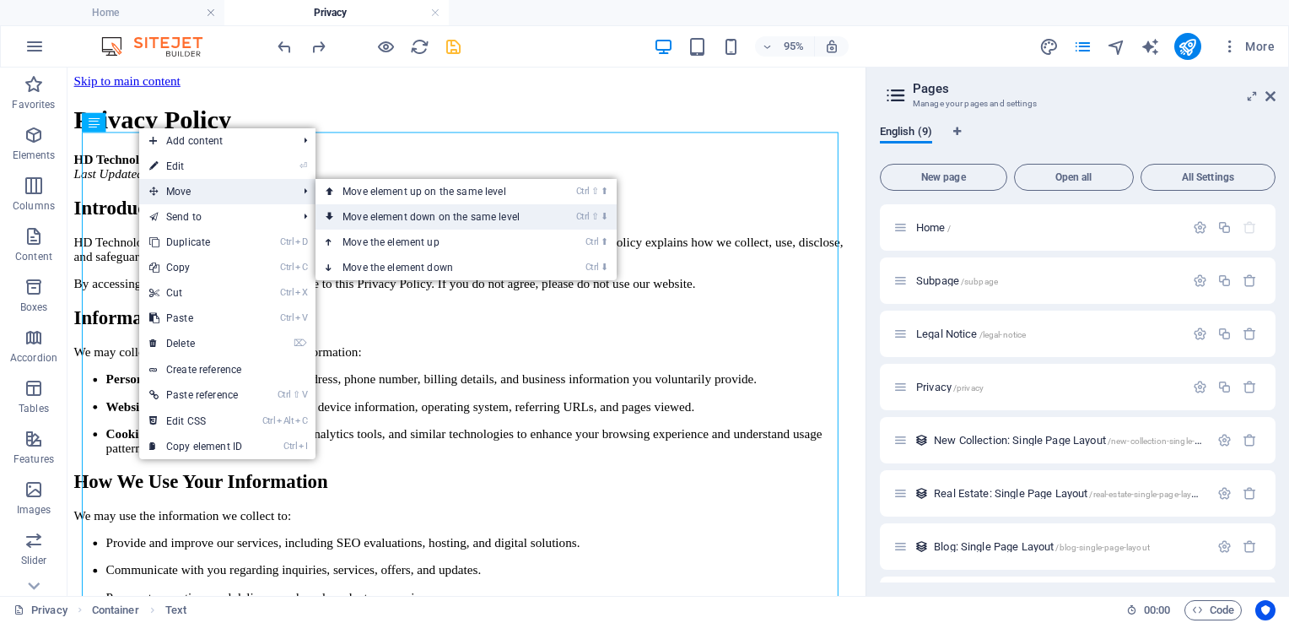
click at [359, 211] on link "Ctrl ⇧ ⬇ Move element down on the same level" at bounding box center [435, 216] width 238 height 25
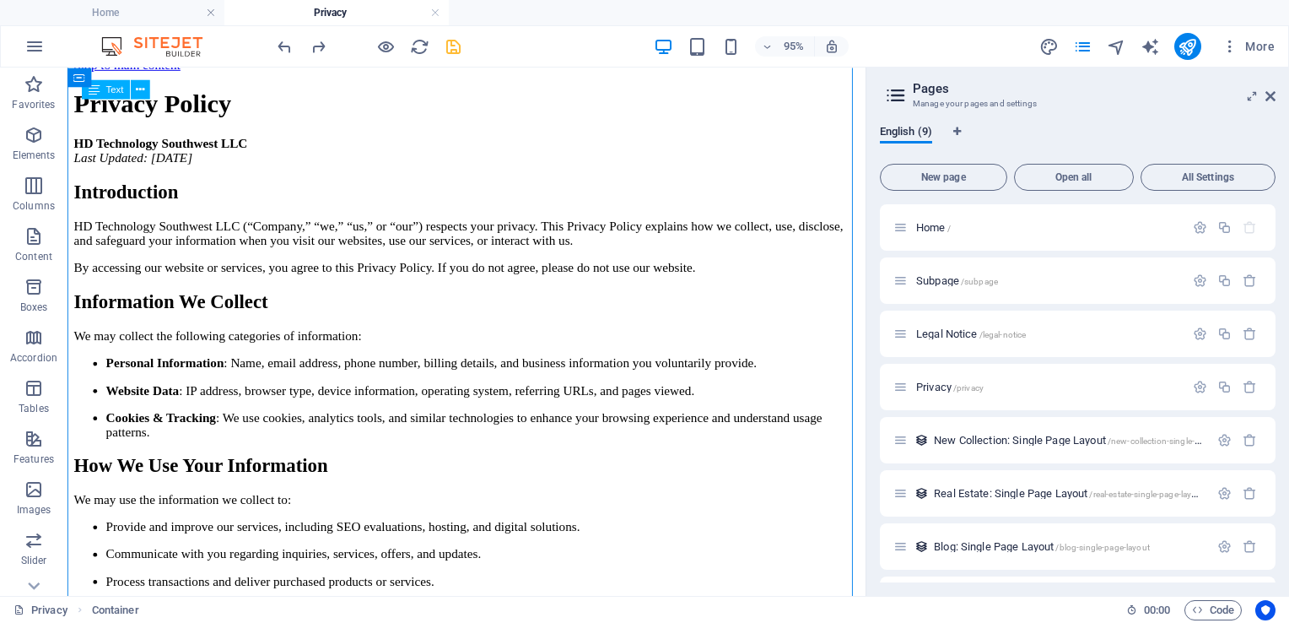
scroll to position [0, 0]
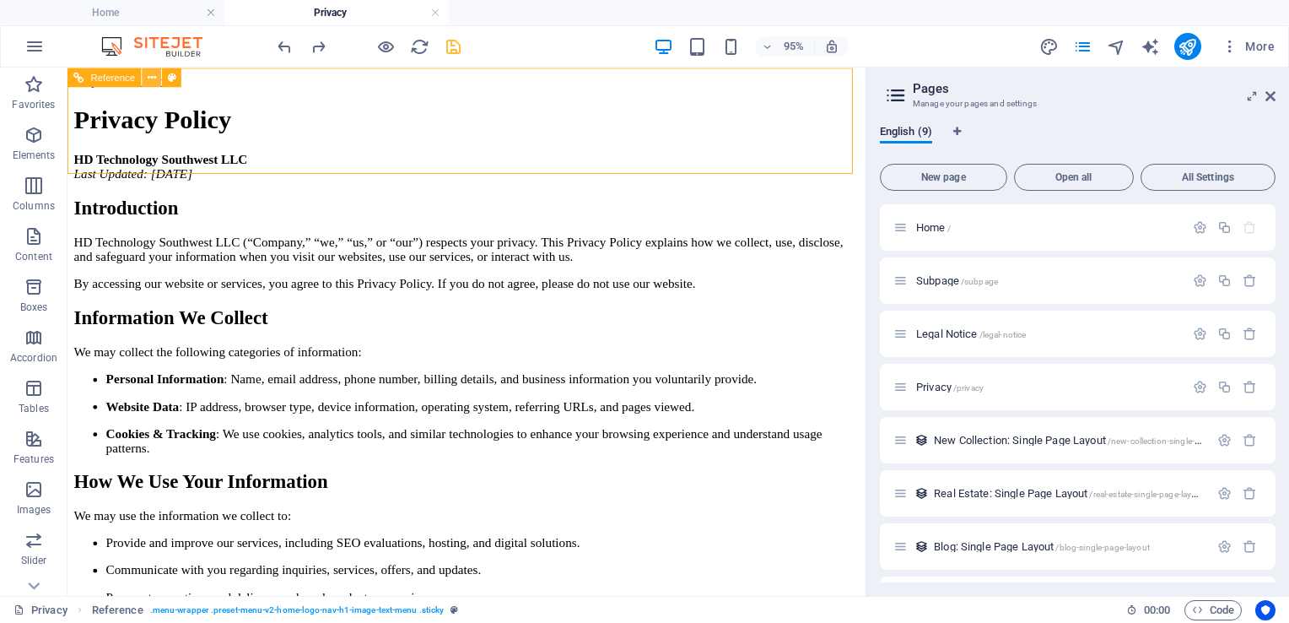
click at [152, 81] on icon at bounding box center [152, 76] width 8 height 17
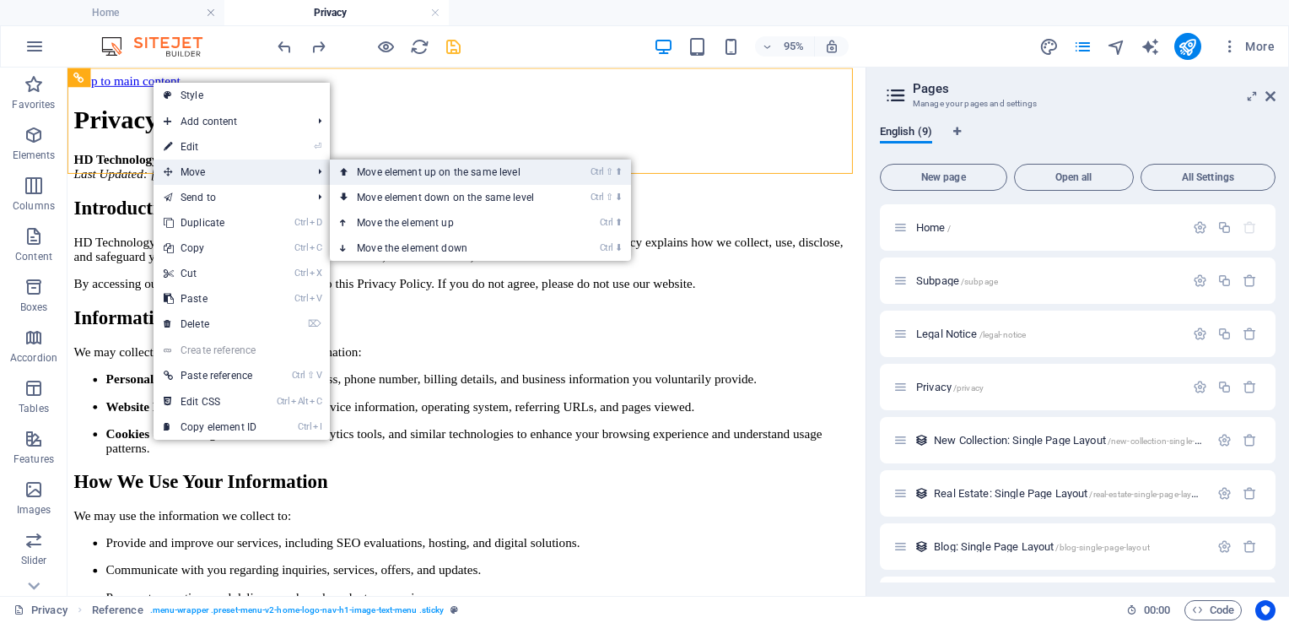
click at [377, 182] on link "Ctrl ⇧ ⬆ Move element up on the same level" at bounding box center [449, 171] width 238 height 25
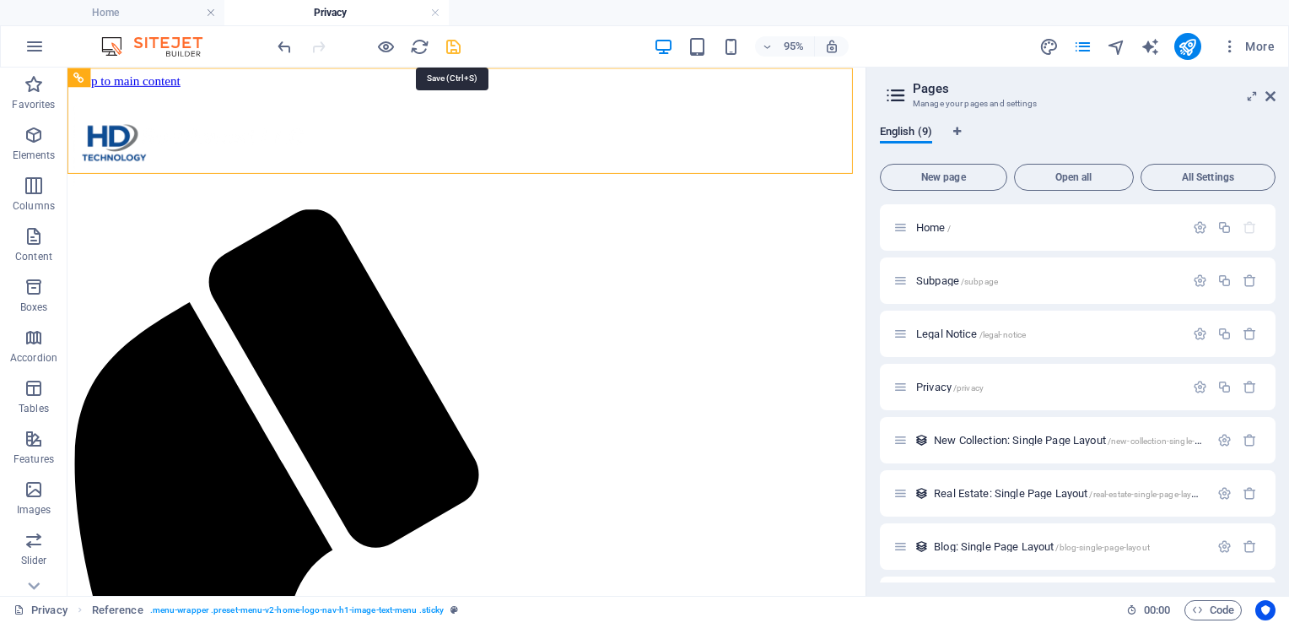
click at [450, 44] on icon "save" at bounding box center [453, 46] width 19 height 19
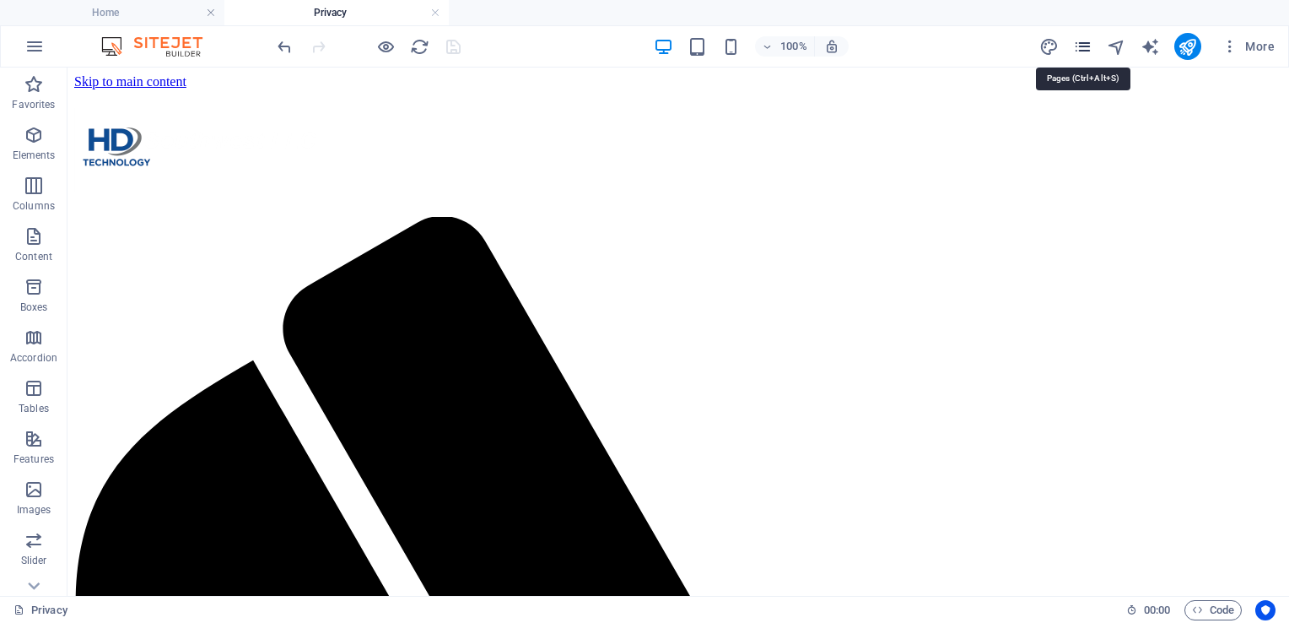
click at [1080, 56] on icon "pages" at bounding box center [1082, 46] width 19 height 19
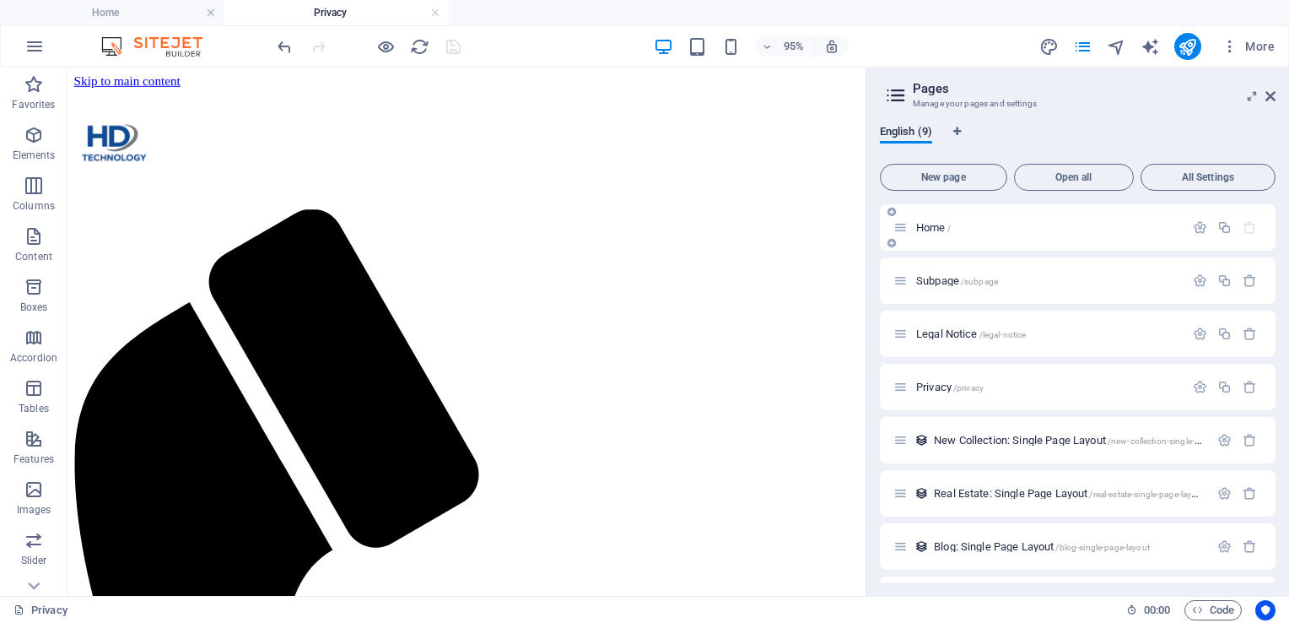
click at [935, 240] on div "Home /" at bounding box center [1078, 227] width 396 height 46
click at [918, 234] on div "Home /" at bounding box center [1038, 227] width 291 height 19
click at [1073, 224] on p "Home /" at bounding box center [1047, 227] width 263 height 11
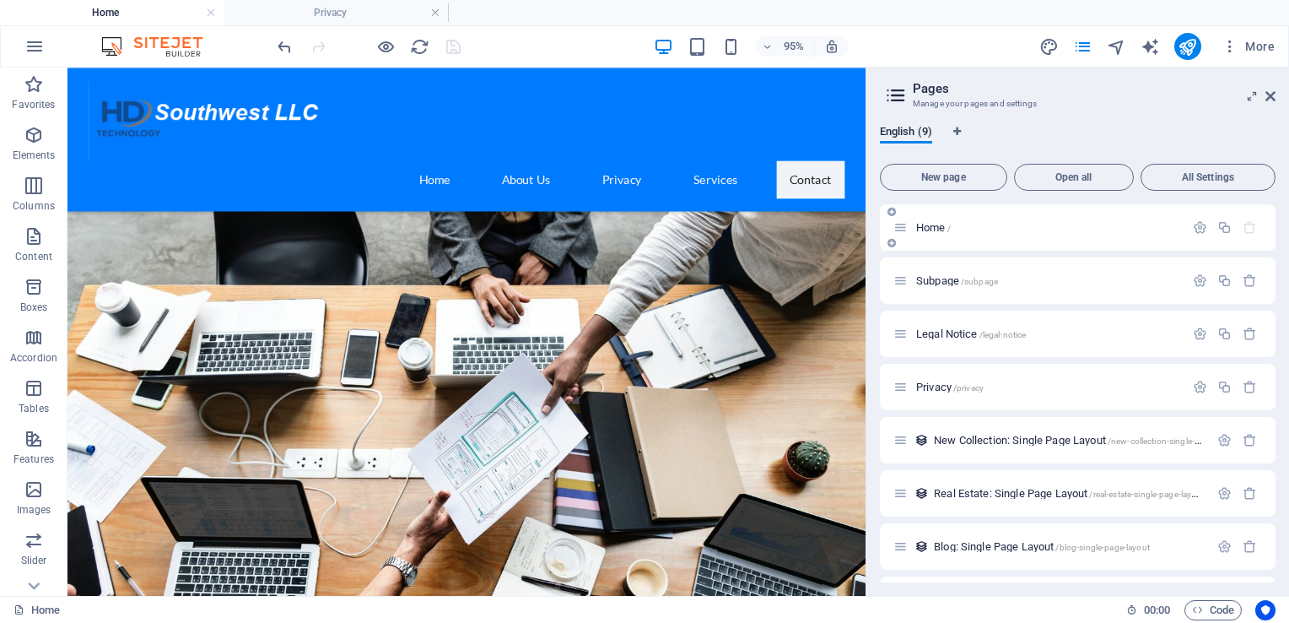
scroll to position [2727, 0]
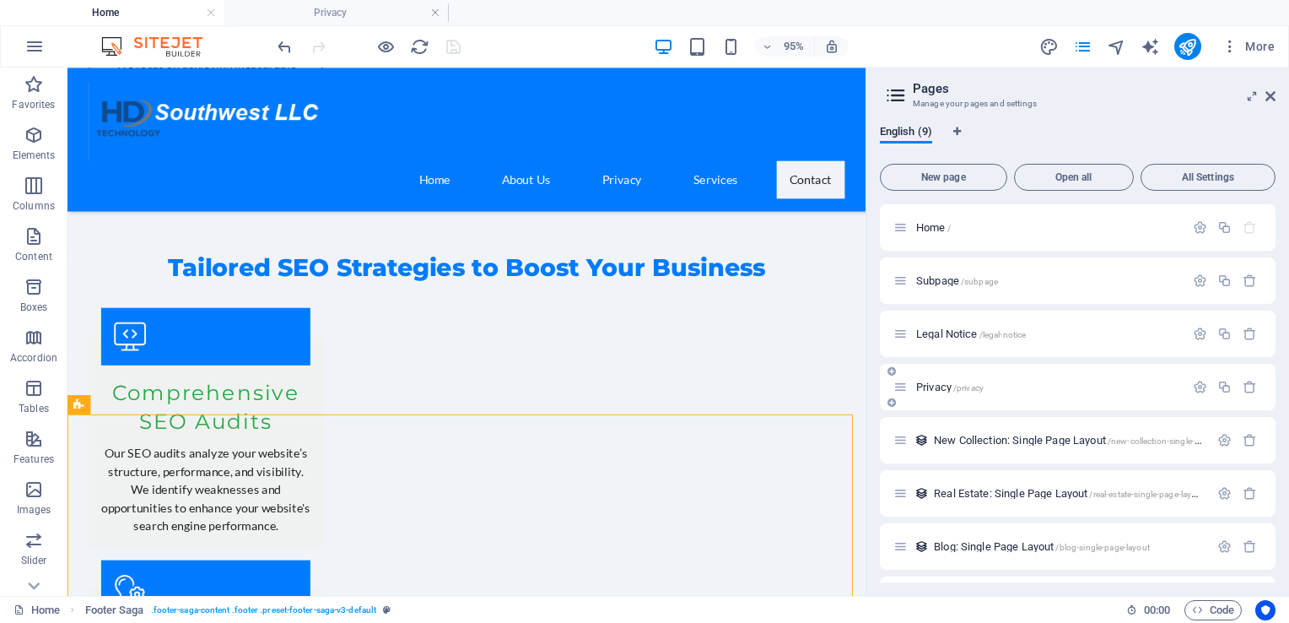
click at [925, 384] on span "Privacy /privacy" at bounding box center [949, 386] width 67 height 13
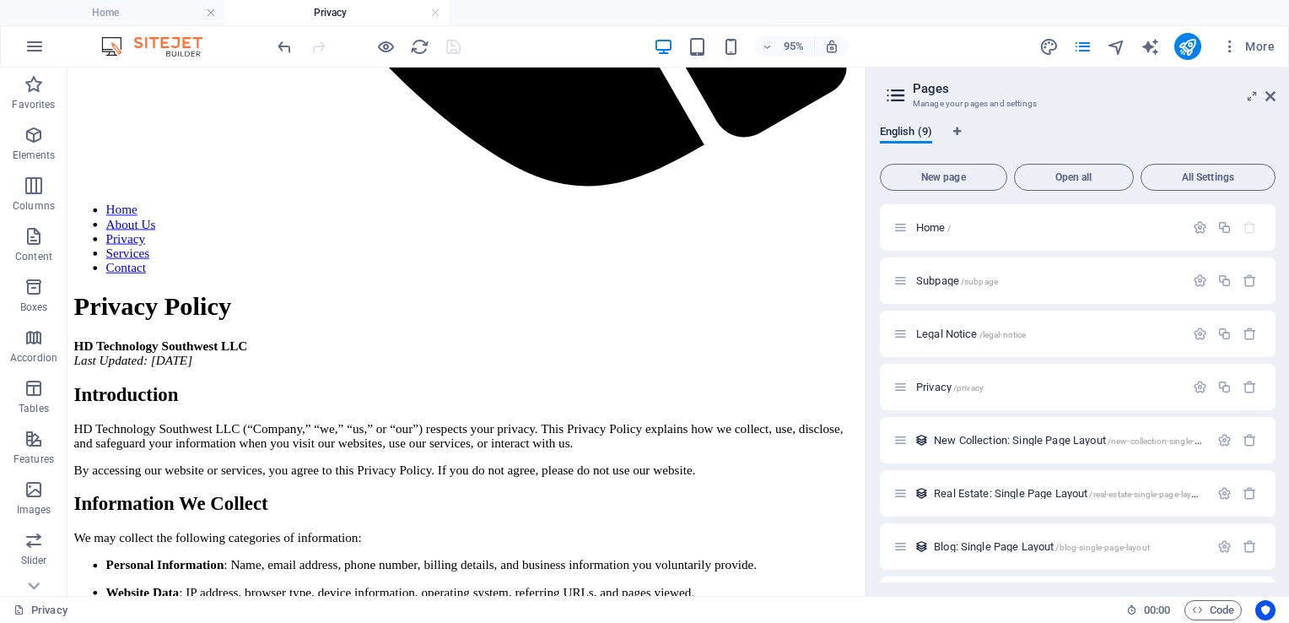
scroll to position [1120, 0]
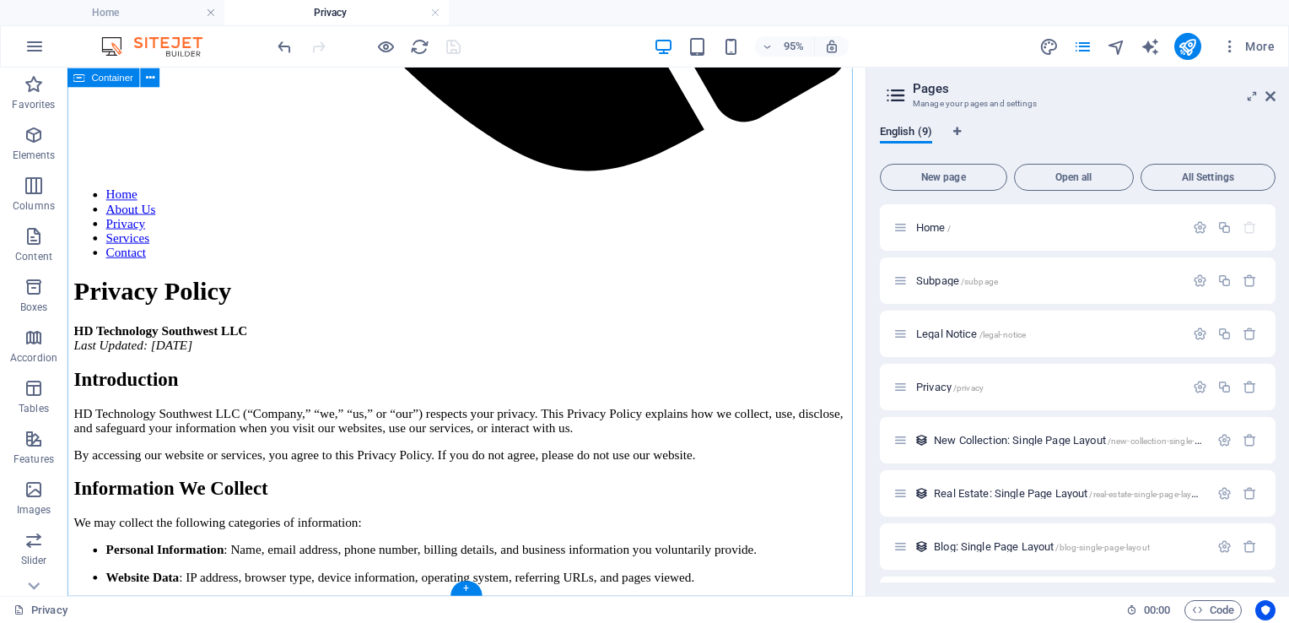
drag, startPoint x: 321, startPoint y: 573, endPoint x: 490, endPoint y: 618, distance: 175.6
click at [466, 585] on div "+" at bounding box center [465, 587] width 31 height 14
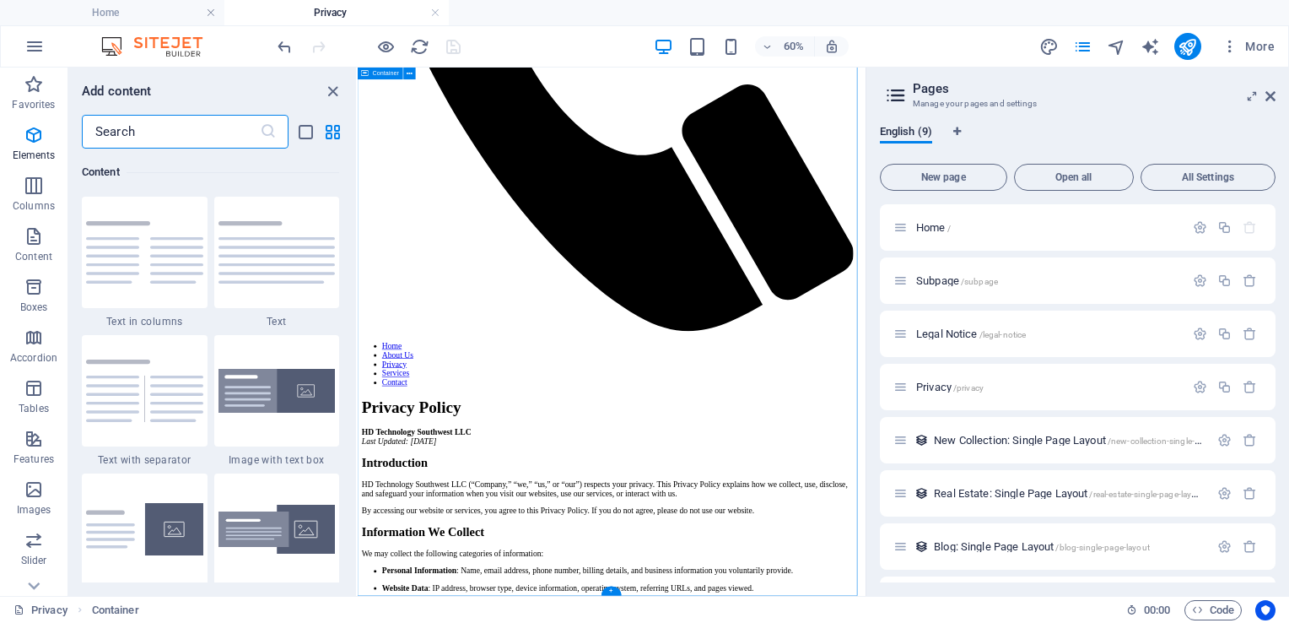
scroll to position [2952, 0]
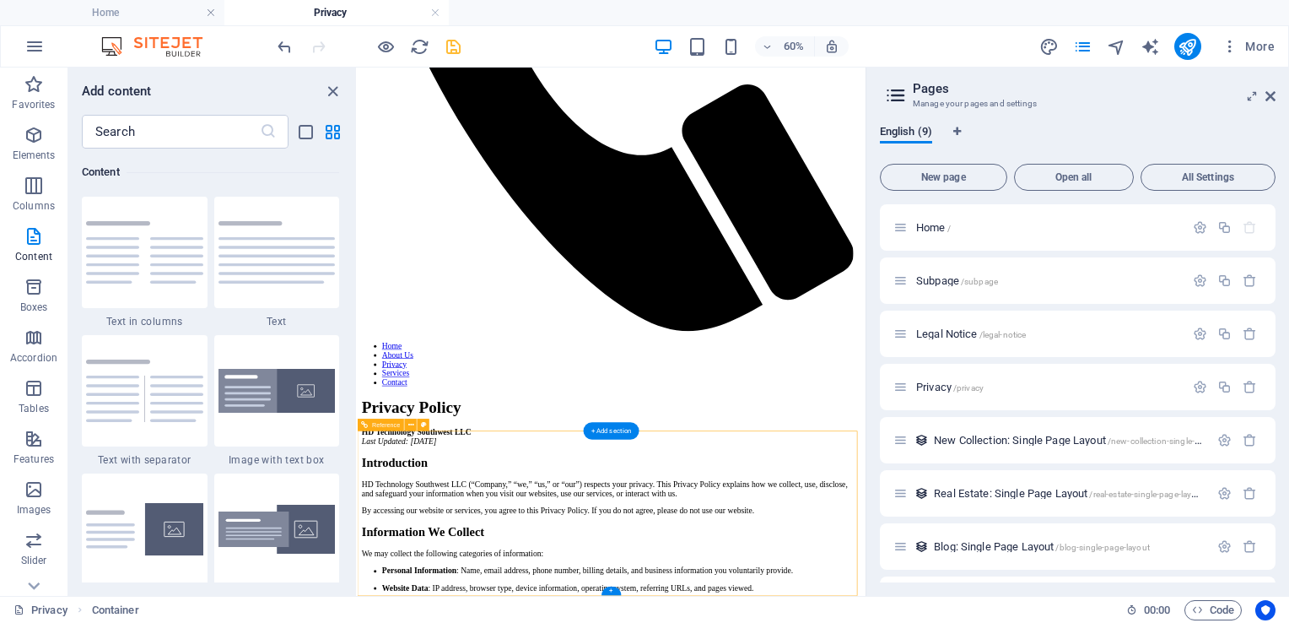
scroll to position [1071, 0]
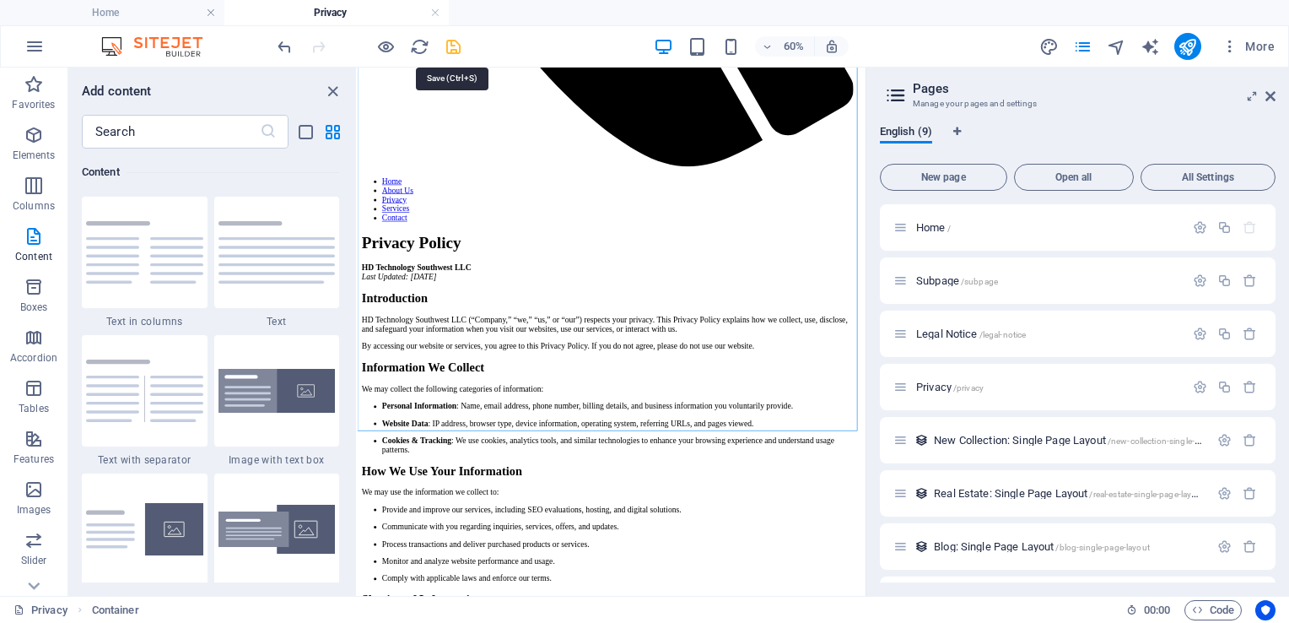
click at [456, 41] on icon "save" at bounding box center [453, 46] width 19 height 19
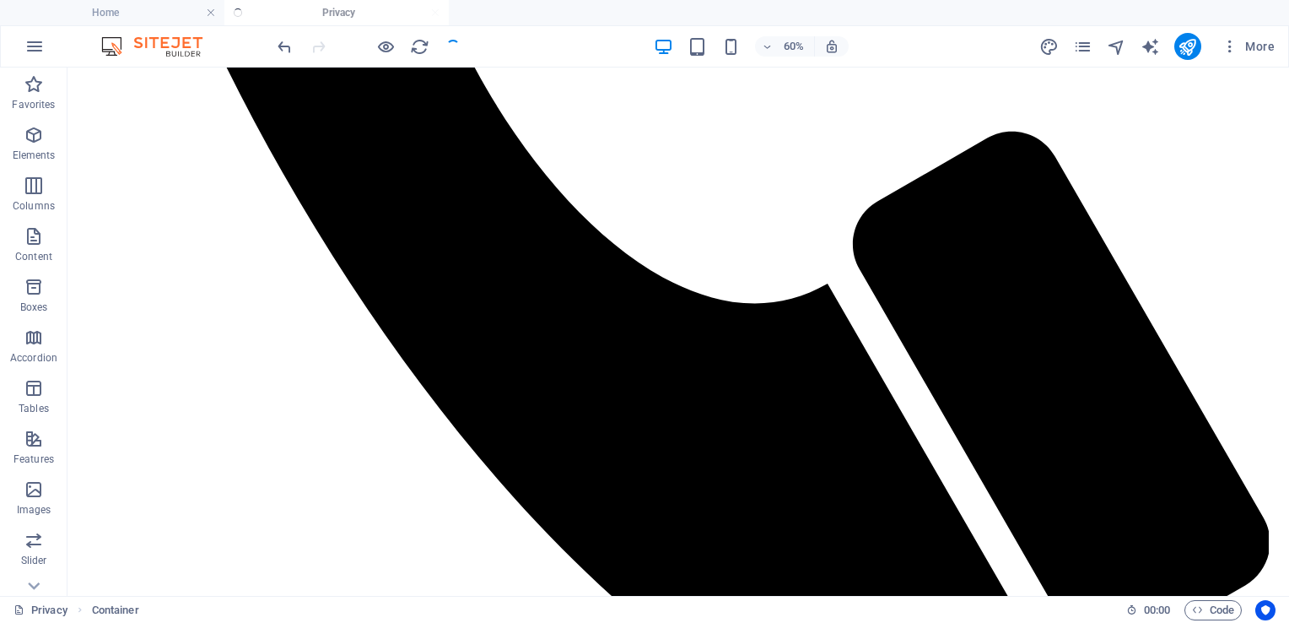
scroll to position [1120, 0]
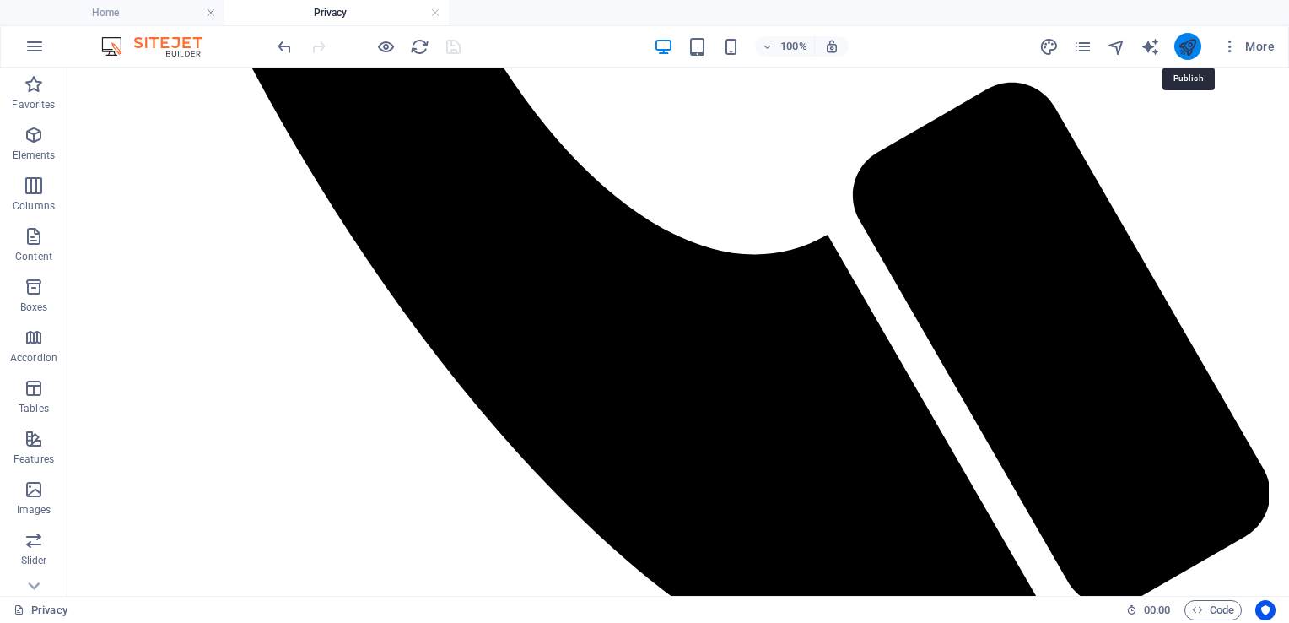
click at [1190, 44] on icon "publish" at bounding box center [1187, 46] width 19 height 19
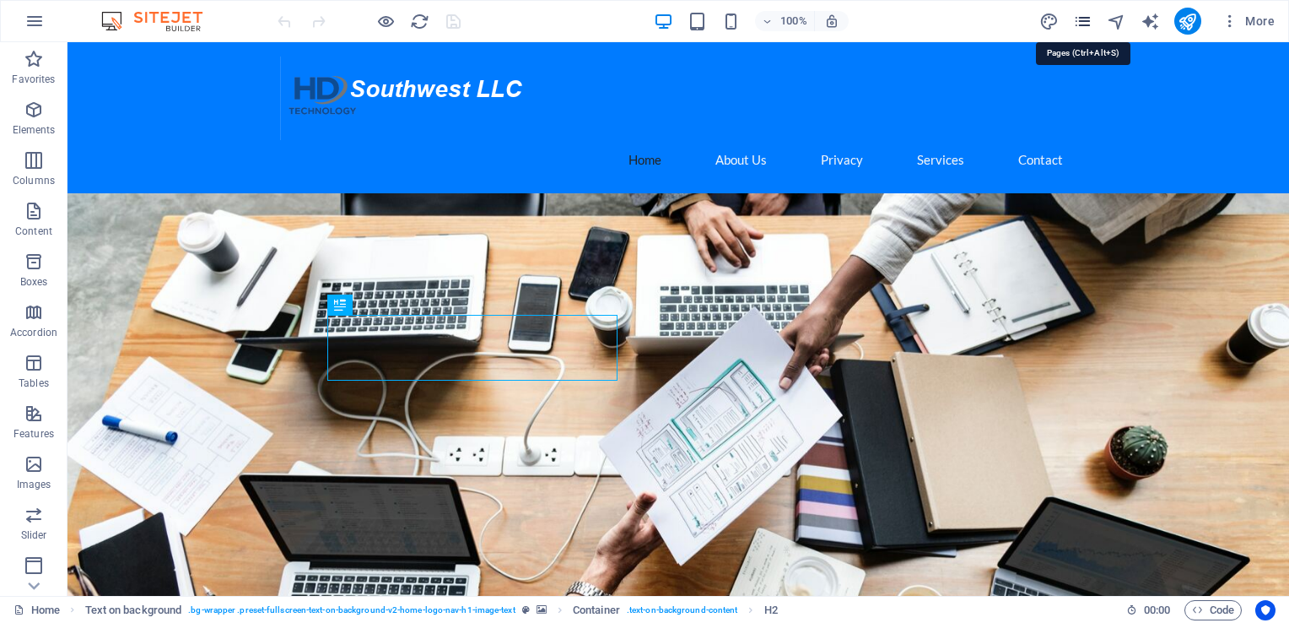
click at [1086, 27] on icon "pages" at bounding box center [1082, 21] width 19 height 19
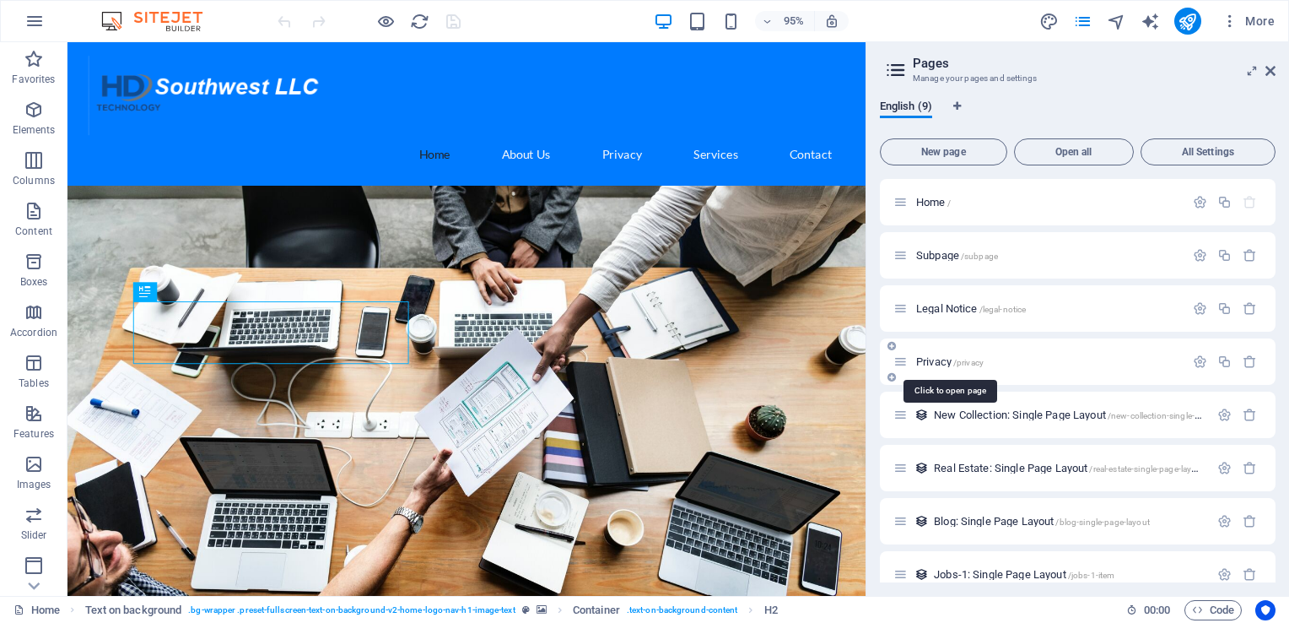
click at [921, 356] on span "Privacy /privacy" at bounding box center [949, 361] width 67 height 13
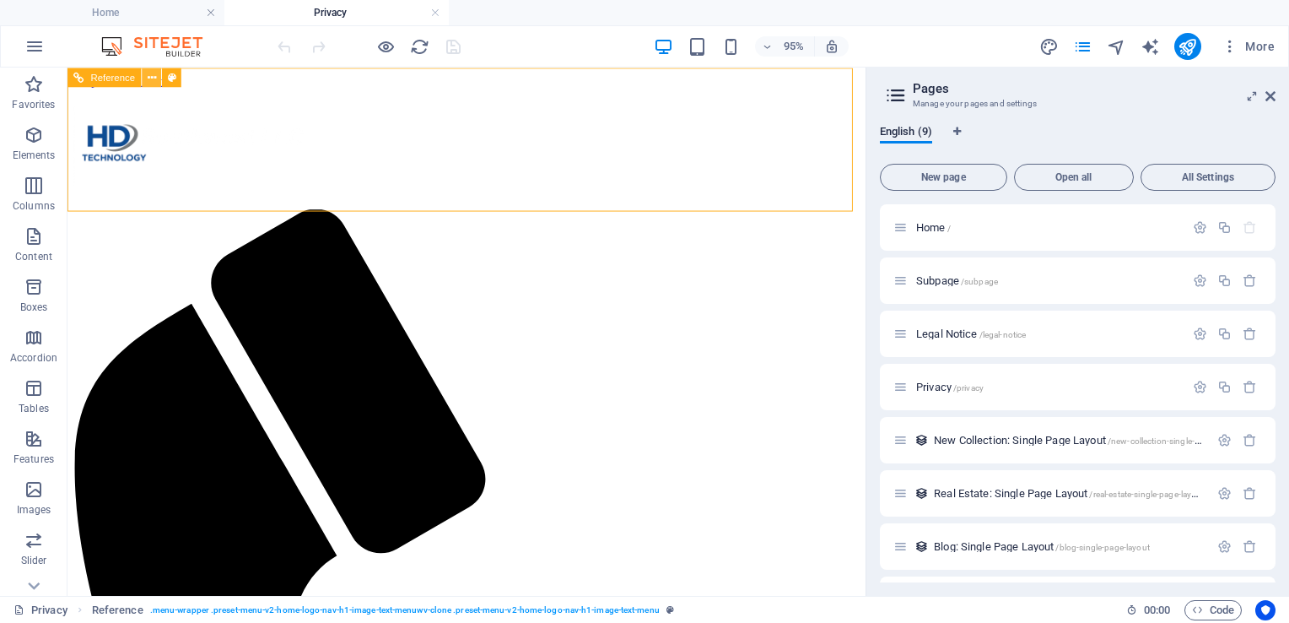
click at [151, 74] on icon at bounding box center [152, 76] width 8 height 17
click at [41, 150] on p "Elements" at bounding box center [34, 154] width 43 height 13
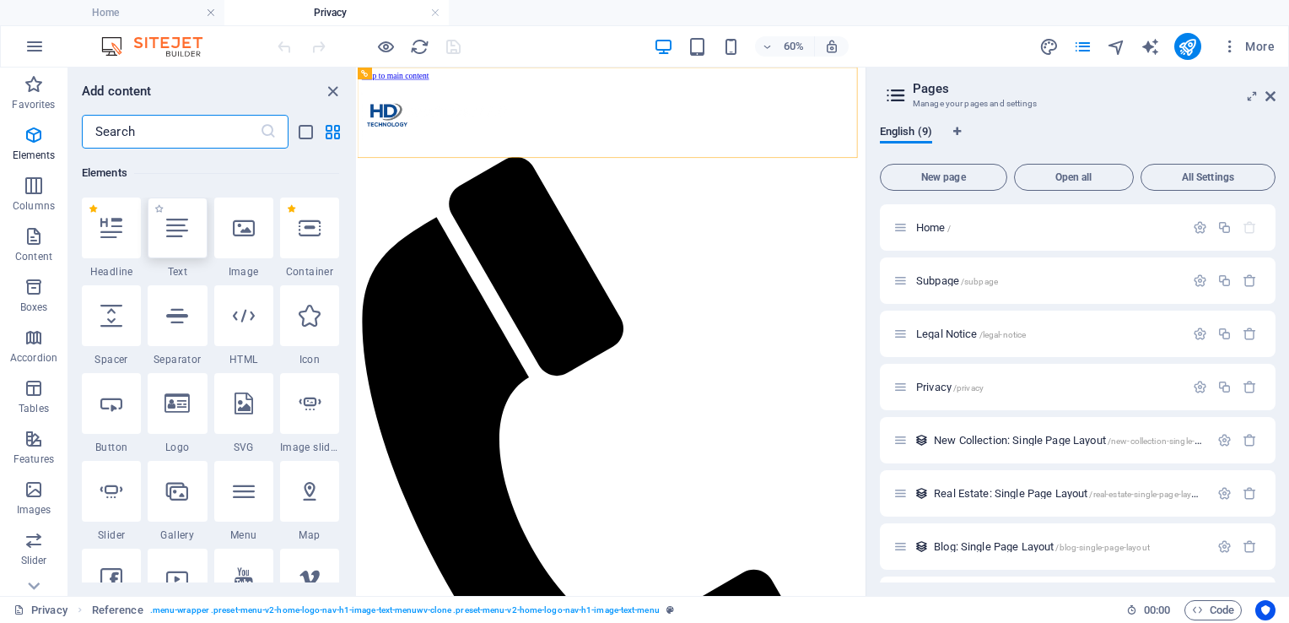
scroll to position [179, 0]
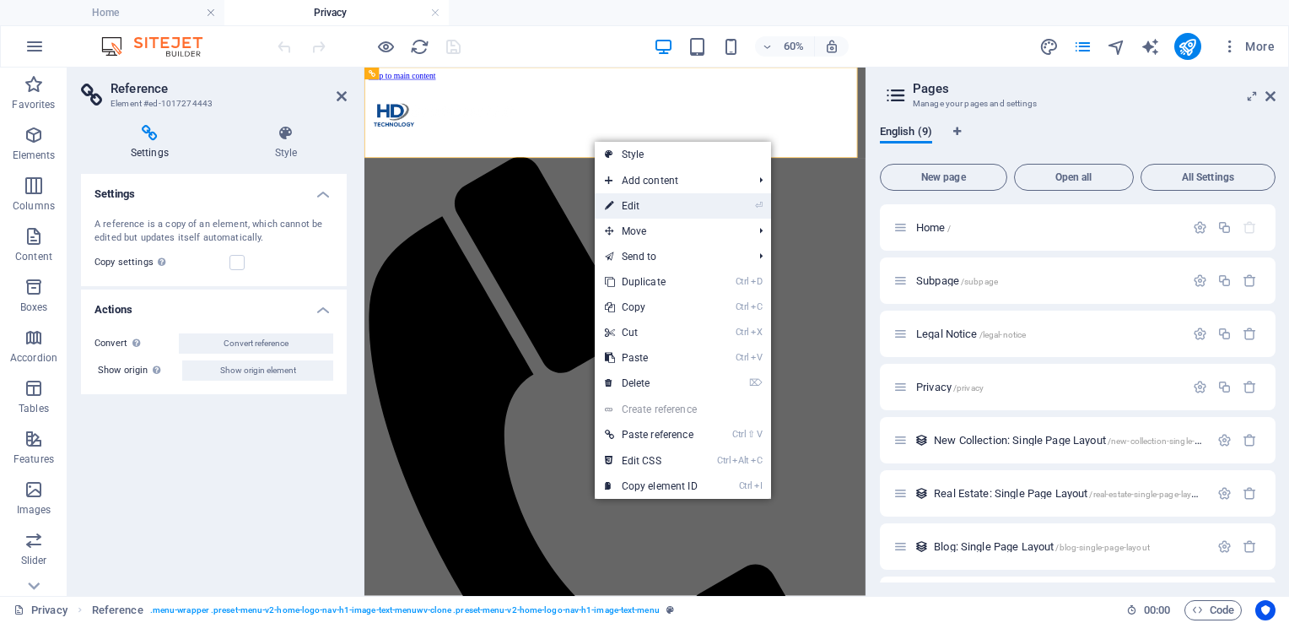
click at [645, 204] on link "⏎ Edit" at bounding box center [651, 205] width 113 height 25
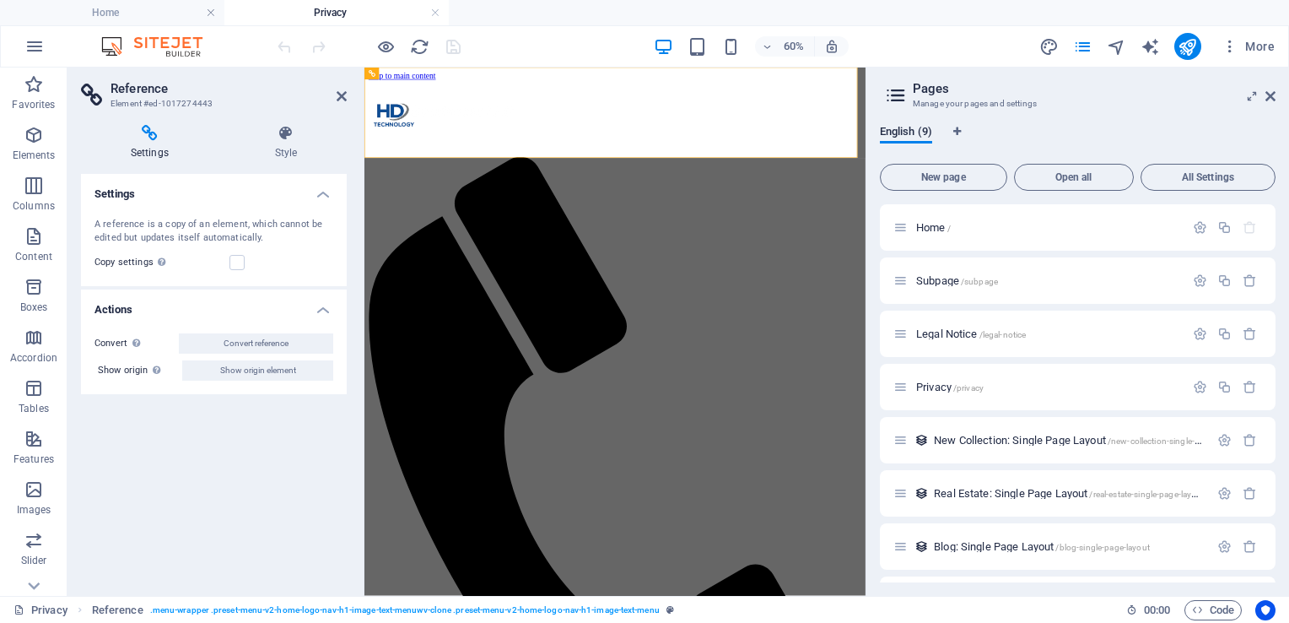
click at [148, 132] on icon at bounding box center [150, 133] width 138 height 17
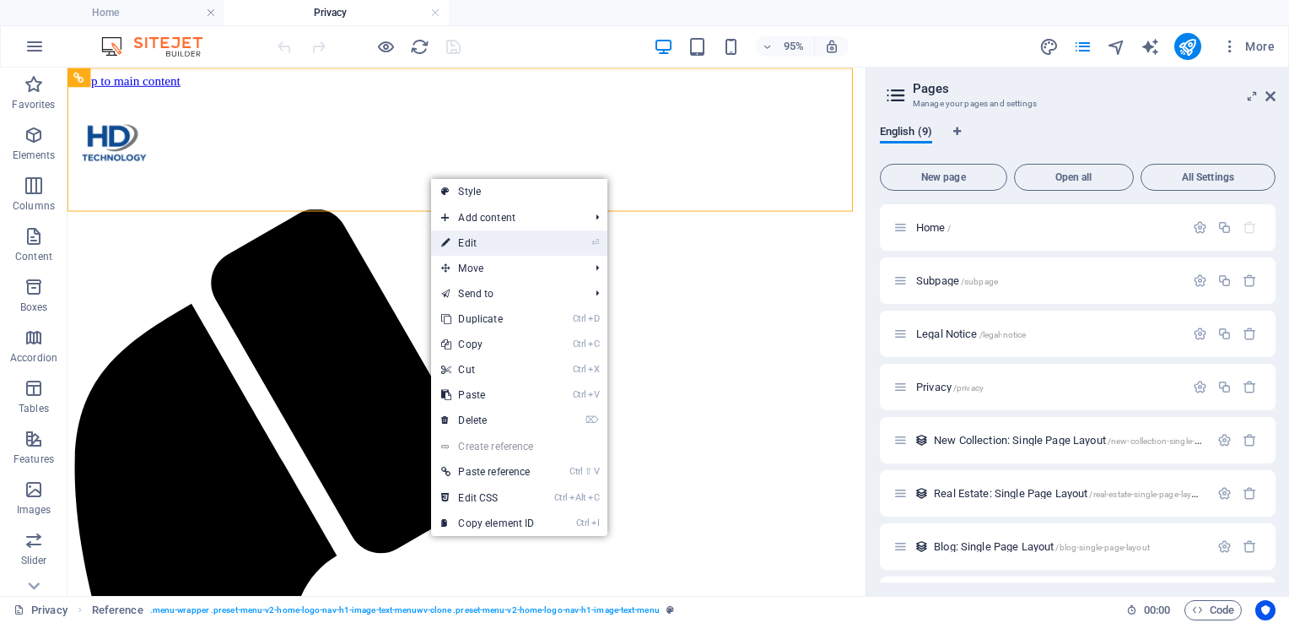
click at [497, 240] on link "⏎ Edit" at bounding box center [487, 242] width 113 height 25
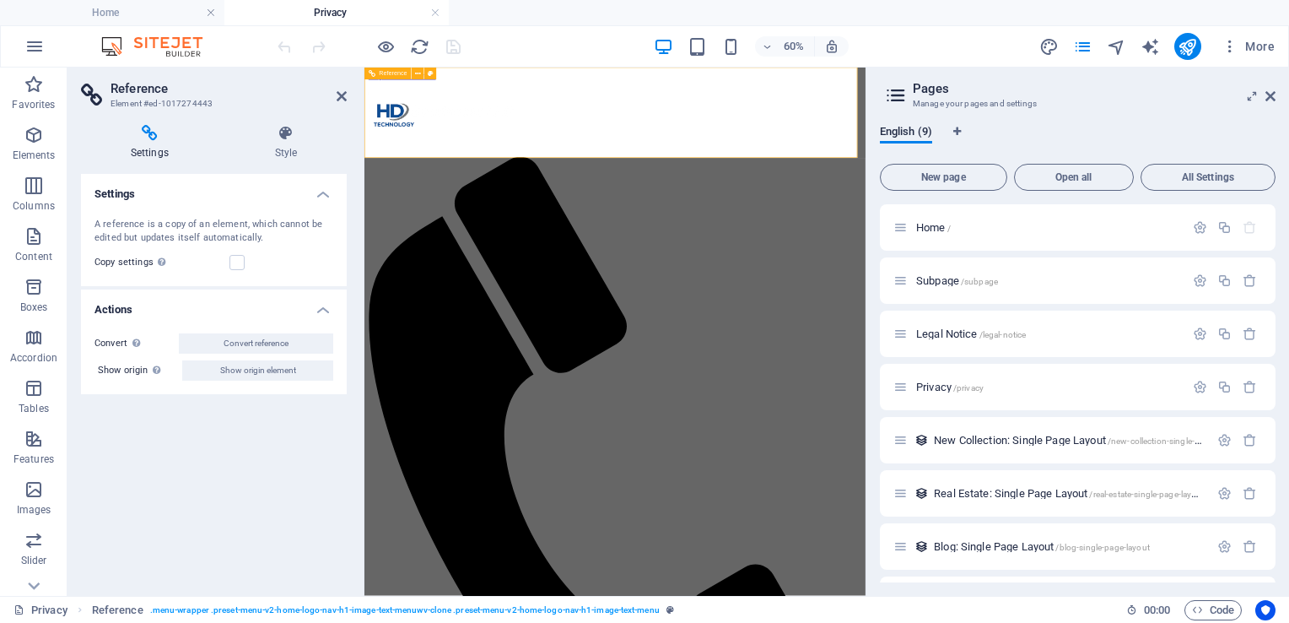
click at [31, 134] on icon "button" at bounding box center [34, 135] width 20 height 20
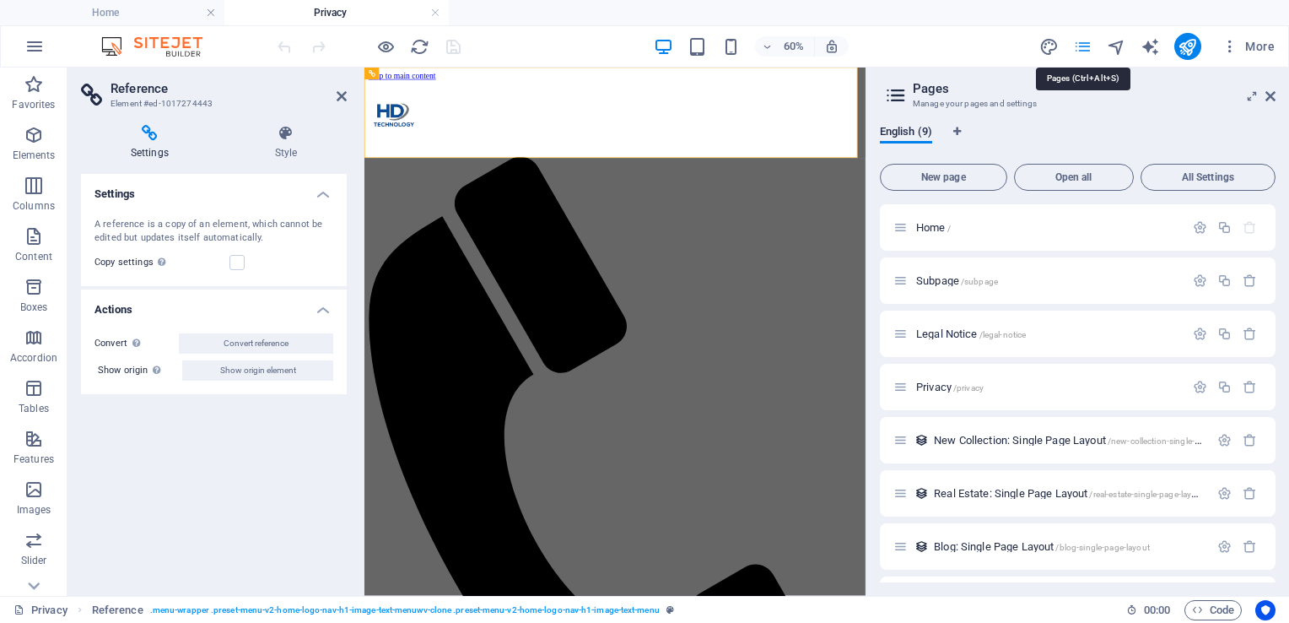
click at [1080, 45] on icon "pages" at bounding box center [1082, 46] width 19 height 19
click at [418, 74] on icon at bounding box center [418, 73] width 6 height 11
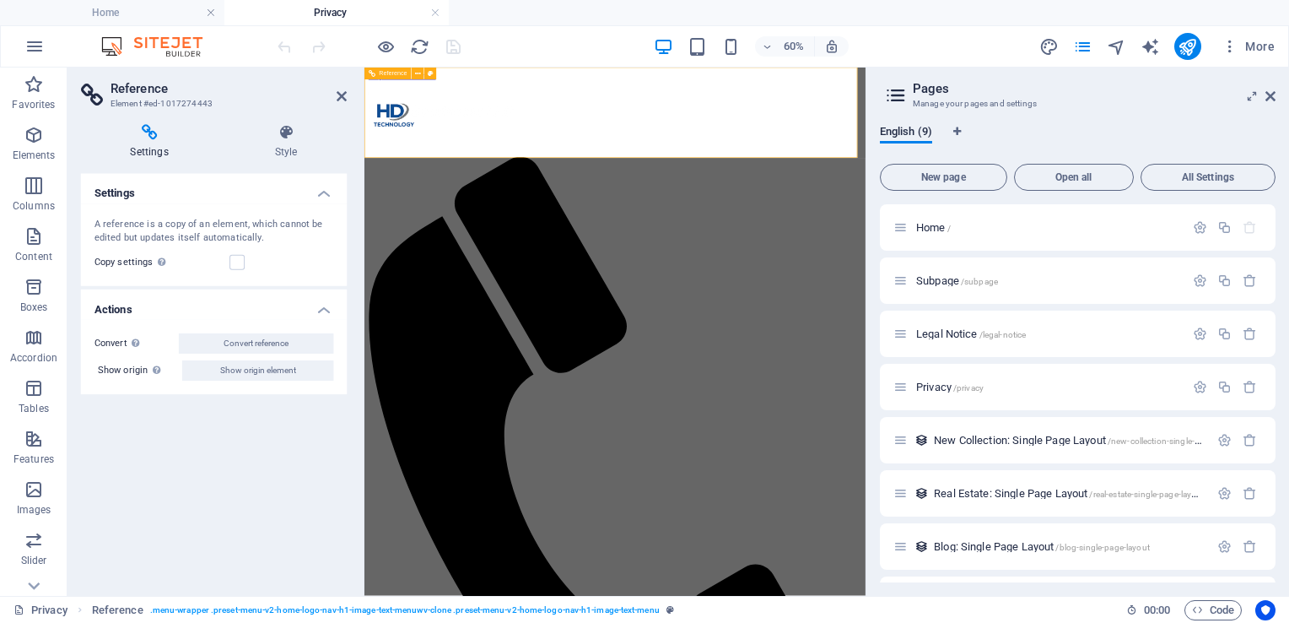
click at [27, 235] on icon "button" at bounding box center [34, 236] width 20 height 20
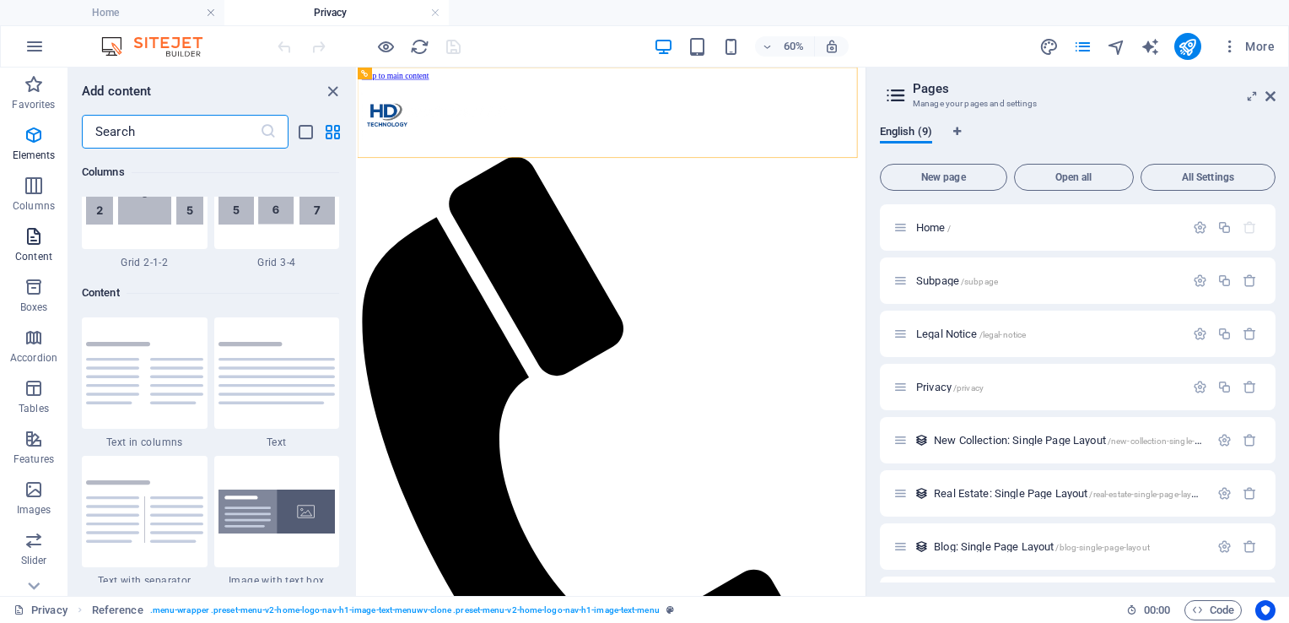
scroll to position [2952, 0]
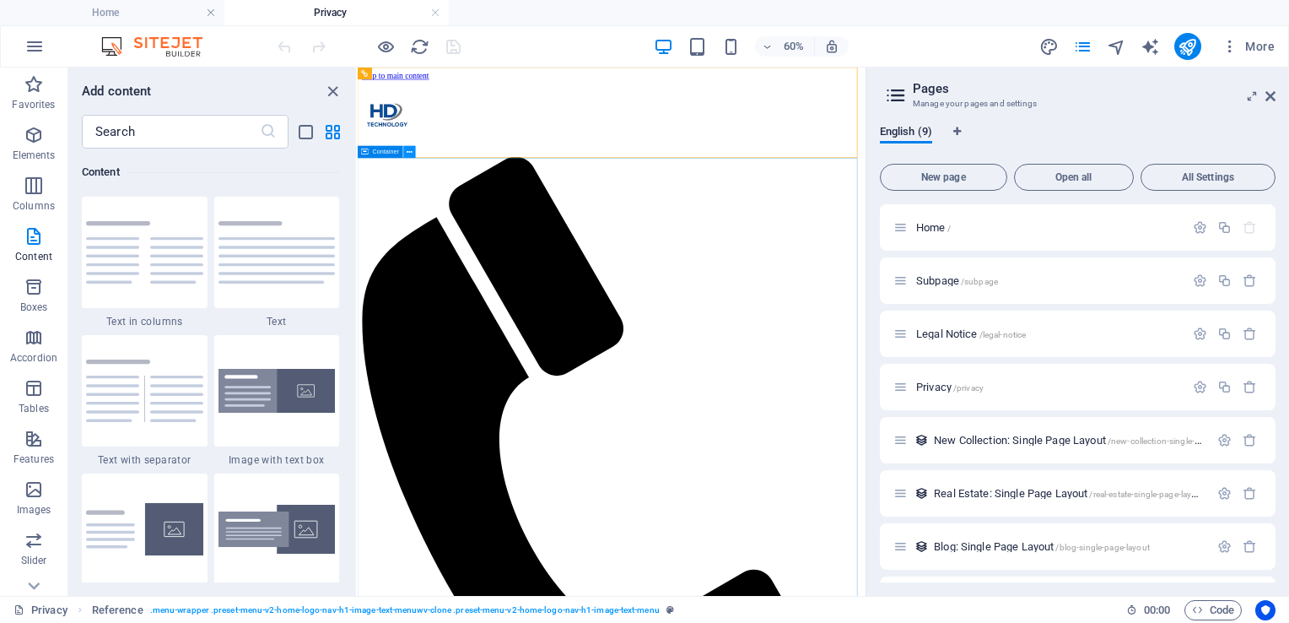
click at [407, 154] on icon at bounding box center [410, 152] width 6 height 11
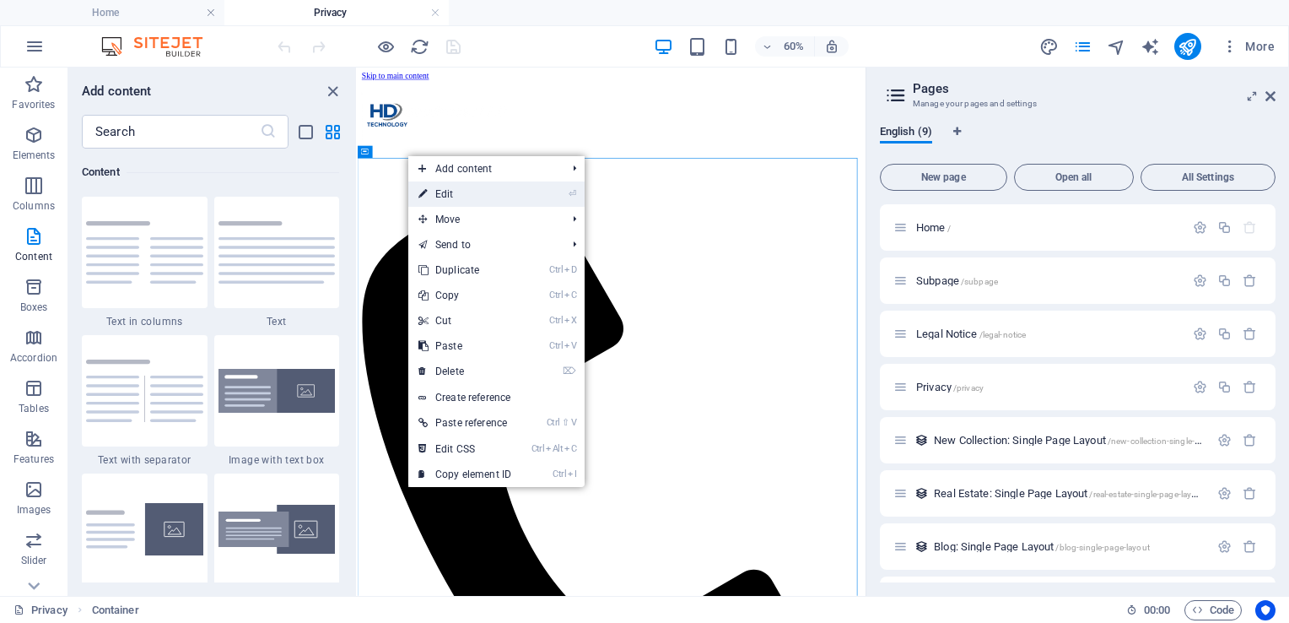
click at [461, 189] on link "⏎ Edit" at bounding box center [464, 193] width 113 height 25
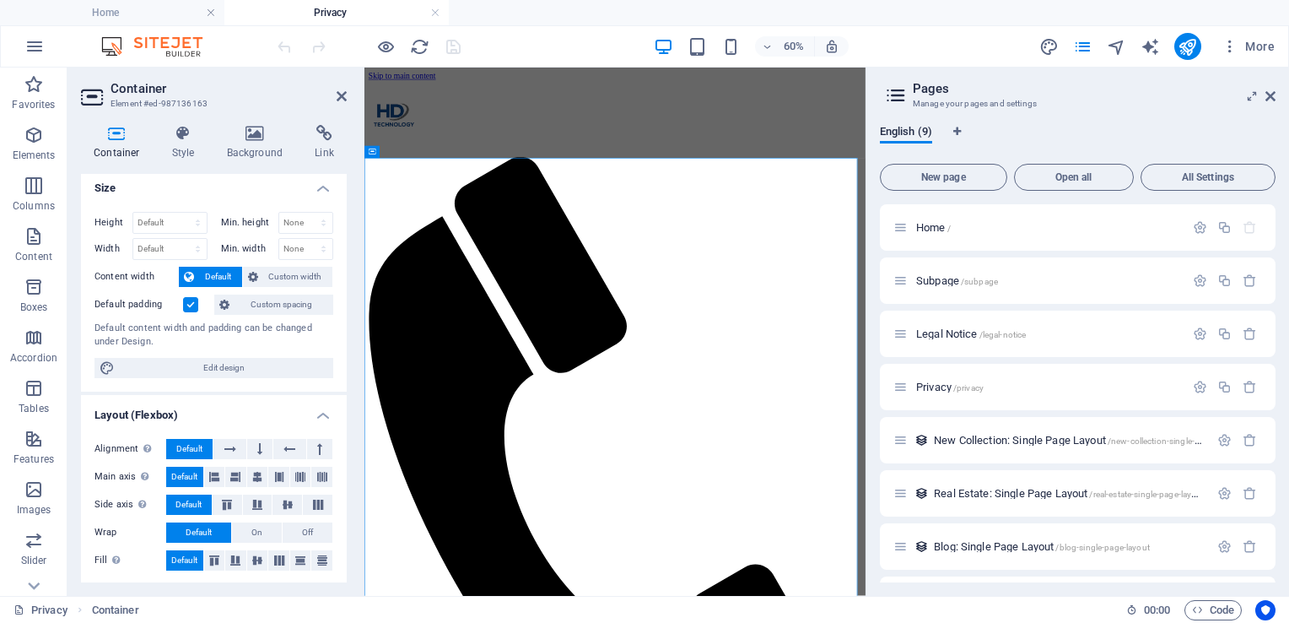
scroll to position [0, 0]
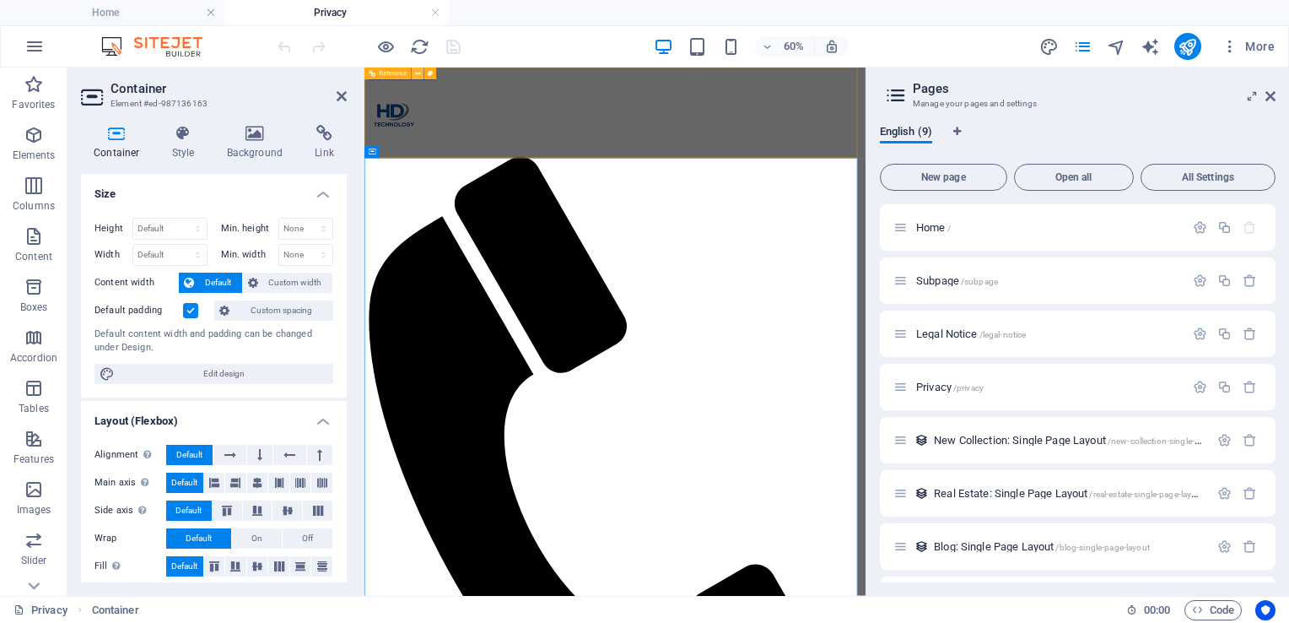
click at [415, 73] on icon at bounding box center [418, 73] width 6 height 11
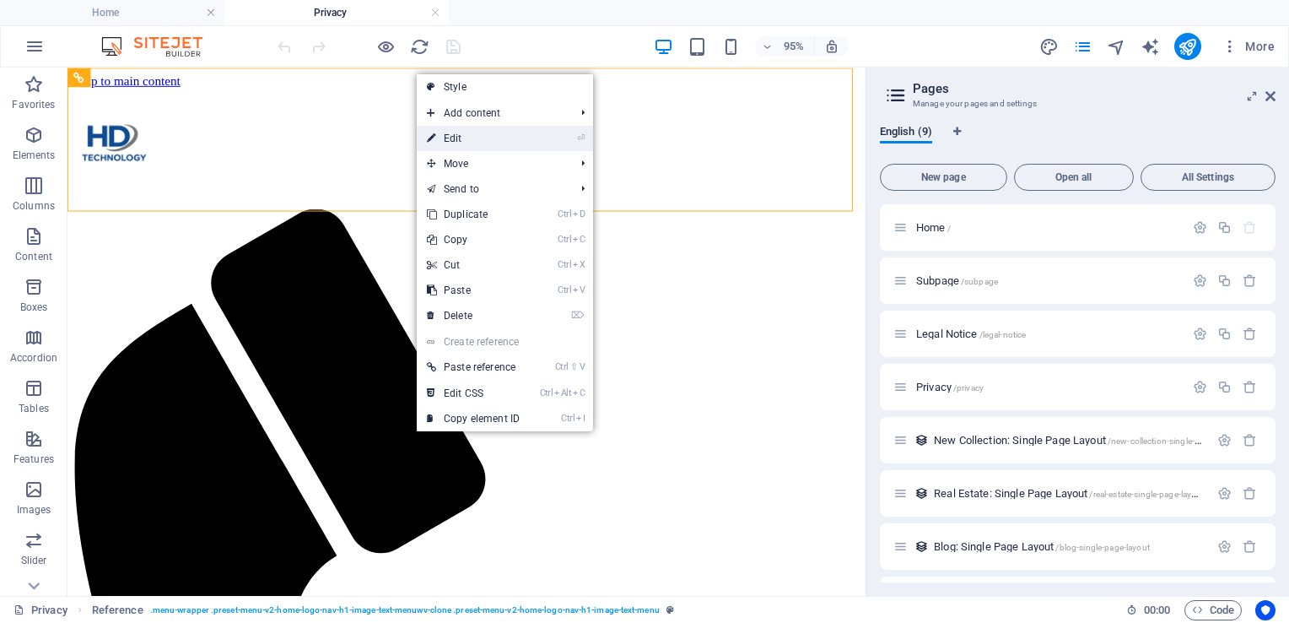
click at [510, 143] on link "⏎ Edit" at bounding box center [473, 138] width 113 height 25
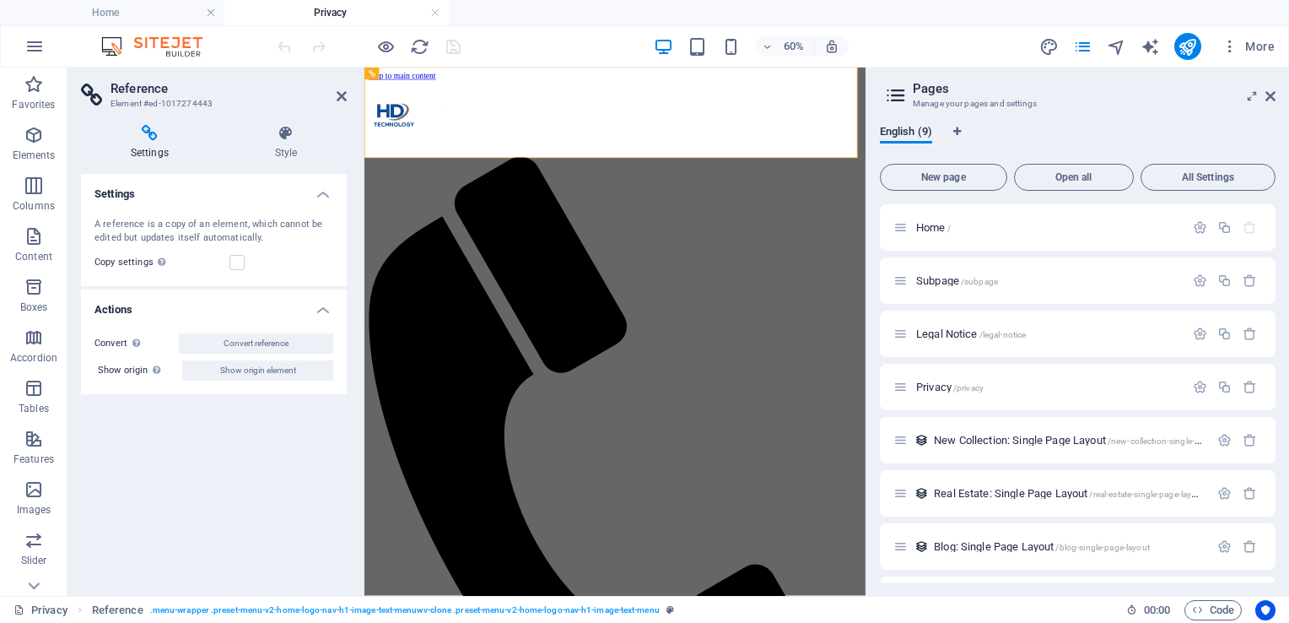
click at [321, 189] on h4 "Settings" at bounding box center [214, 189] width 266 height 30
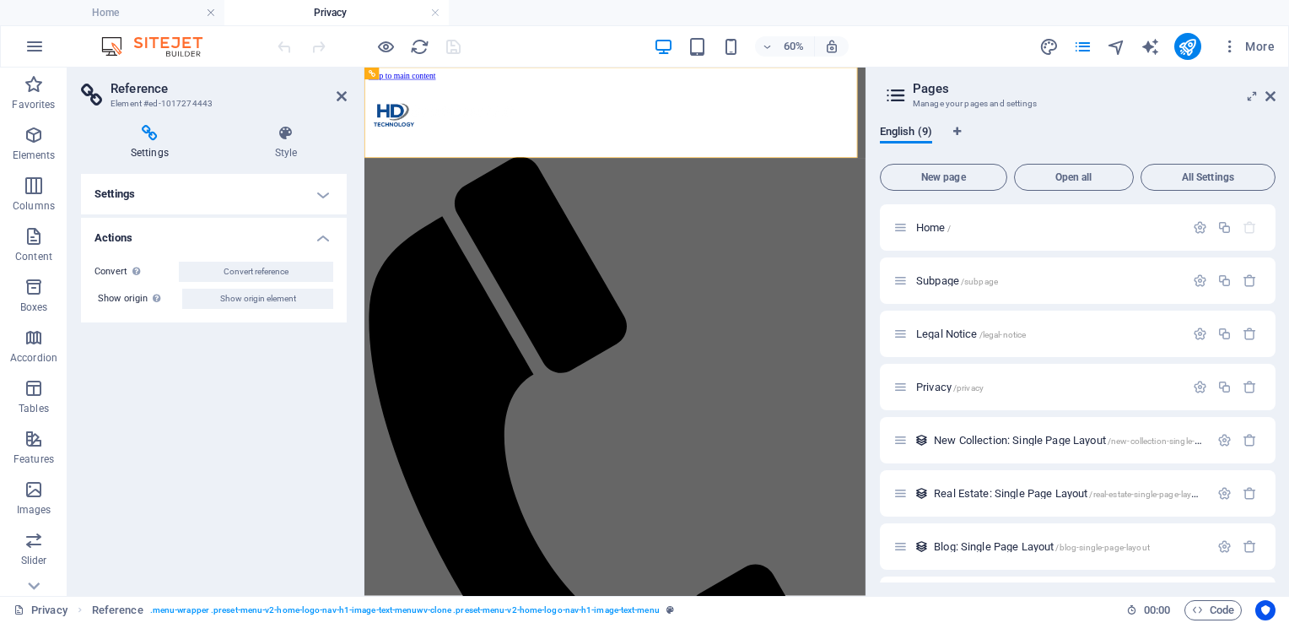
click at [320, 233] on h4 "Actions" at bounding box center [214, 233] width 266 height 30
click at [27, 248] on span "Content" at bounding box center [33, 246] width 67 height 40
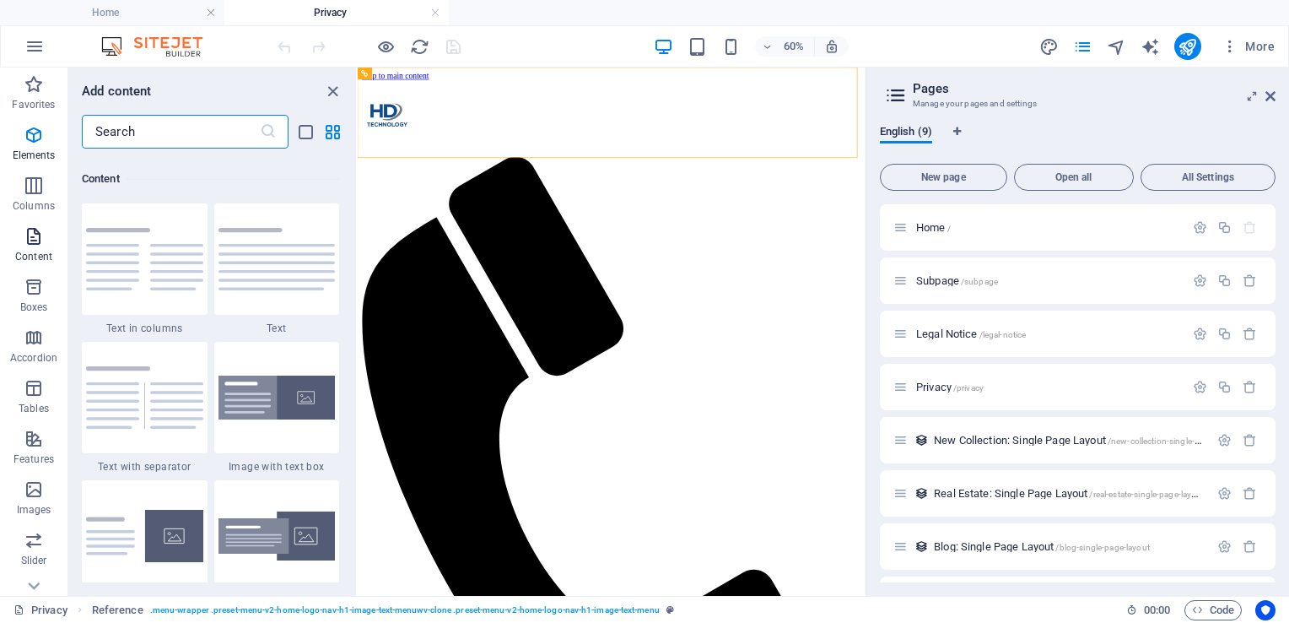
scroll to position [2952, 0]
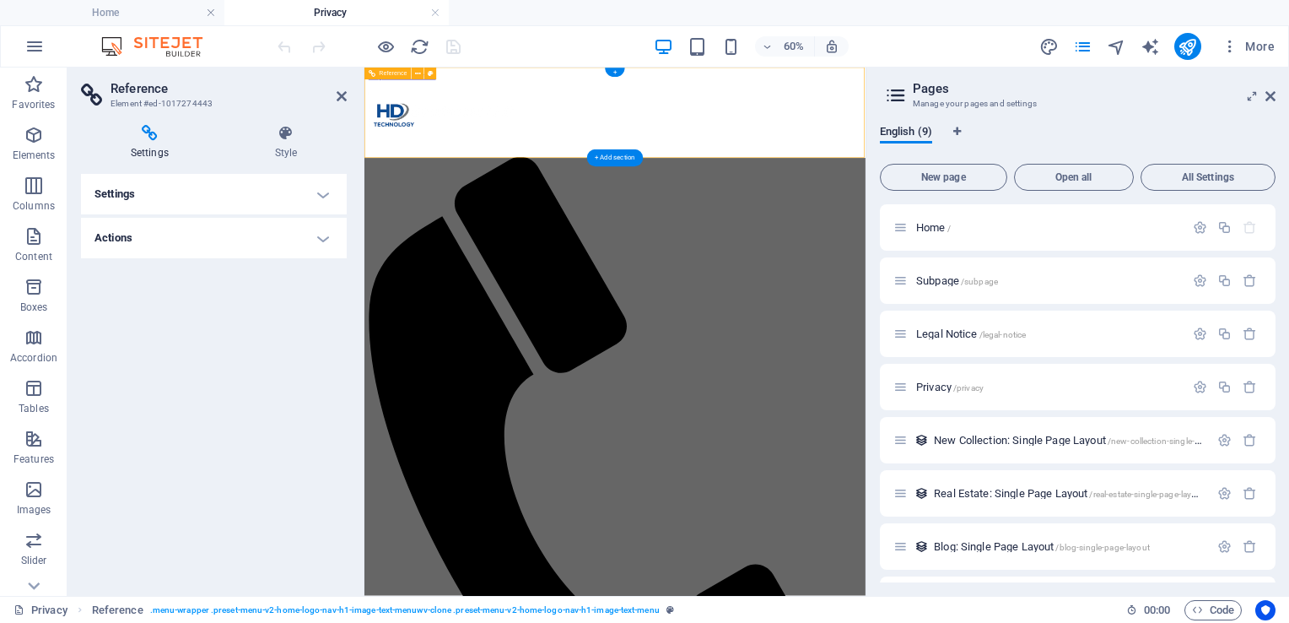
click at [148, 132] on icon at bounding box center [150, 133] width 138 height 17
click at [312, 197] on h4 "Settings" at bounding box center [214, 194] width 266 height 40
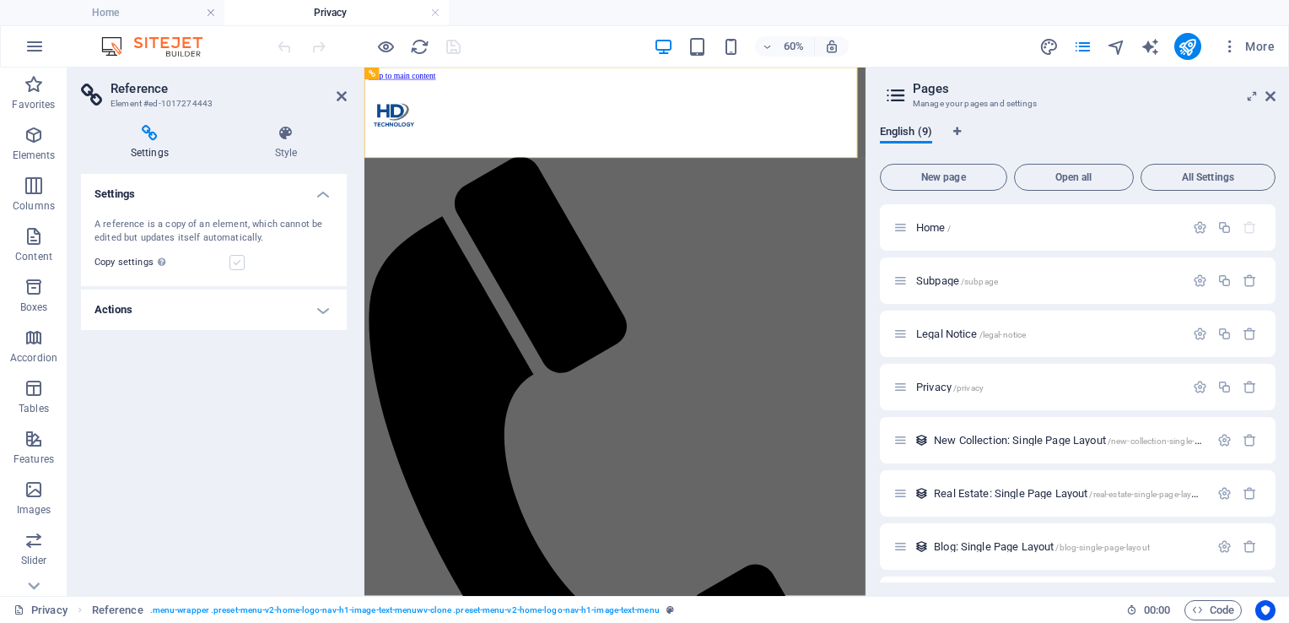
click at [238, 262] on label at bounding box center [236, 262] width 15 height 15
click at [0, 0] on input "Copy settings Use the same settings (flex, animation, position, style) as for t…" at bounding box center [0, 0] width 0 height 0
click at [325, 305] on h4 "Actions" at bounding box center [214, 309] width 266 height 40
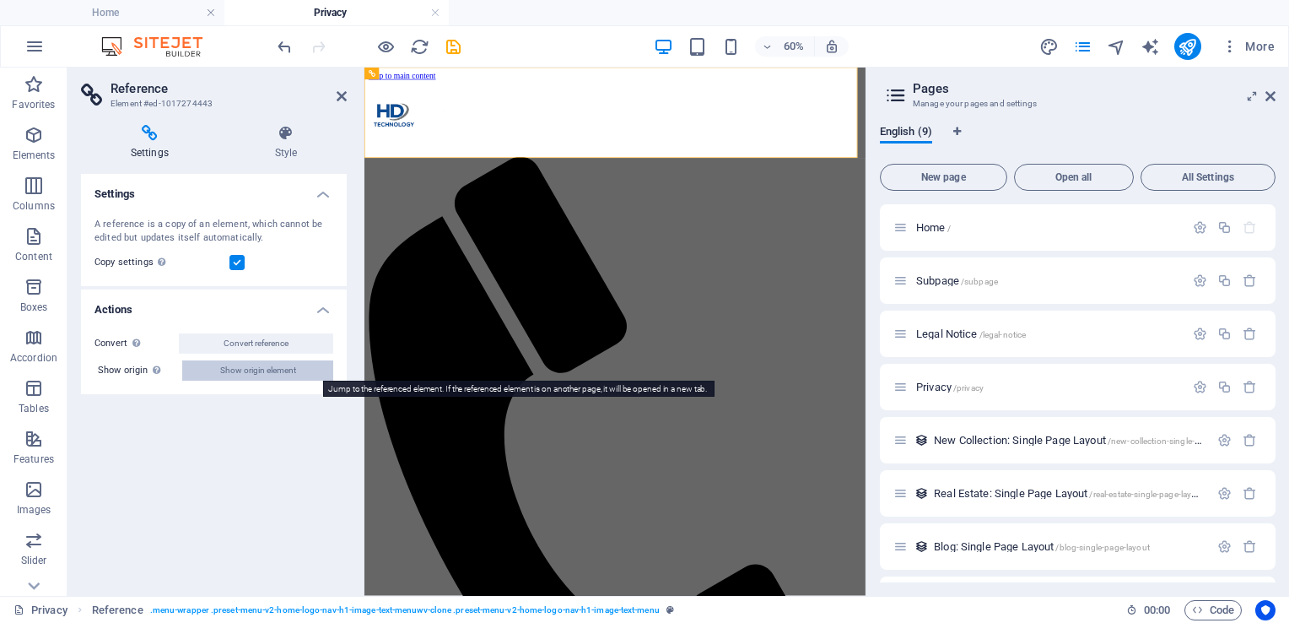
click at [263, 373] on span "Show origin element" at bounding box center [258, 370] width 76 height 20
select select "header"
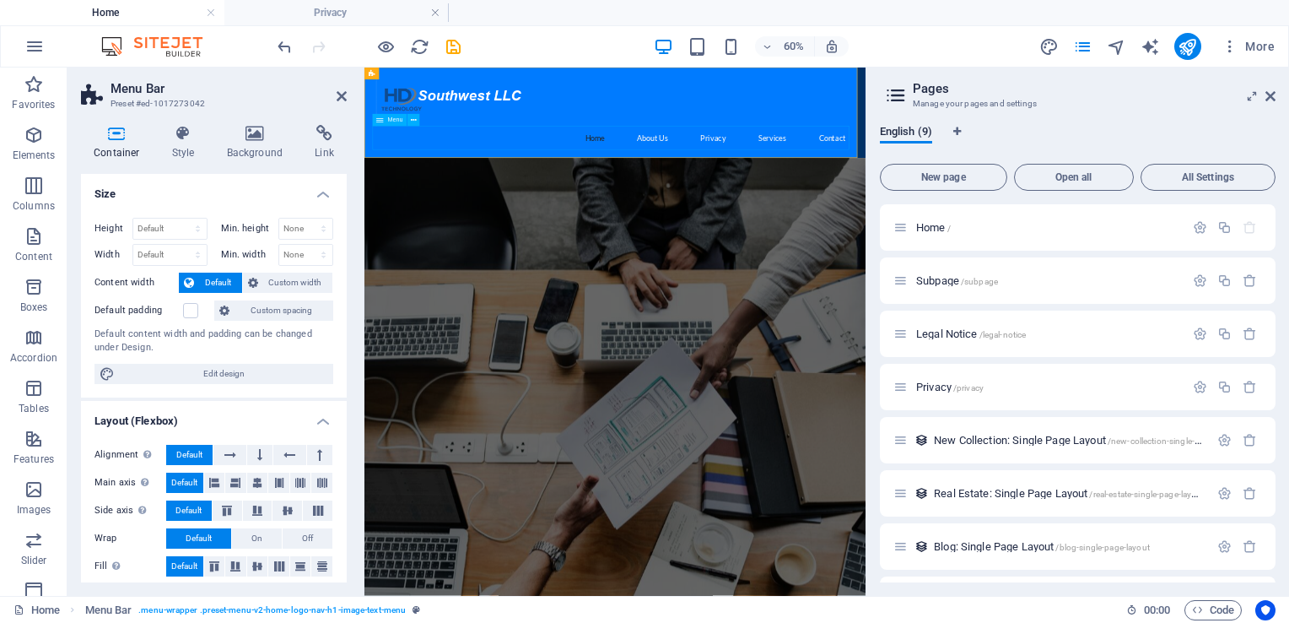
click at [834, 185] on nav "Home About Us Privacy Services Contact" at bounding box center [782, 185] width 796 height 40
drag, startPoint x: 348, startPoint y: 260, endPoint x: 349, endPoint y: 320, distance: 59.9
click at [349, 320] on div "Container Style Background Link Size Height Default px rem % vh vw Min. height …" at bounding box center [213, 353] width 293 height 484
click at [411, 121] on icon at bounding box center [414, 120] width 6 height 11
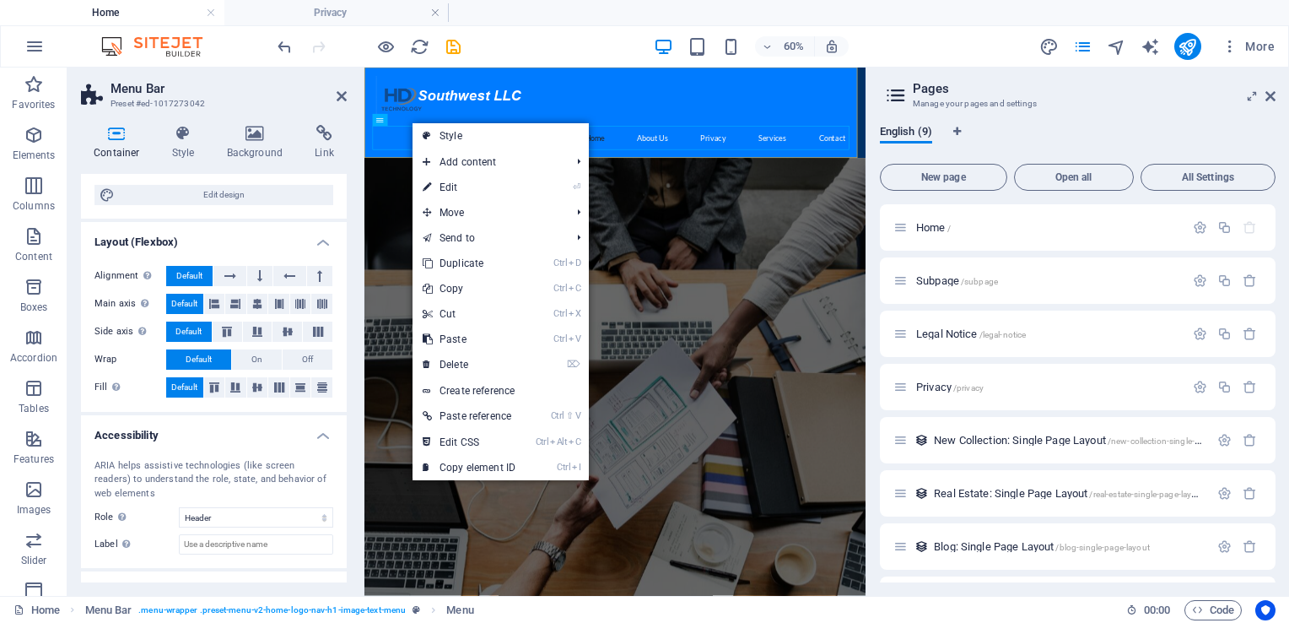
scroll to position [244, 0]
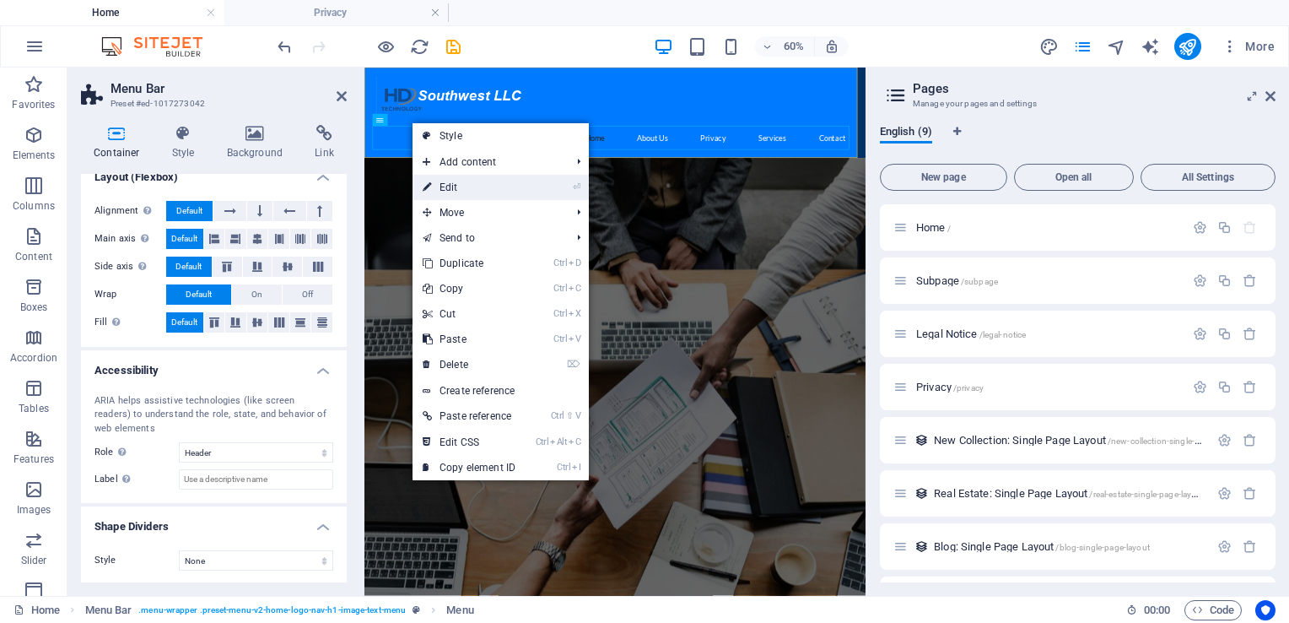
click at [485, 180] on link "⏎ Edit" at bounding box center [469, 187] width 113 height 25
select select
select select "3"
select select
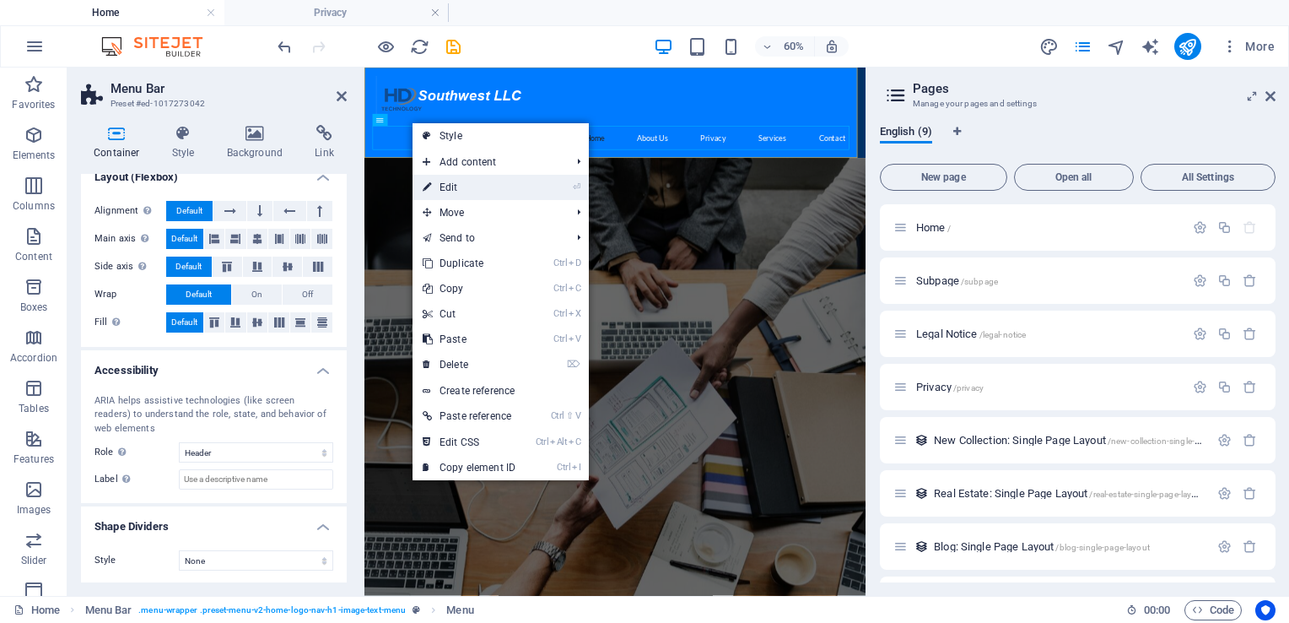
select select
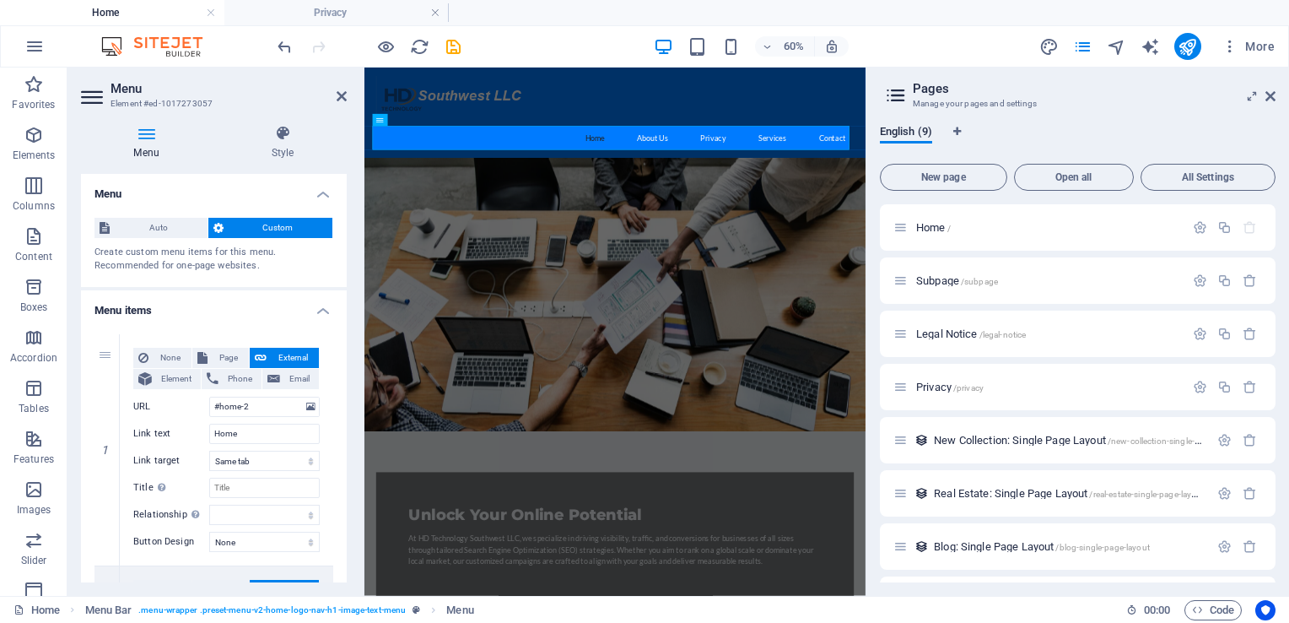
drag, startPoint x: 342, startPoint y: 270, endPoint x: 343, endPoint y: 295, distance: 25.3
click at [343, 295] on div "Menu Auto Custom Create custom menu items for this menu. Recommended for one-pa…" at bounding box center [214, 378] width 266 height 408
click at [259, 407] on input "#home-2" at bounding box center [264, 406] width 111 height 20
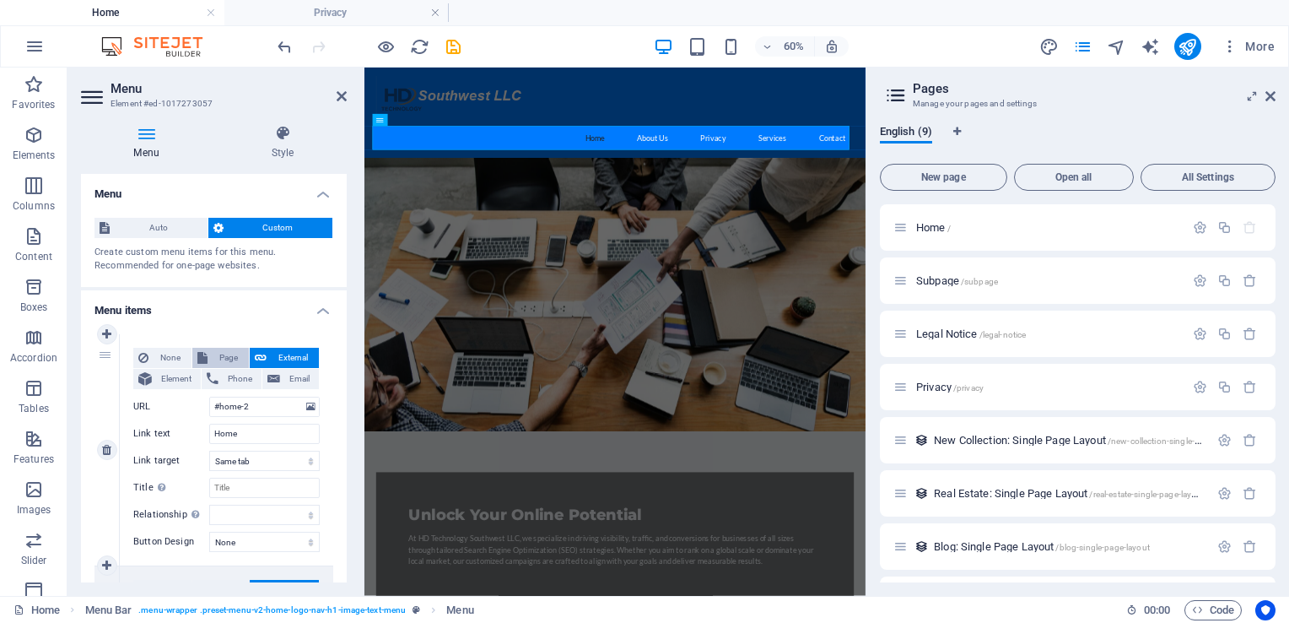
click at [235, 354] on span "Page" at bounding box center [228, 358] width 31 height 20
select select
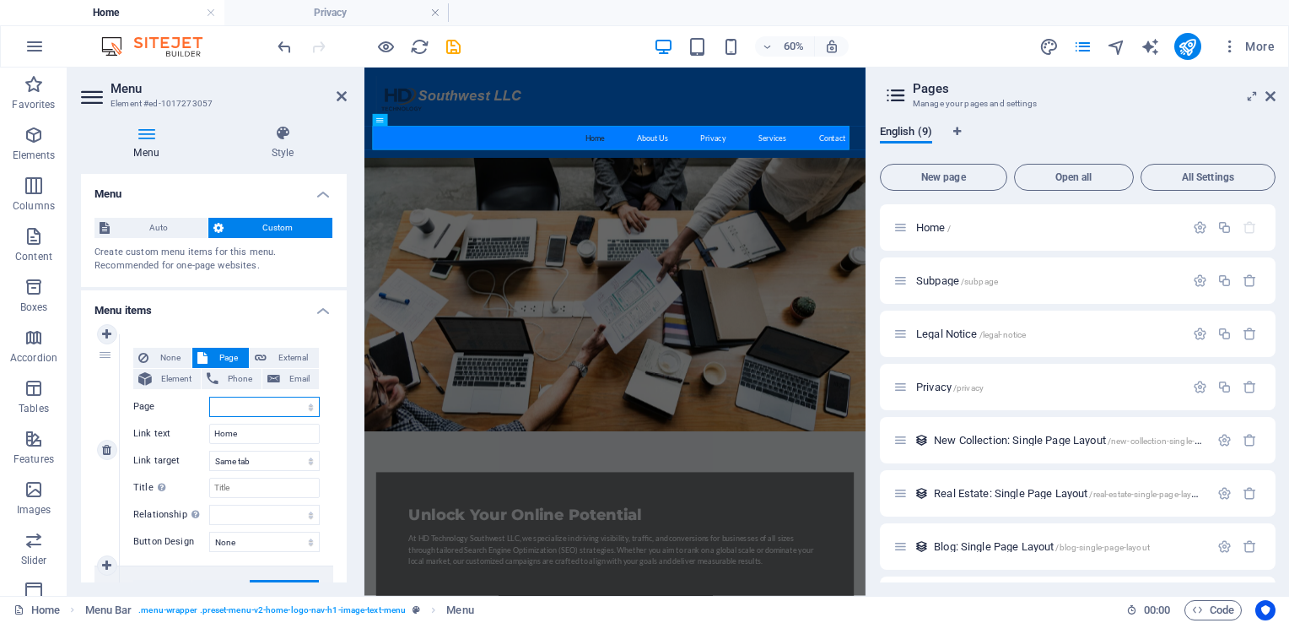
select select
click at [250, 407] on select "Home Subpage Legal Notice Privacy" at bounding box center [264, 406] width 111 height 20
click at [229, 433] on input "Home" at bounding box center [264, 433] width 111 height 20
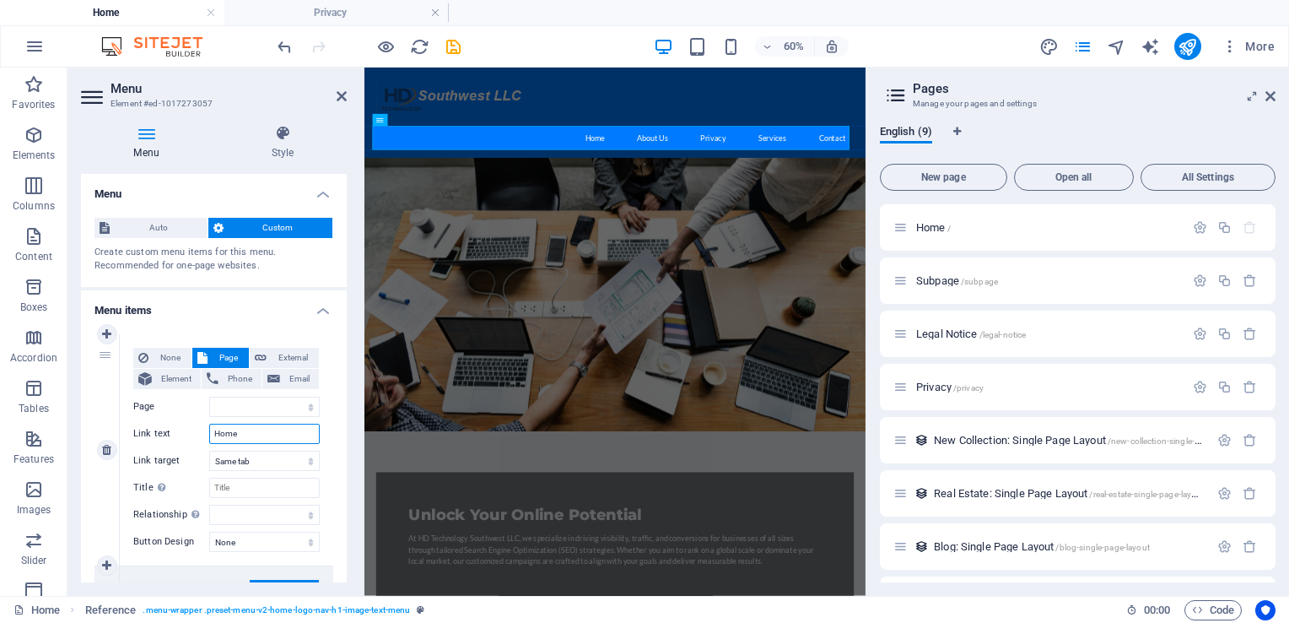
click at [236, 433] on input "Home" at bounding box center [264, 433] width 111 height 20
click at [239, 399] on select "Home Subpage Legal Notice Privacy" at bounding box center [264, 406] width 111 height 20
select select "0"
click at [209, 396] on select "Home Subpage Legal Notice Privacy" at bounding box center [264, 406] width 111 height 20
select select
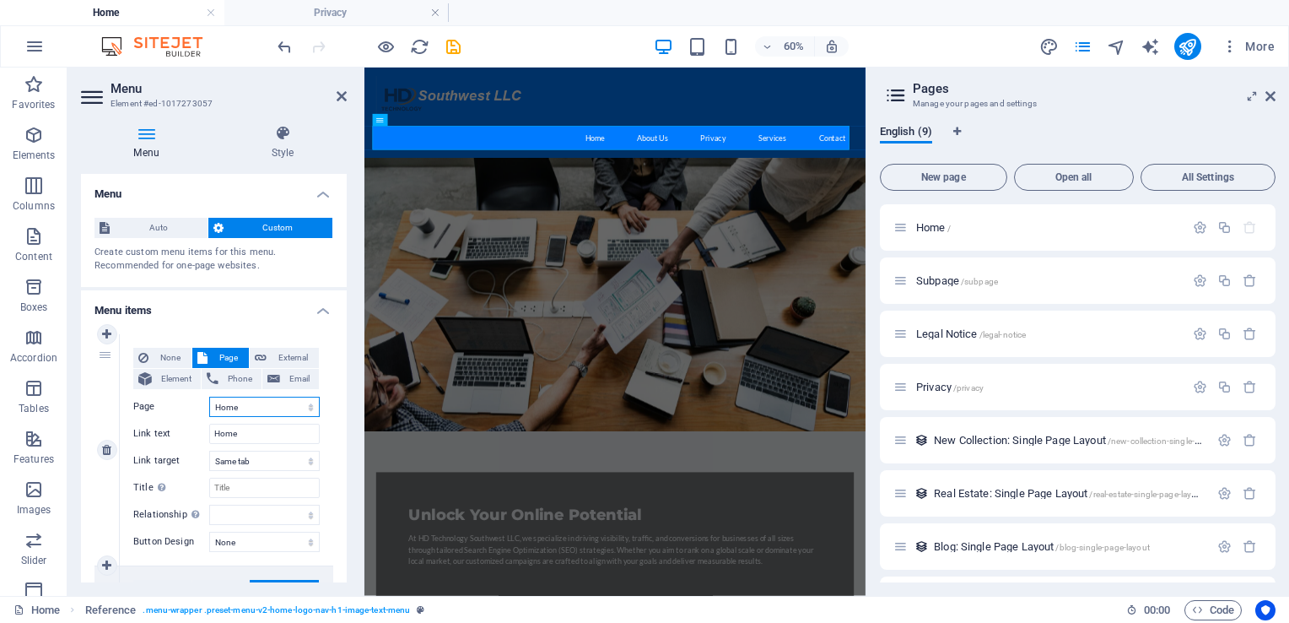
select select
click at [452, 48] on icon "save" at bounding box center [453, 46] width 19 height 19
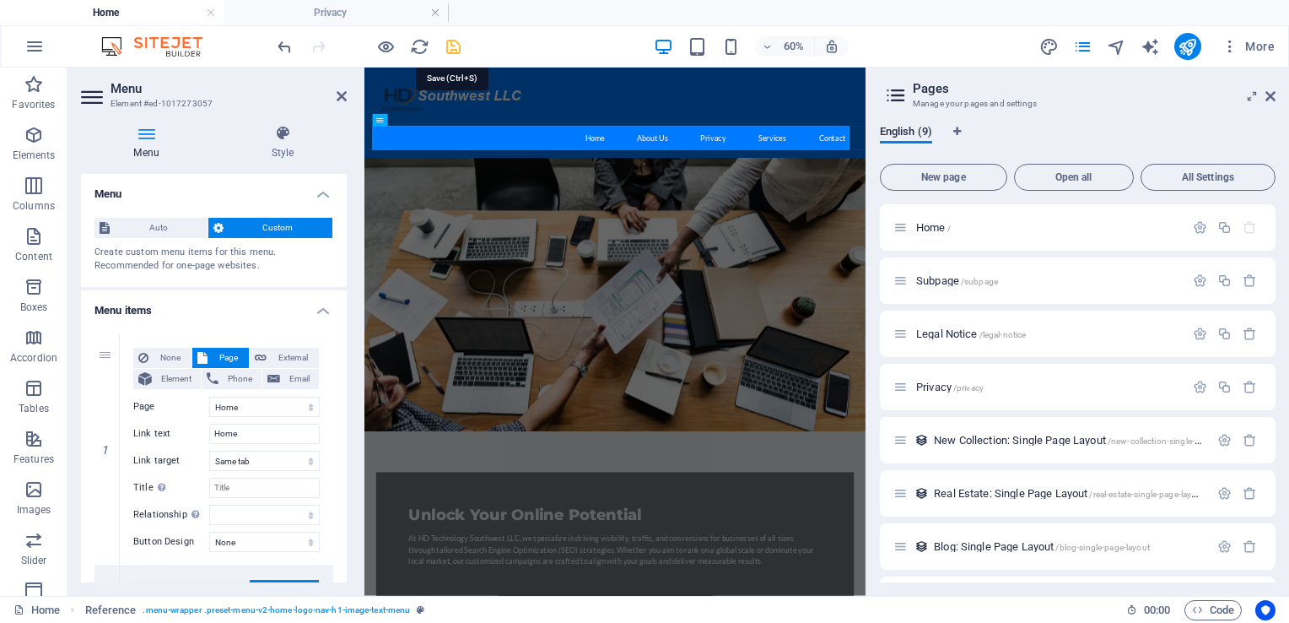
checkbox input "false"
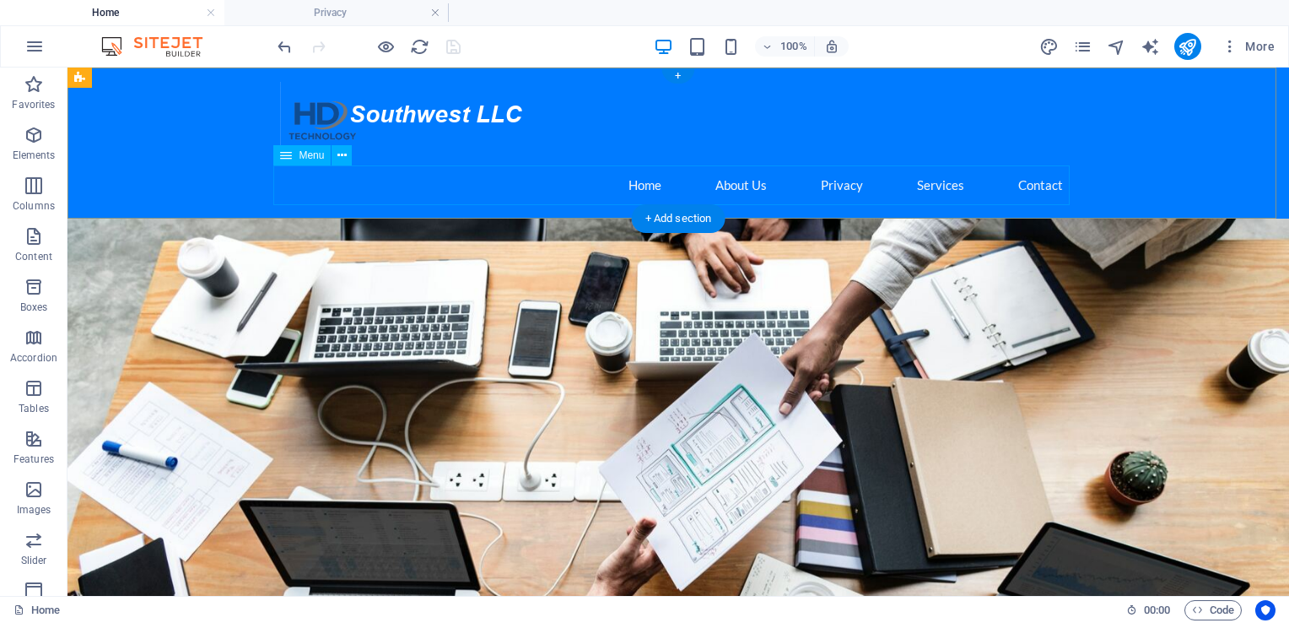
click at [635, 186] on nav "Home About Us Privacy Services Contact" at bounding box center [678, 185] width 796 height 40
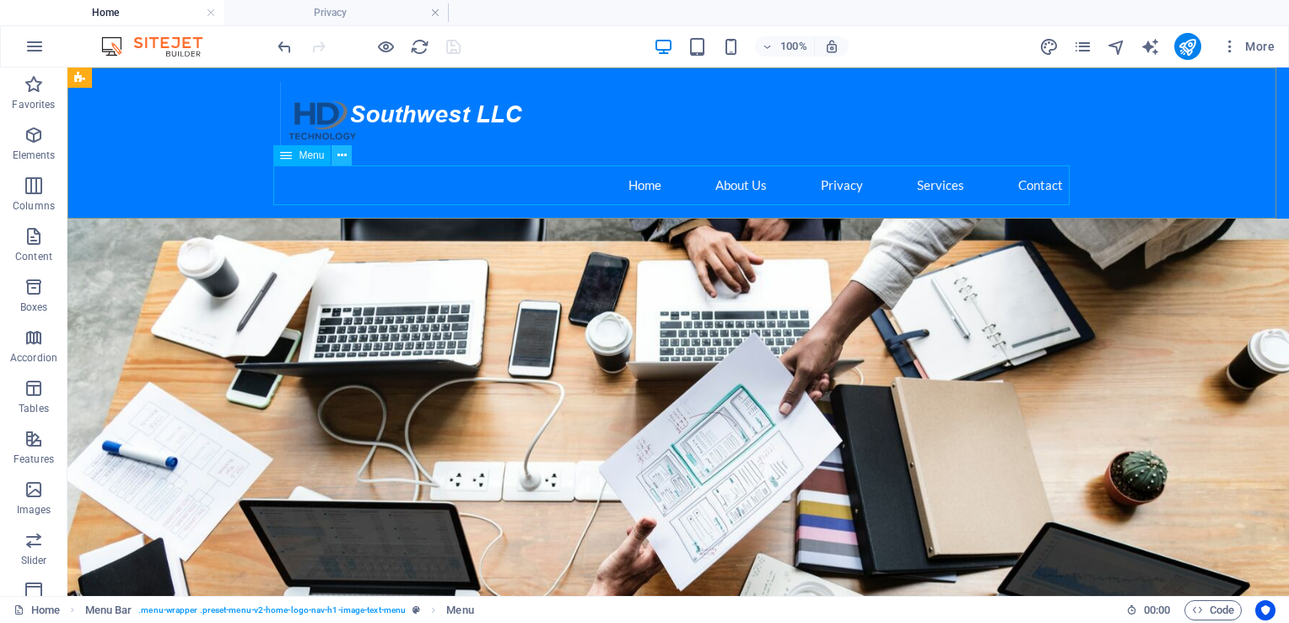
click at [340, 154] on icon at bounding box center [341, 156] width 9 height 18
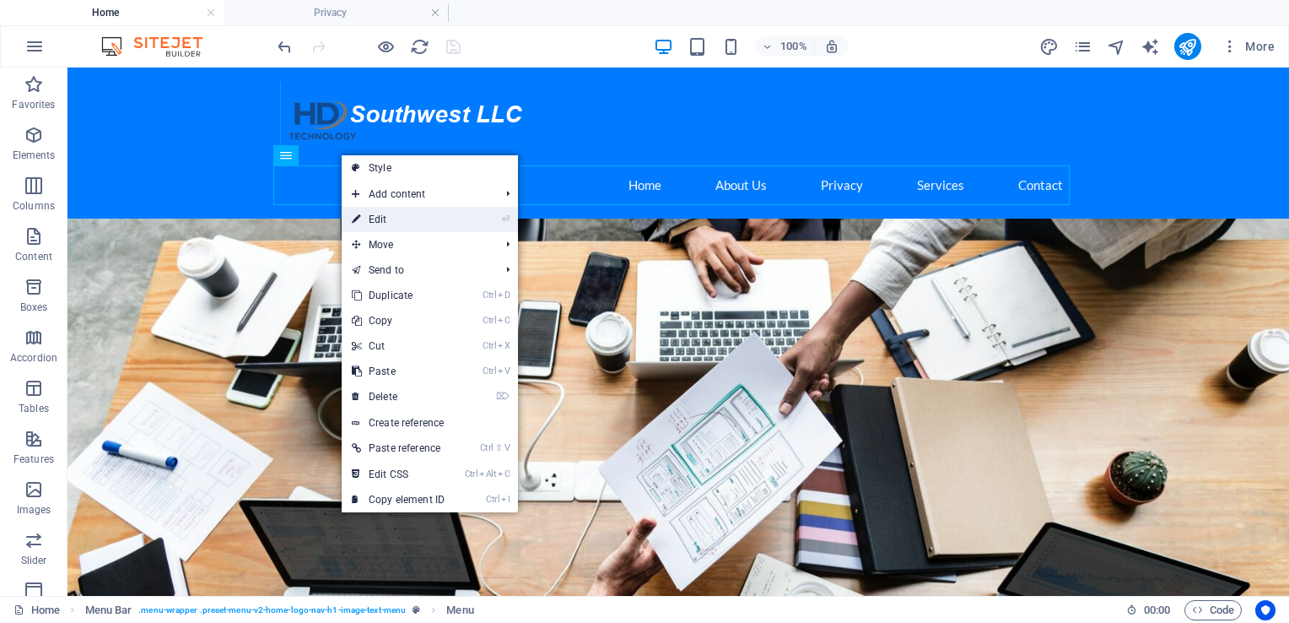
click at [402, 216] on link "⏎ Edit" at bounding box center [398, 219] width 113 height 25
select select
select select "3"
select select
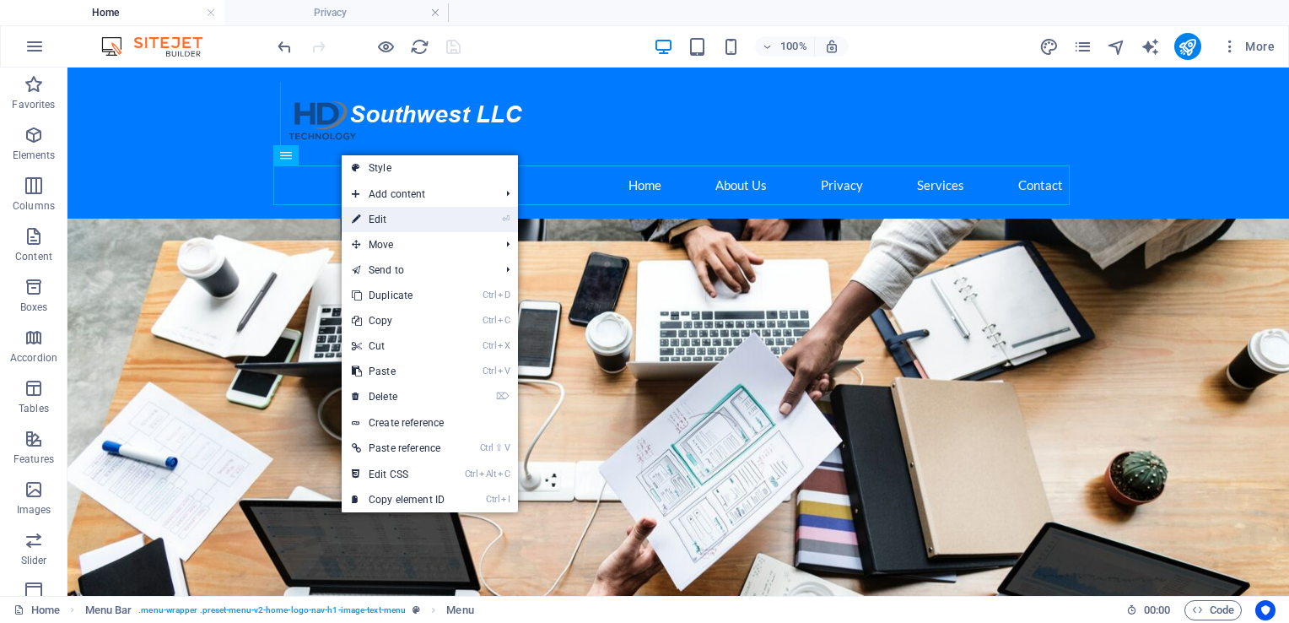
select select
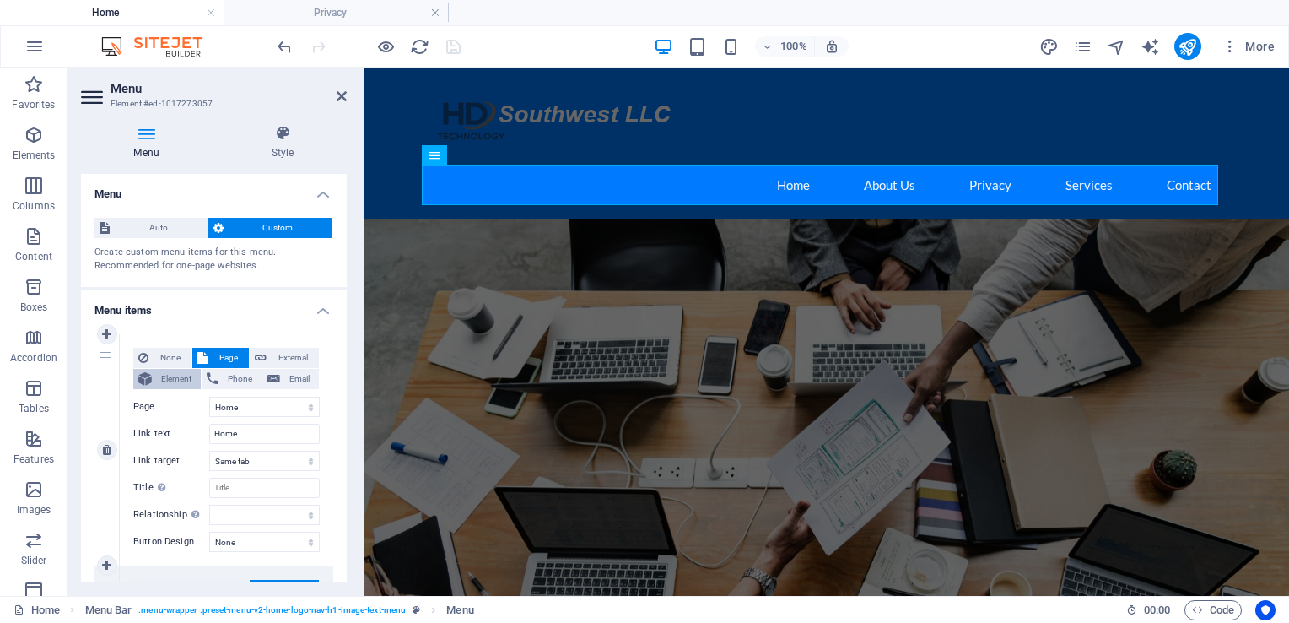
click at [181, 385] on span "Element" at bounding box center [176, 379] width 39 height 20
select select
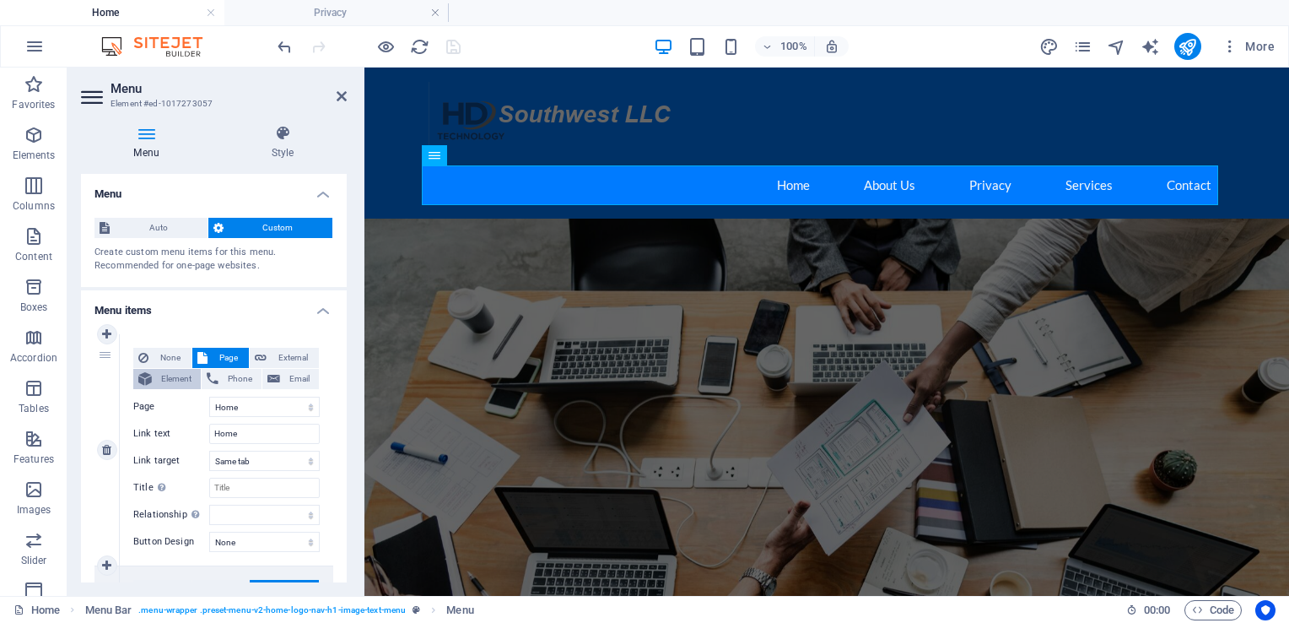
select select
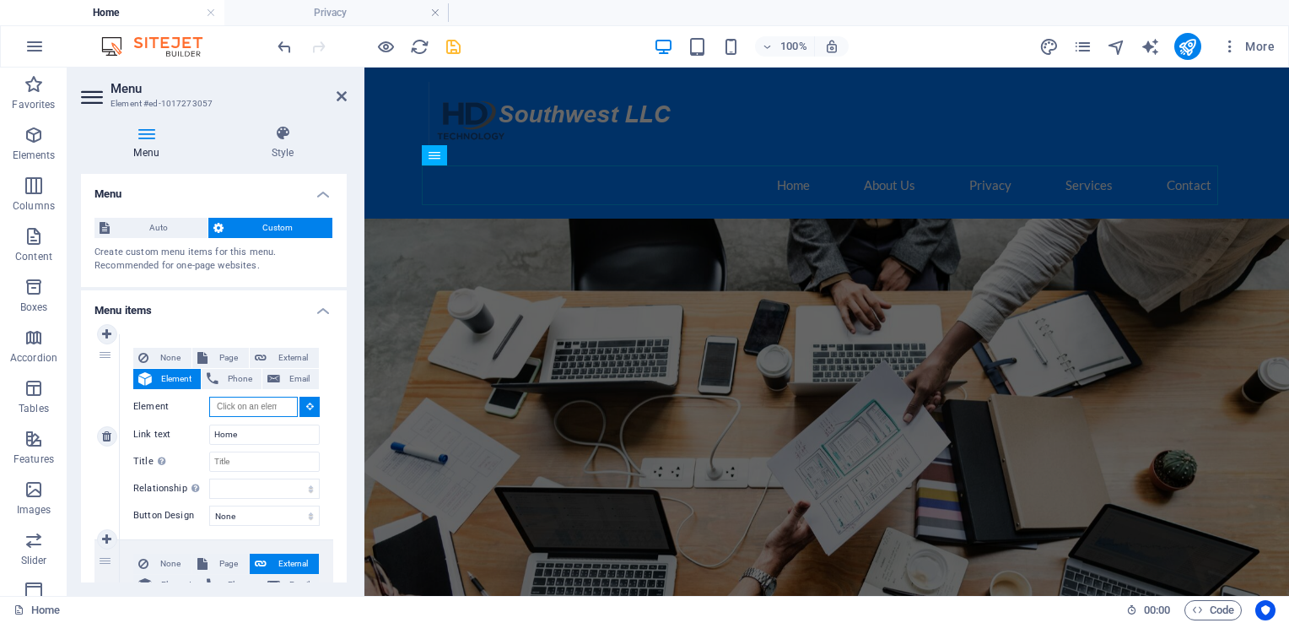
click at [289, 404] on input "Element" at bounding box center [253, 406] width 89 height 20
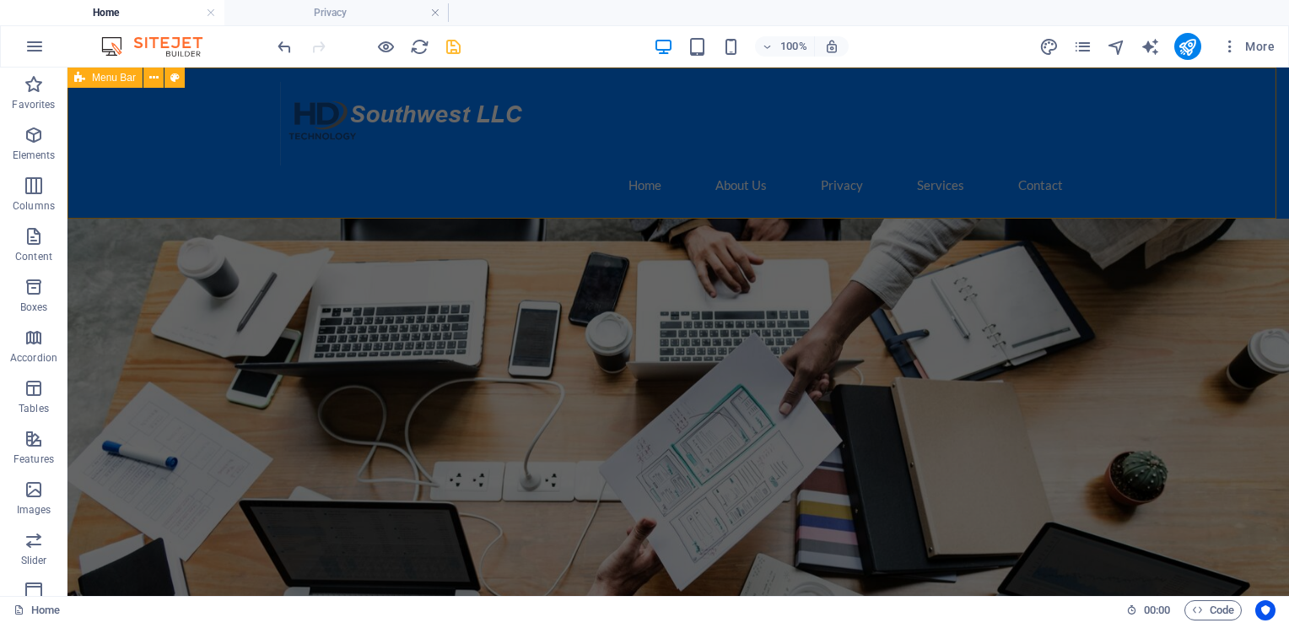
drag, startPoint x: 745, startPoint y: 146, endPoint x: 577, endPoint y: 121, distance: 169.6
click at [577, 121] on div "Home About Us Privacy Services Contact" at bounding box center [678, 142] width 1222 height 151
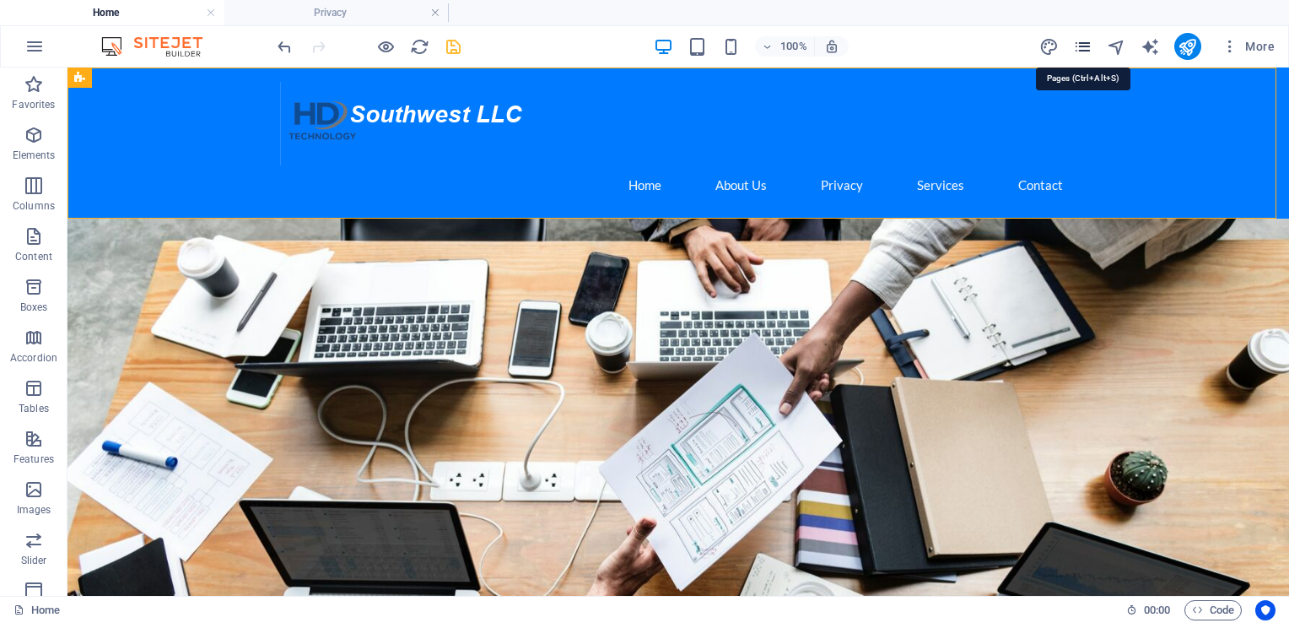
click at [1087, 47] on icon "pages" at bounding box center [1082, 46] width 19 height 19
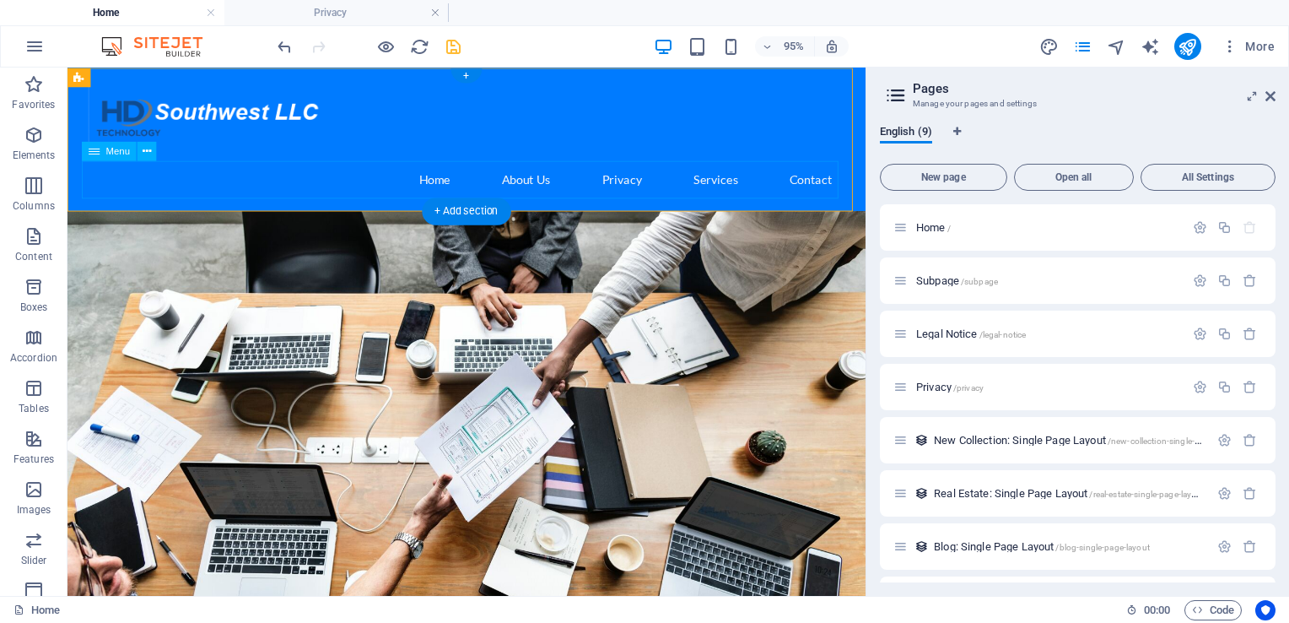
click at [453, 186] on nav "Home About Us Privacy Services Contact" at bounding box center [487, 185] width 796 height 40
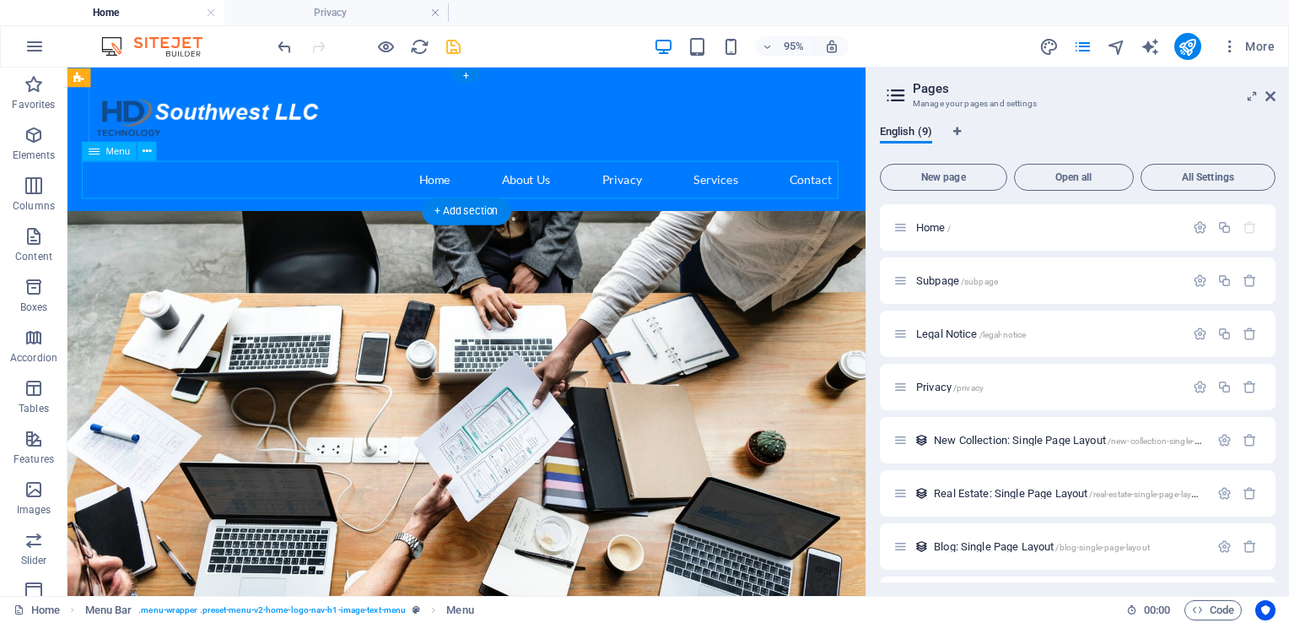
click at [453, 186] on nav "Home About Us Privacy Services Contact" at bounding box center [487, 185] width 796 height 40
select select
select select "3"
select select
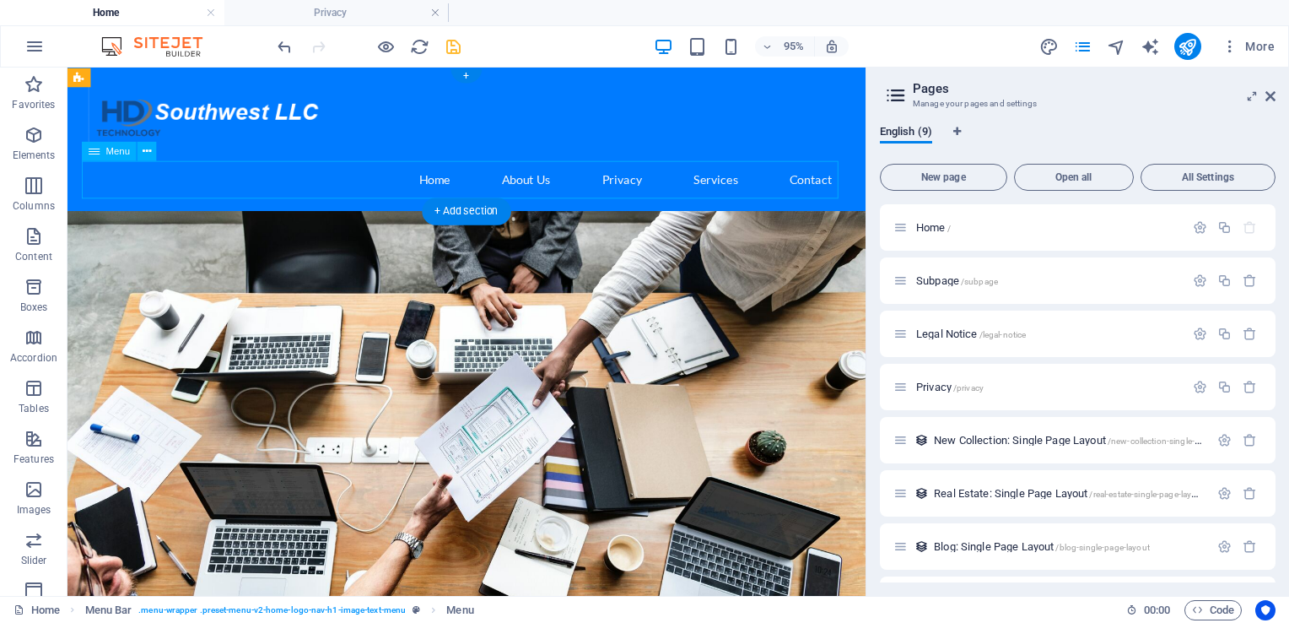
select select
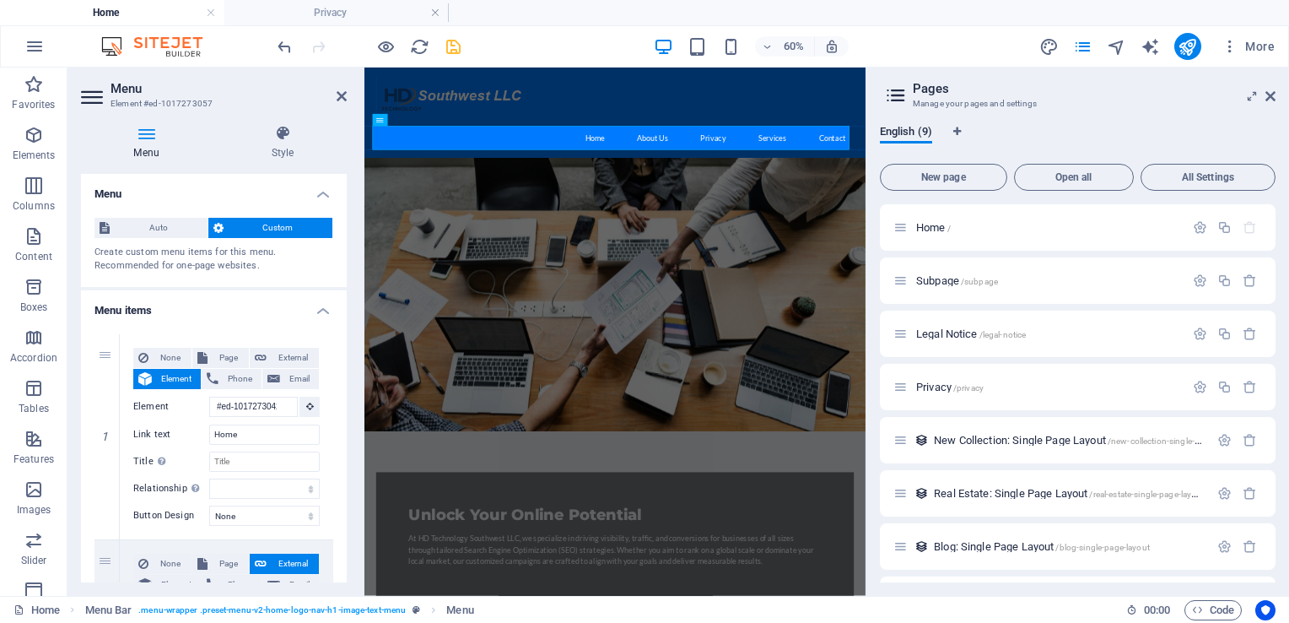
drag, startPoint x: 341, startPoint y: 240, endPoint x: 348, endPoint y: 325, distance: 84.7
click at [348, 325] on div "Menu Style Menu Auto Custom Create custom menu items for this menu. Recommended…" at bounding box center [213, 353] width 293 height 484
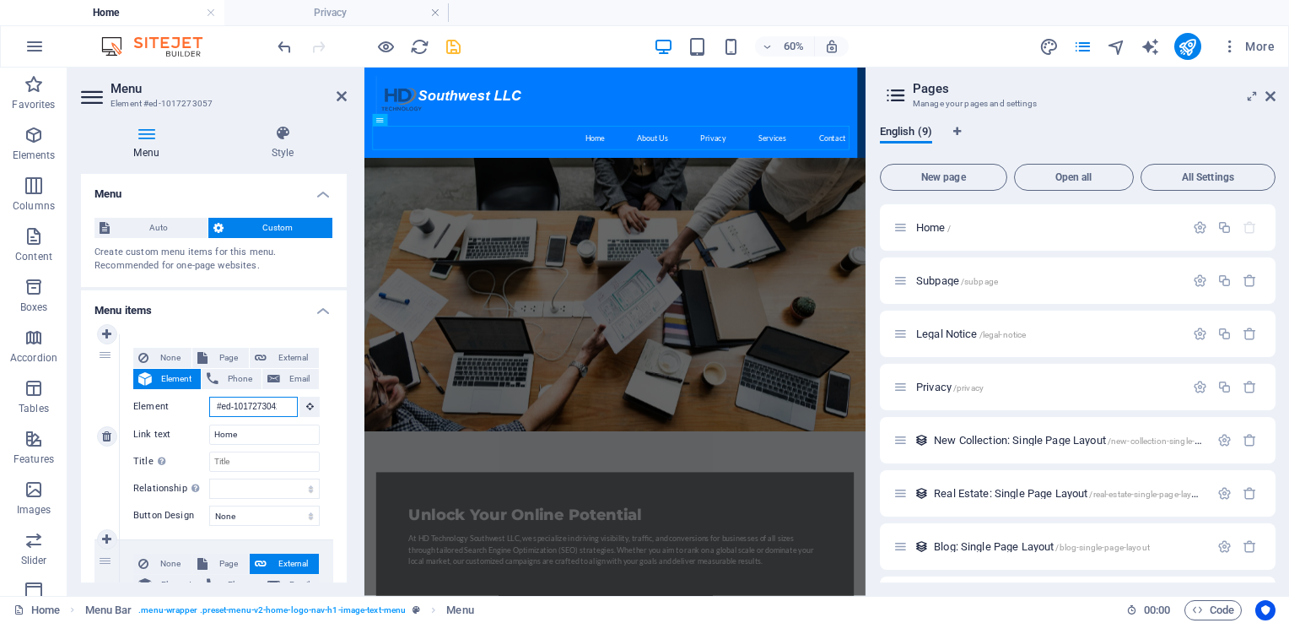
click at [246, 413] on input "#ed-1017273042" at bounding box center [253, 406] width 89 height 20
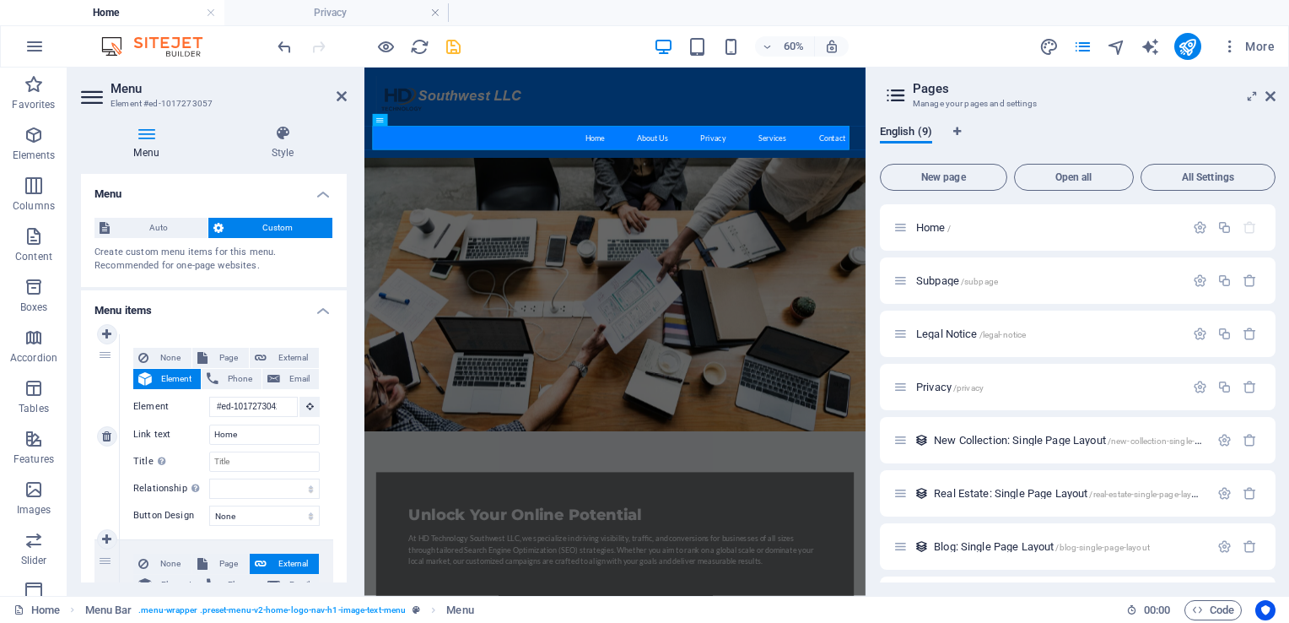
click at [165, 380] on span "Element" at bounding box center [176, 379] width 39 height 20
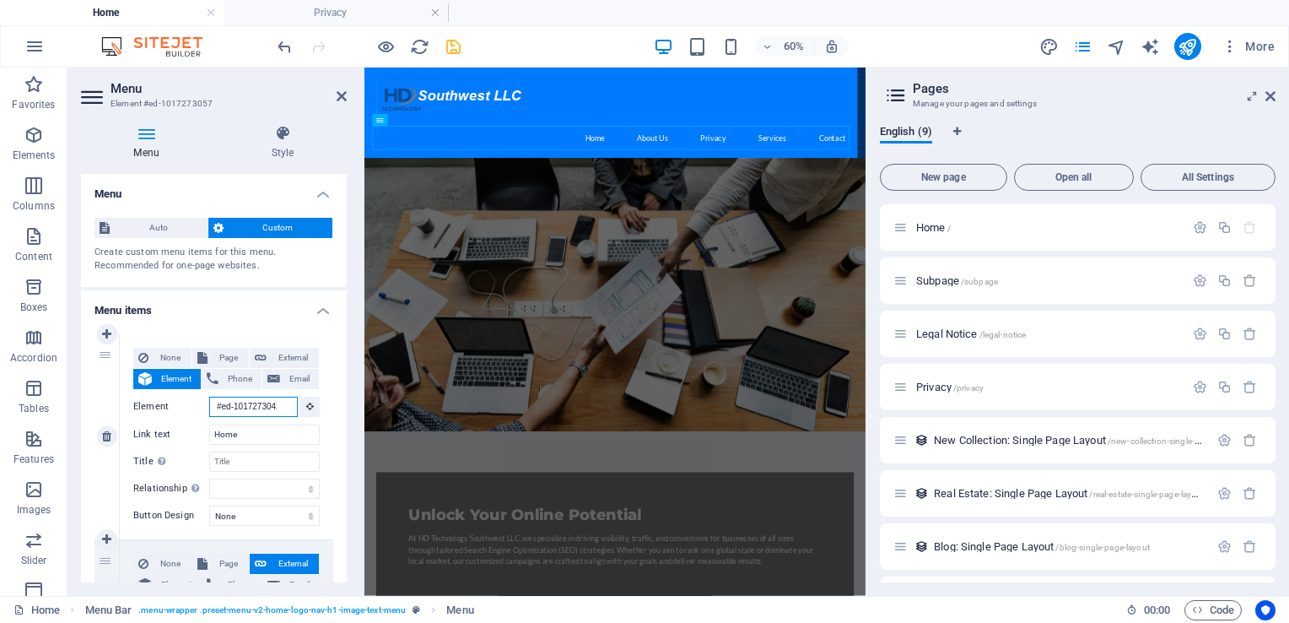
click at [264, 411] on input "#ed-1017273042" at bounding box center [253, 406] width 89 height 20
type input "#"
select select
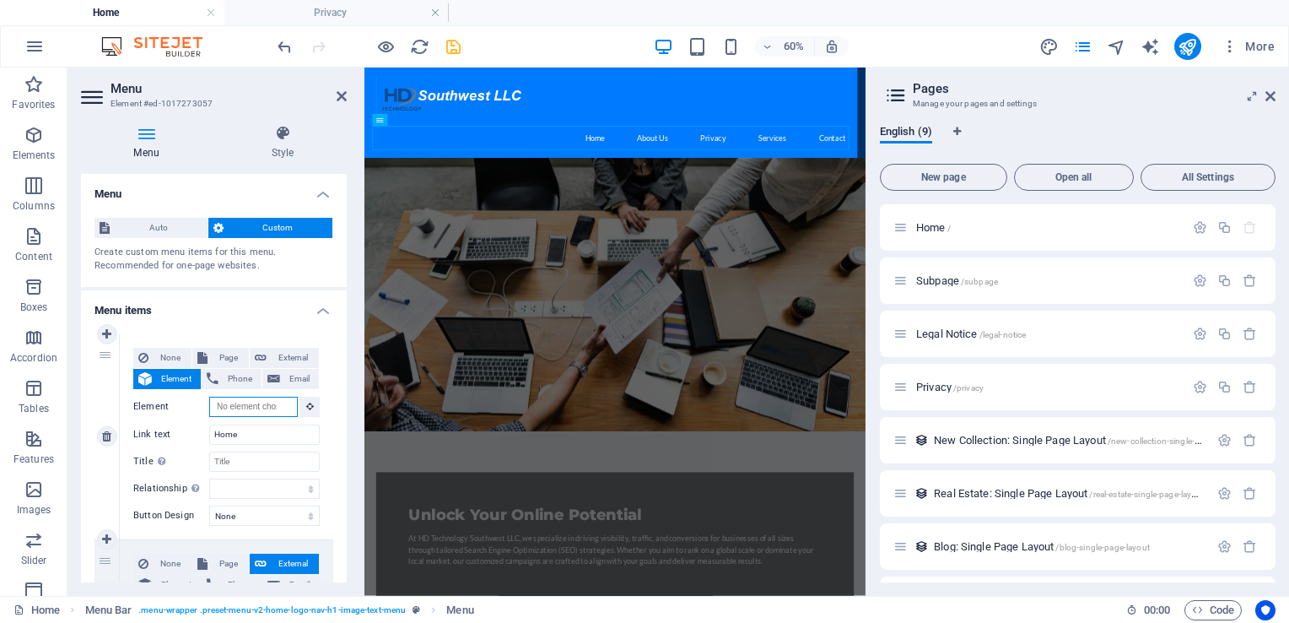
select select
type input "#home-2"
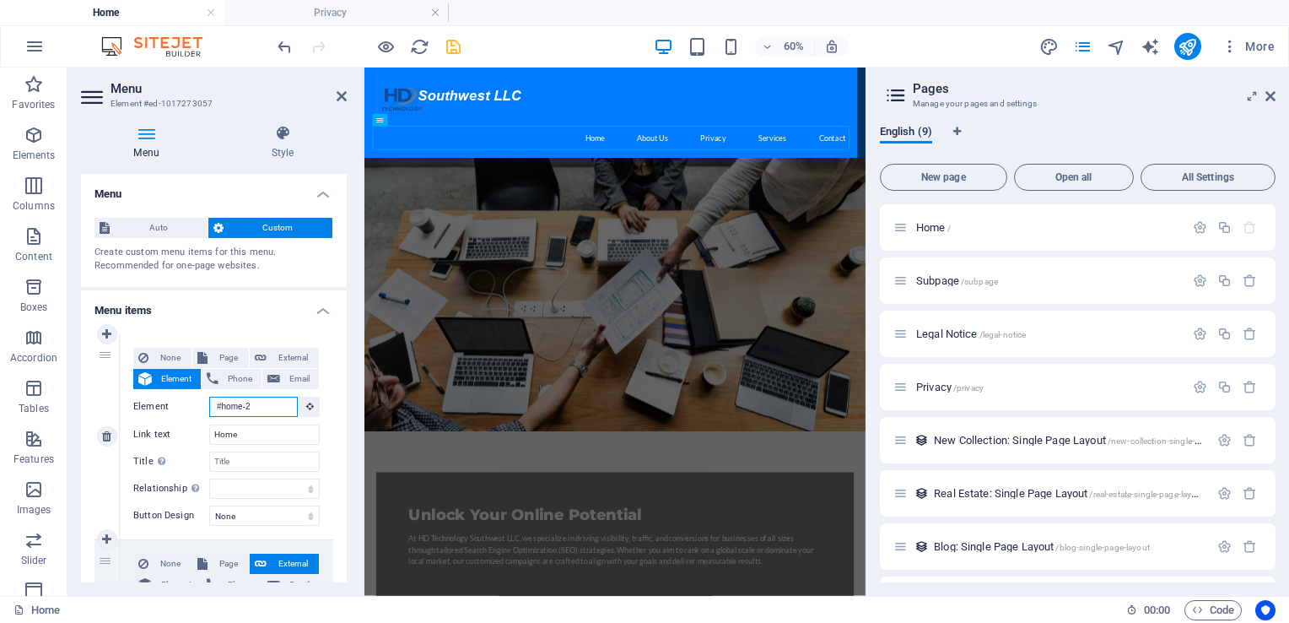
select select
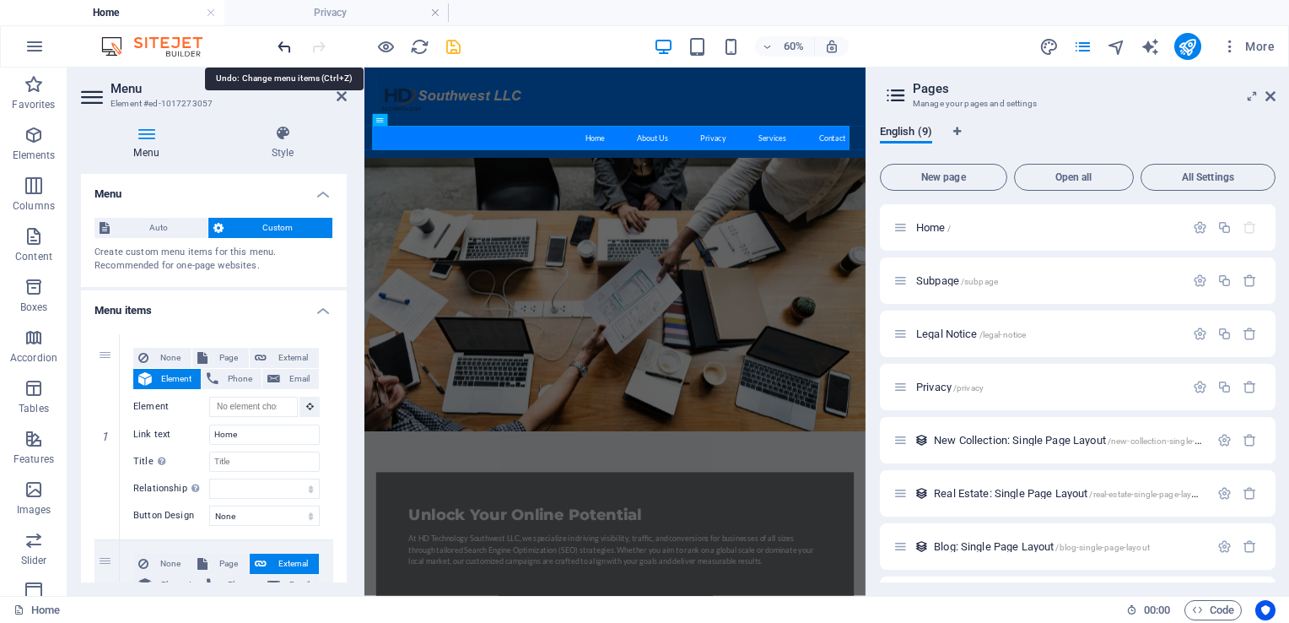
click at [287, 46] on icon "undo" at bounding box center [284, 46] width 19 height 19
select select
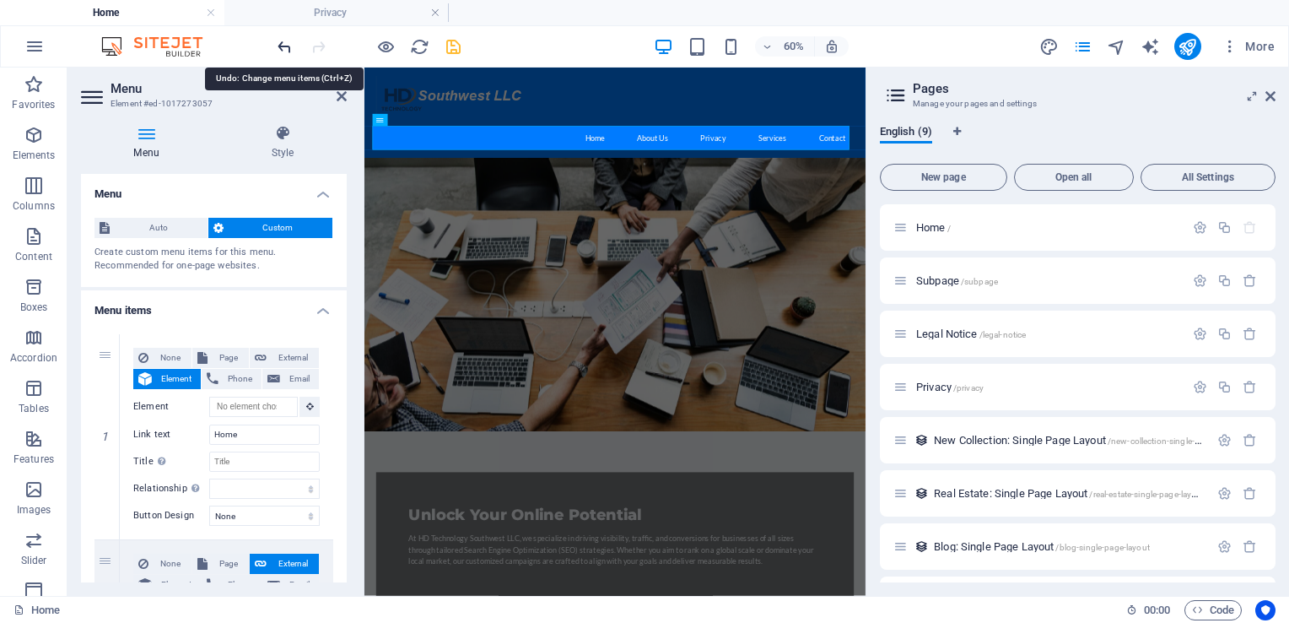
select select
click at [287, 46] on icon "undo" at bounding box center [284, 46] width 19 height 19
select select
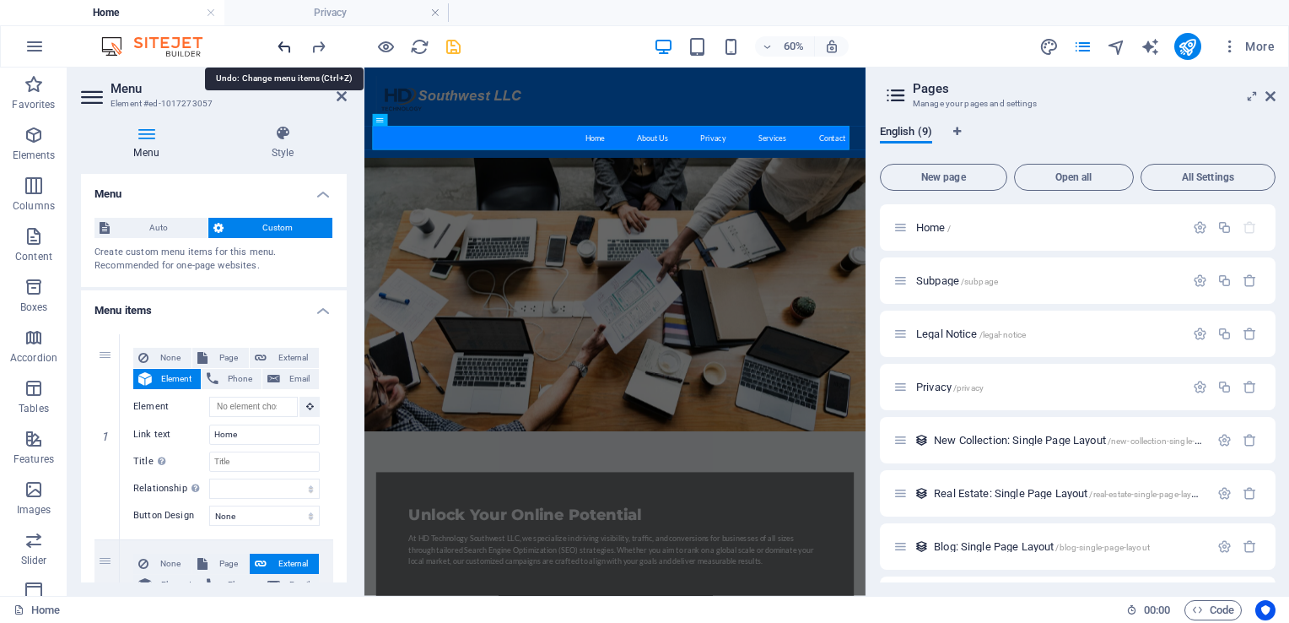
select select
click at [283, 38] on icon "undo" at bounding box center [284, 46] width 19 height 19
type input "#ed-1017273042"
select select
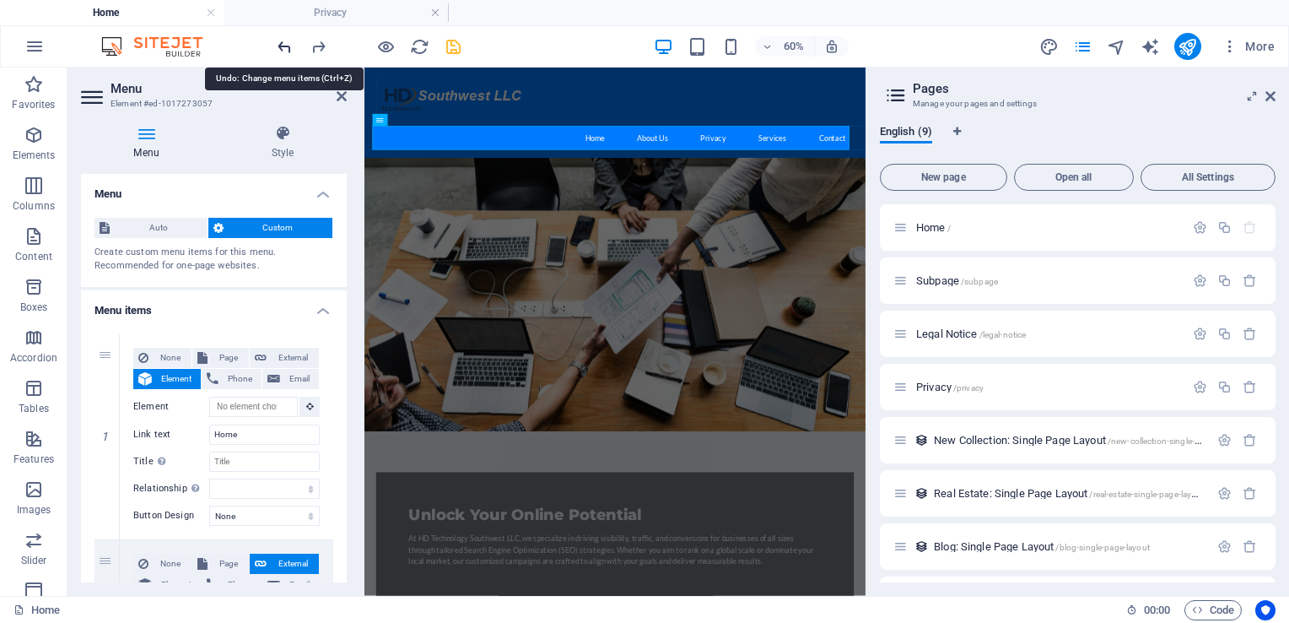
select select
click at [283, 38] on icon "undo" at bounding box center [284, 46] width 19 height 19
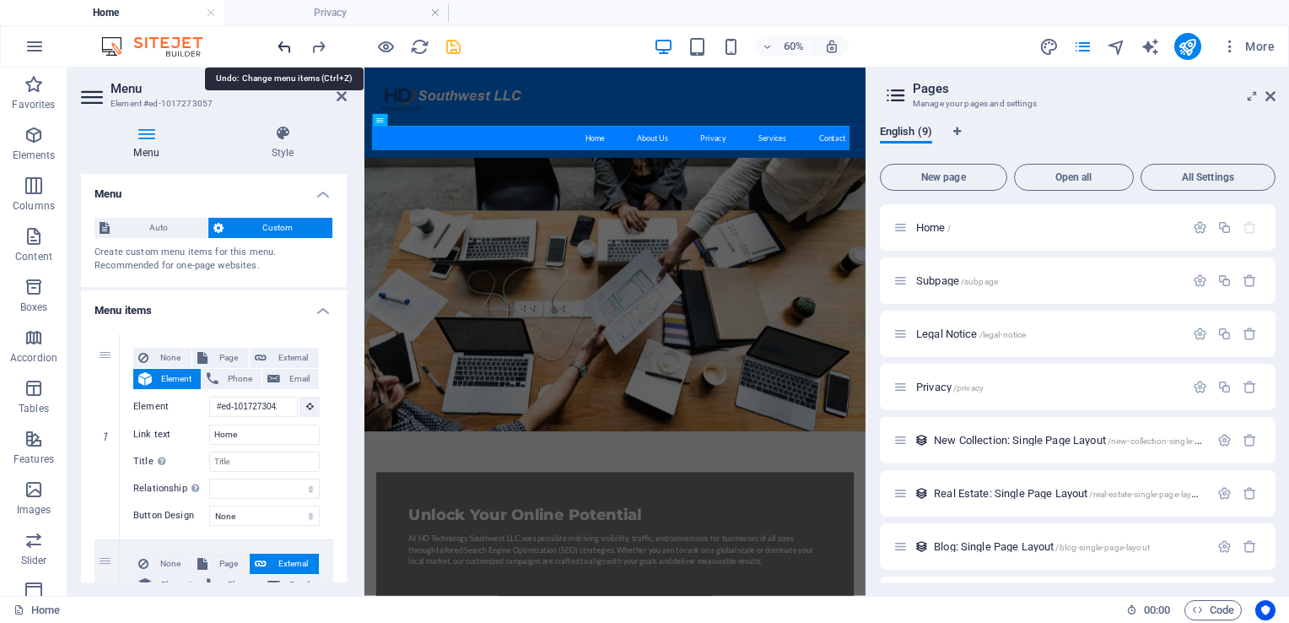
select select
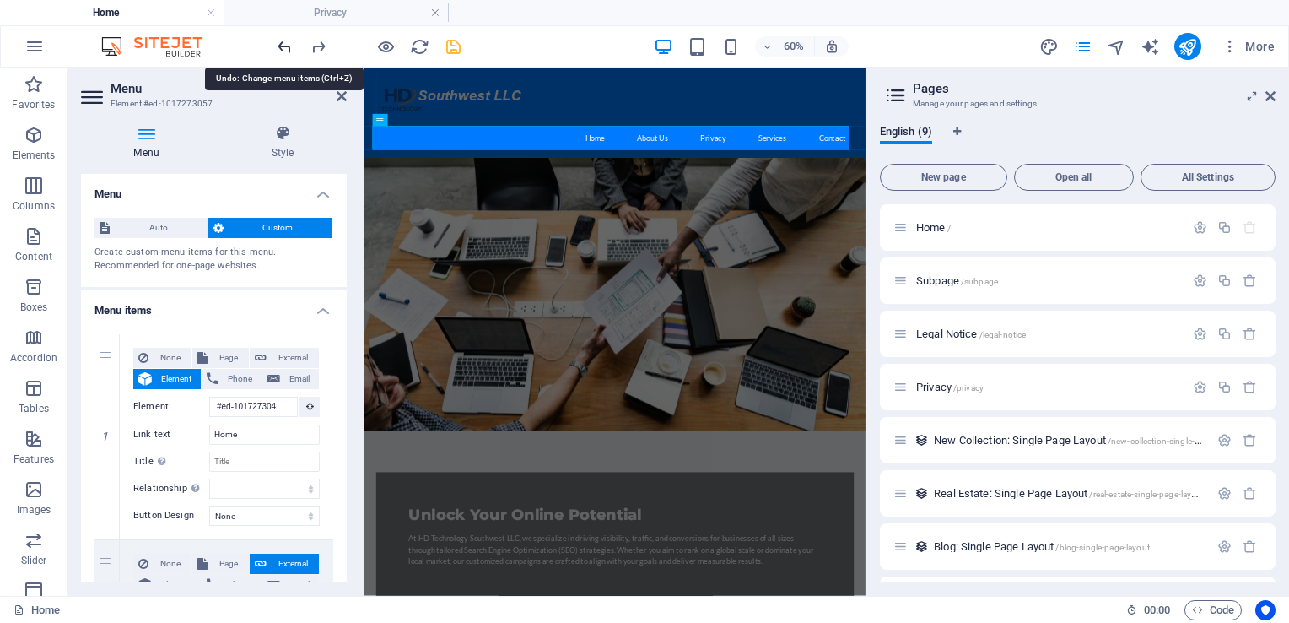
click at [283, 38] on icon "undo" at bounding box center [284, 46] width 19 height 19
select select
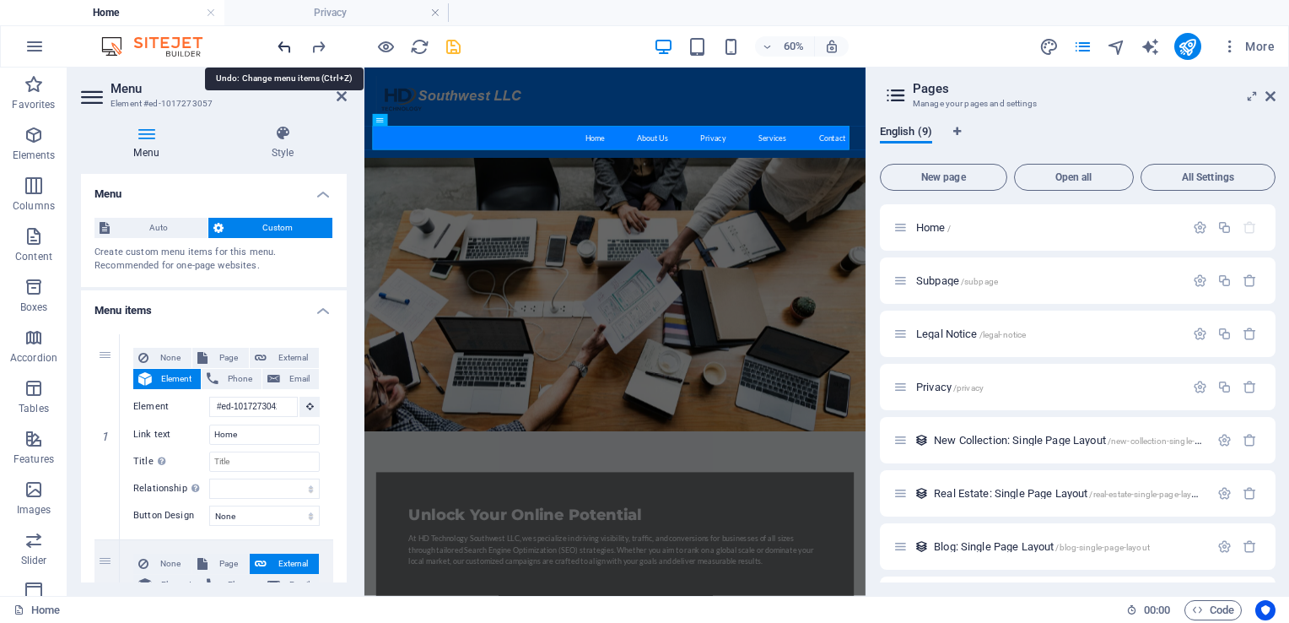
select select
click at [283, 38] on icon "undo" at bounding box center [284, 46] width 19 height 19
select select
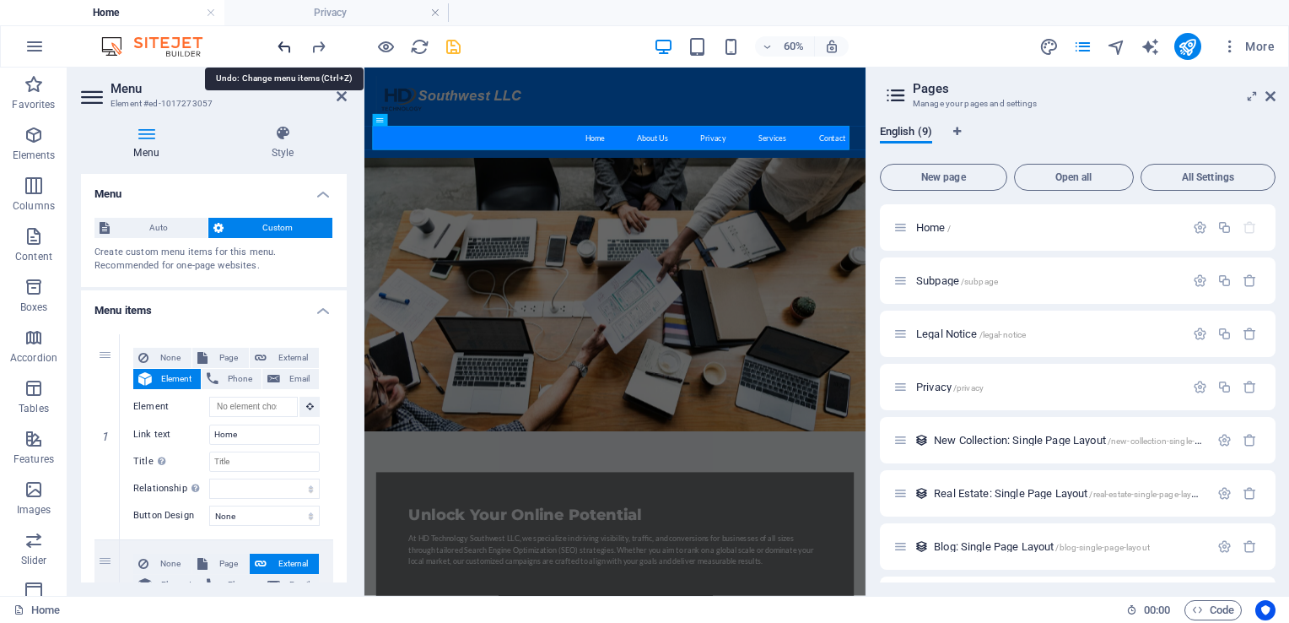
select select
click at [283, 38] on icon "undo" at bounding box center [284, 46] width 19 height 19
select select
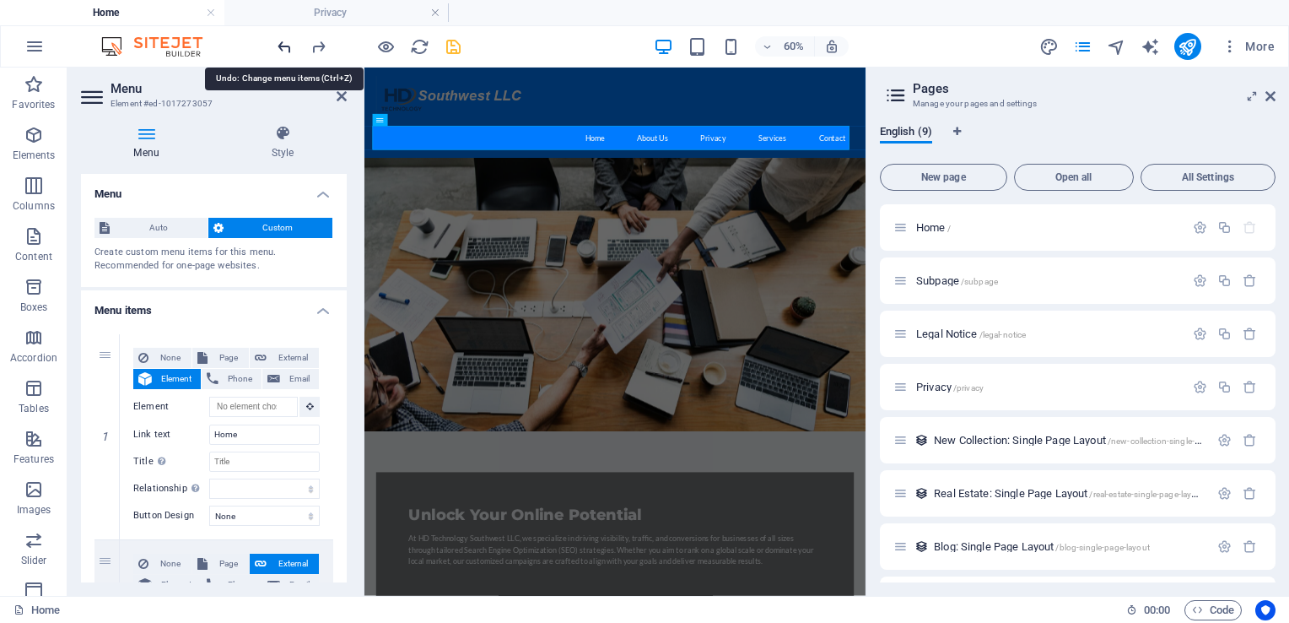
select select
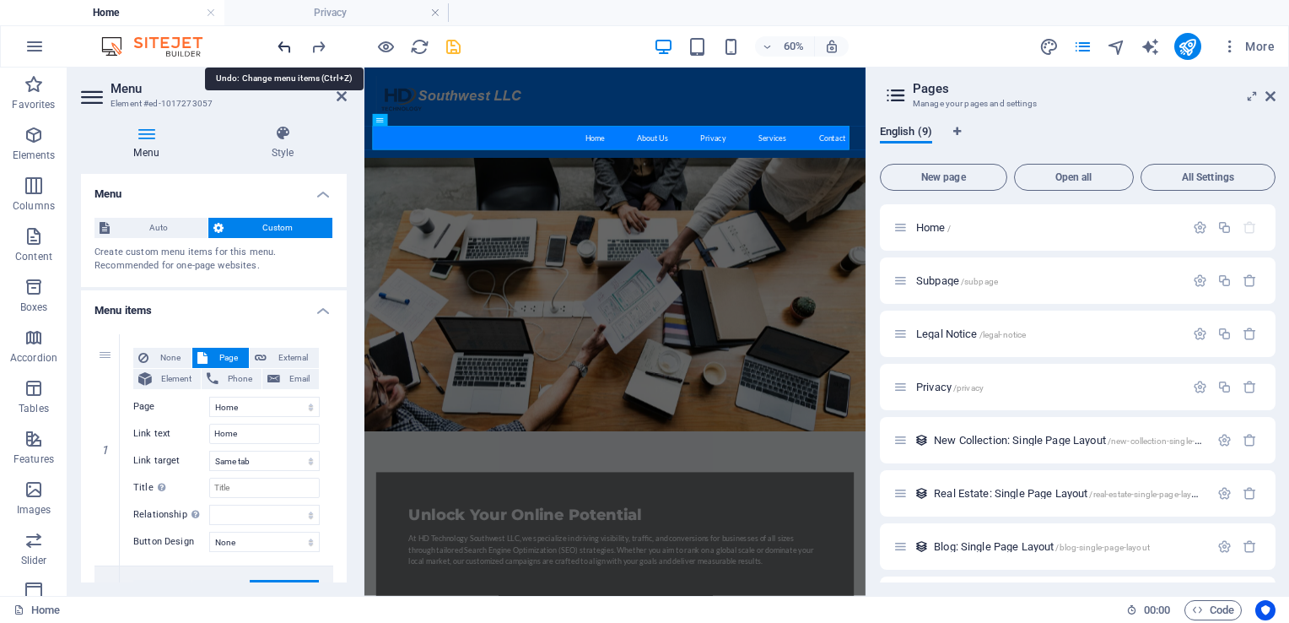
click at [283, 38] on icon "undo" at bounding box center [284, 46] width 19 height 19
select select
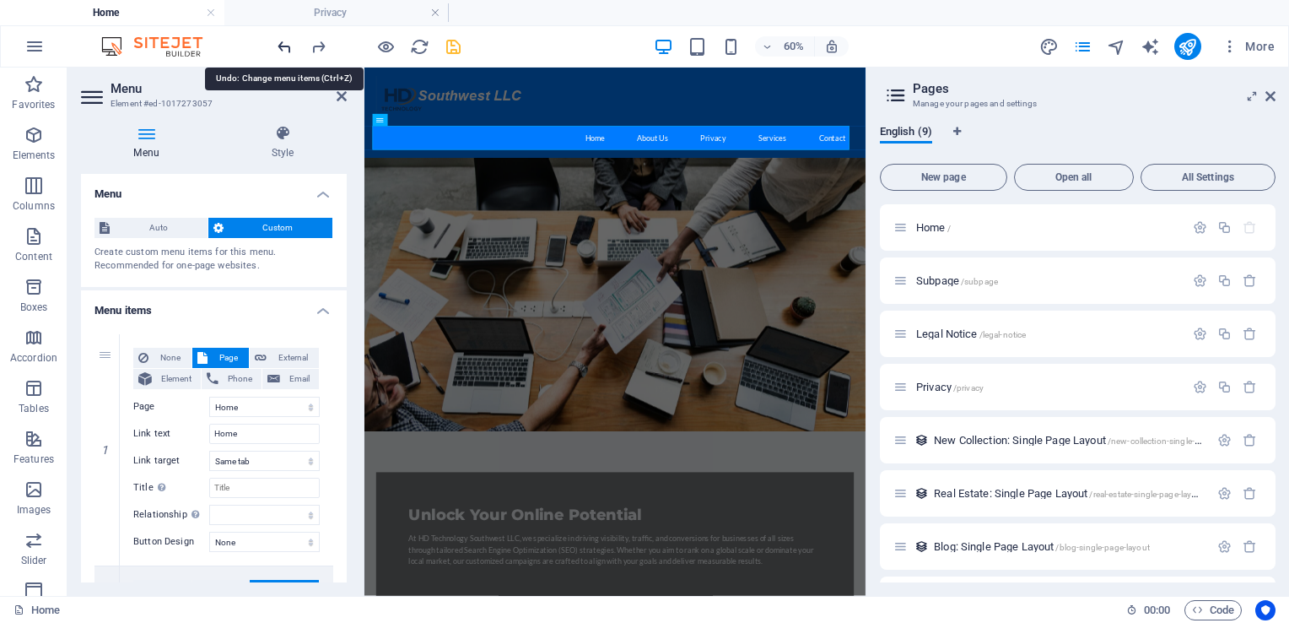
select select
click at [283, 38] on icon "undo" at bounding box center [284, 46] width 19 height 19
select select
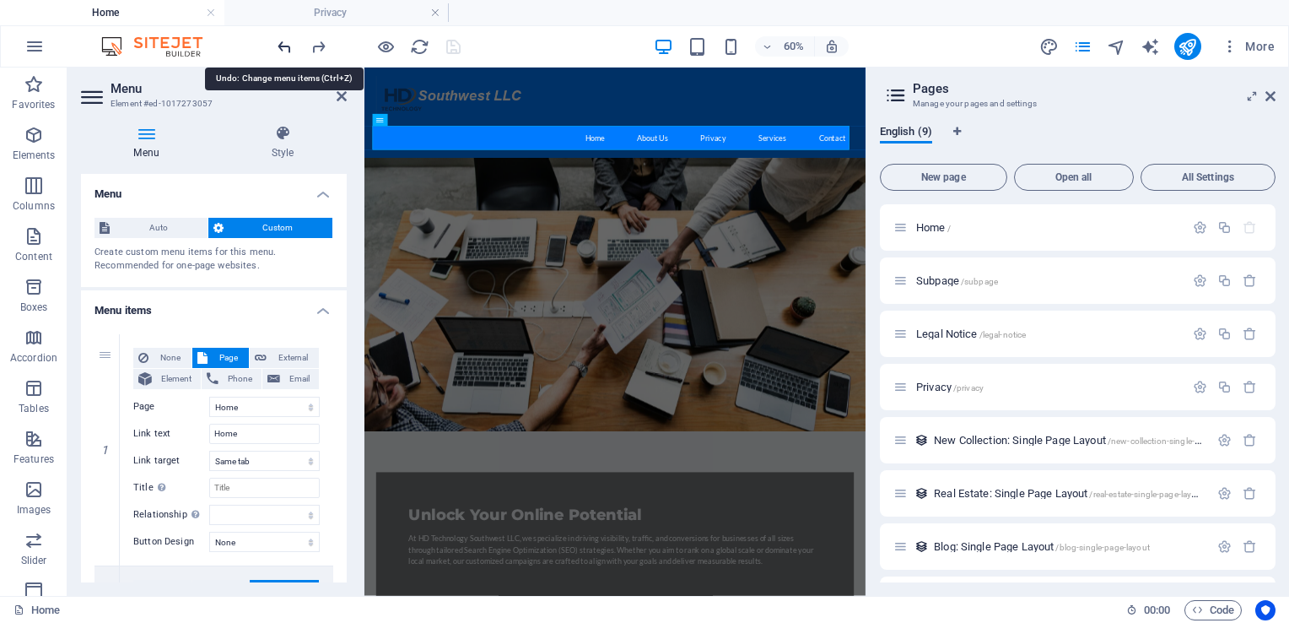
select select
click at [283, 38] on icon "undo" at bounding box center [284, 46] width 19 height 19
select select
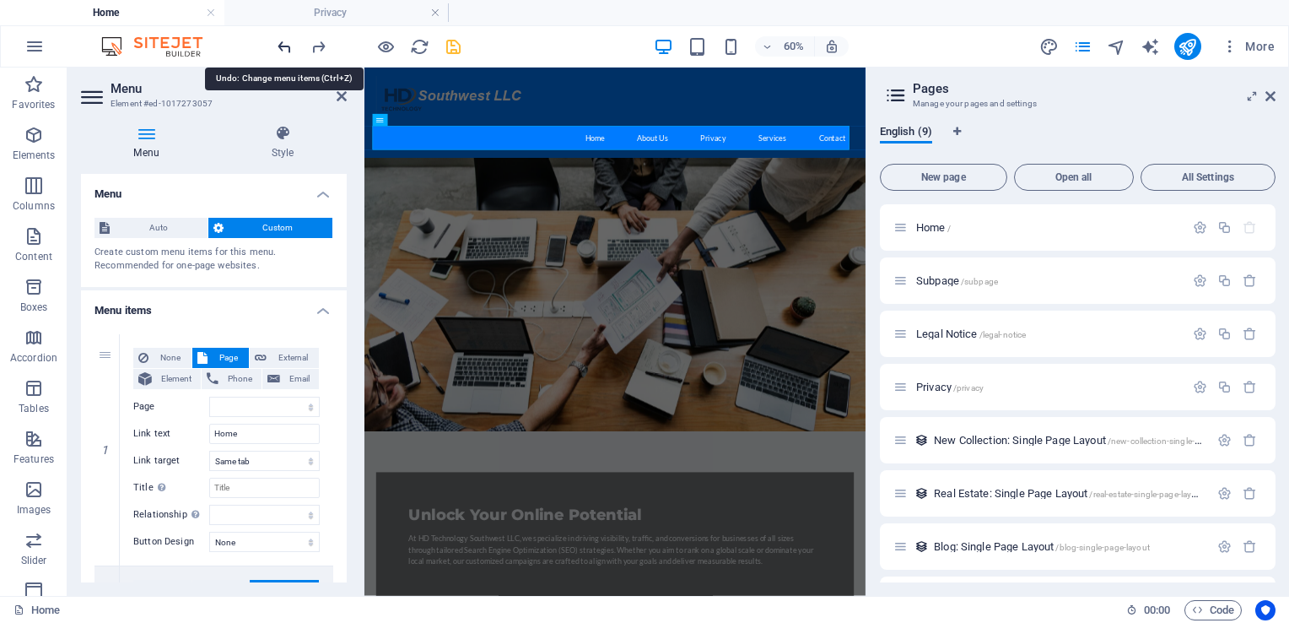
select select
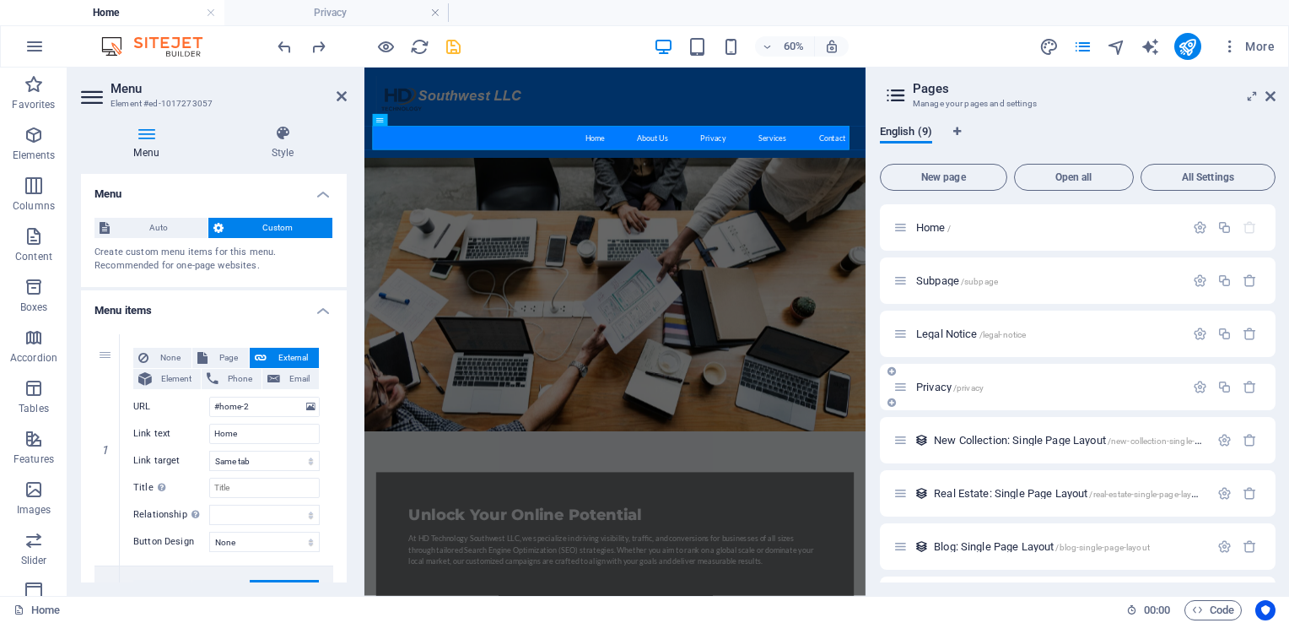
click at [931, 387] on span "Privacy /privacy" at bounding box center [949, 386] width 67 height 13
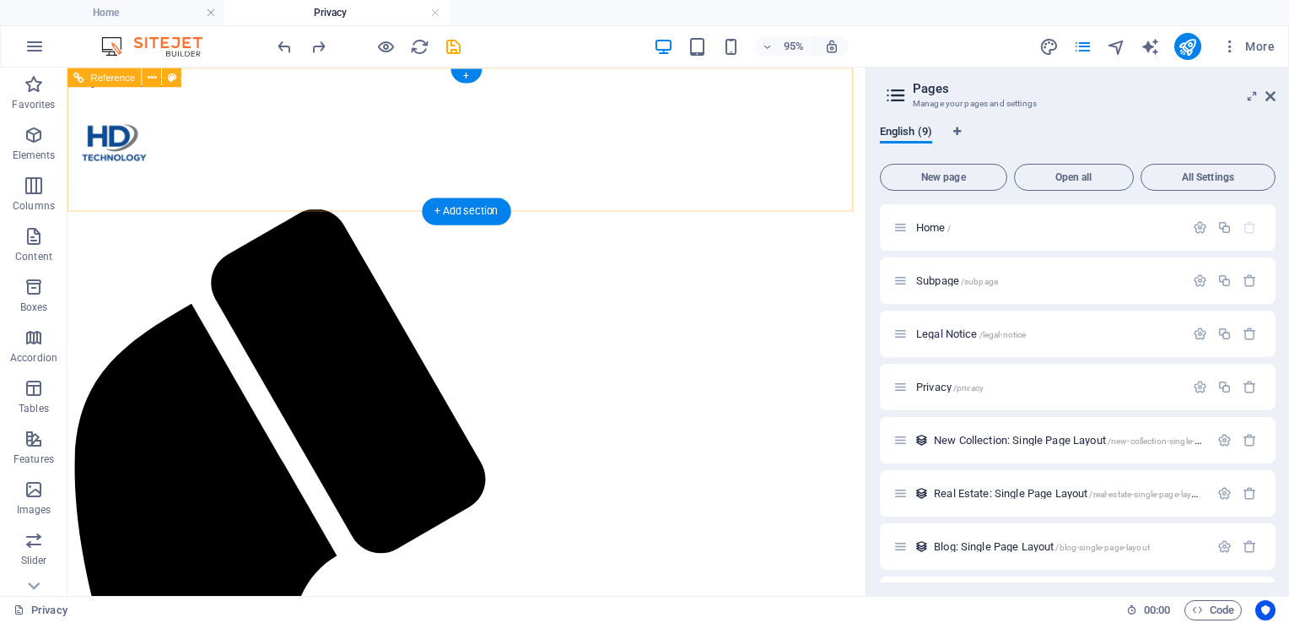
click at [238, 116] on div at bounding box center [487, 152] width 827 height 91
